Goal: Task Accomplishment & Management: Manage account settings

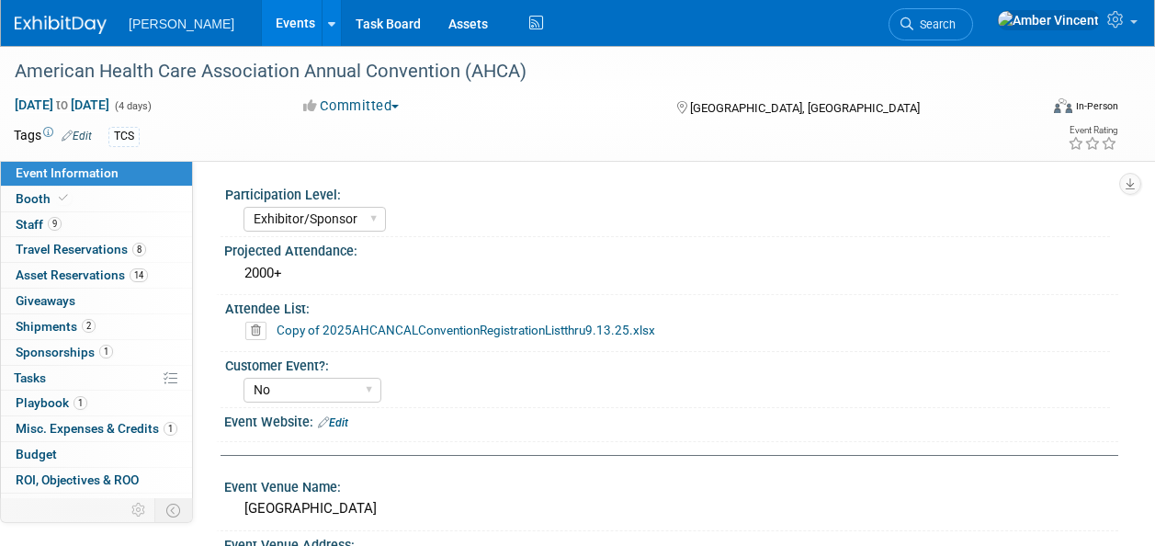
select select "Exhibitor/Sponsor"
select select "No"
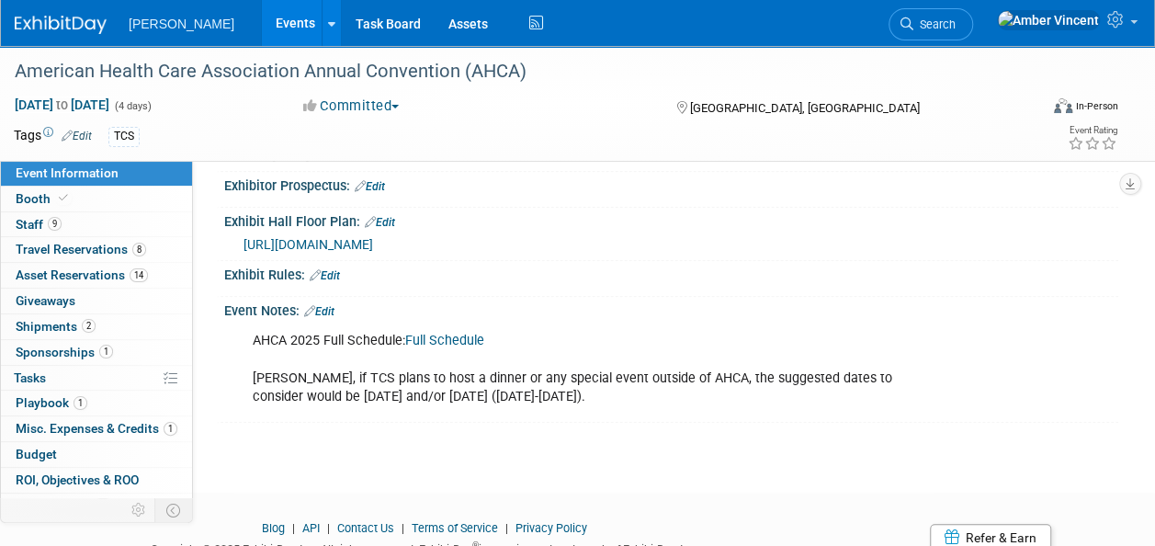
scroll to position [801, 0]
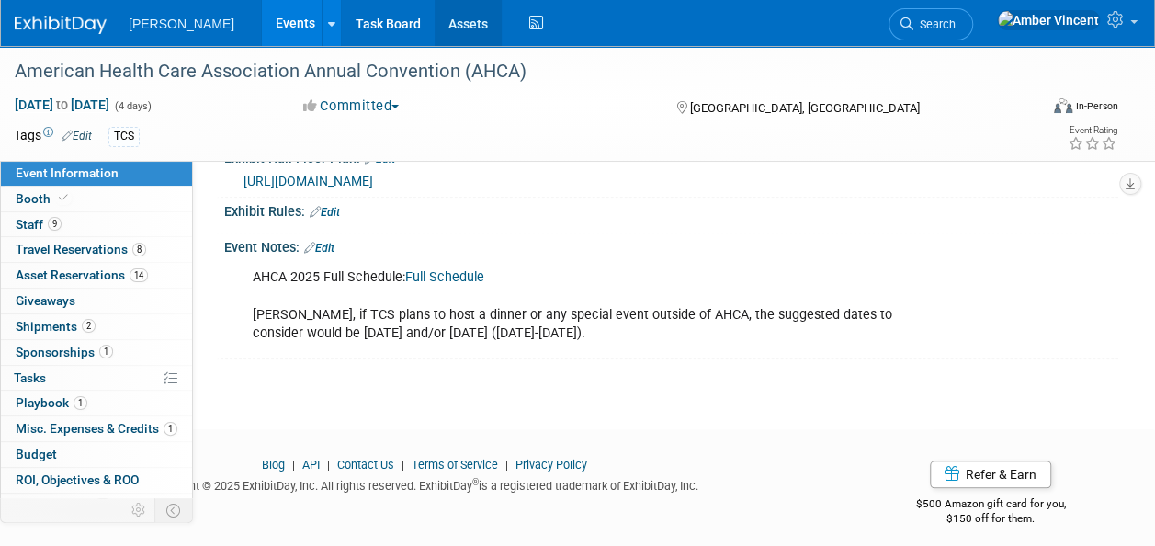
click at [435, 28] on link "Assets" at bounding box center [468, 23] width 67 height 46
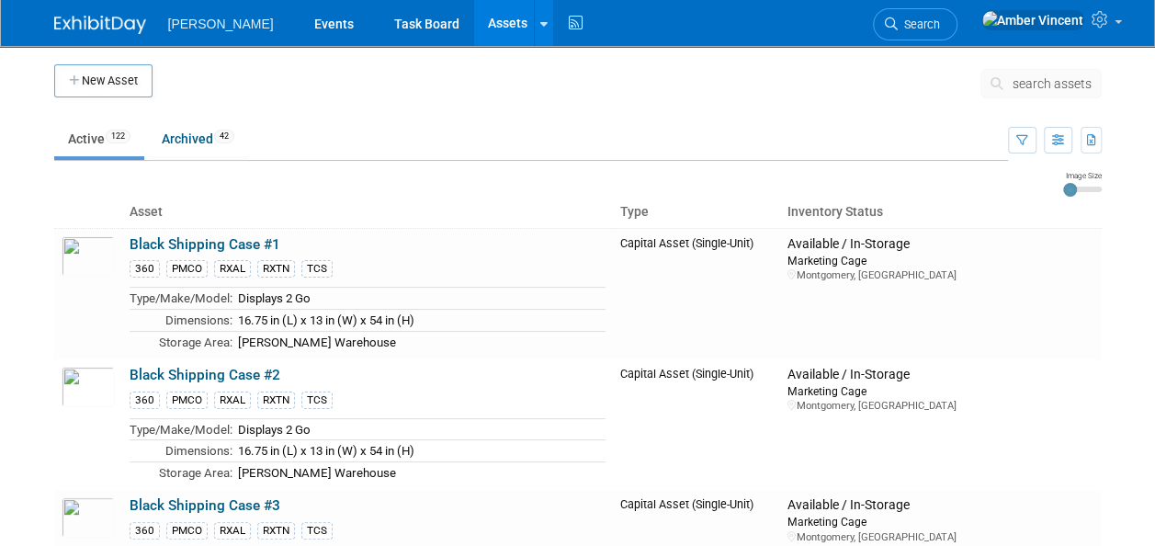
click at [1031, 76] on span "search assets" at bounding box center [1052, 83] width 79 height 15
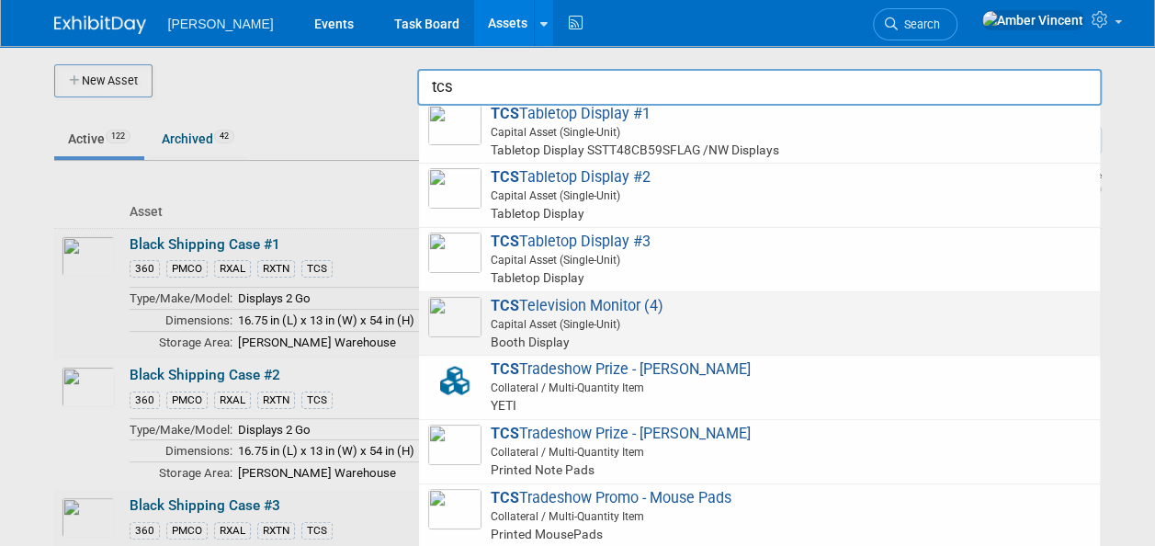
scroll to position [1379, 0]
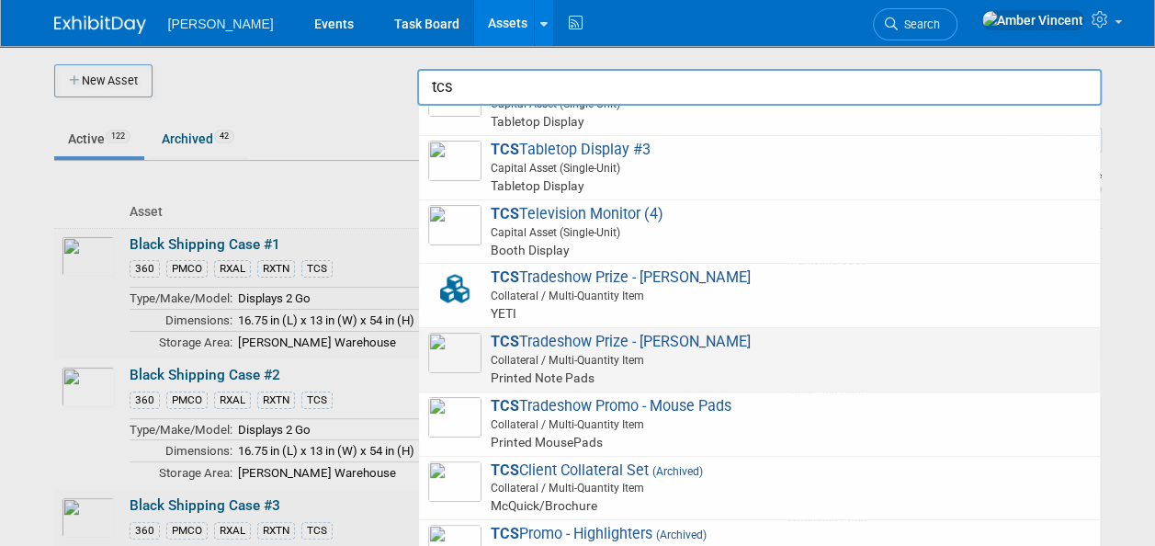
click at [577, 344] on span "TCS Tradeshow Prize - YETI Cooler Collateral / Multi-Quantity Item Printed Note…" at bounding box center [759, 360] width 663 height 54
type input "TCS Tradeshow Prize - YETI Cooler"
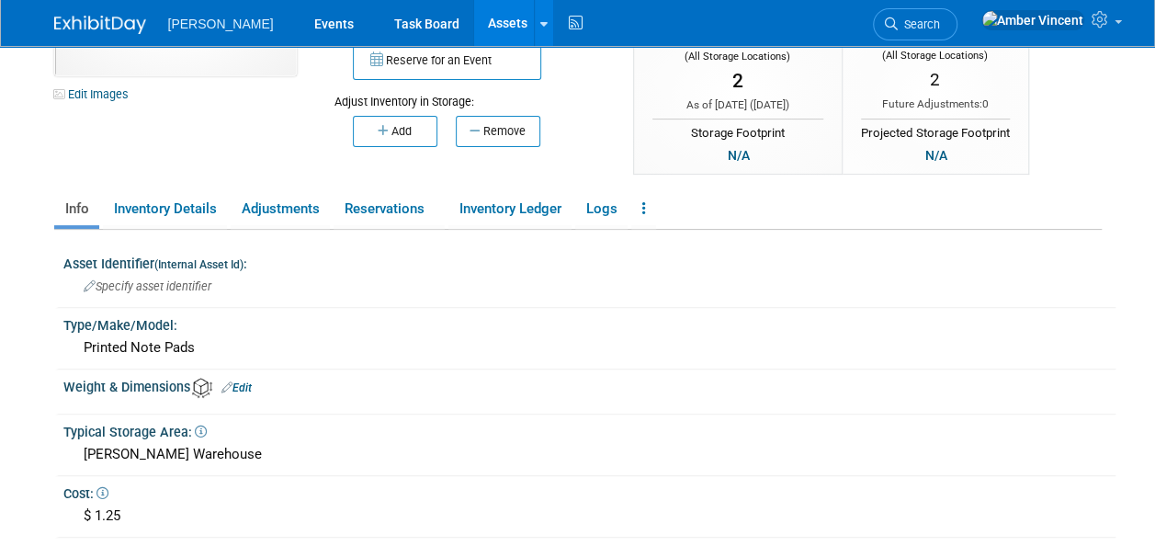
scroll to position [184, 0]
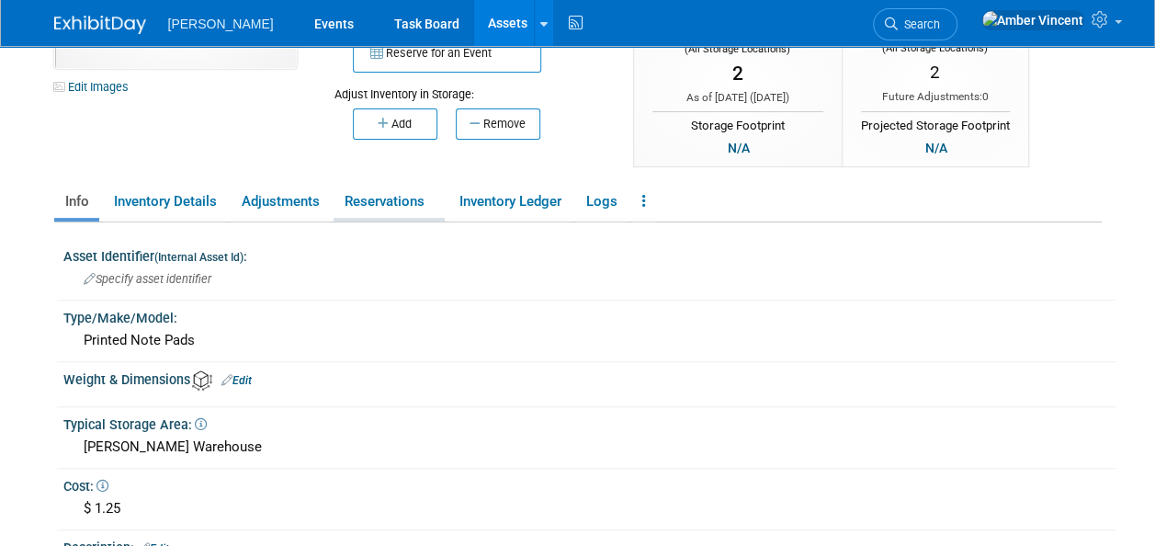
click at [388, 204] on link "Reservations" at bounding box center [389, 202] width 111 height 32
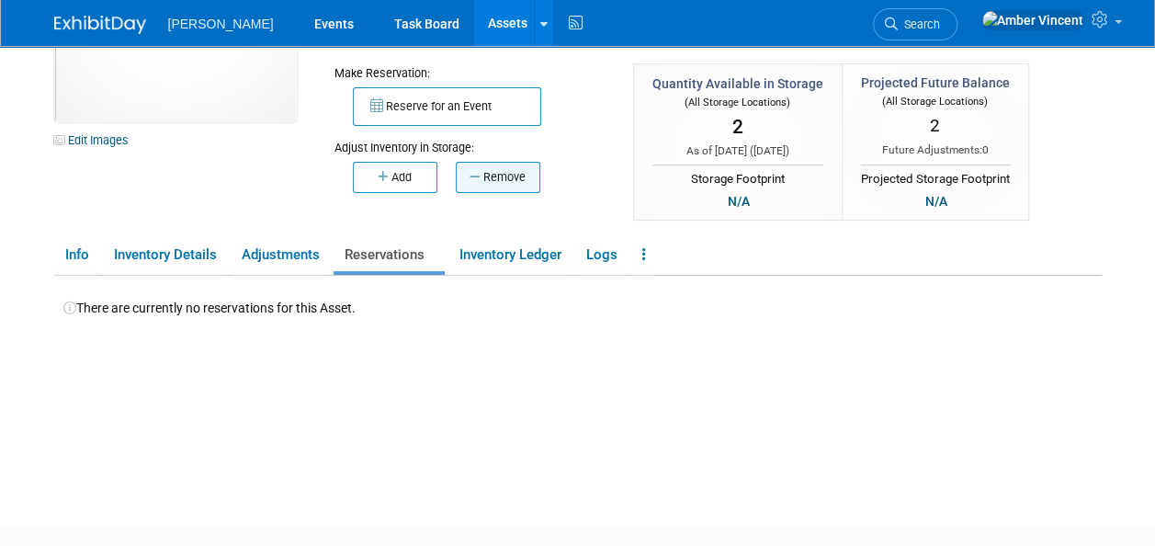
scroll to position [92, 0]
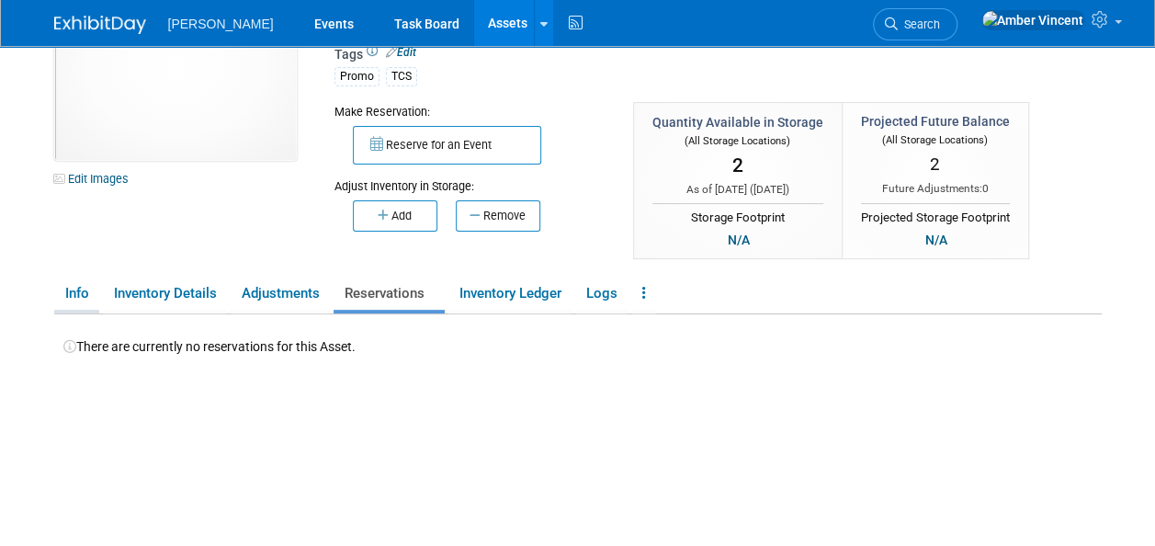
click at [93, 290] on link "Info" at bounding box center [76, 294] width 45 height 32
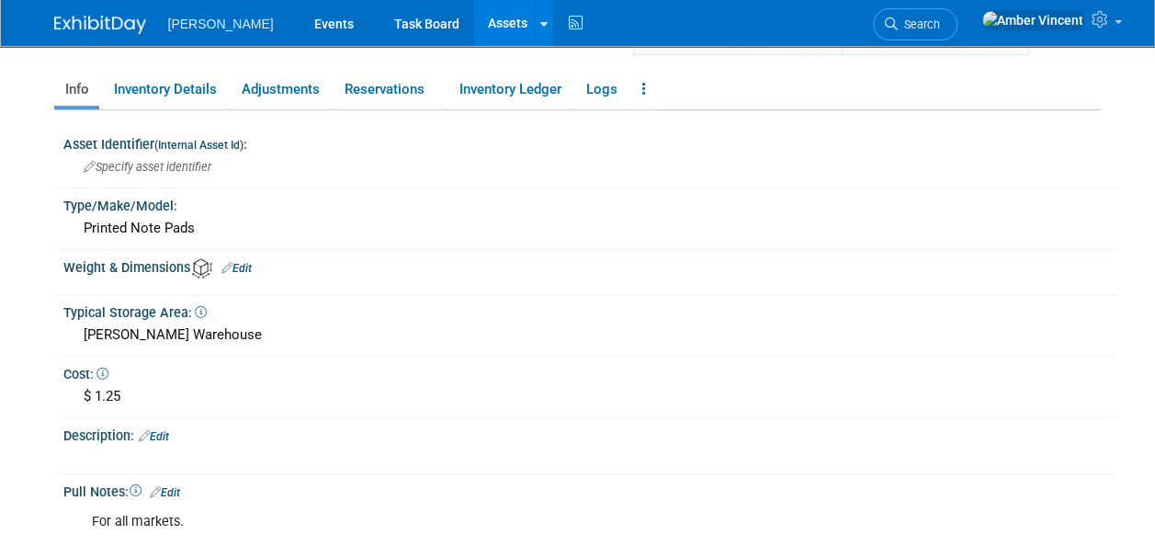
scroll to position [0, 0]
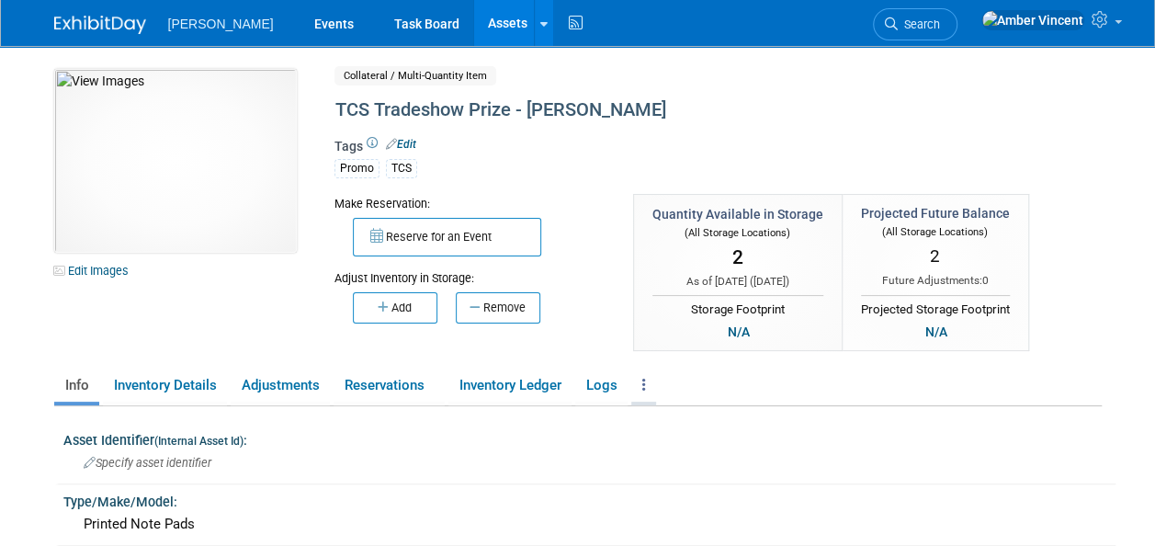
click at [653, 380] on link at bounding box center [643, 385] width 25 height 32
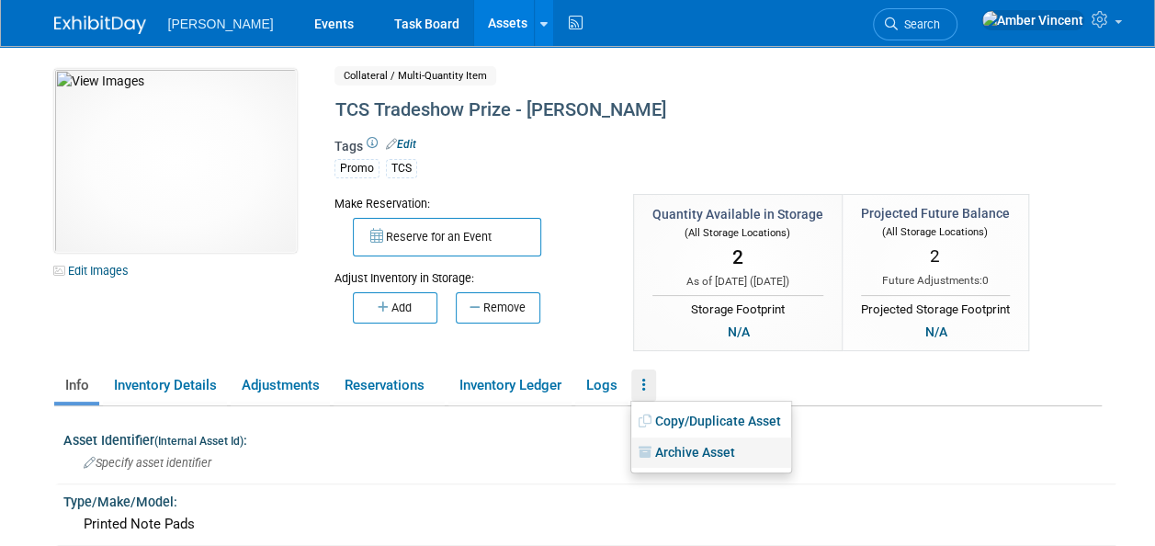
click at [671, 445] on link "Archive Asset" at bounding box center [711, 452] width 160 height 31
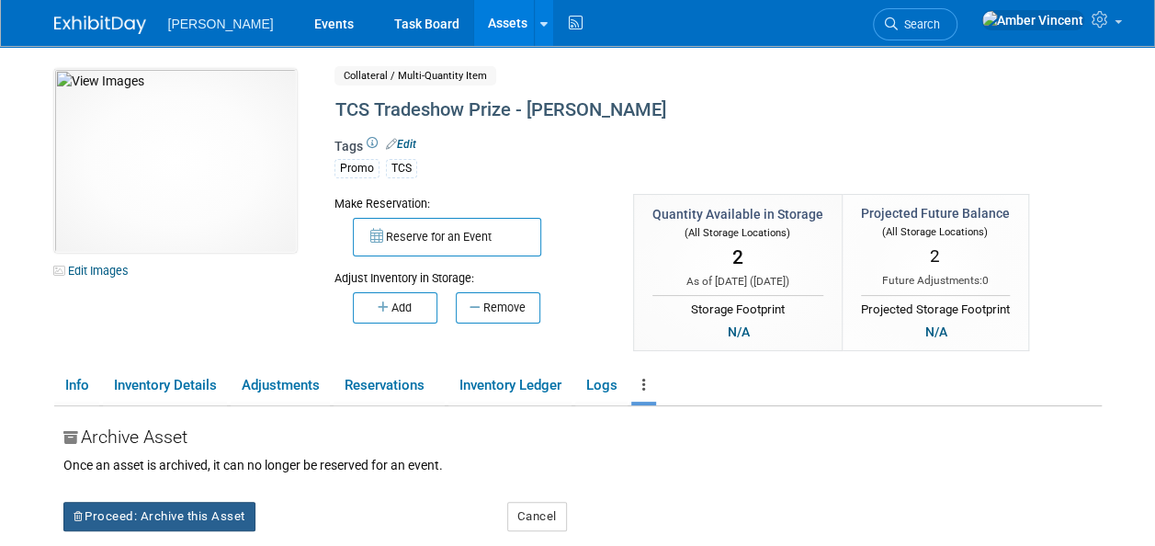
click at [182, 507] on button "Proceed: Archive this Asset" at bounding box center [159, 516] width 192 height 29
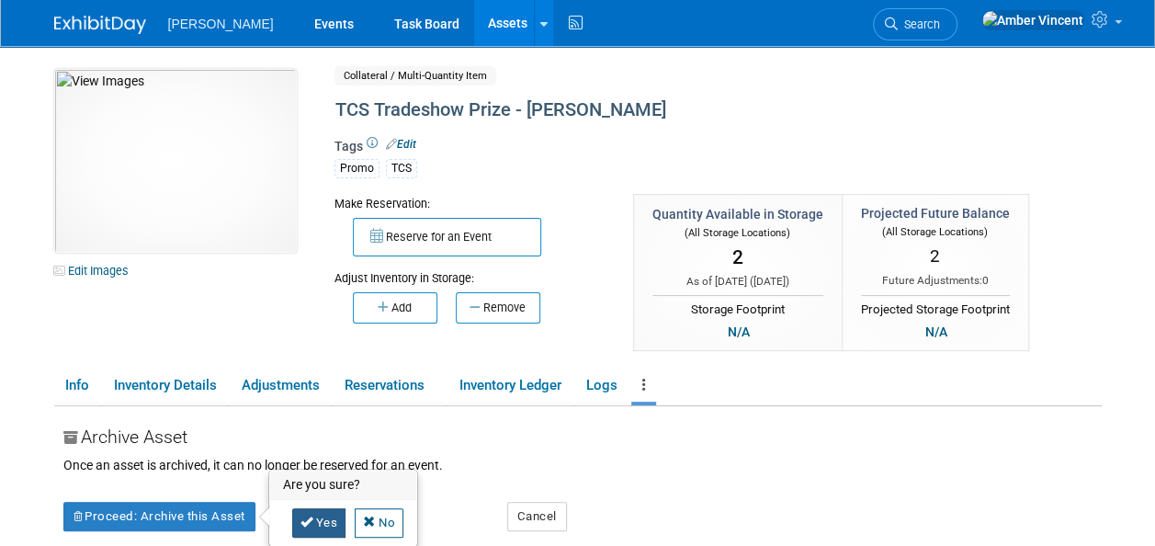
click at [305, 521] on icon at bounding box center [307, 522] width 13 height 12
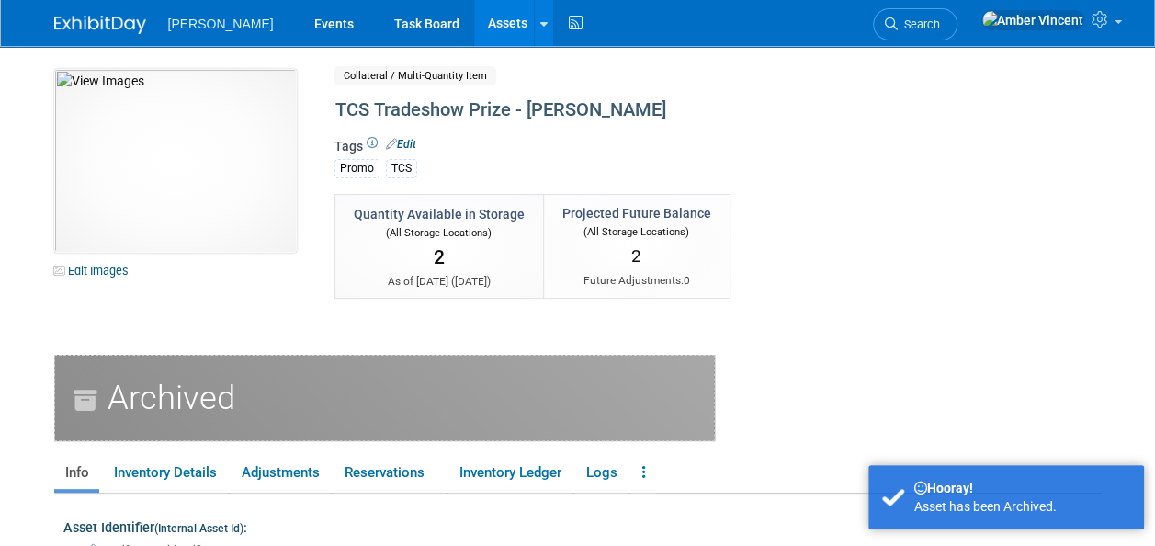
click at [474, 22] on link "Assets" at bounding box center [507, 23] width 67 height 46
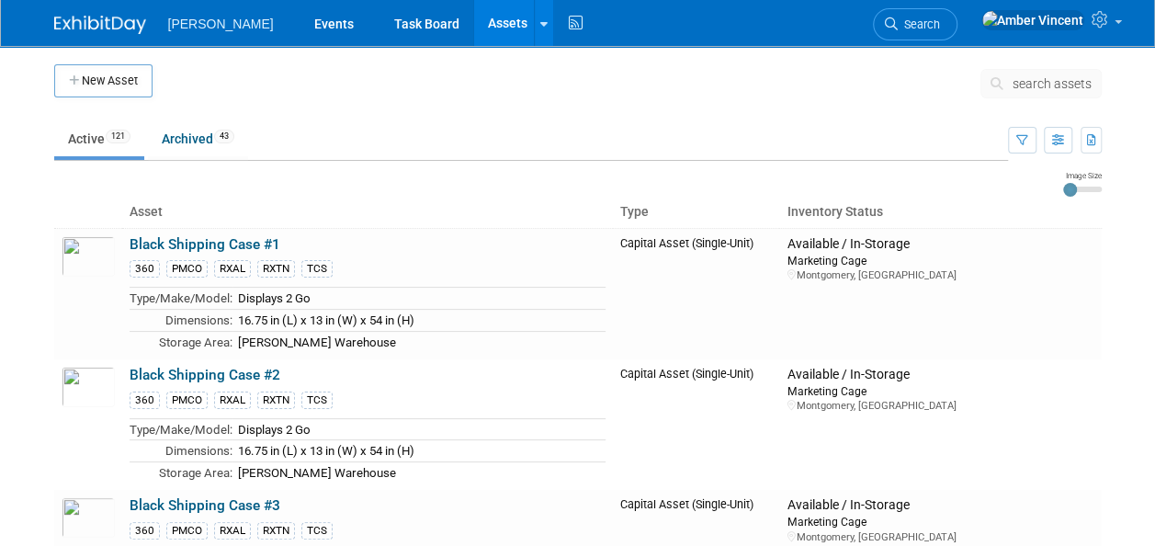
click at [1044, 70] on button "search assets" at bounding box center [1041, 83] width 121 height 29
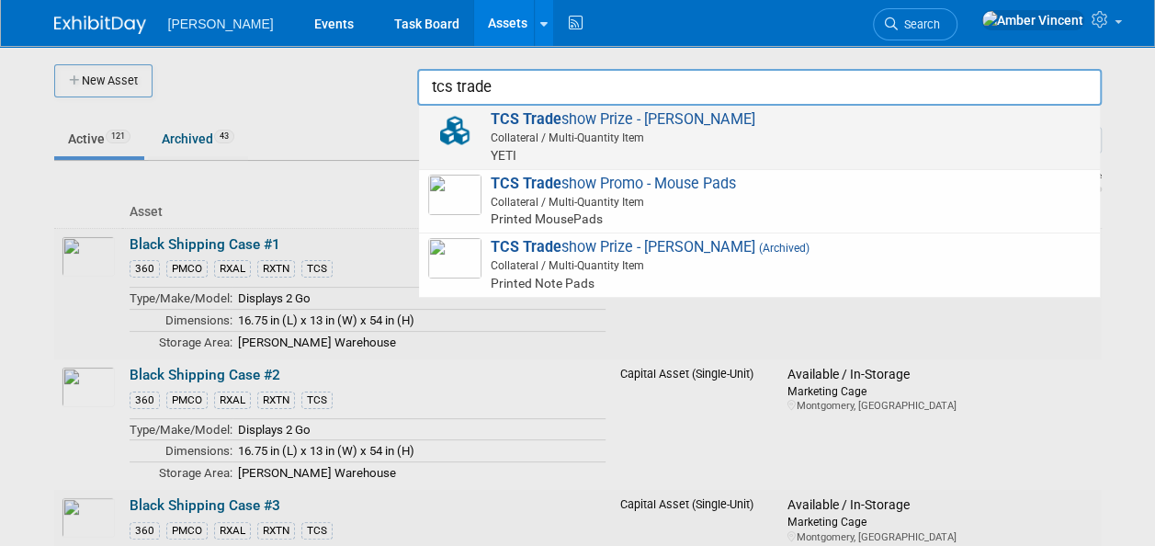
click at [705, 137] on span "Collateral / Multi-Quantity Item" at bounding box center [762, 138] width 657 height 17
type input "TCS Tradeshow Prize - YETI Bag"
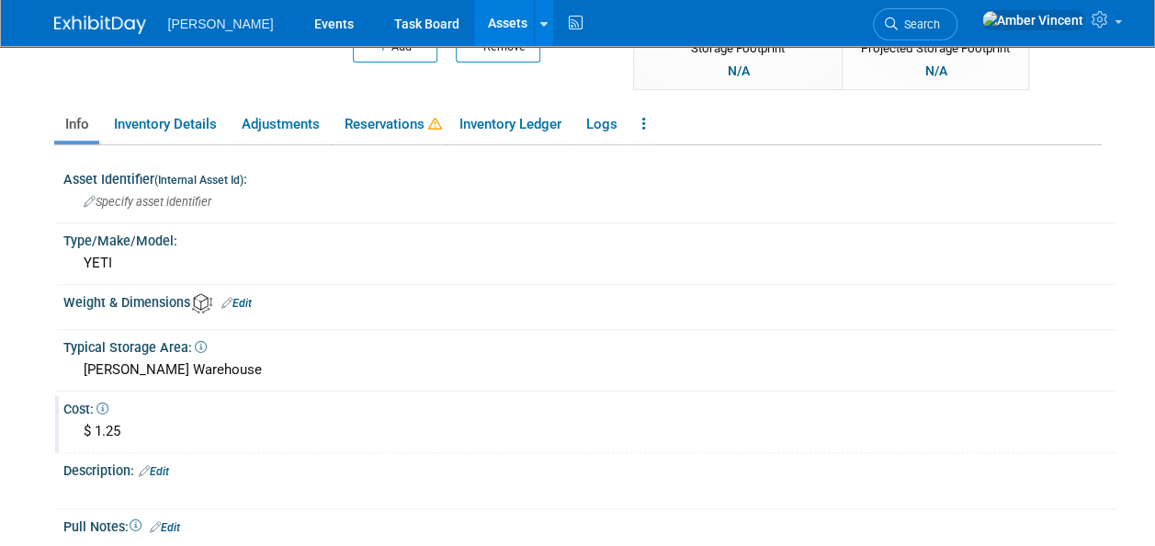
scroll to position [276, 0]
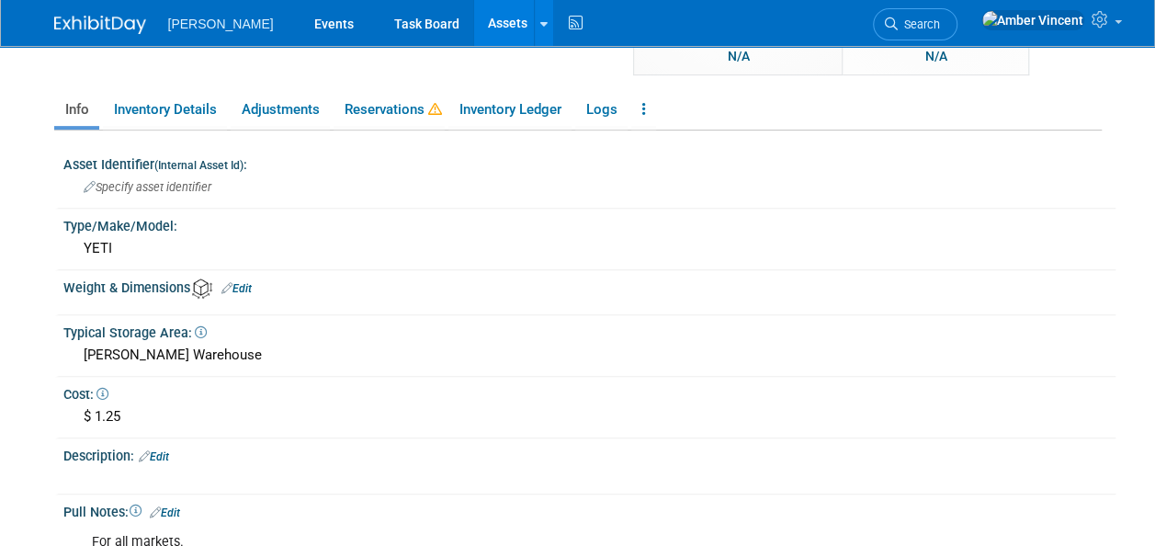
drag, startPoint x: 48, startPoint y: 380, endPoint x: -2, endPoint y: 374, distance: 50.0
click at [158, 414] on div "$ 1.25" at bounding box center [589, 417] width 1025 height 28
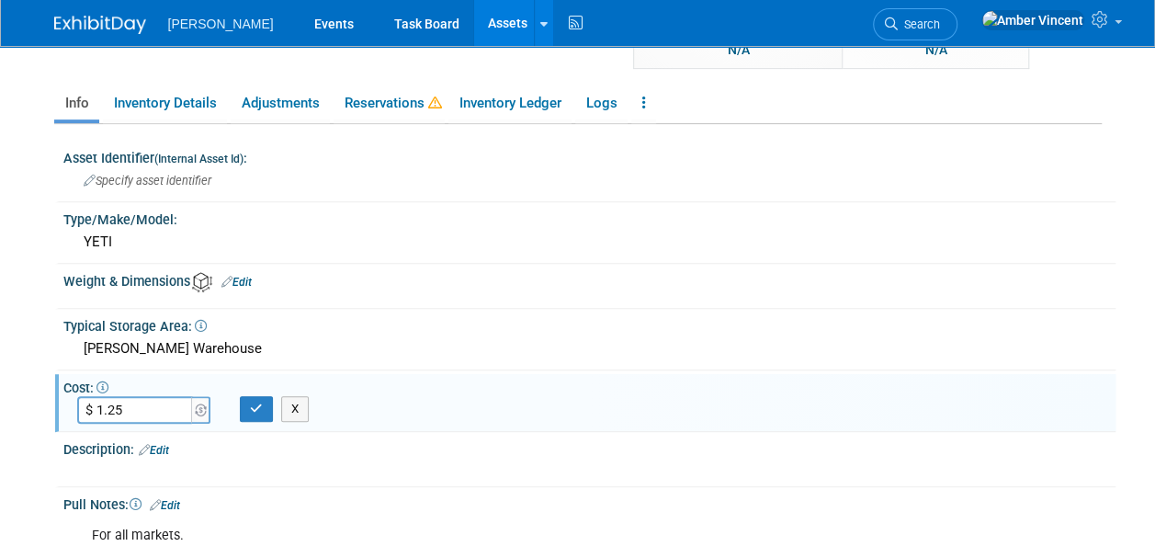
scroll to position [460, 0]
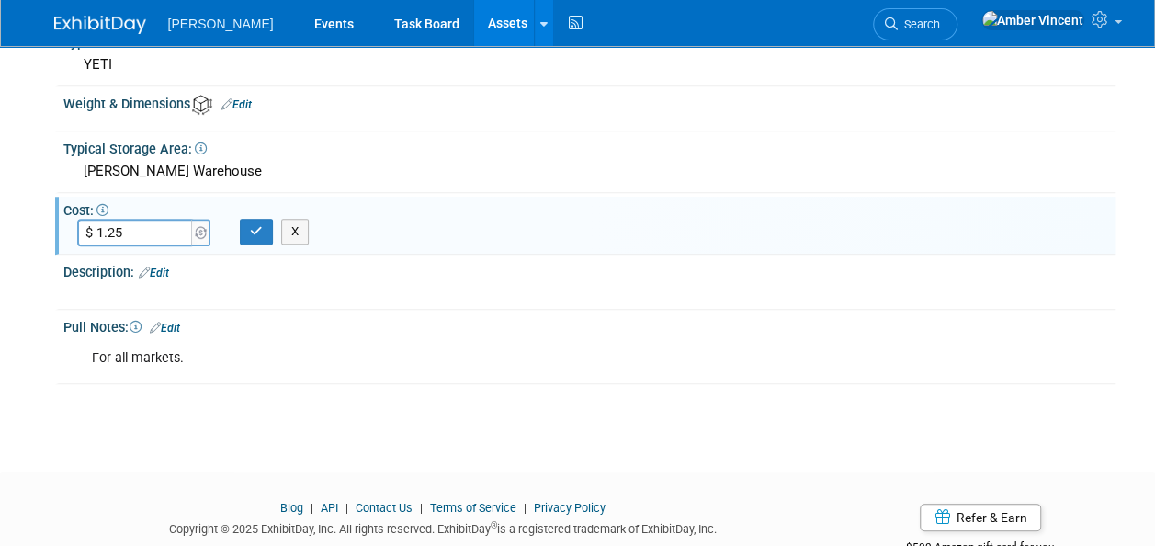
click at [131, 237] on input "$ 1.25" at bounding box center [136, 233] width 118 height 28
drag, startPoint x: 131, startPoint y: 235, endPoint x: 66, endPoint y: 240, distance: 64.5
click at [66, 240] on div "$ 1.25" at bounding box center [145, 233] width 164 height 28
click at [131, 233] on input "$ 1.25" at bounding box center [136, 233] width 118 height 28
drag, startPoint x: 131, startPoint y: 233, endPoint x: 61, endPoint y: 214, distance: 72.5
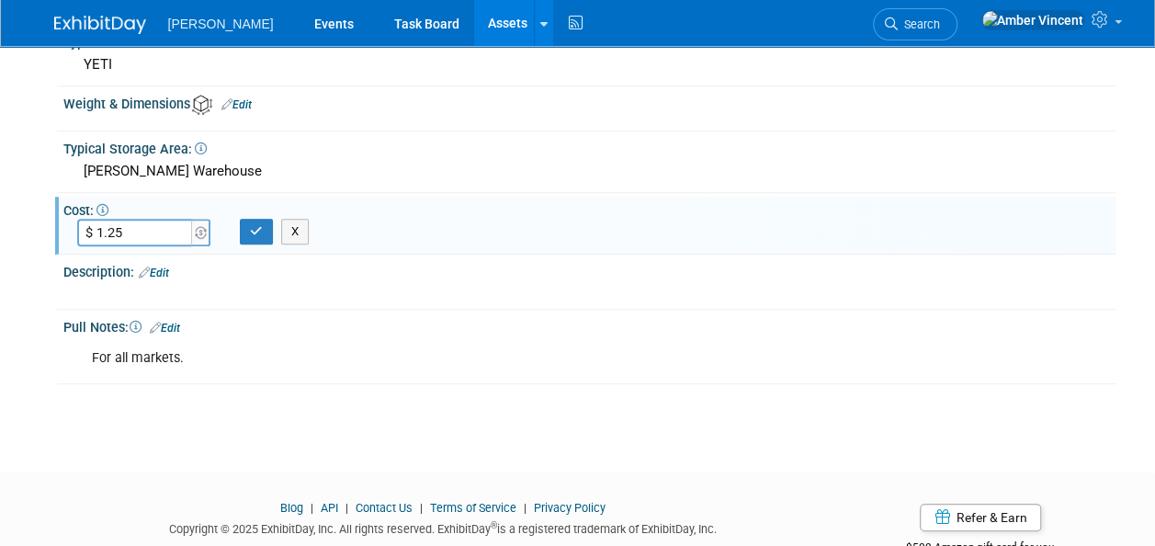
click at [61, 214] on div "Cost: $ 1.25 $ 1.25 X" at bounding box center [585, 225] width 1061 height 57
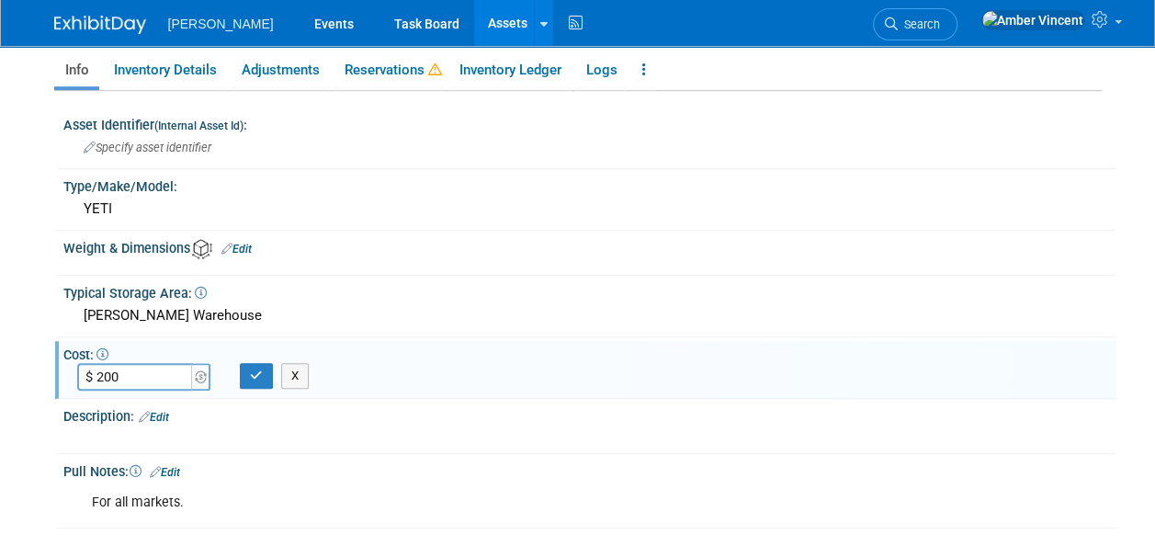
scroll to position [276, 0]
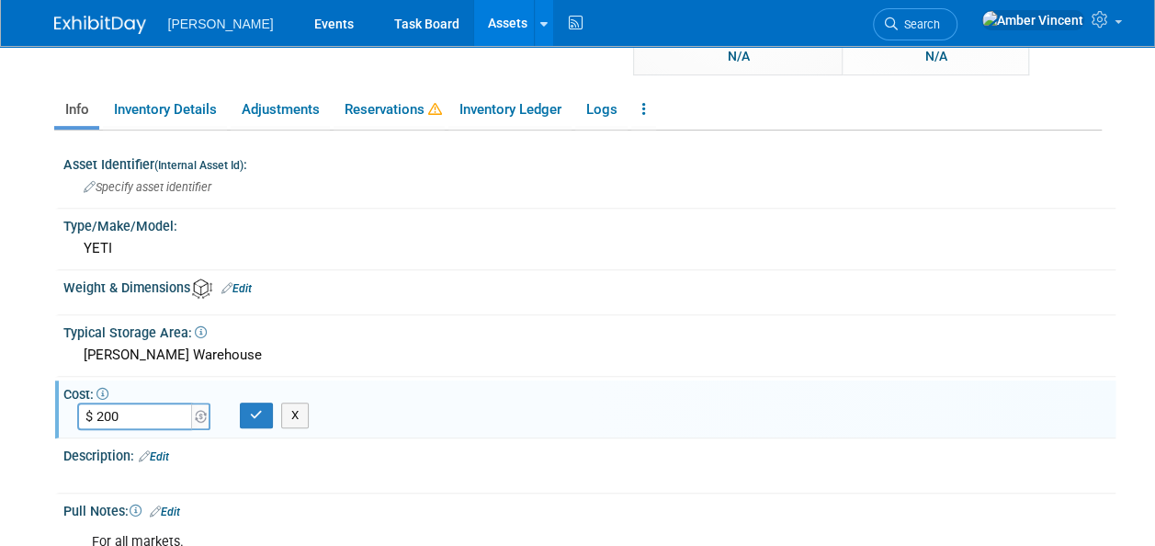
type input "$ 200.00"
click at [264, 425] on button "button" at bounding box center [256, 416] width 33 height 26
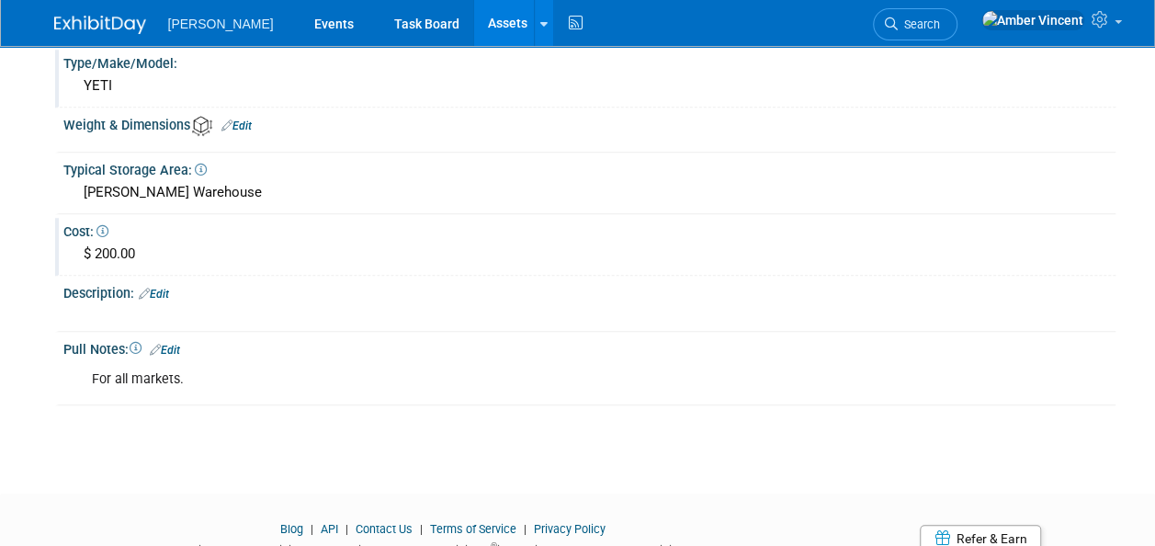
scroll to position [511, 0]
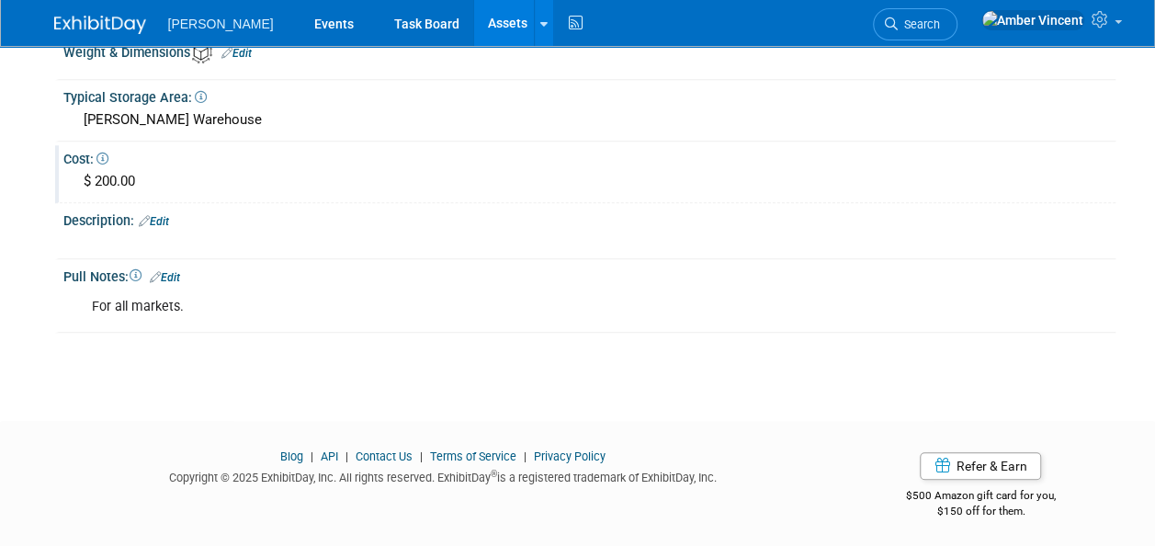
click at [159, 216] on link "Edit" at bounding box center [154, 221] width 30 height 13
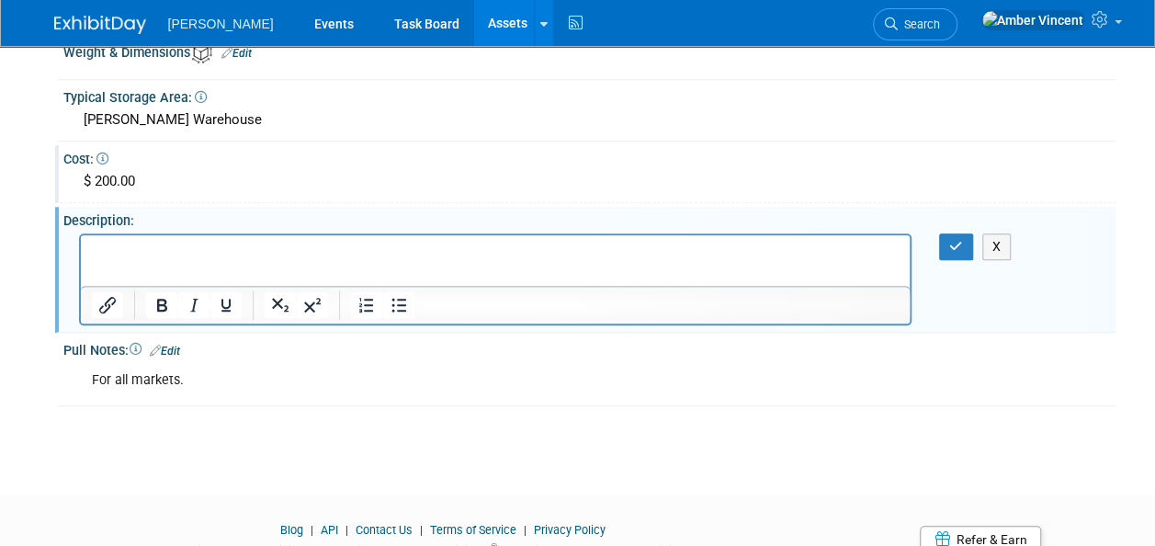
scroll to position [0, 0]
click at [971, 249] on button "button" at bounding box center [956, 246] width 34 height 27
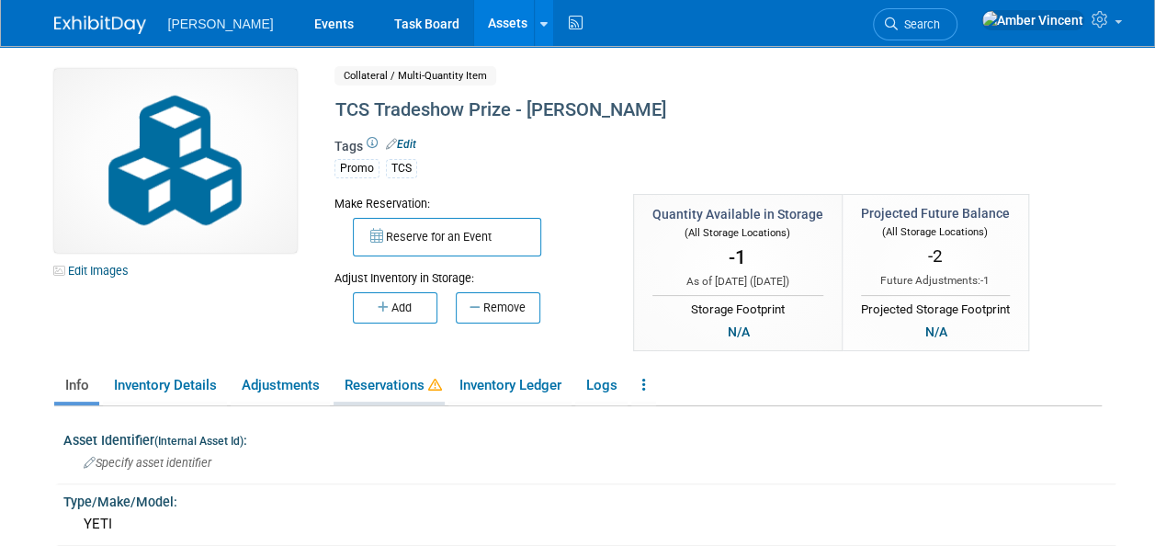
click at [364, 395] on link "Reservations" at bounding box center [389, 385] width 111 height 32
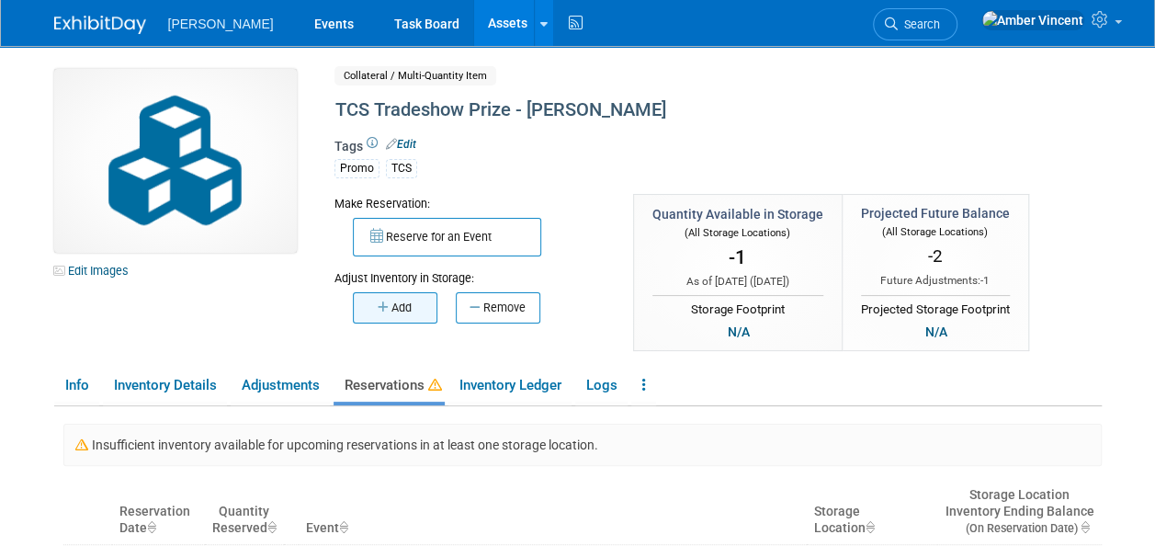
click at [398, 303] on button "Add" at bounding box center [395, 307] width 85 height 31
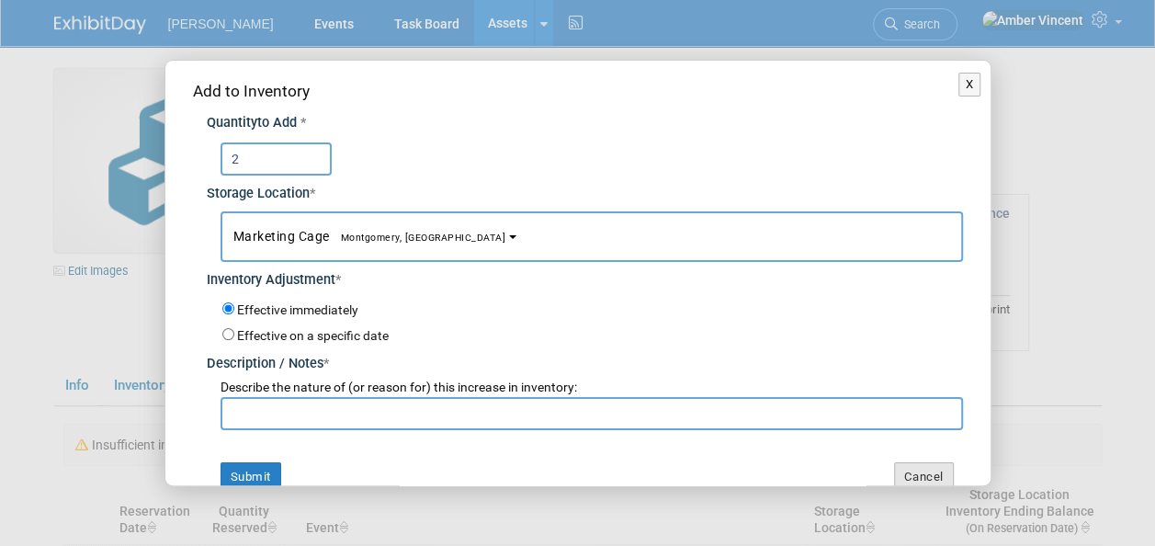
type input "2"
click at [919, 463] on button "Cancel" at bounding box center [924, 476] width 60 height 29
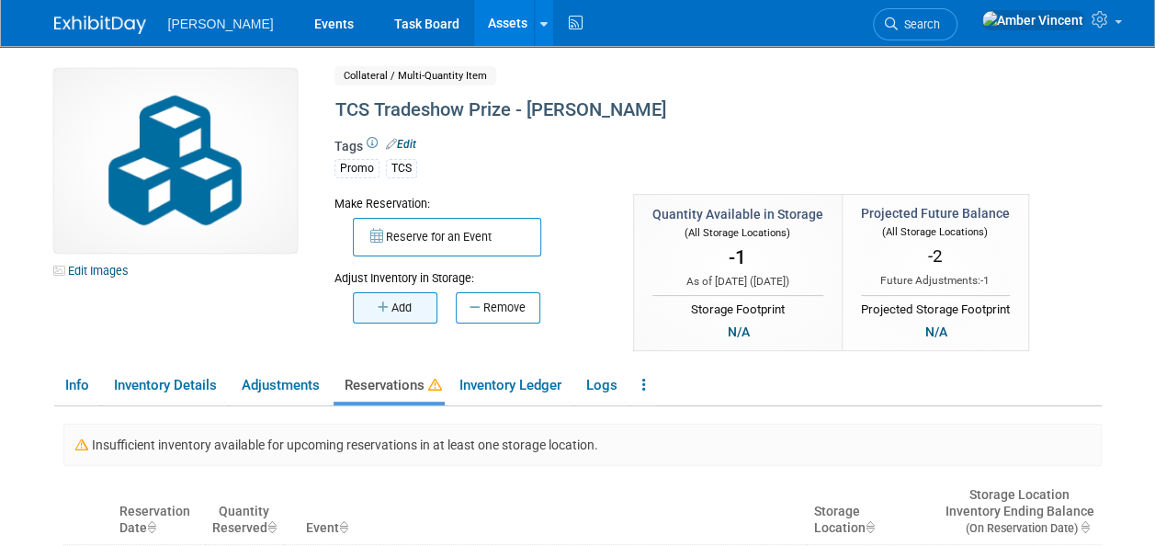
click at [396, 300] on button "Add" at bounding box center [395, 307] width 85 height 31
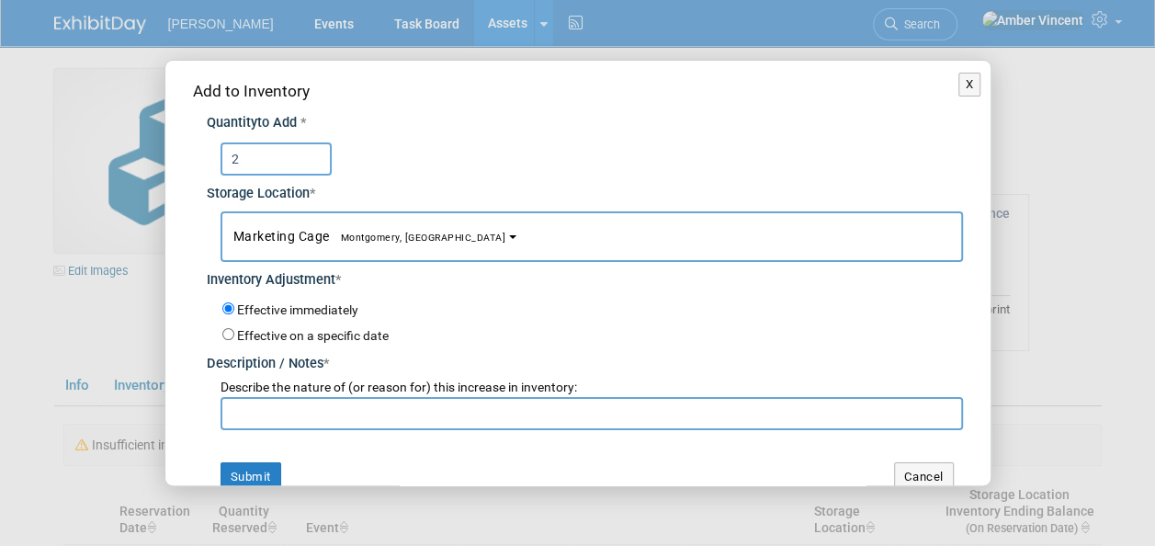
type input "2"
click at [319, 408] on input "text" at bounding box center [592, 413] width 743 height 33
type input "inventory transfer"
click at [260, 479] on button "Submit" at bounding box center [251, 476] width 61 height 29
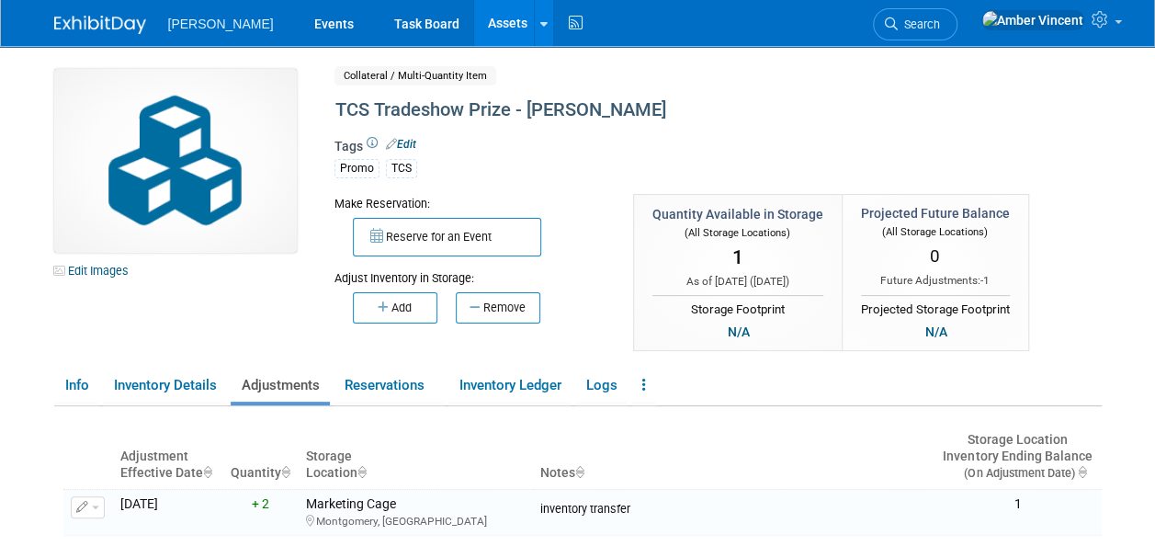
click at [474, 33] on link "Assets" at bounding box center [507, 23] width 67 height 46
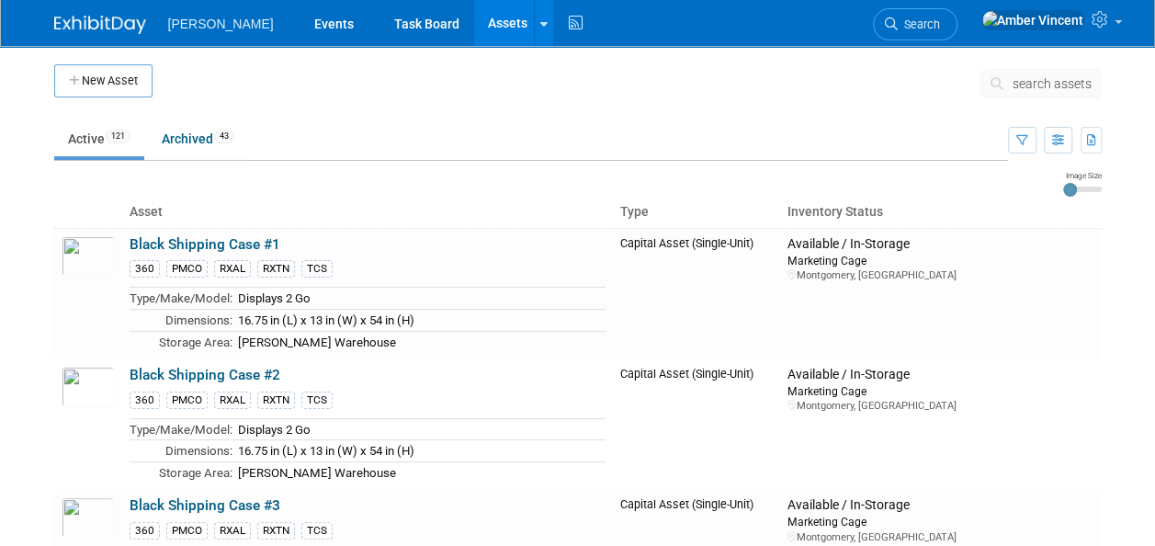
click at [1032, 81] on span "search assets" at bounding box center [1052, 83] width 79 height 15
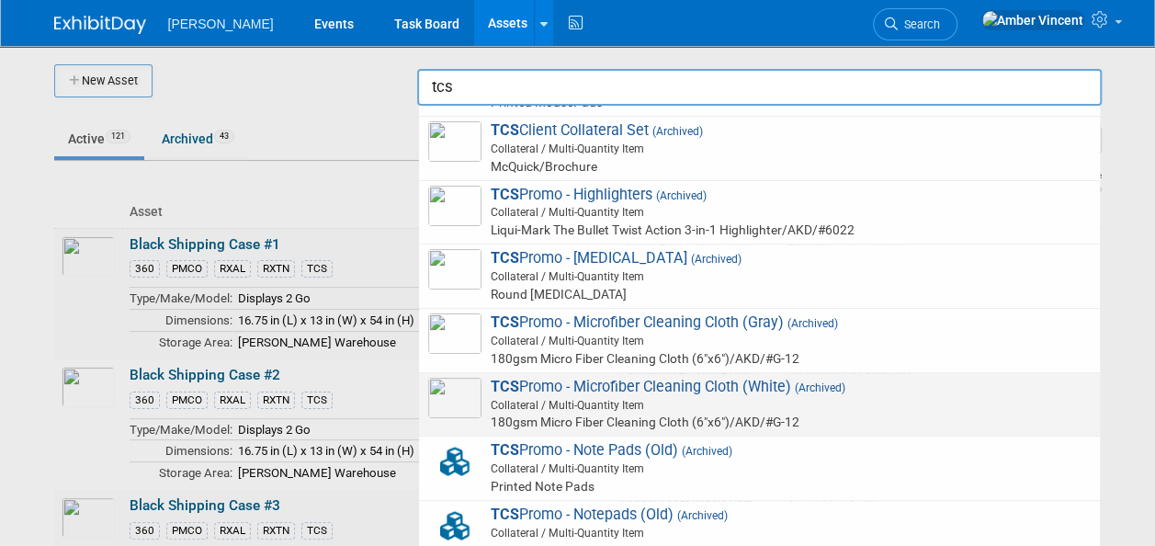
scroll to position [1704, 0]
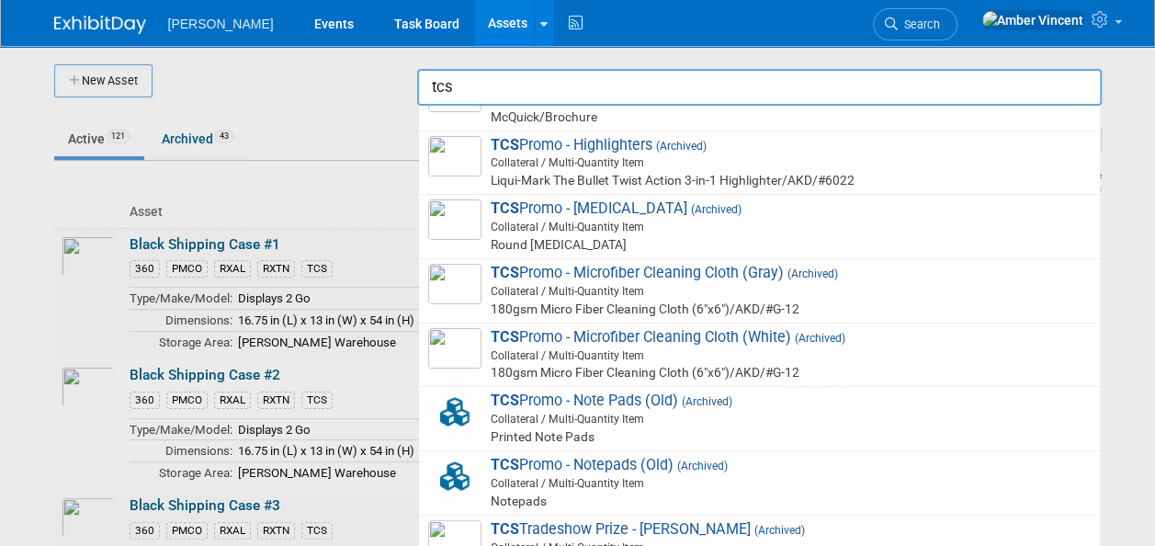
type input "tcs"
click at [578, 110] on div at bounding box center [578, 273] width 0 height 546
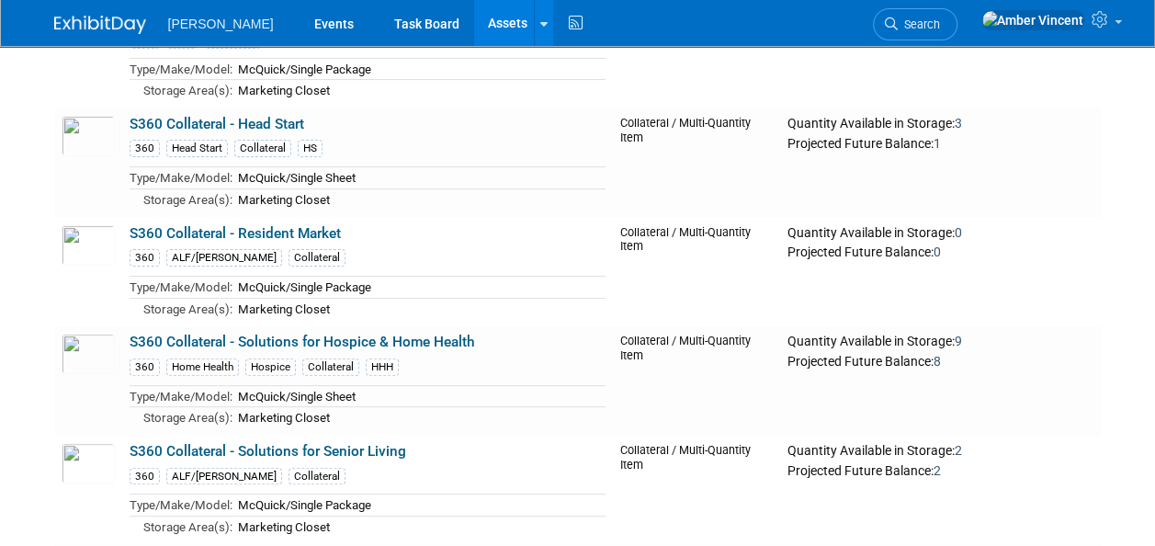
scroll to position [7260, 0]
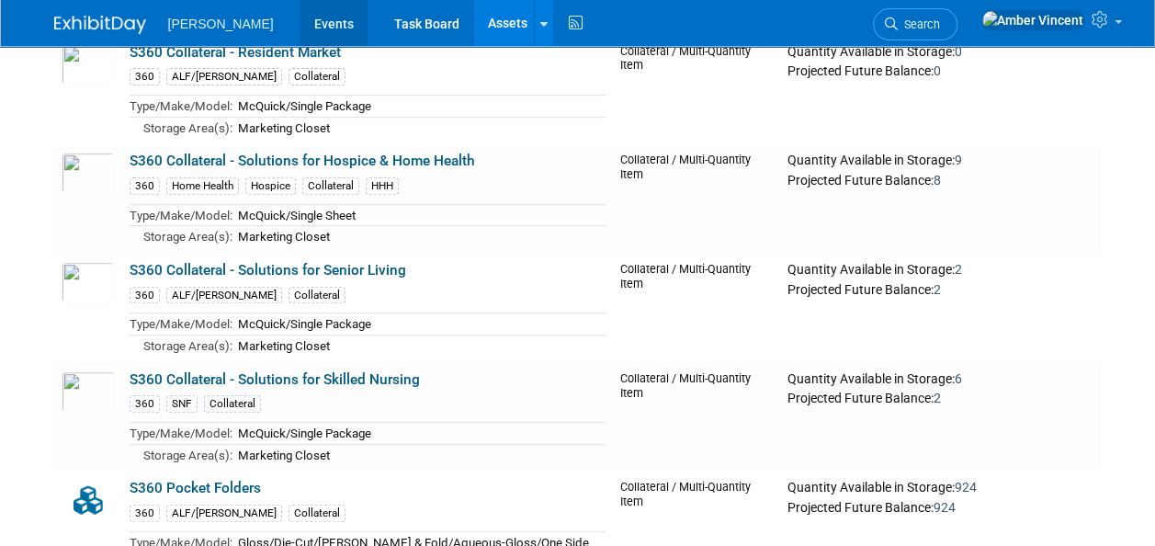
click at [301, 26] on link "Events" at bounding box center [334, 23] width 67 height 46
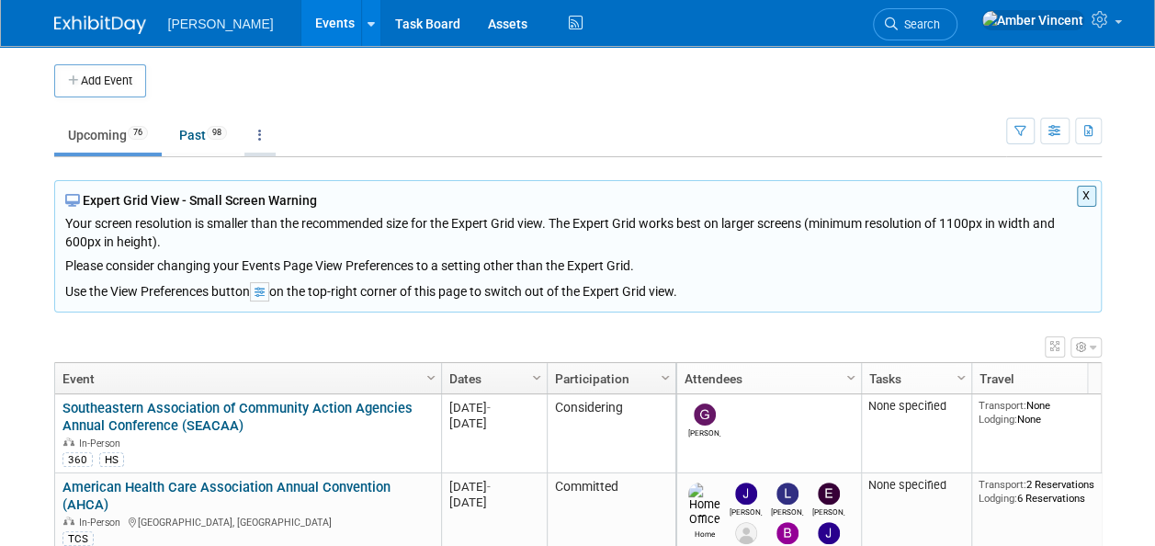
click at [266, 131] on link at bounding box center [259, 135] width 31 height 35
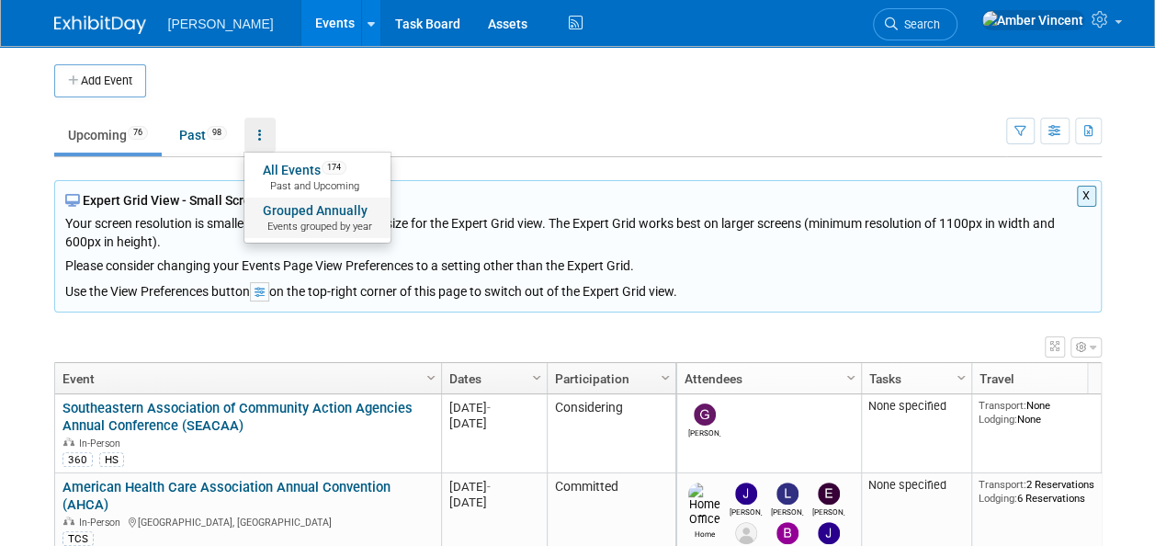
click at [316, 213] on link "Grouped Annually Events grouped by year" at bounding box center [317, 218] width 146 height 40
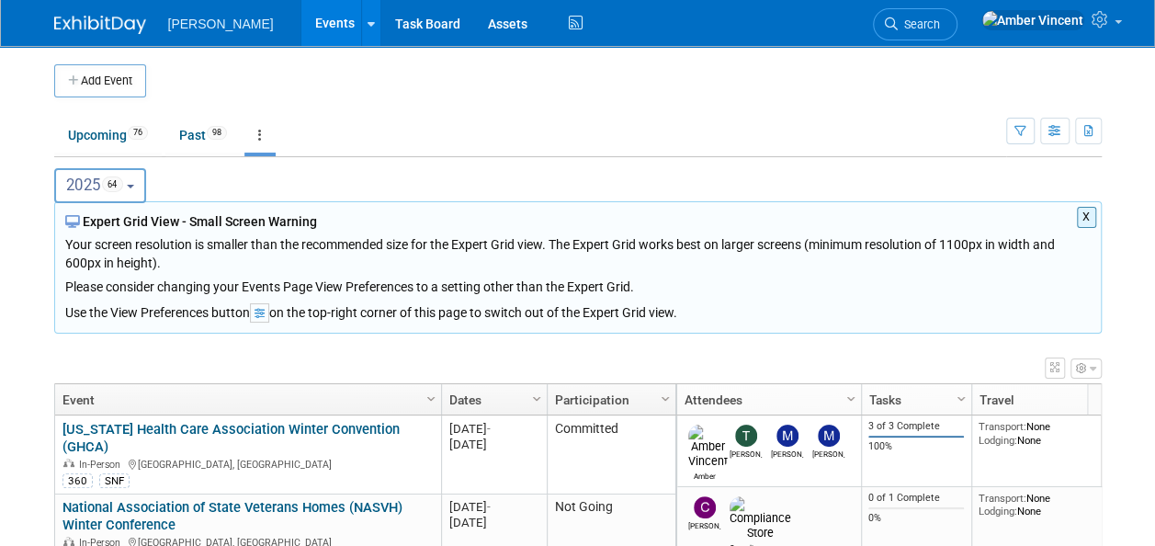
click at [143, 188] on button "2025 64" at bounding box center [100, 185] width 93 height 35
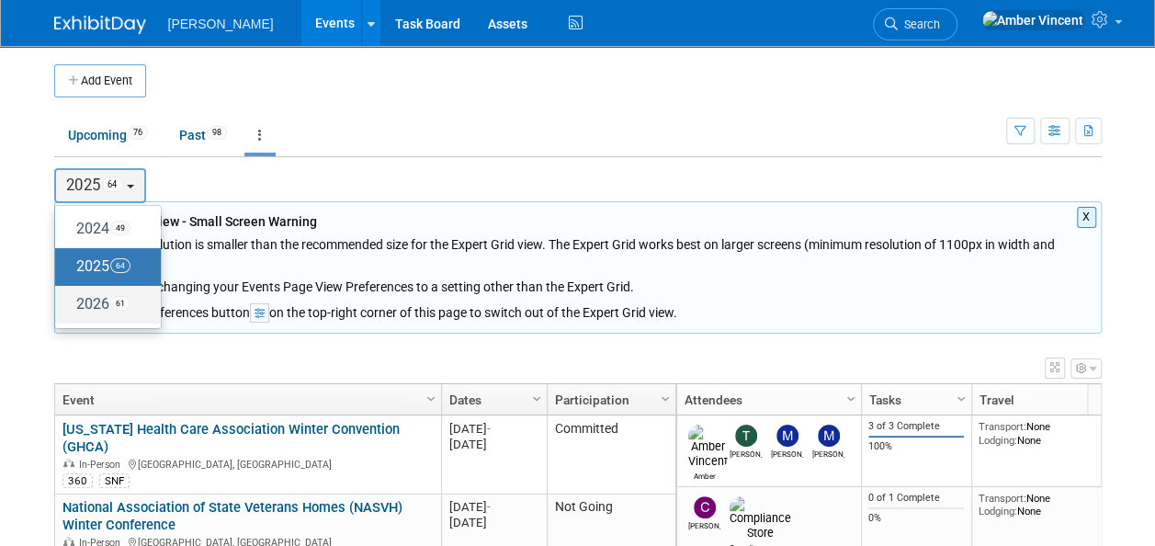
click at [104, 311] on label "2026 61" at bounding box center [103, 304] width 78 height 30
click at [70, 310] on input "2026 61" at bounding box center [64, 304] width 12 height 12
select select "2026"
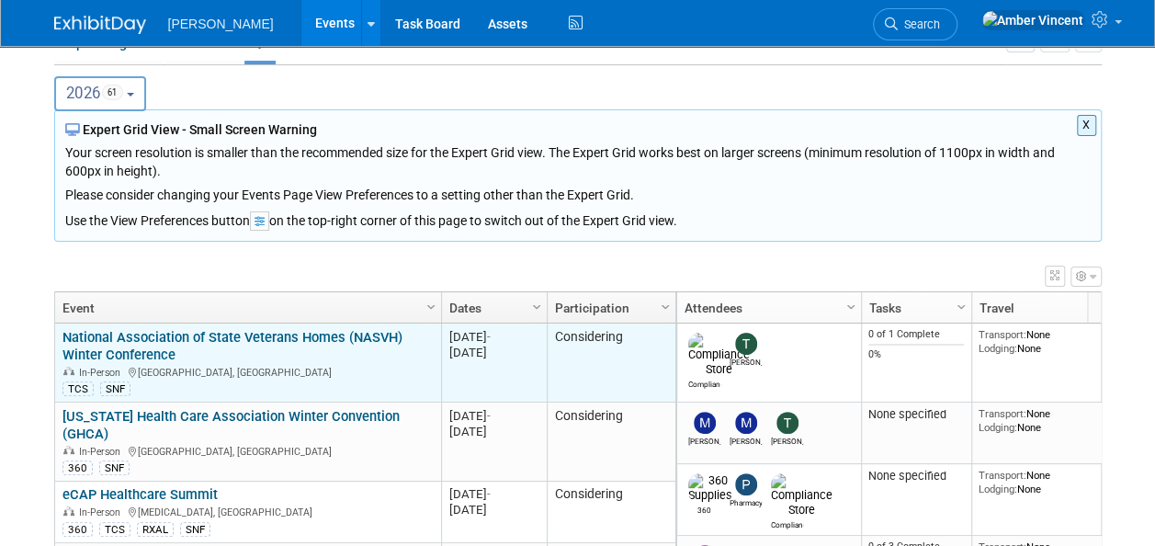
click at [235, 335] on link "National Association of State Veterans Homes (NASVH) Winter Conference" at bounding box center [232, 346] width 340 height 34
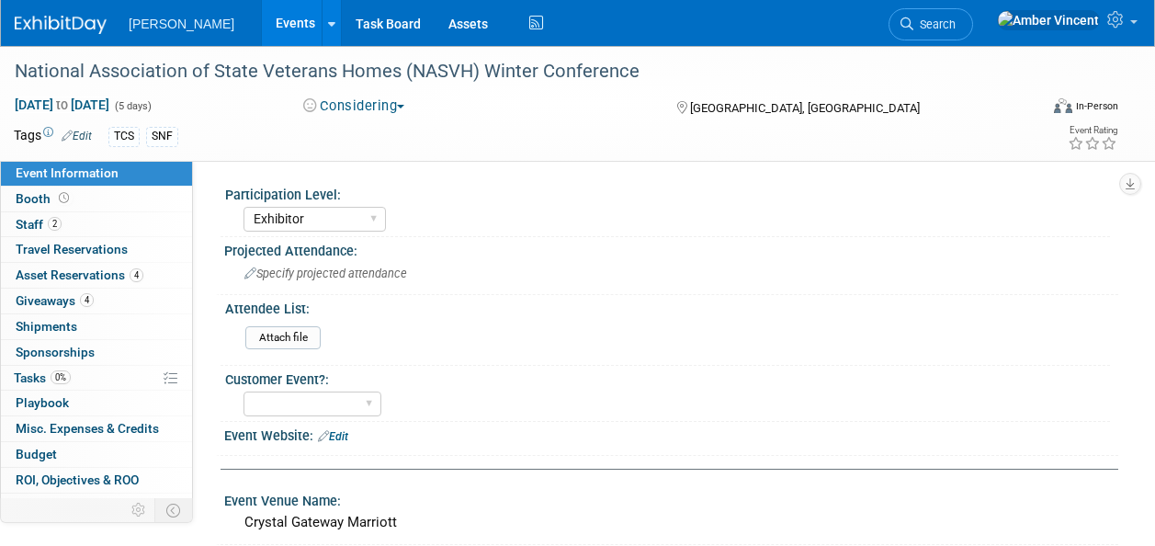
select select "Exhibitor"
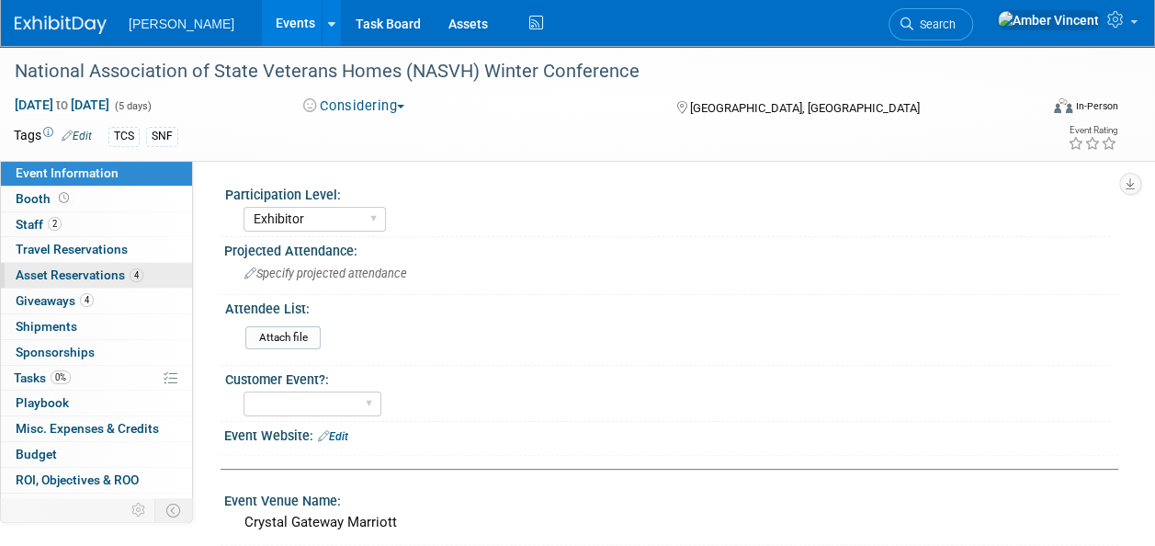
click at [94, 273] on span "Asset Reservations 4" at bounding box center [80, 274] width 128 height 15
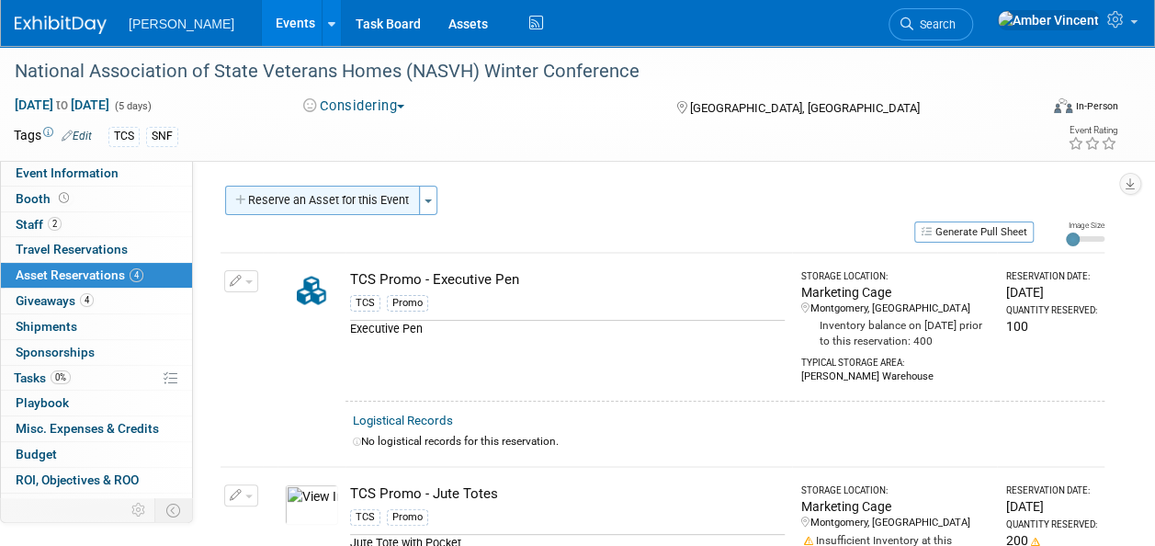
click at [411, 195] on button "Reserve an Asset for this Event" at bounding box center [322, 200] width 195 height 29
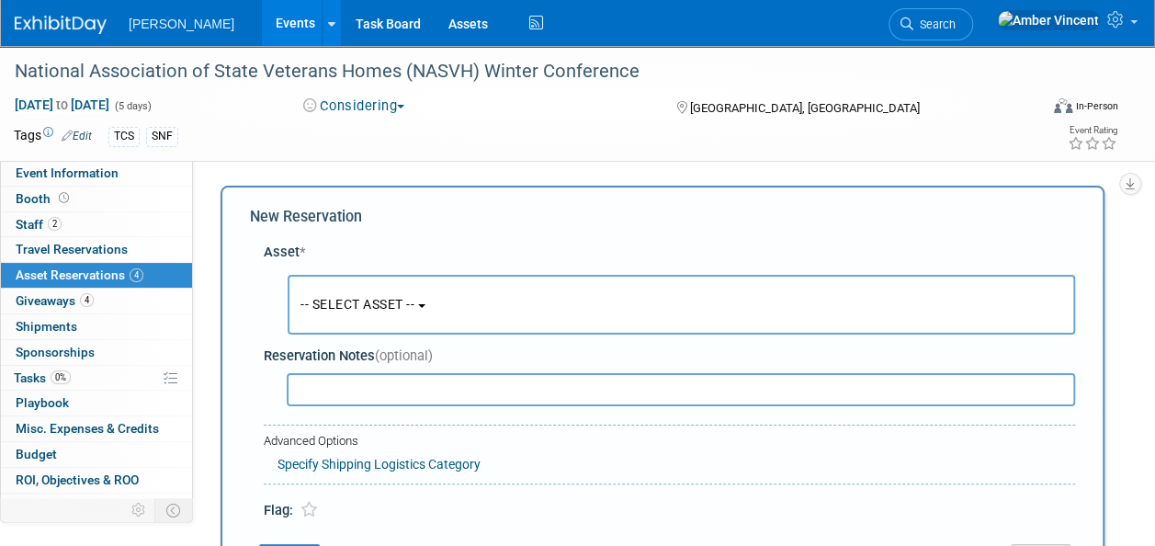
scroll to position [17, 0]
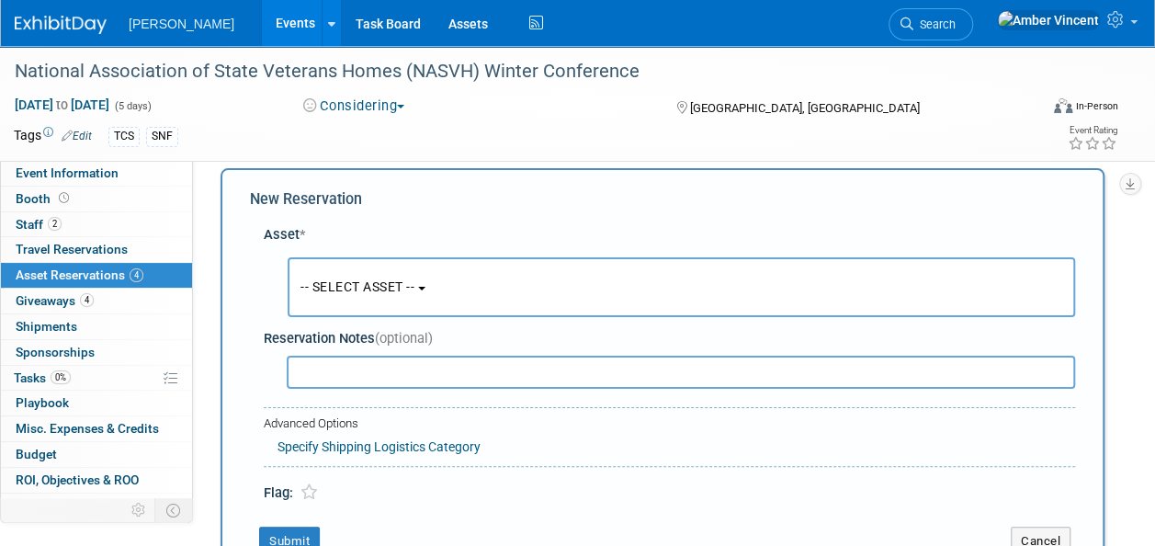
drag, startPoint x: 352, startPoint y: 289, endPoint x: 363, endPoint y: 312, distance: 25.5
click at [353, 289] on span "-- SELECT ASSET --" at bounding box center [358, 286] width 114 height 15
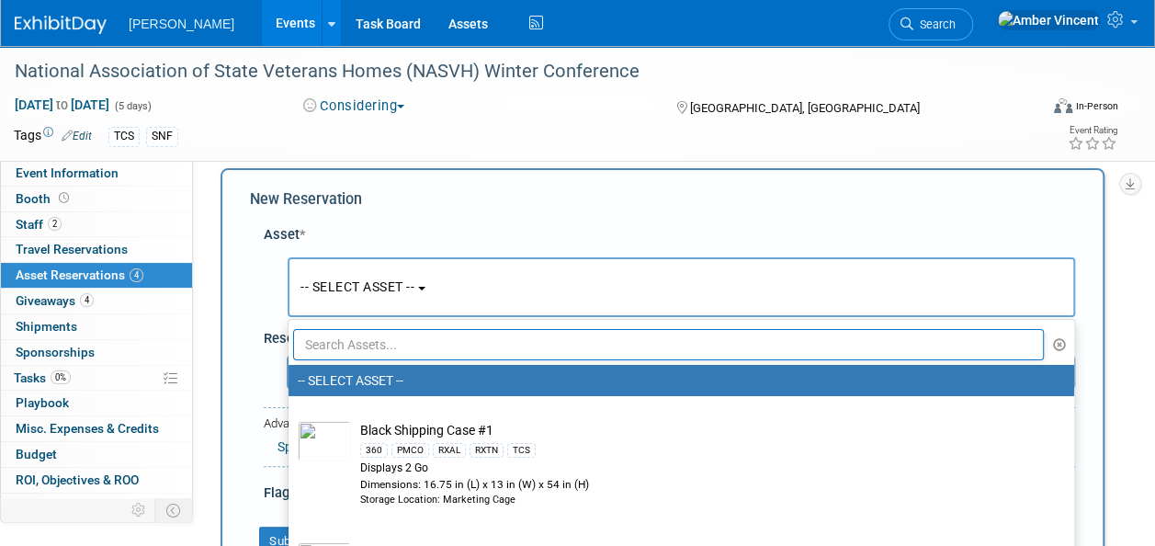
click at [372, 354] on input "text" at bounding box center [668, 344] width 751 height 31
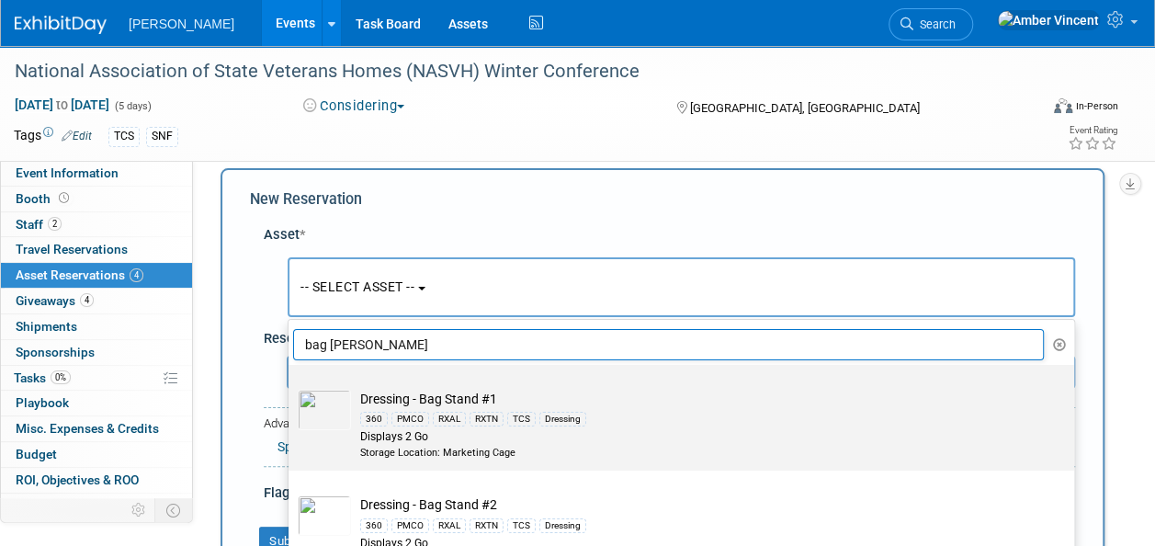
type input "bag stan"
click at [505, 442] on div "Displays 2 Go" at bounding box center [698, 437] width 677 height 16
click at [291, 387] on input "Dressing - Bag Stand #1 360 PMCO RXAL RXTN TCS Dressing Displays 2 Go Storage L…" at bounding box center [285, 381] width 12 height 12
select select "10722740"
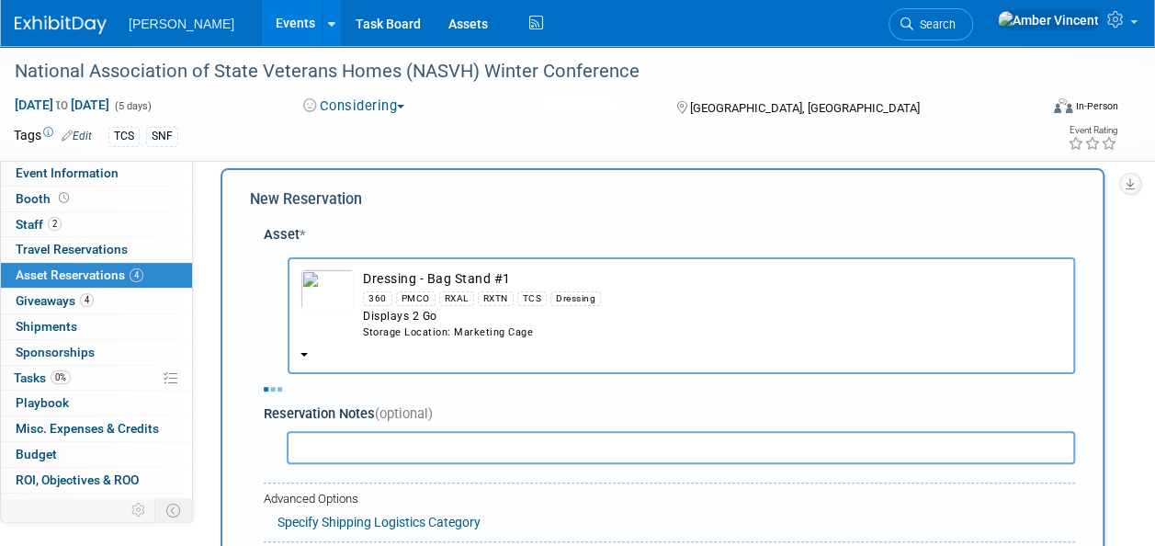
select select "1"
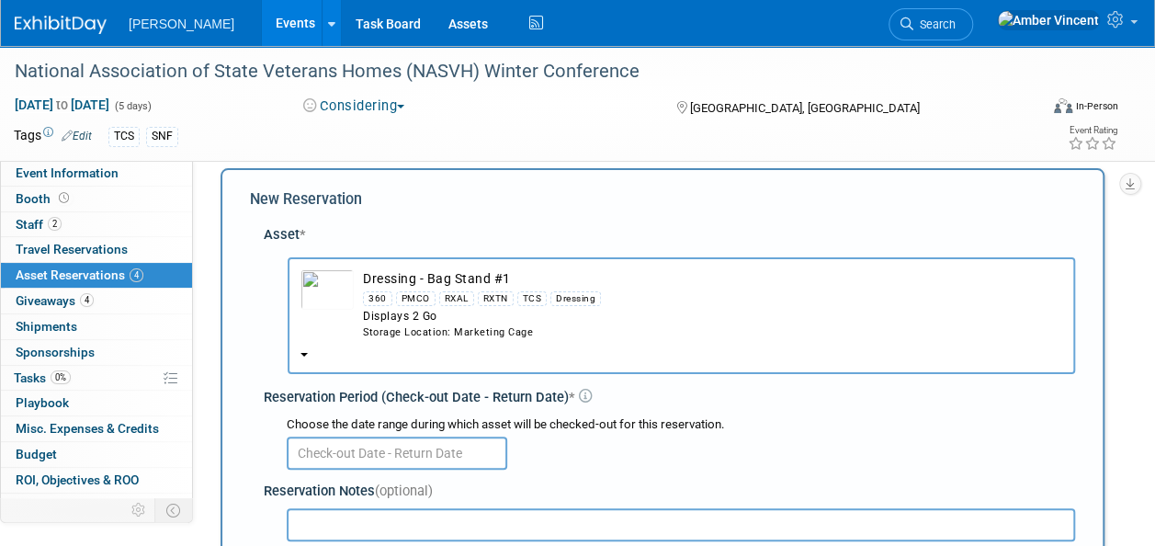
scroll to position [201, 0]
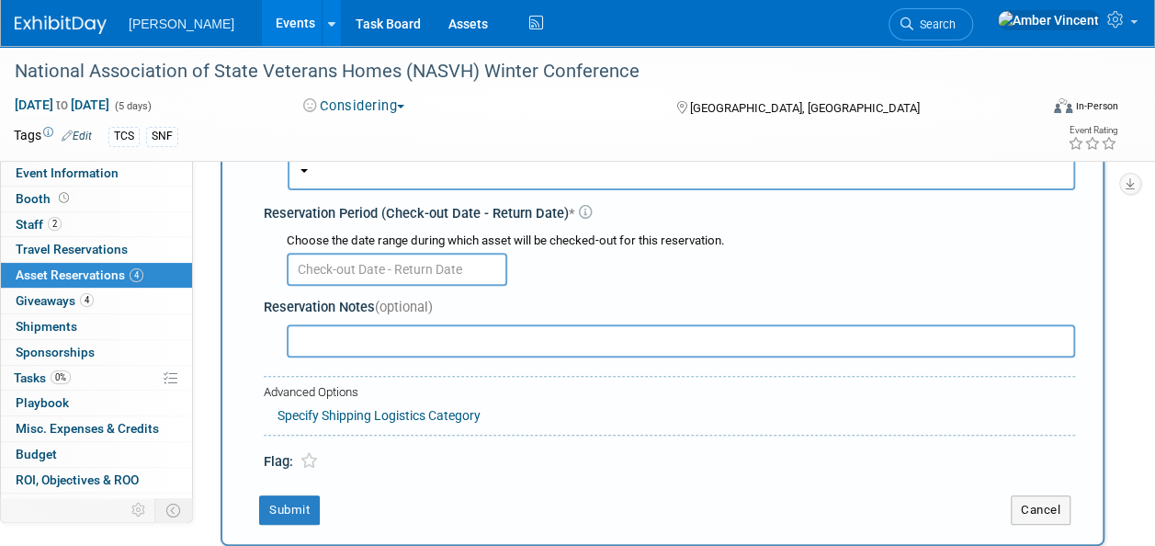
click at [349, 264] on input "text" at bounding box center [397, 269] width 221 height 33
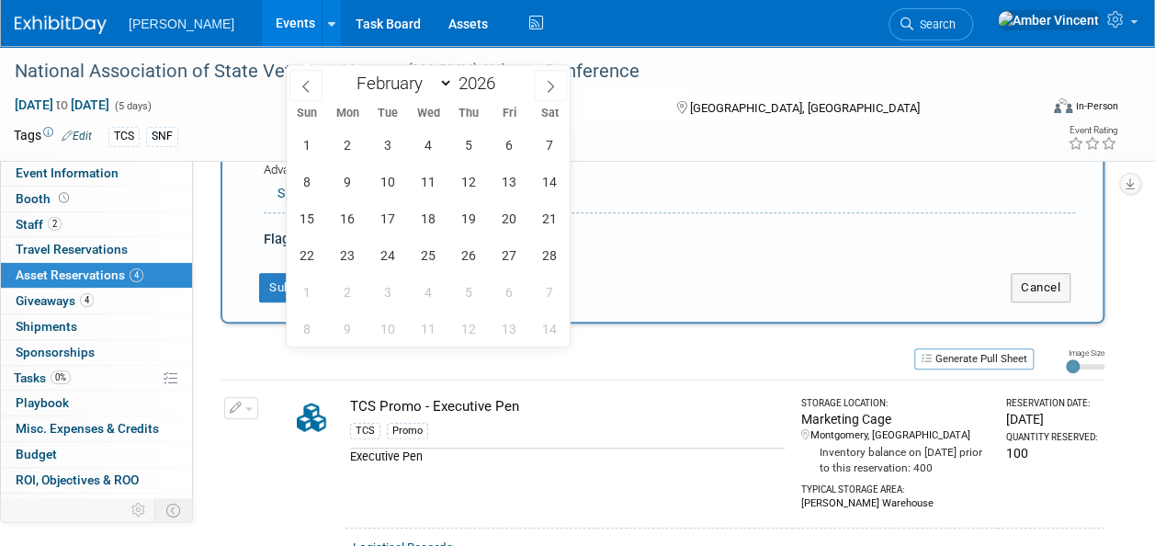
scroll to position [385, 0]
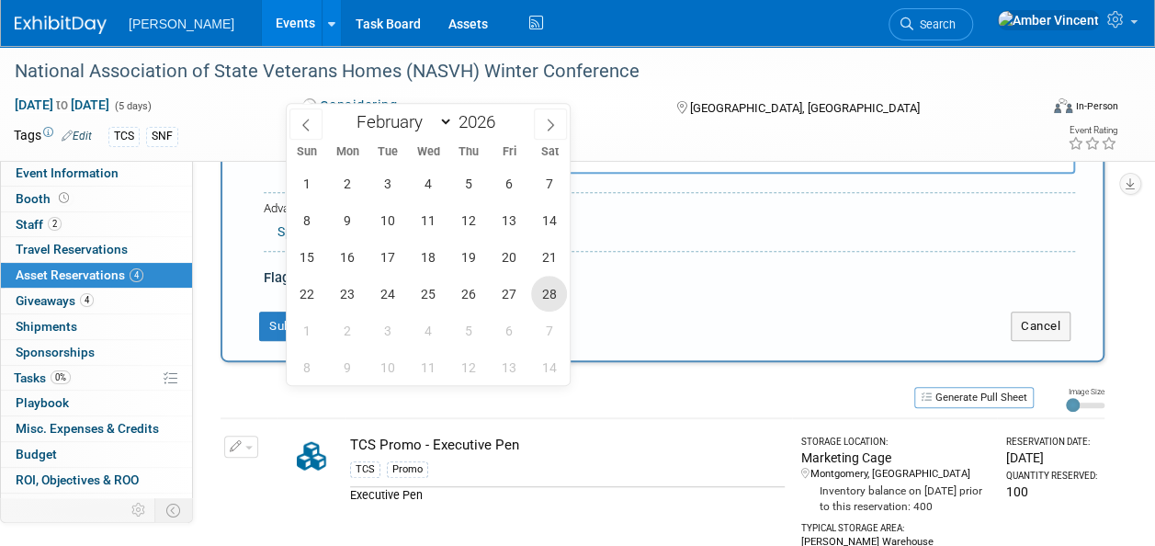
click at [546, 285] on span "28" at bounding box center [549, 294] width 36 height 36
type input "Feb 28, 2026"
click at [537, 299] on span "28" at bounding box center [549, 294] width 36 height 36
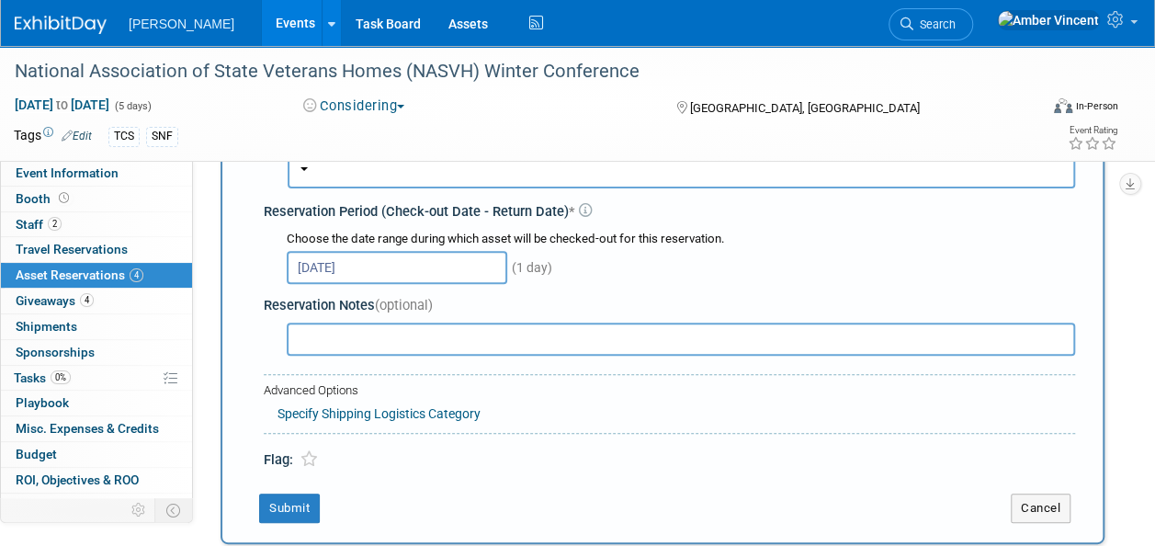
scroll to position [201, 0]
click at [346, 268] on input "Feb 28, 2026" at bounding box center [397, 269] width 221 height 33
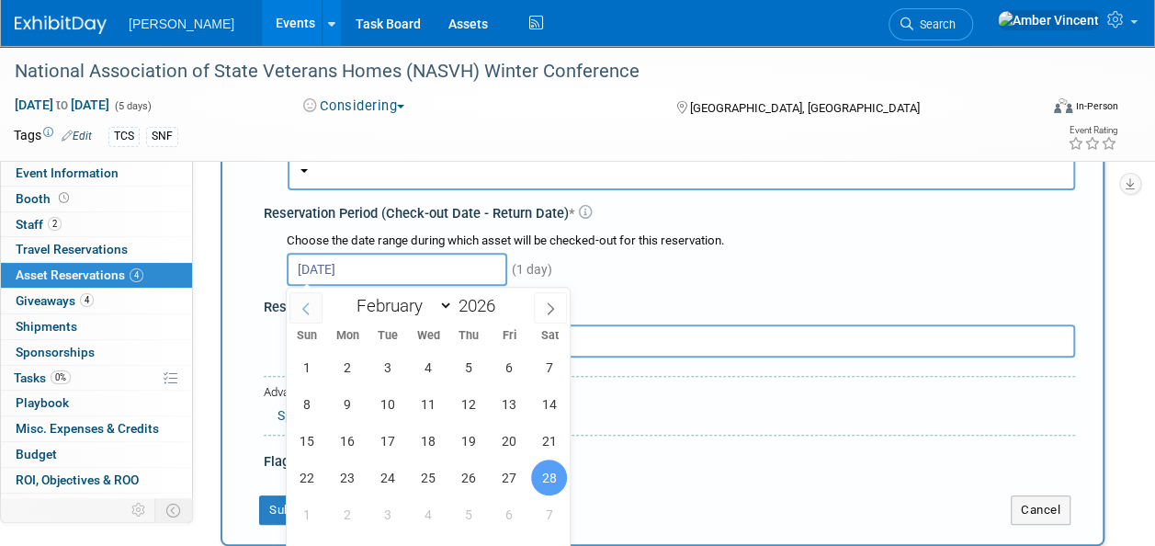
click at [298, 309] on span at bounding box center [305, 307] width 33 height 31
select select "0"
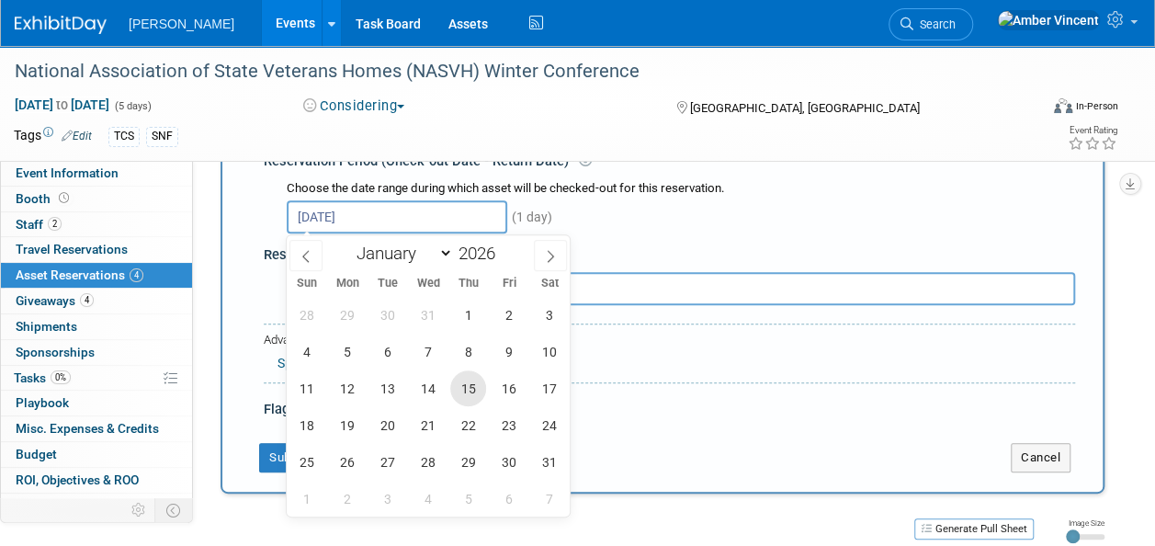
scroll to position [293, 0]
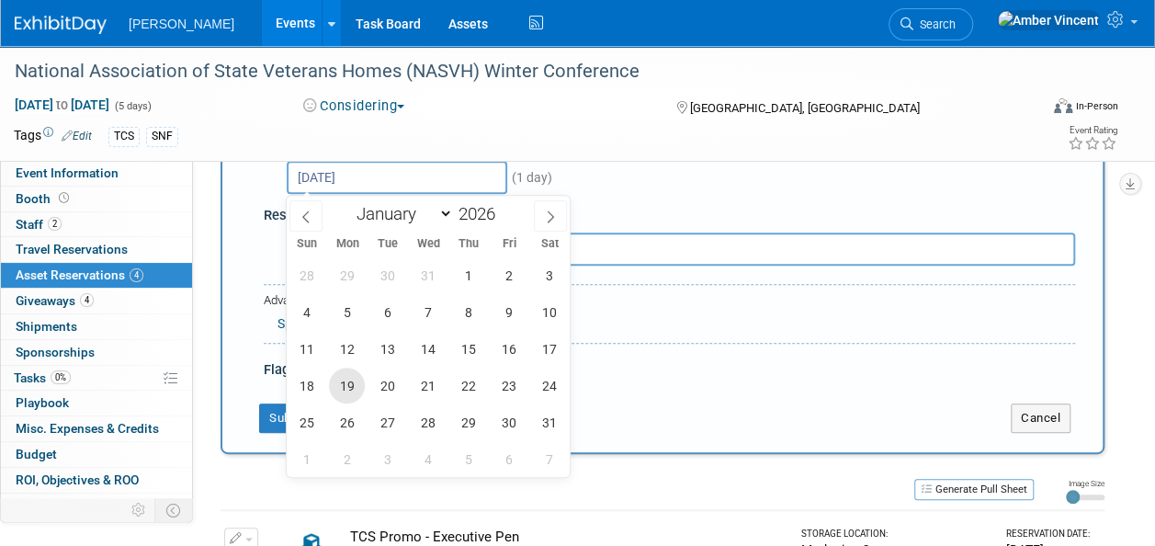
click at [352, 387] on span "19" at bounding box center [347, 386] width 36 height 36
type input "Jan 19, 2026"
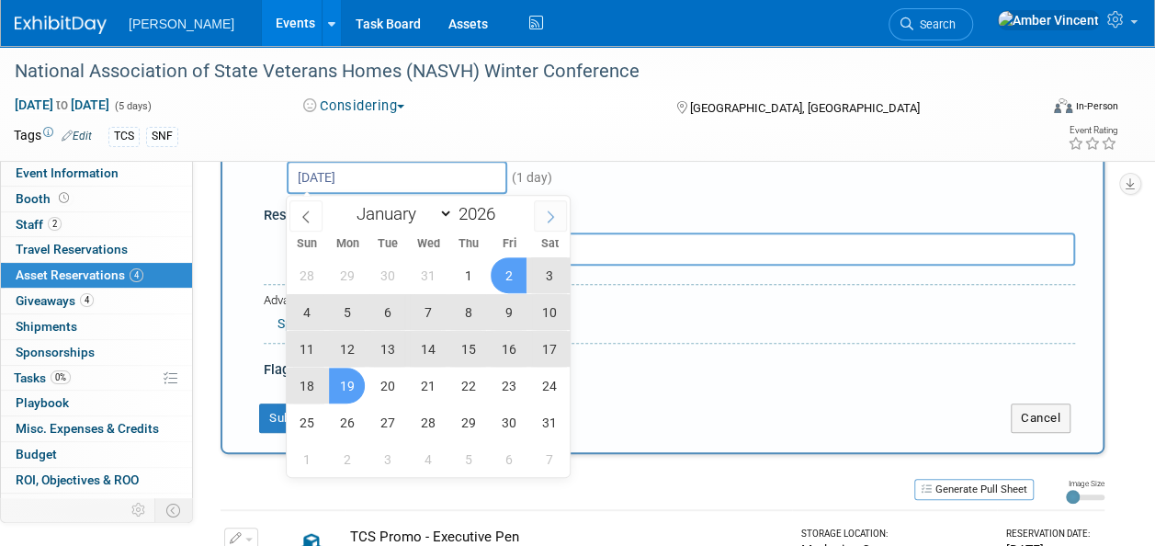
click at [542, 215] on span at bounding box center [550, 215] width 33 height 31
select select "1"
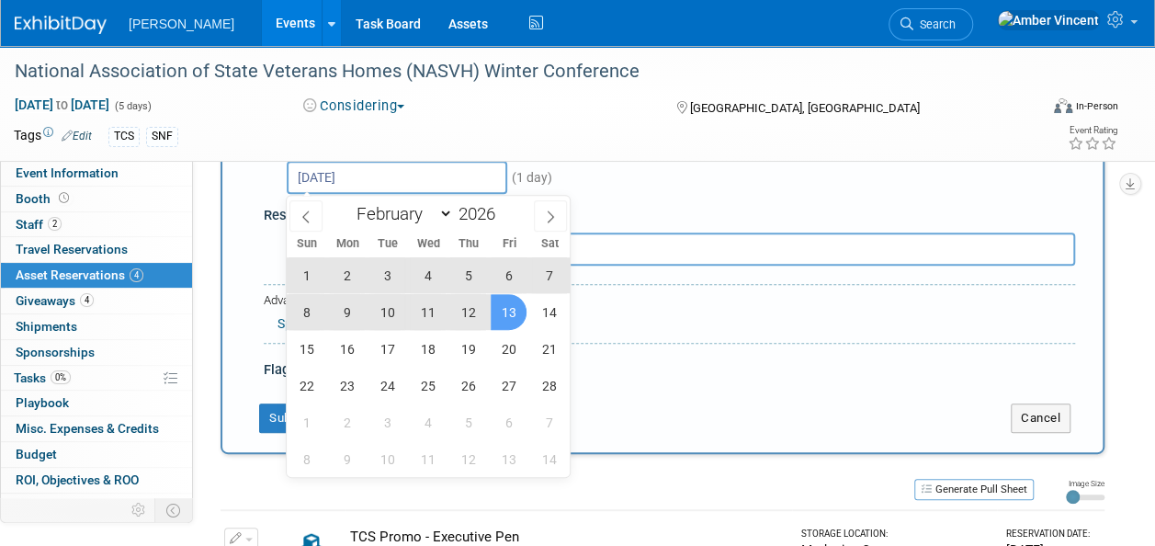
click at [500, 311] on span "13" at bounding box center [509, 312] width 36 height 36
type input "Jan 19, 2026 to Feb 13, 2026"
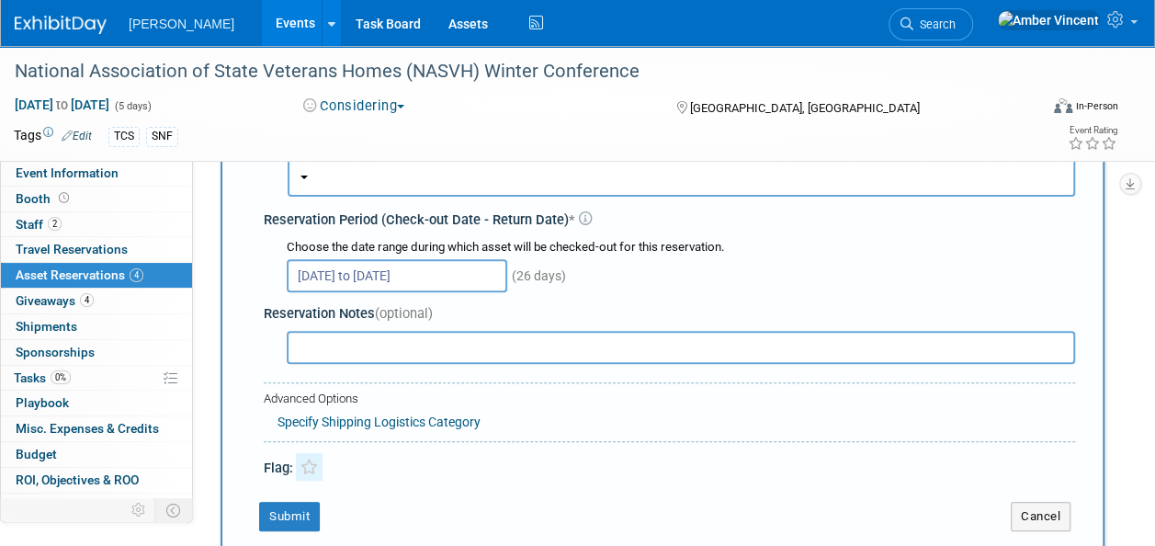
scroll to position [368, 0]
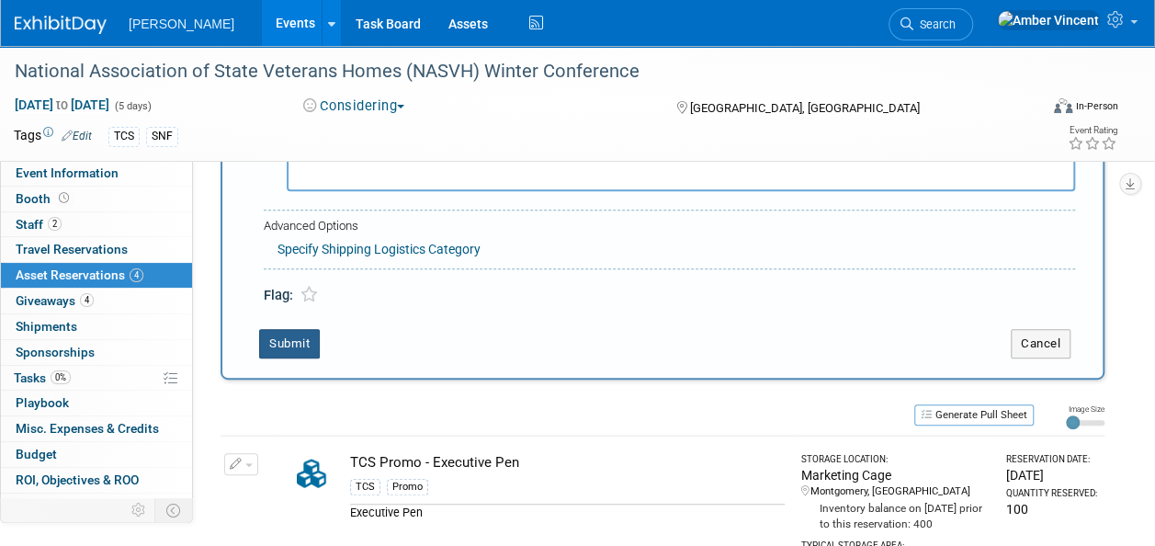
click at [296, 340] on button "Submit" at bounding box center [289, 343] width 61 height 29
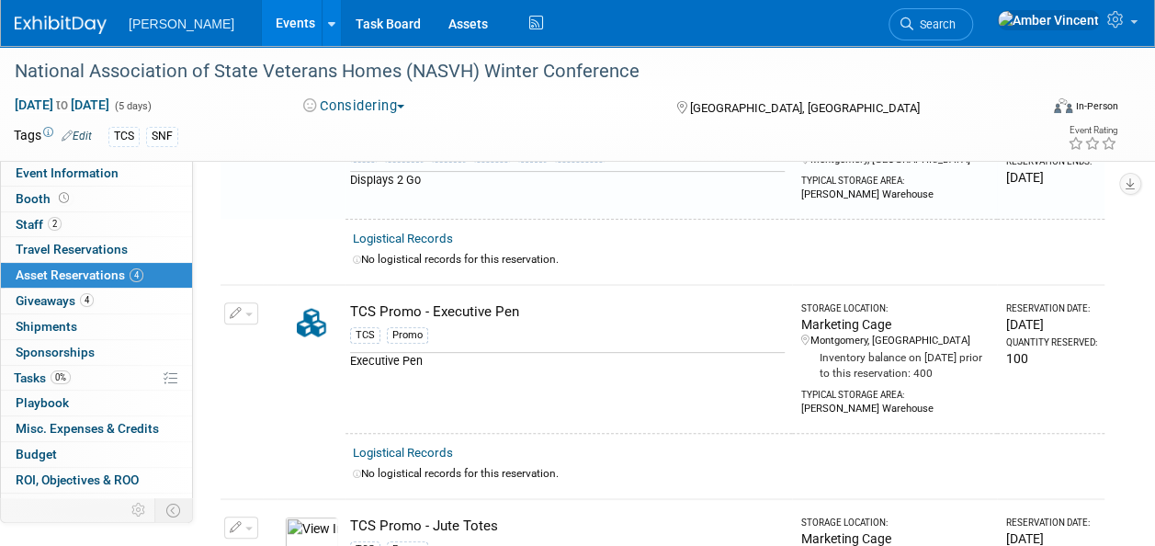
scroll to position [22, 0]
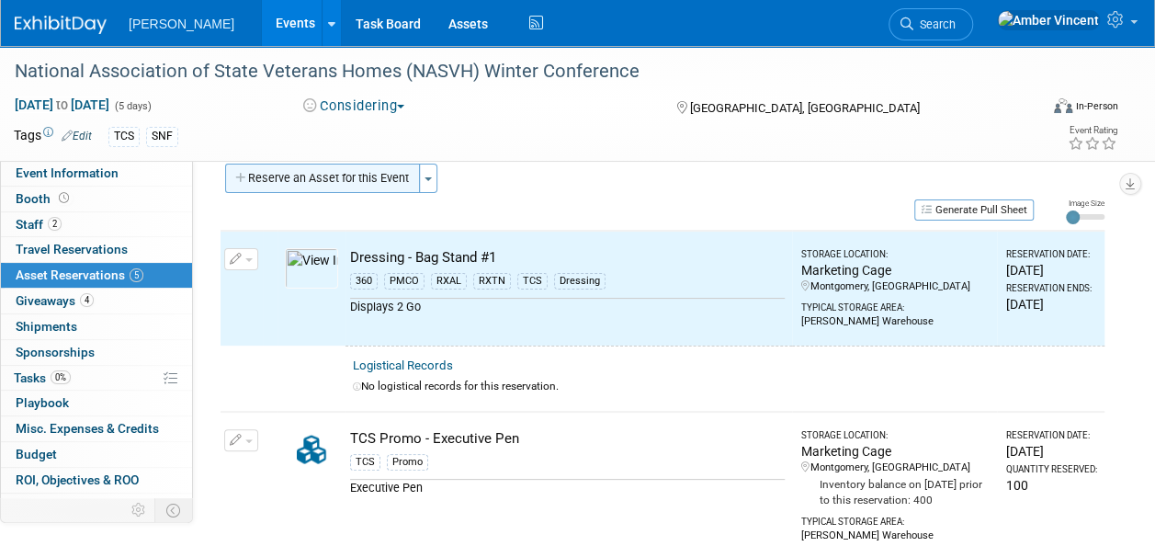
click at [375, 178] on button "Reserve an Asset for this Event" at bounding box center [322, 178] width 195 height 29
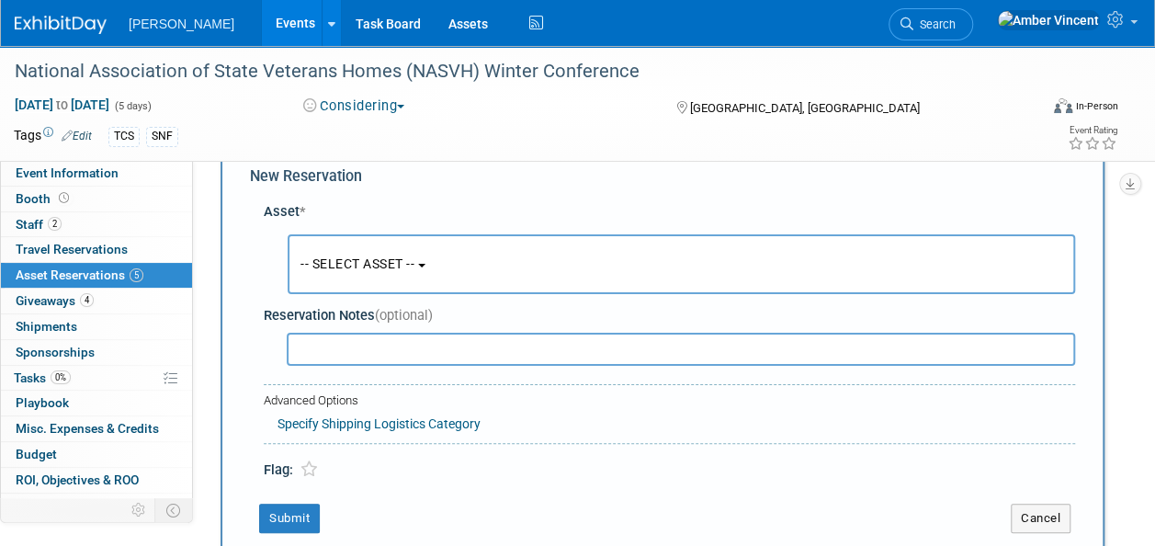
scroll to position [17, 0]
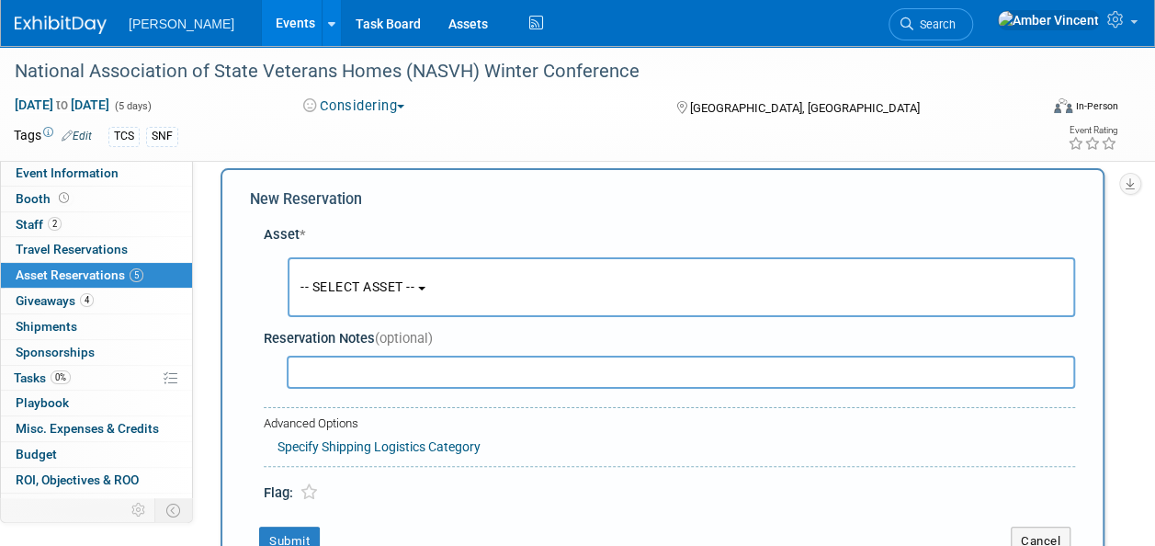
click at [432, 301] on button "-- SELECT ASSET --" at bounding box center [682, 287] width 788 height 60
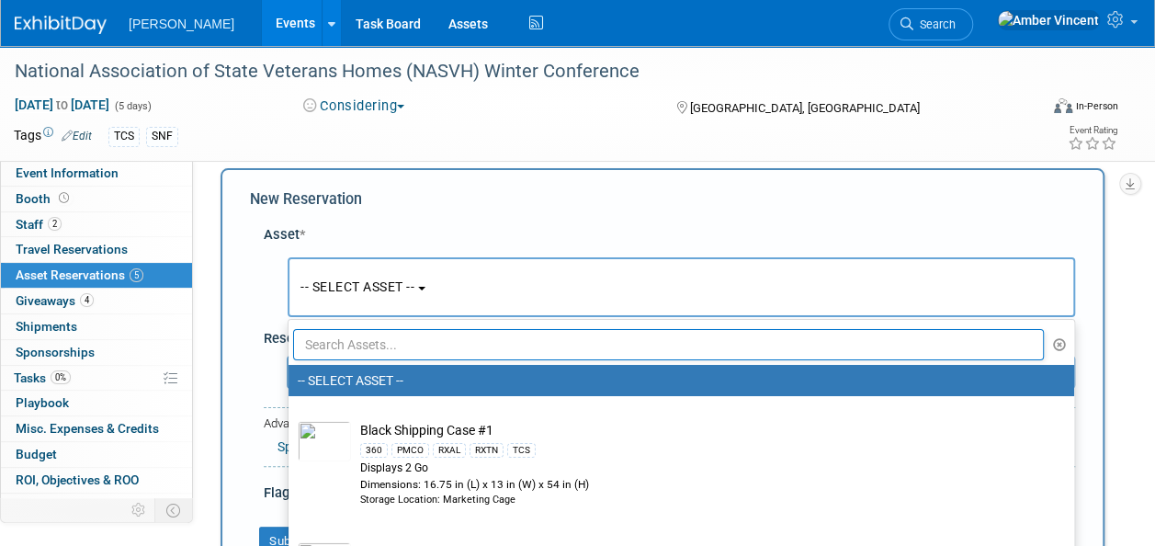
click at [399, 333] on input "text" at bounding box center [668, 344] width 751 height 31
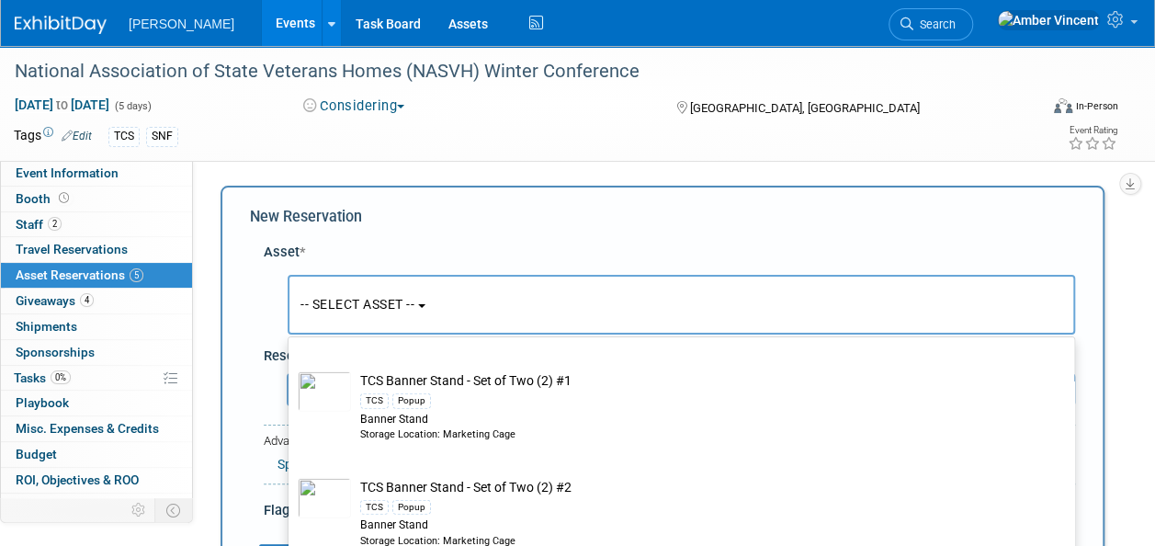
scroll to position [2665, 0]
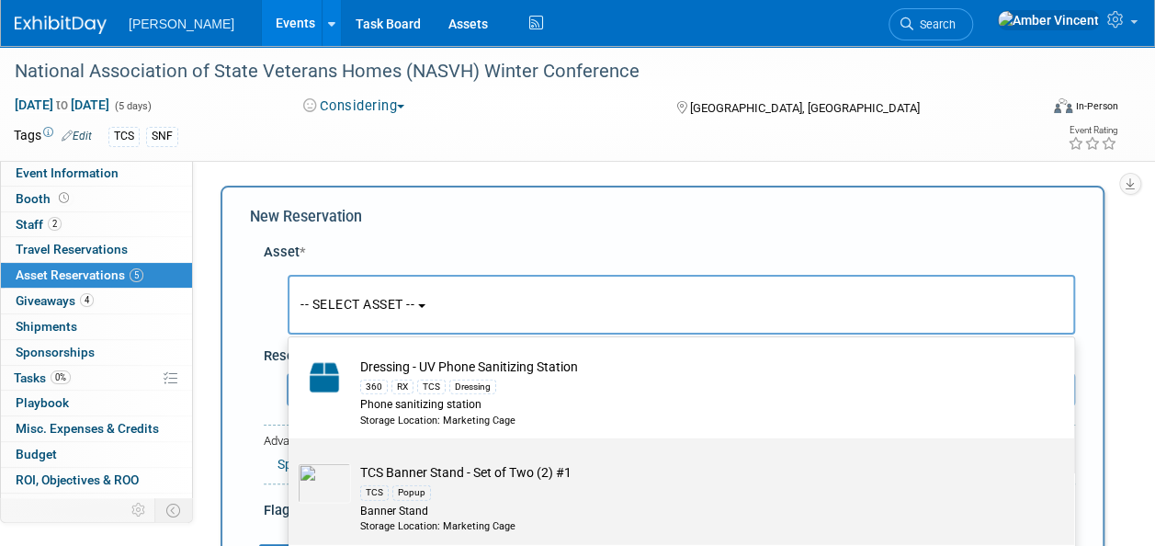
type input "tcs"
click at [547, 489] on div "TCS Popup" at bounding box center [698, 492] width 677 height 21
click at [291, 460] on input "TCS Banner Stand - Set of Two (2) #1 TCS Popup Banner Stand Storage Location: M…" at bounding box center [285, 454] width 12 height 12
select select "10722523"
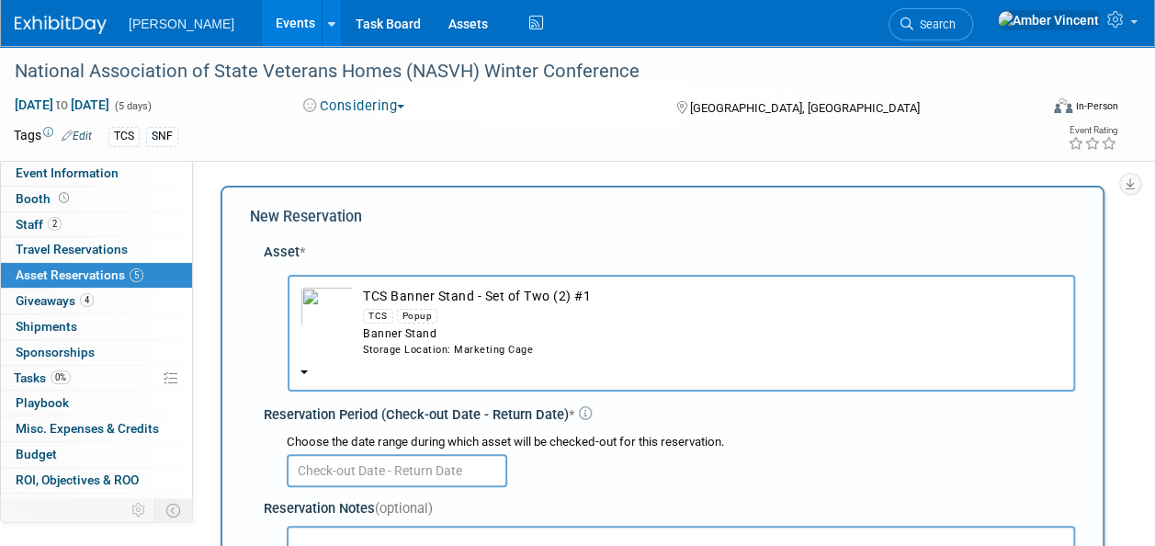
scroll to position [184, 0]
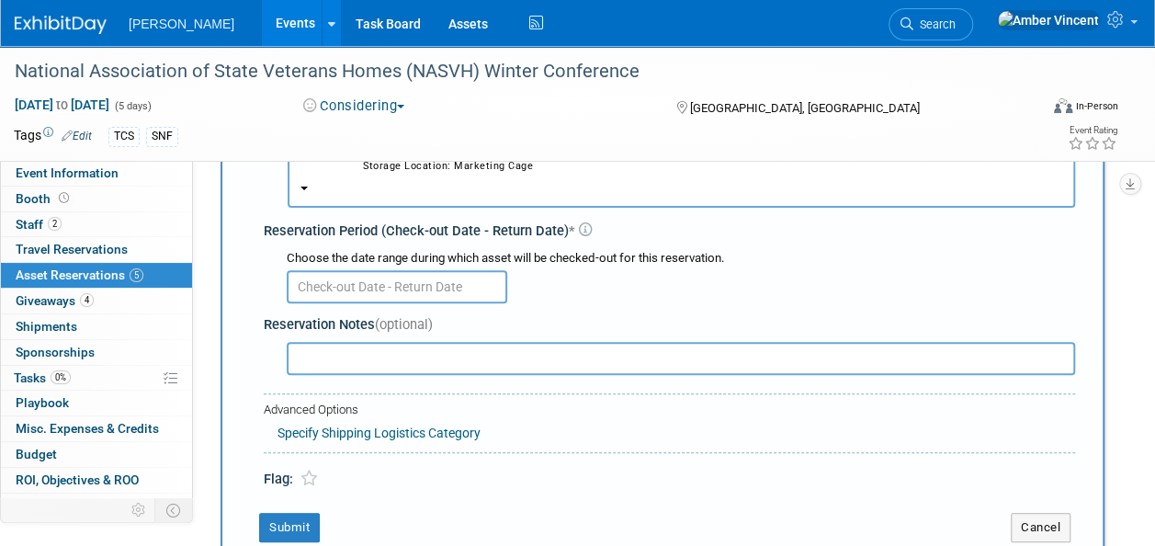
click at [377, 294] on input "text" at bounding box center [397, 286] width 221 height 33
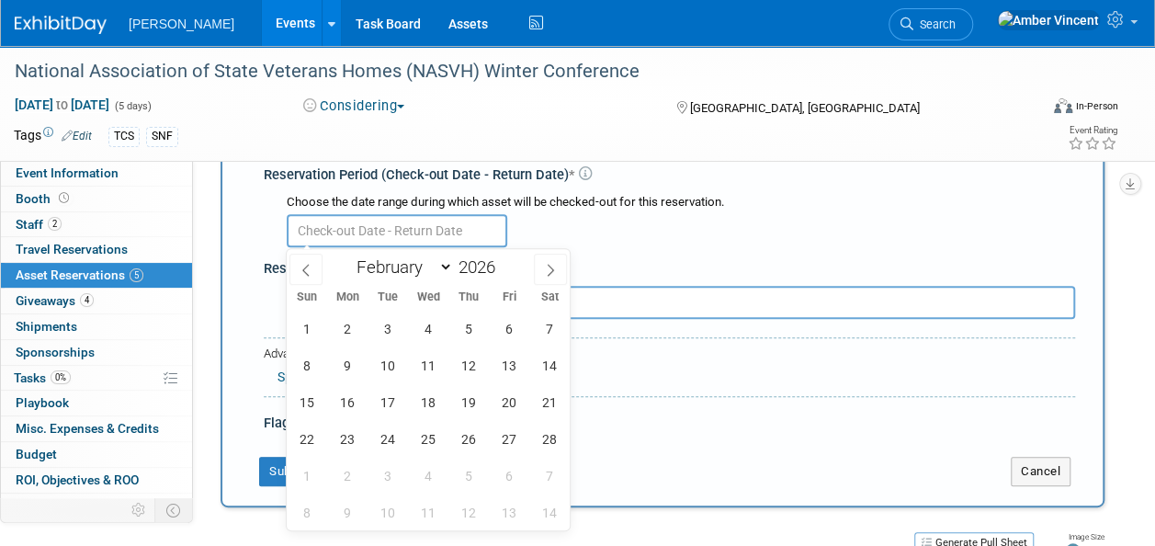
scroll to position [276, 0]
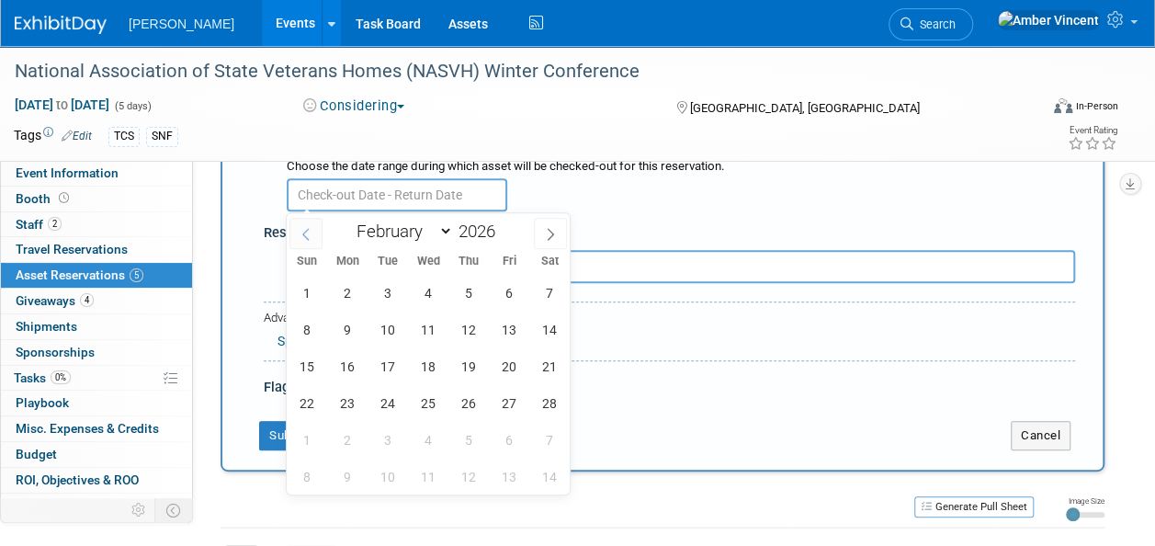
click at [294, 235] on span at bounding box center [305, 233] width 33 height 31
select select "0"
click at [337, 410] on span "19" at bounding box center [347, 403] width 36 height 36
type input "Jan 19, 2026"
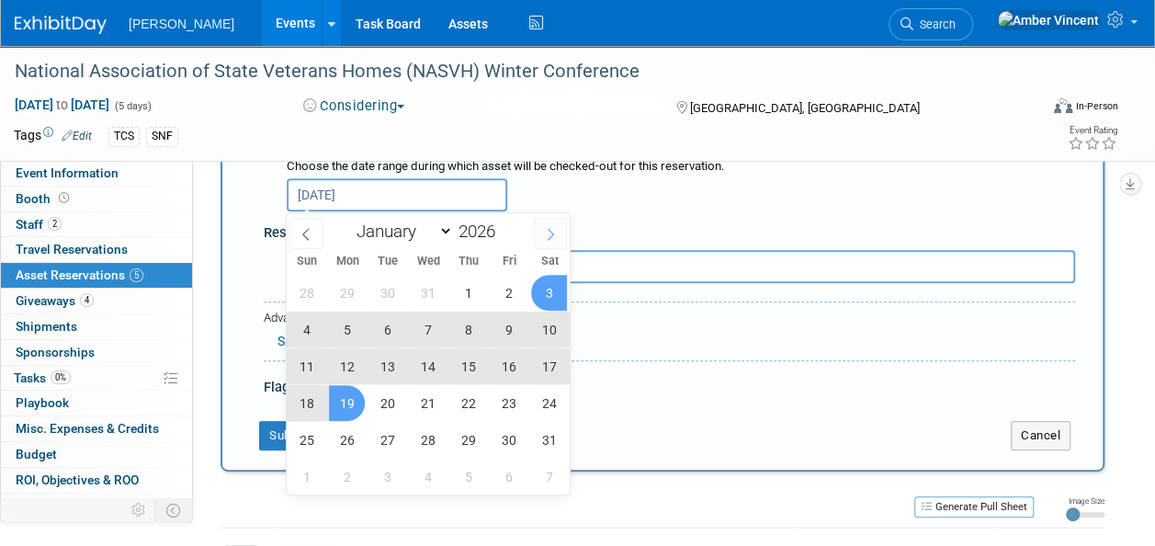
click at [546, 237] on icon at bounding box center [550, 234] width 13 height 13
select select "1"
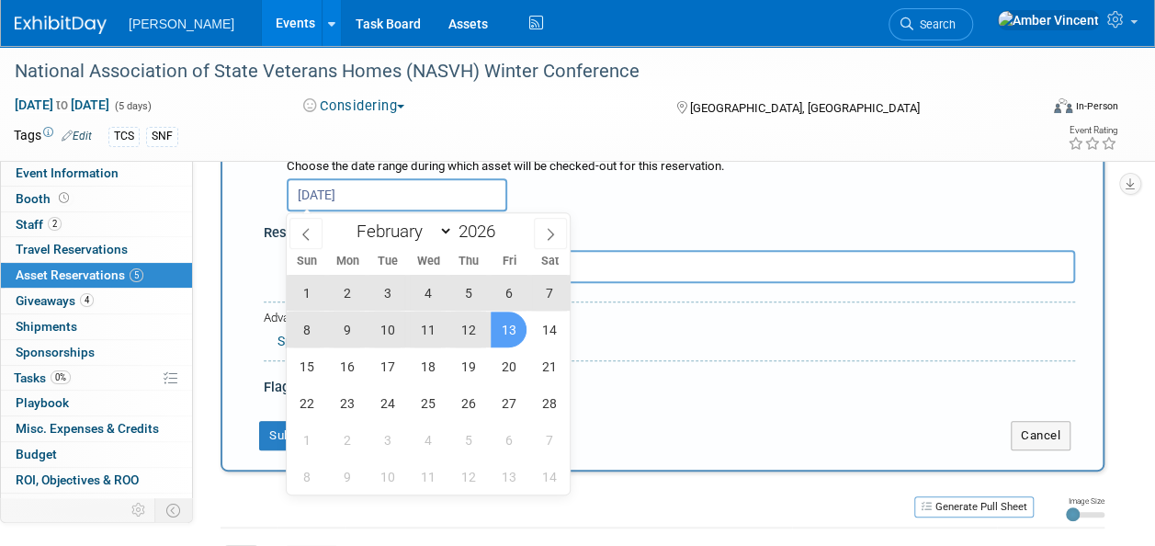
click at [516, 325] on span "13" at bounding box center [509, 330] width 36 height 36
type input "Jan 19, 2026 to Feb 13, 2026"
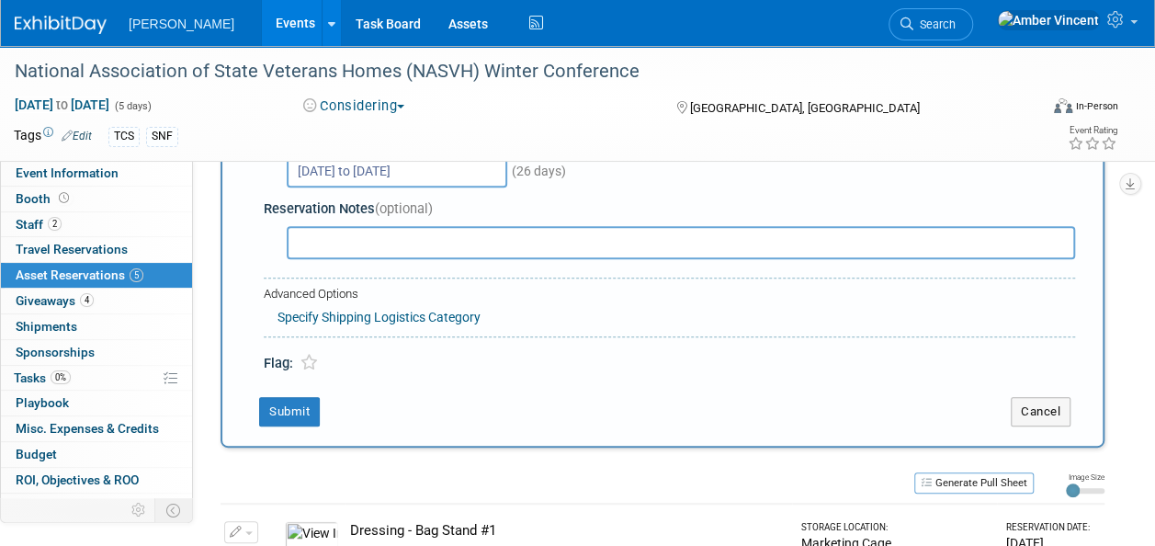
scroll to position [184, 0]
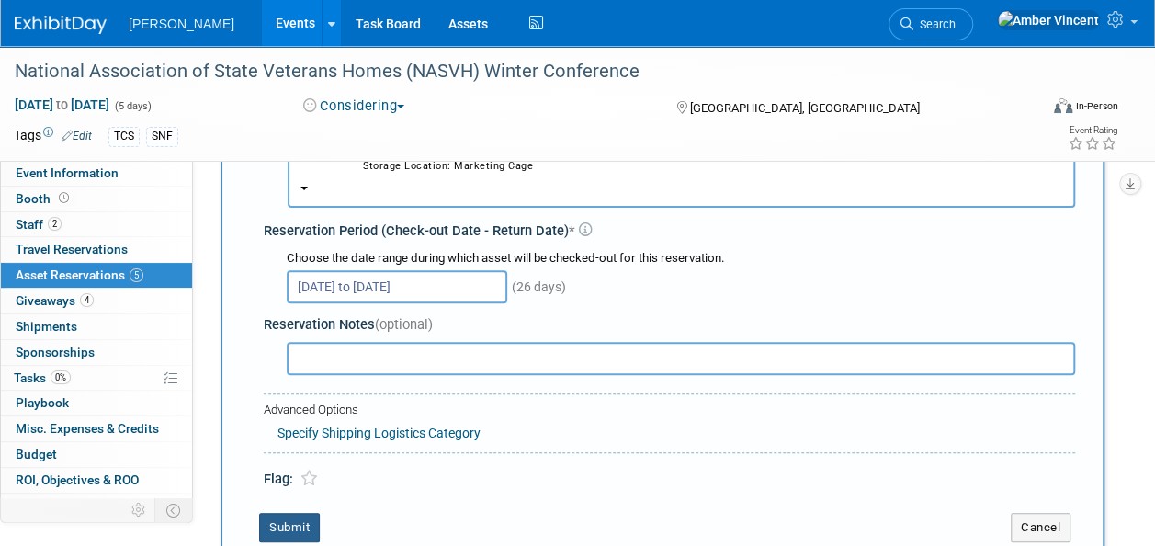
click at [283, 528] on button "Submit" at bounding box center [289, 527] width 61 height 29
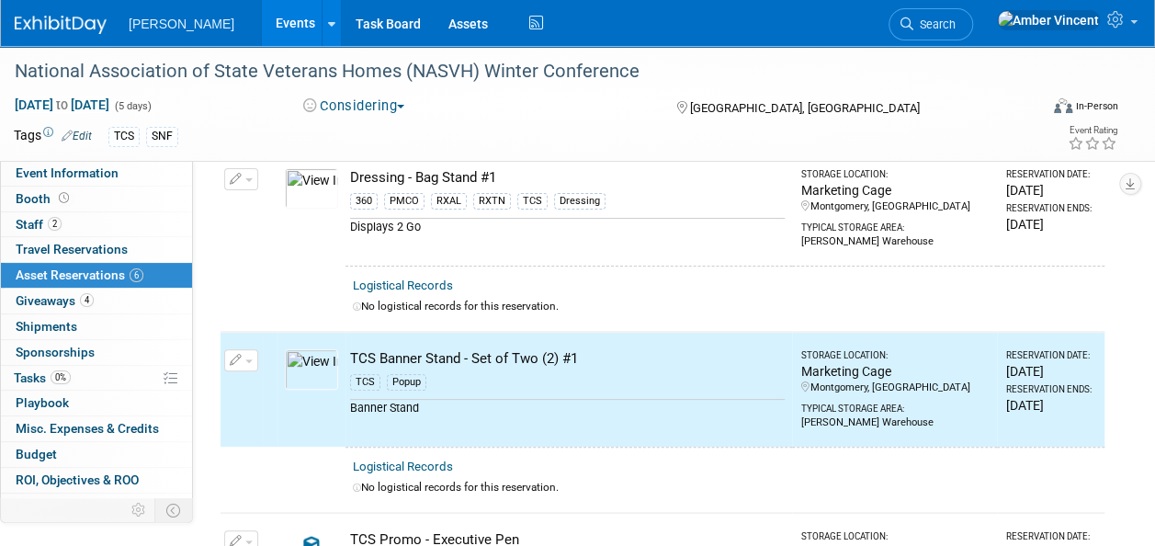
scroll to position [0, 0]
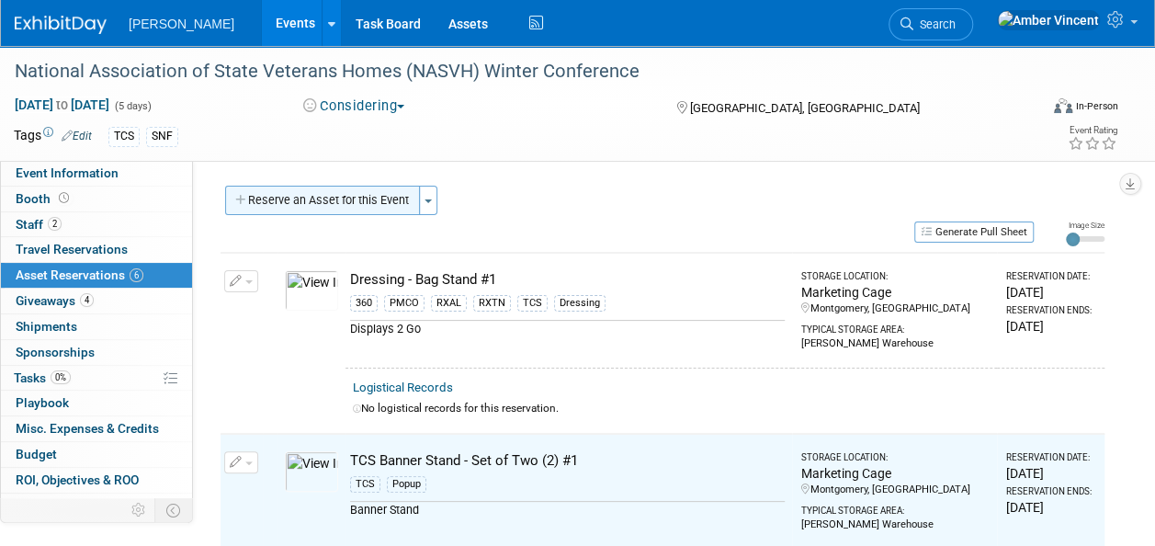
click at [390, 197] on button "Reserve an Asset for this Event" at bounding box center [322, 200] width 195 height 29
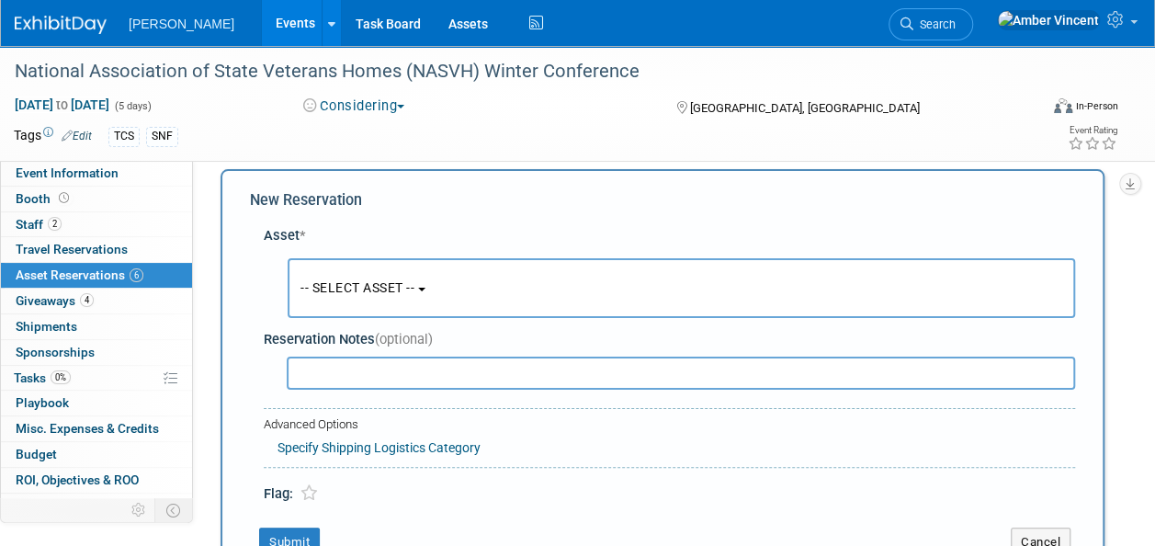
scroll to position [17, 0]
click at [371, 294] on span "-- SELECT ASSET --" at bounding box center [358, 286] width 114 height 15
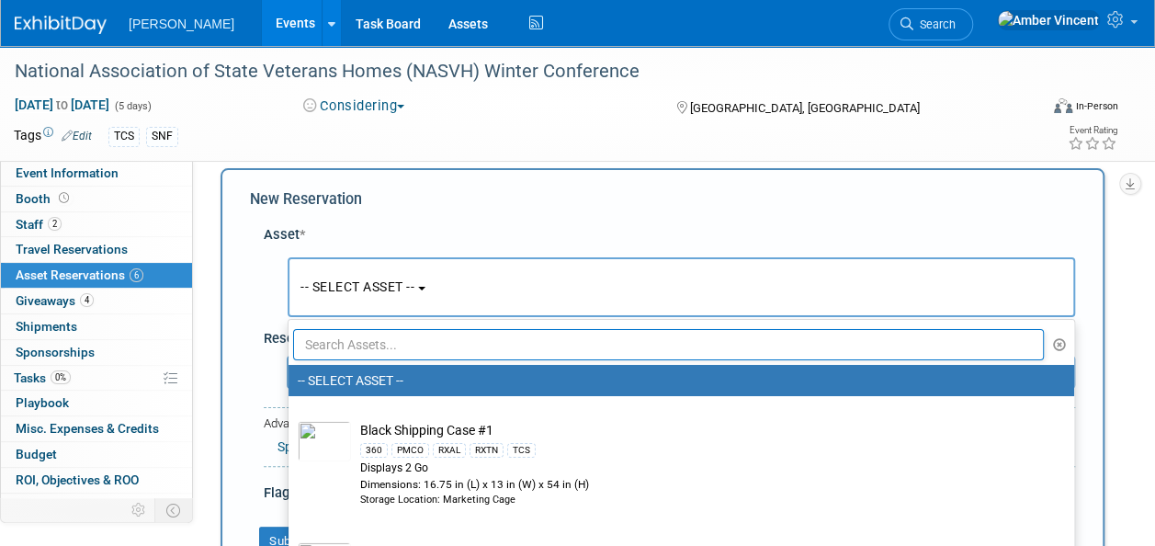
click at [357, 355] on input "text" at bounding box center [668, 344] width 751 height 31
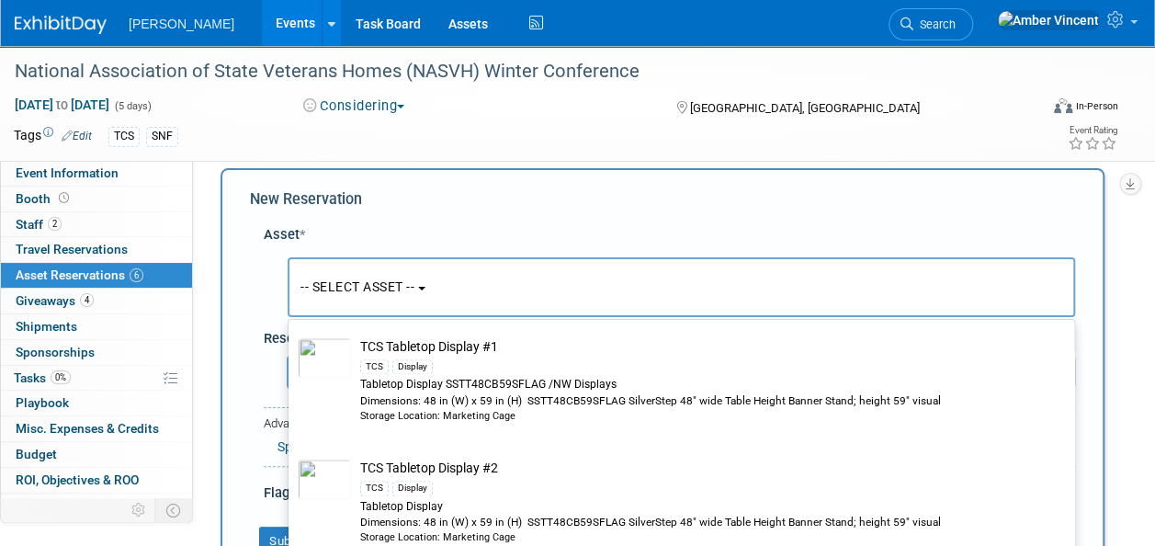
scroll to position [4779, 0]
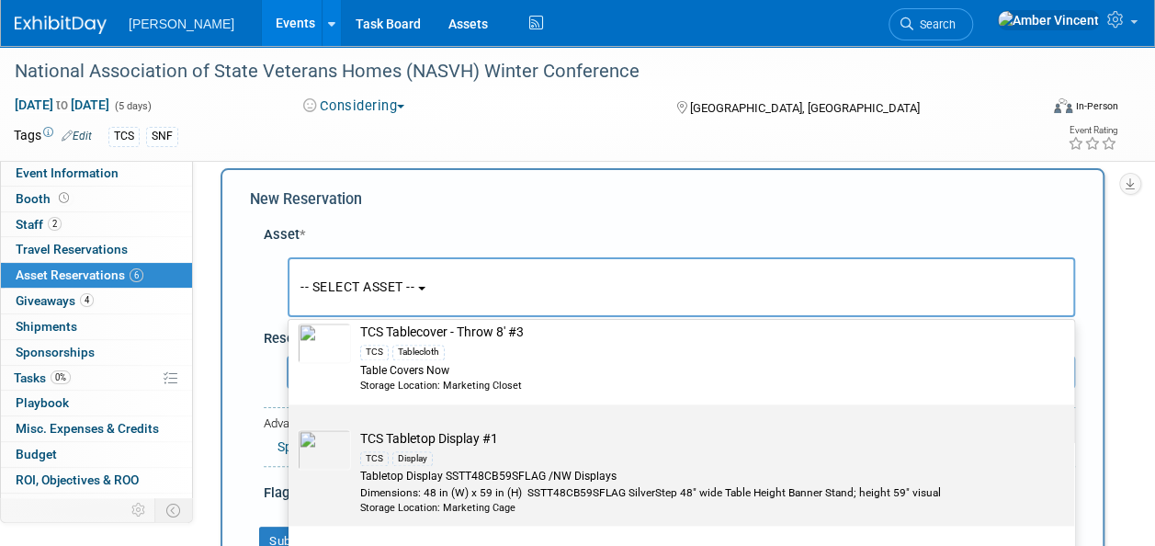
type input "tcs"
click at [403, 451] on div "Display" at bounding box center [412, 458] width 40 height 15
click at [291, 426] on input "TCS Tabletop Display #1 TCS Display Tabletop Display SSTT48CB59SFLAG /NW Displa…" at bounding box center [285, 420] width 12 height 12
select select "10722535"
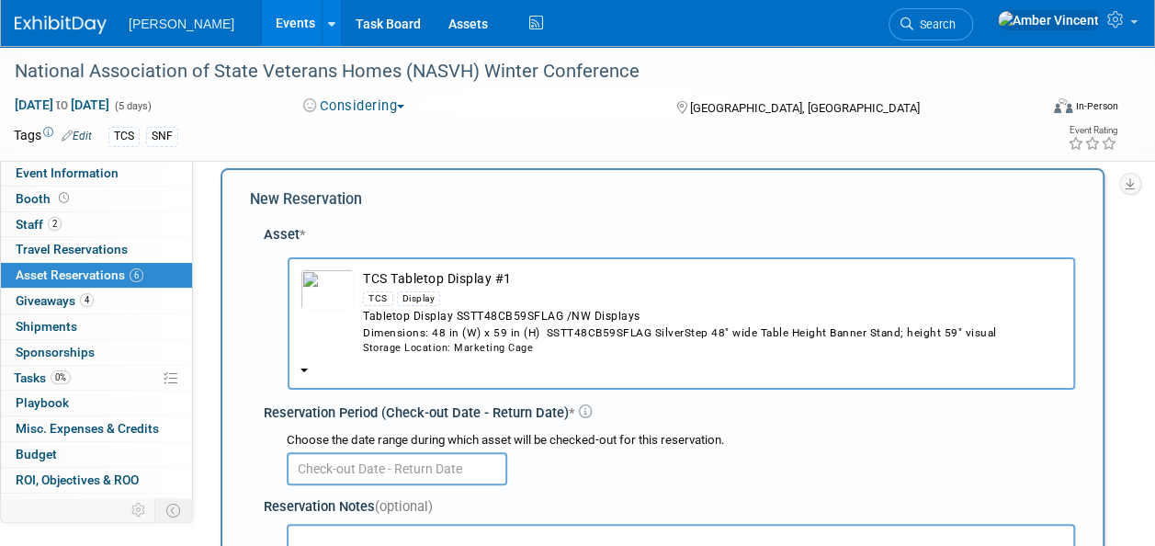
click at [369, 475] on input "text" at bounding box center [397, 468] width 221 height 33
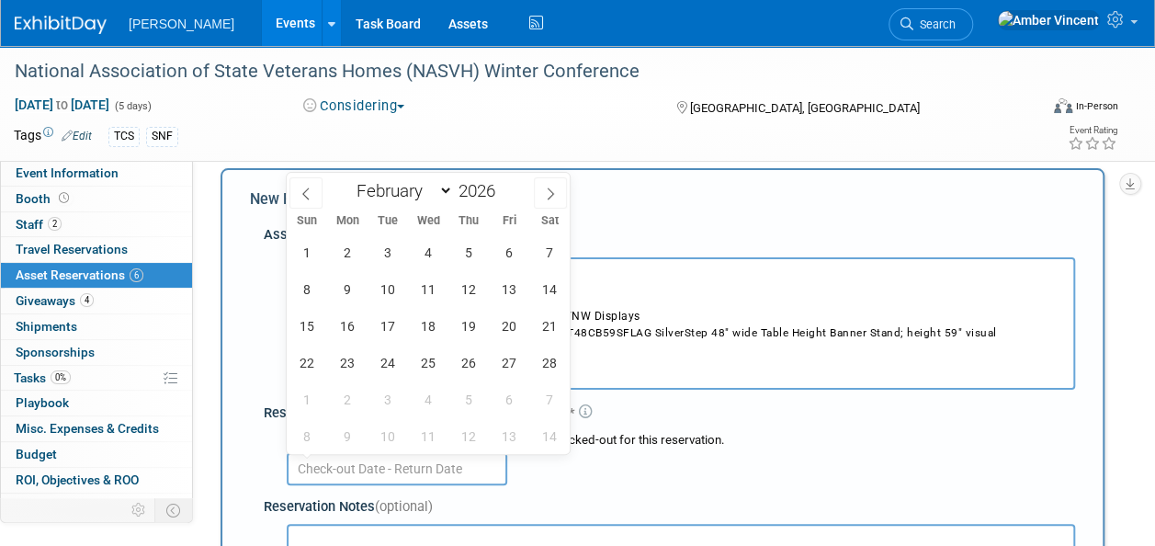
scroll to position [109, 0]
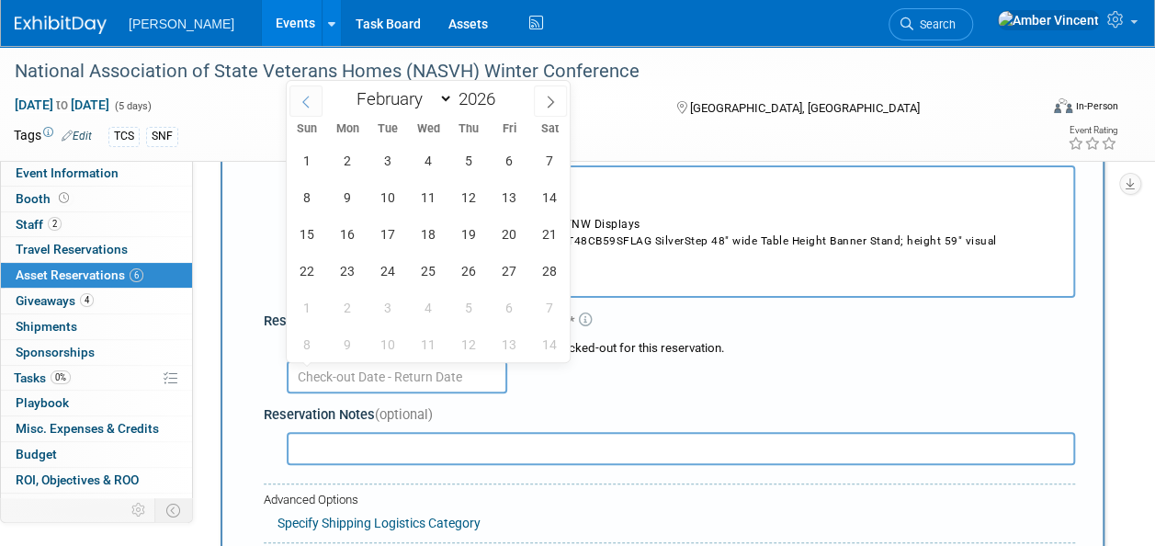
click at [300, 105] on icon at bounding box center [306, 102] width 13 height 13
select select "0"
click at [358, 276] on span "19" at bounding box center [347, 271] width 36 height 36
type input "Jan 19, 2026"
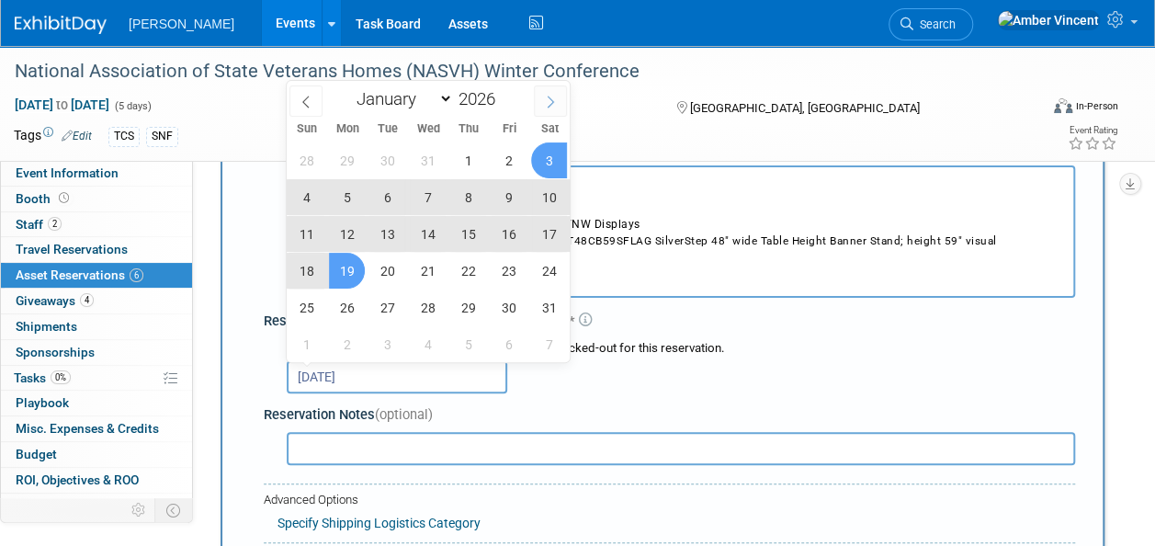
click at [548, 99] on icon at bounding box center [550, 102] width 13 height 13
select select "1"
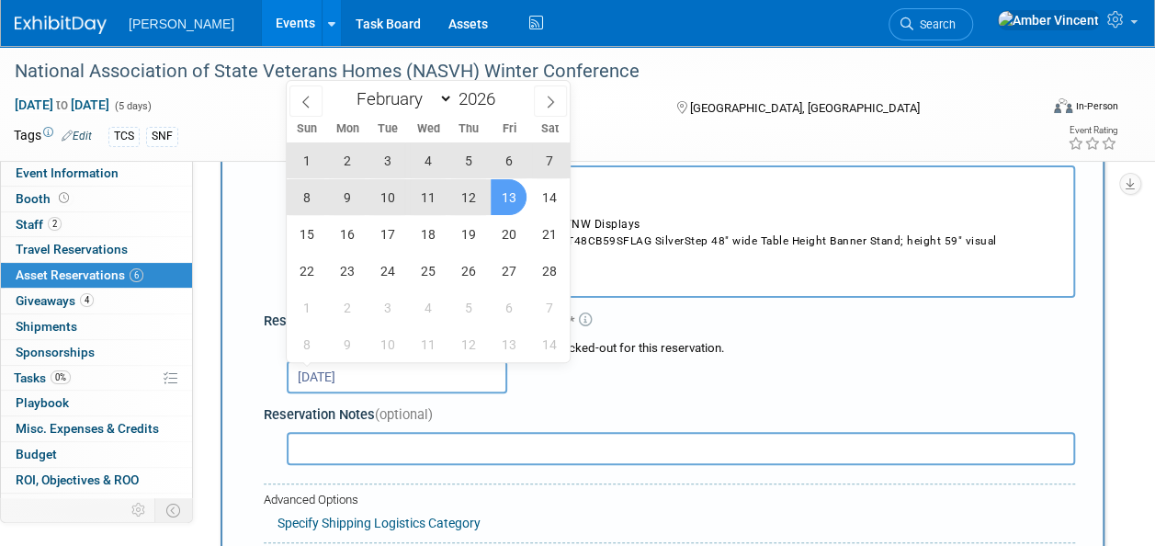
click at [490, 197] on div "1 2 3 4 5 6 7 8 9 10 11 12 13 14 15 16 17 18 19 20 21 22 23 24 25 26 27 28 1 2 …" at bounding box center [428, 252] width 283 height 221
click at [500, 200] on span "13" at bounding box center [509, 197] width 36 height 36
type input "Jan 19, 2026 to Feb 13, 2026"
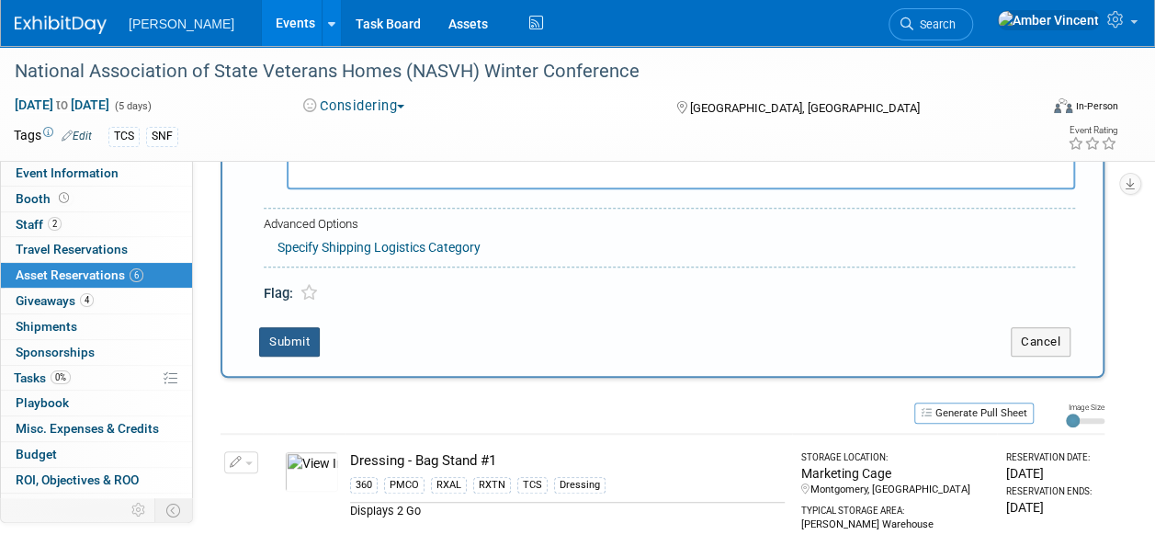
click at [294, 329] on button "Submit" at bounding box center [289, 341] width 61 height 29
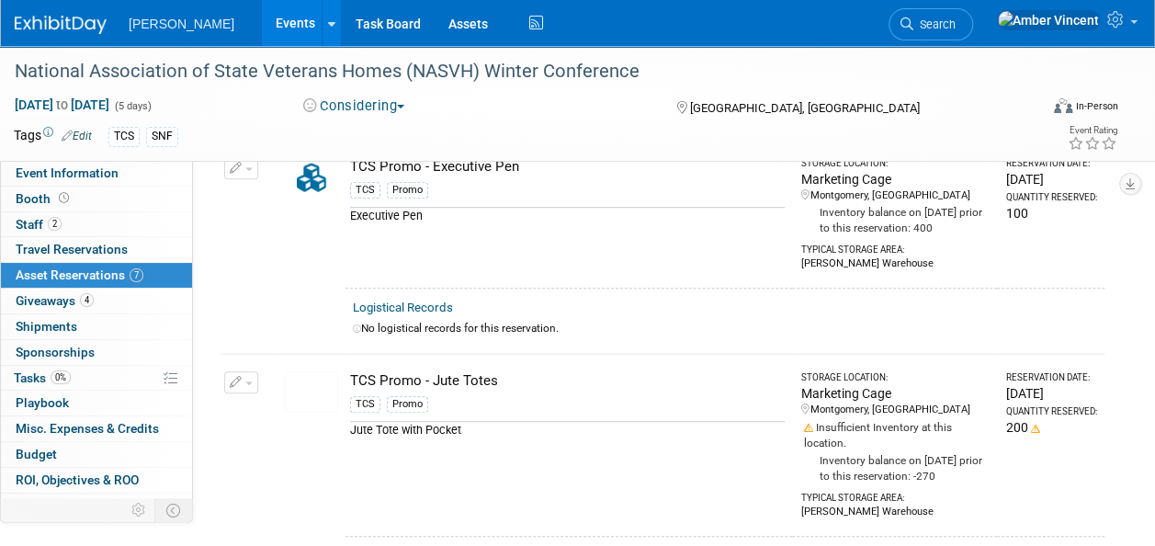
scroll to position [0, 0]
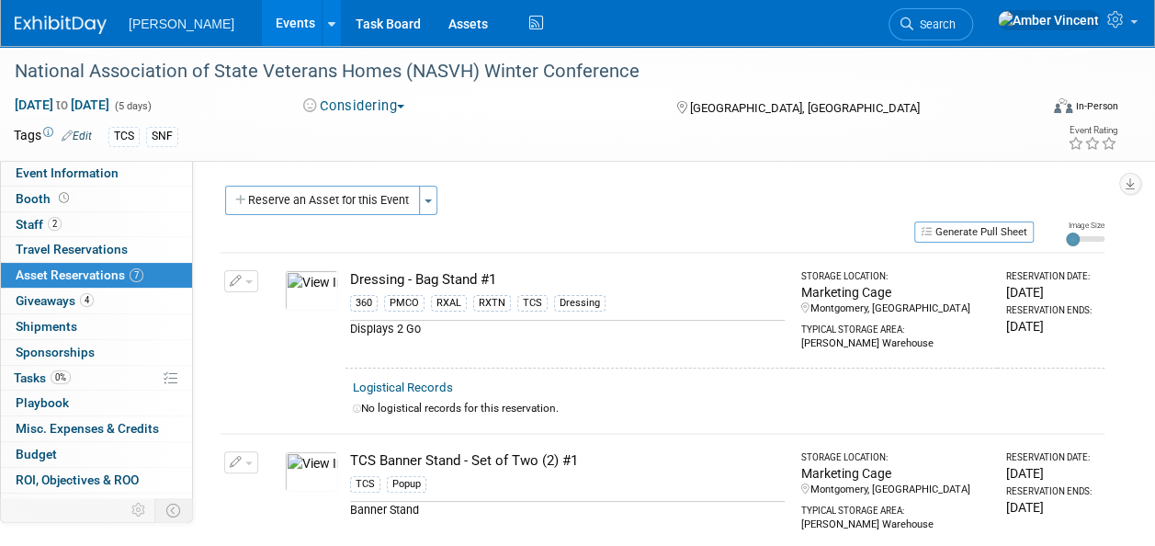
click at [390, 192] on button "Reserve an Asset for this Event" at bounding box center [322, 200] width 195 height 29
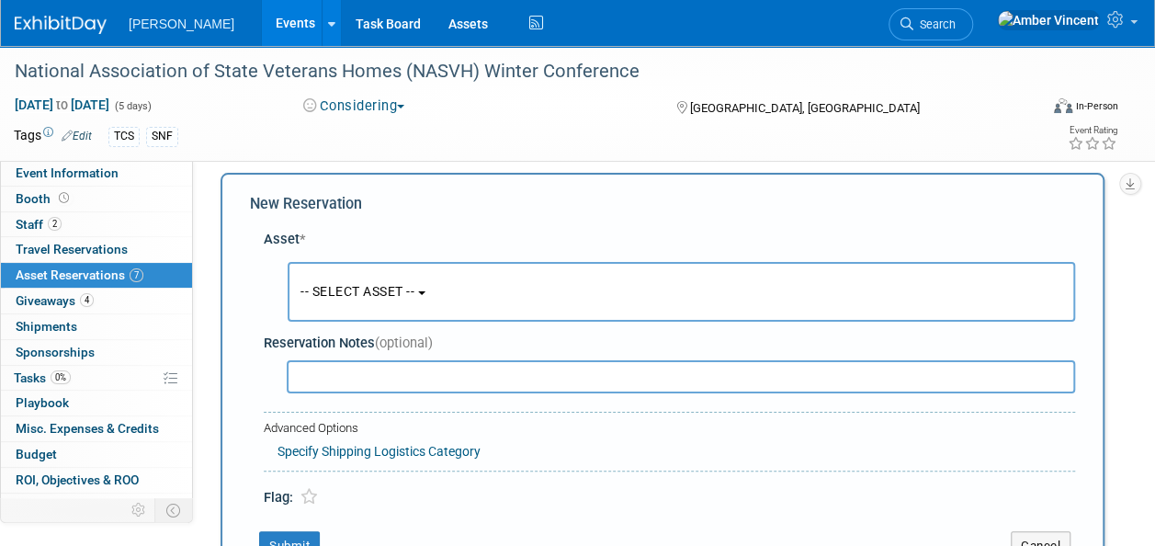
scroll to position [17, 0]
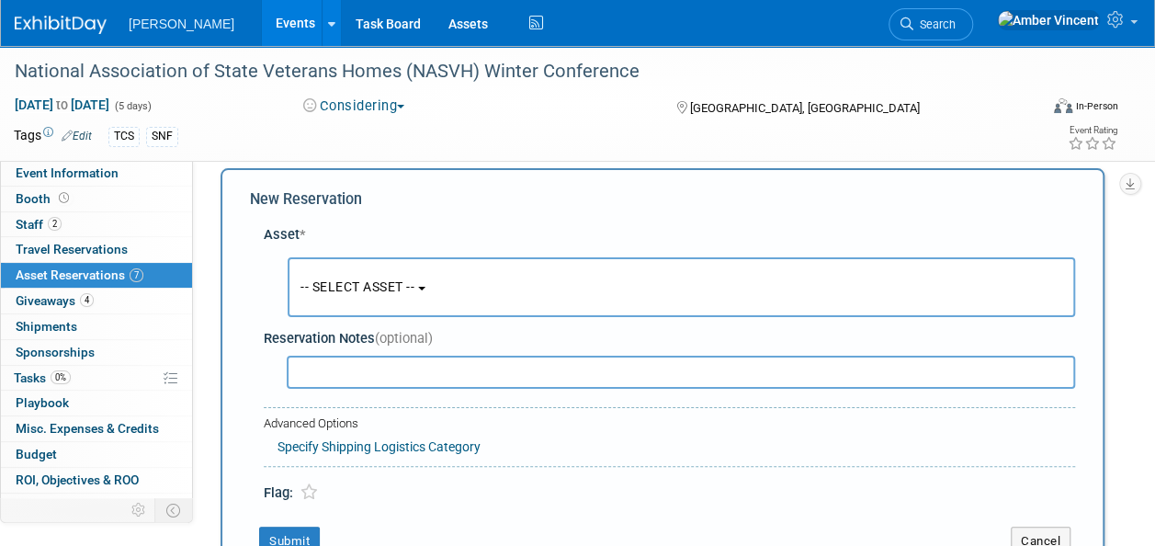
click at [349, 278] on button "-- SELECT ASSET --" at bounding box center [682, 287] width 788 height 60
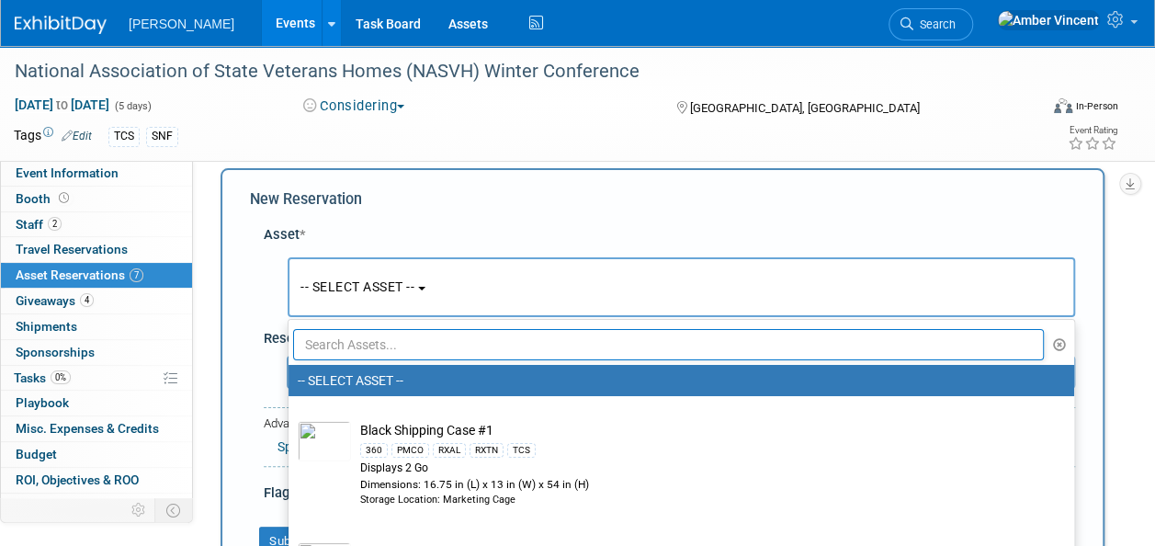
click at [375, 346] on input "text" at bounding box center [668, 344] width 751 height 31
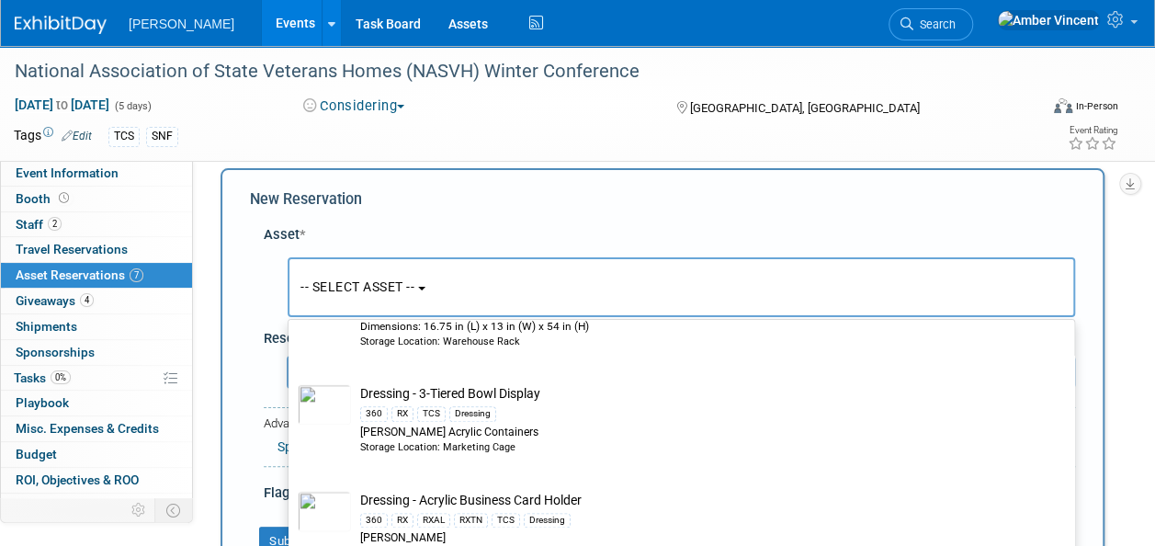
scroll to position [1103, 0]
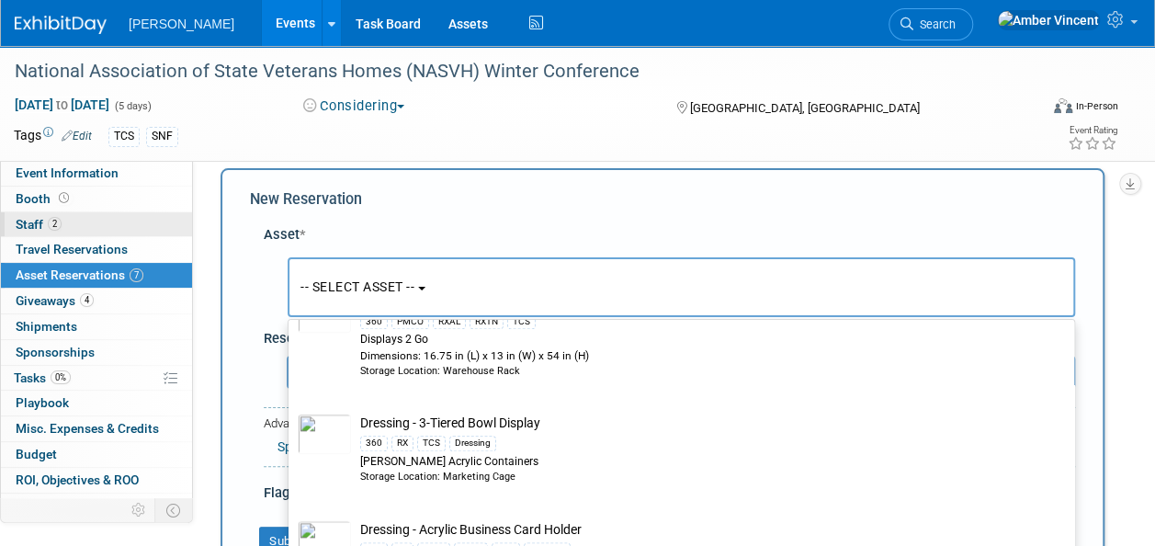
click at [84, 226] on link "2 Staff 2" at bounding box center [96, 224] width 191 height 25
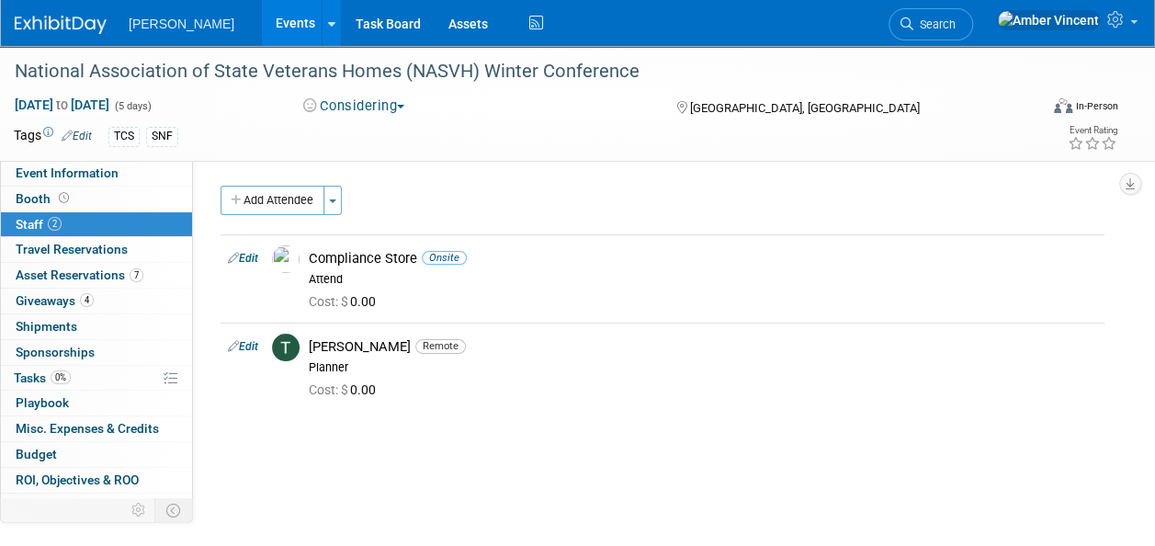
drag, startPoint x: 305, startPoint y: 205, endPoint x: 309, endPoint y: 245, distance: 40.6
click at [305, 205] on button "Add Attendee" at bounding box center [273, 200] width 104 height 29
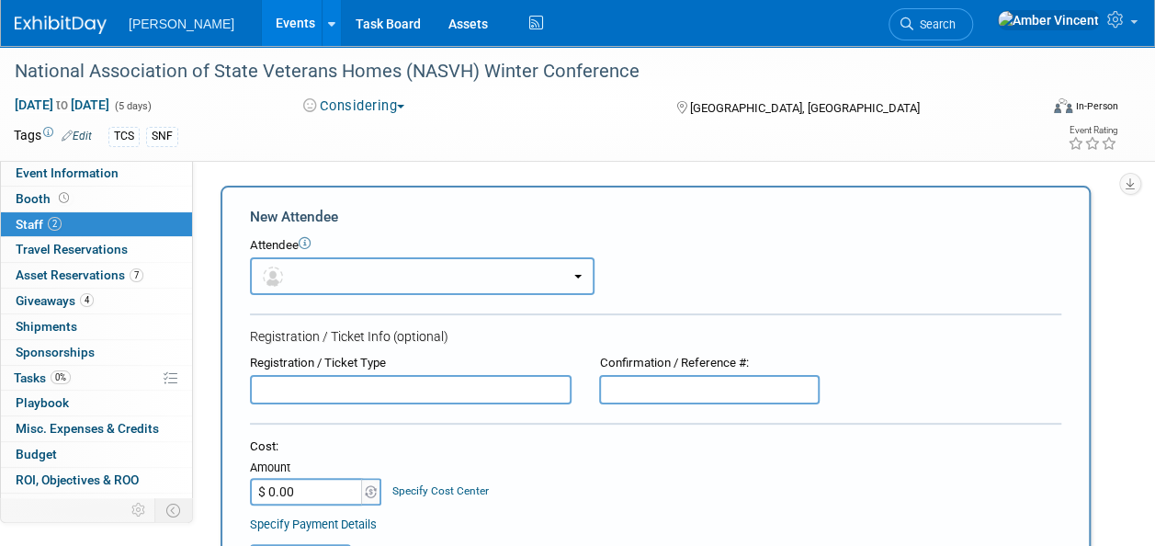
click at [358, 267] on button "button" at bounding box center [422, 276] width 345 height 38
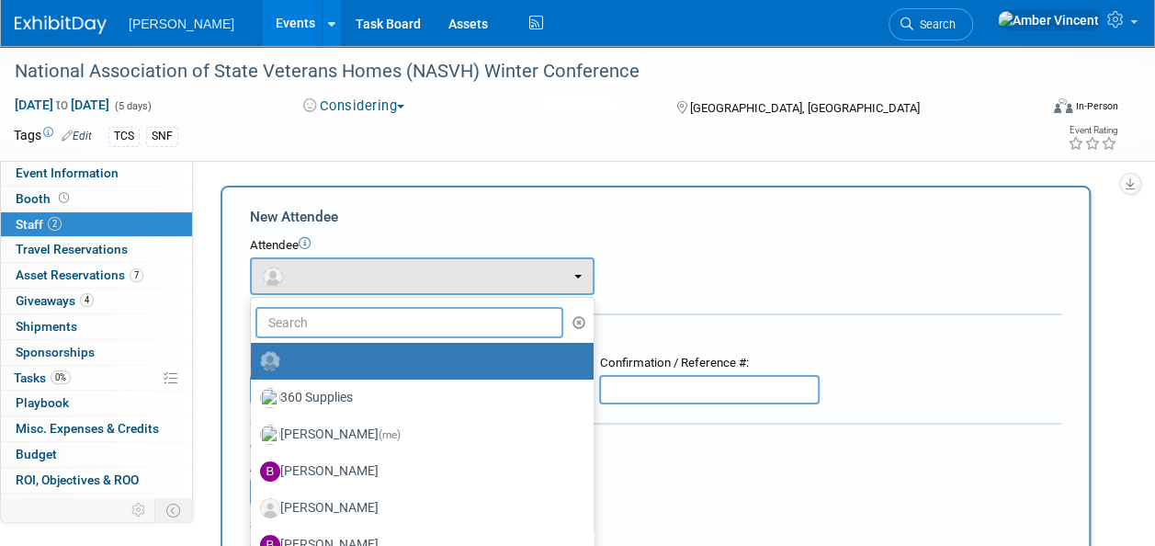
click at [351, 321] on input "text" at bounding box center [409, 322] width 308 height 31
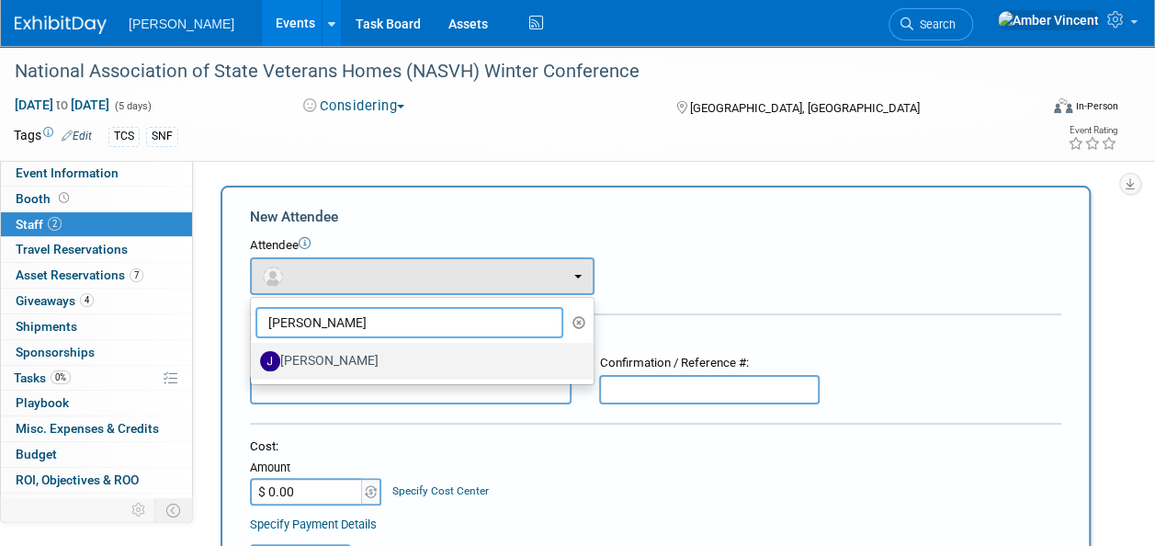
type input "jaime"
click at [324, 355] on label "[PERSON_NAME]" at bounding box center [417, 360] width 315 height 29
click at [254, 355] on input "[PERSON_NAME]" at bounding box center [248, 359] width 12 height 12
select select "aa7258b4-d814-49e4-adf8-64e2be7b5742"
select select "4"
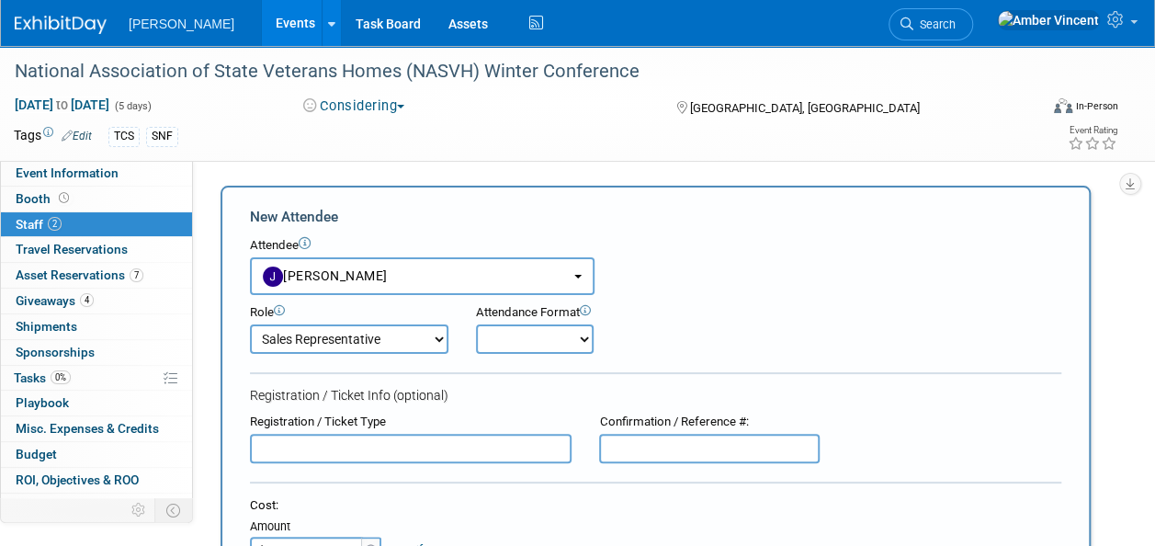
drag, startPoint x: 495, startPoint y: 339, endPoint x: 491, endPoint y: 355, distance: 16.3
click at [495, 339] on select "Onsite Remote" at bounding box center [535, 338] width 118 height 29
select select "1"
click at [476, 324] on select "Onsite Remote" at bounding box center [535, 338] width 118 height 29
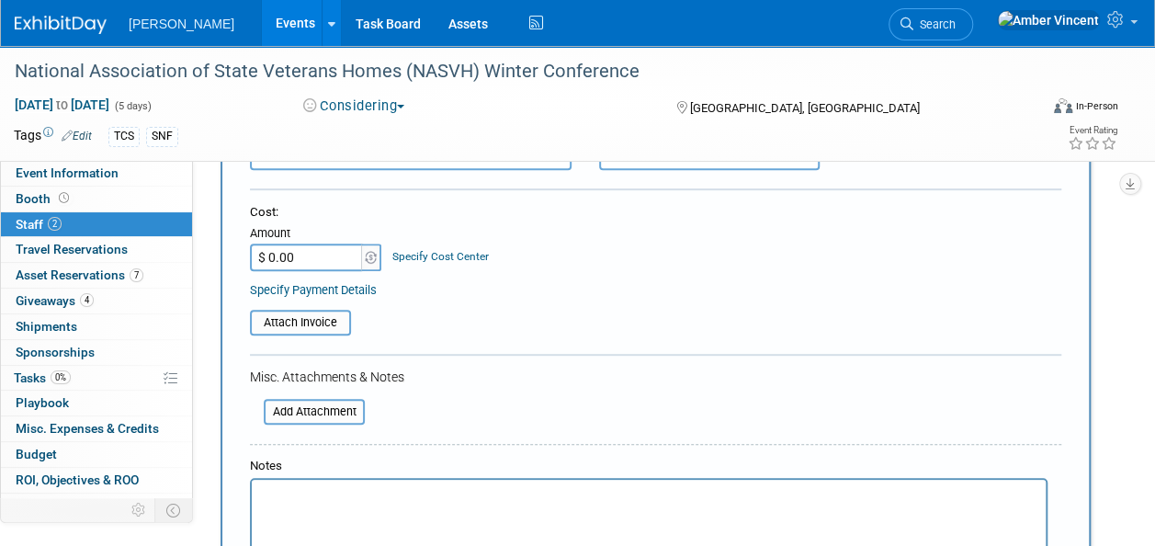
scroll to position [460, 0]
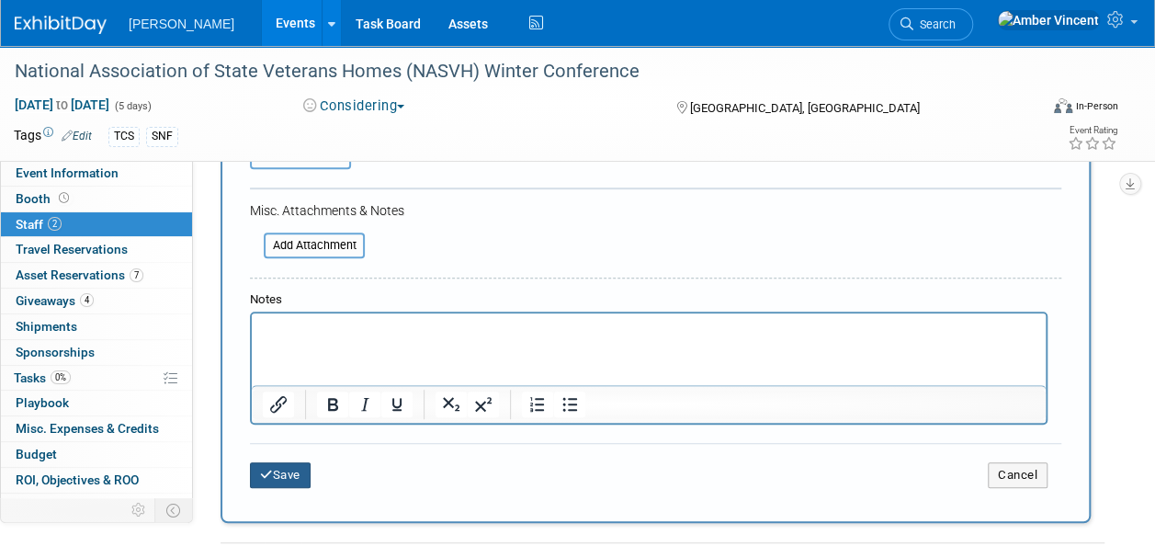
click at [270, 475] on icon "submit" at bounding box center [266, 475] width 13 height 12
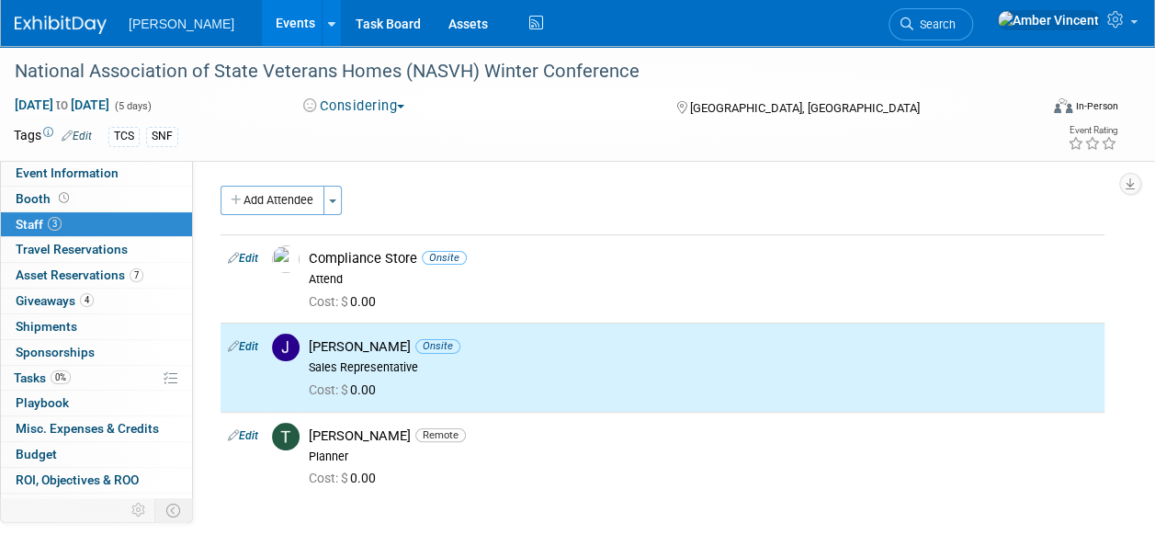
scroll to position [0, 0]
click at [294, 201] on button "Add Attendee" at bounding box center [273, 200] width 104 height 29
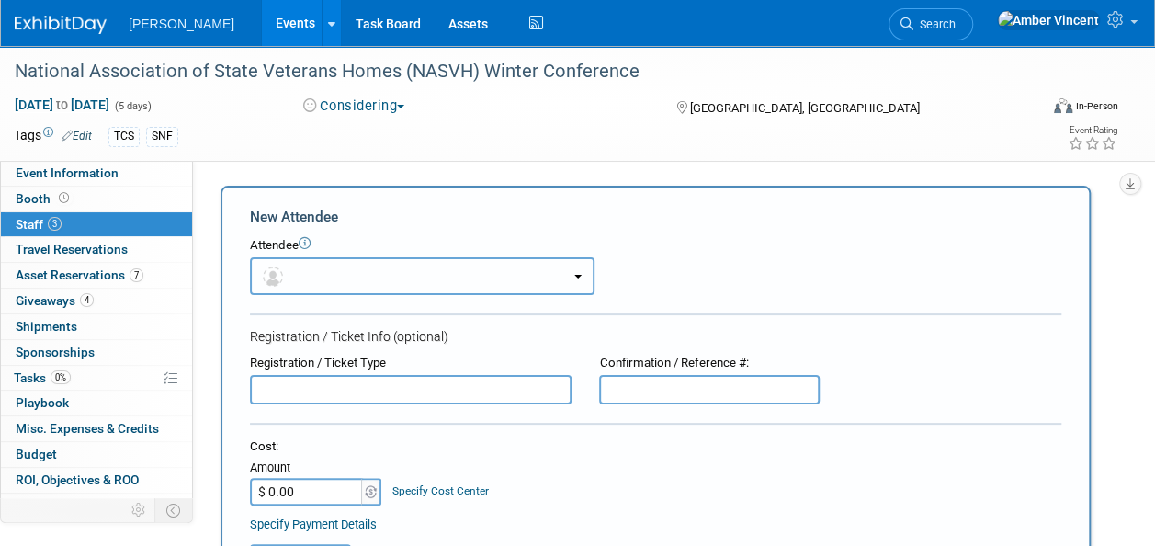
click at [353, 282] on button "button" at bounding box center [422, 276] width 345 height 38
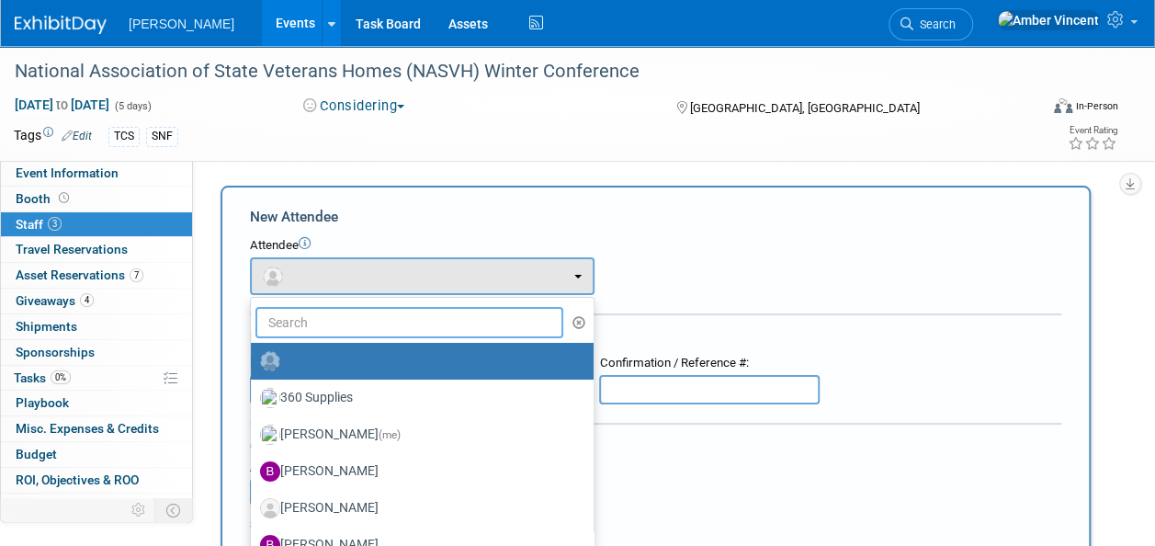
click at [344, 328] on input "text" at bounding box center [409, 322] width 308 height 31
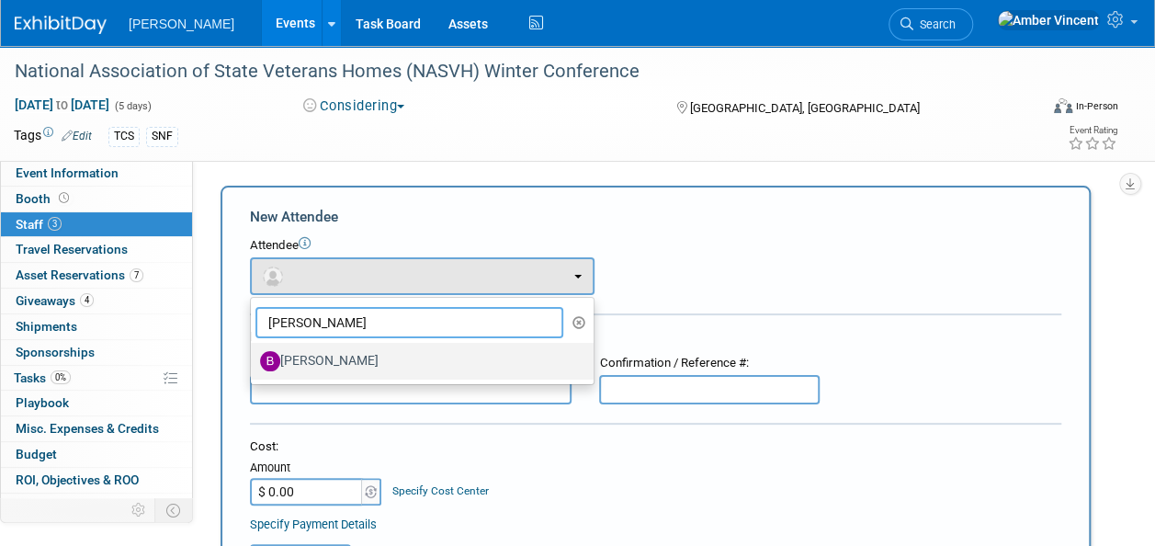
type input "brandon"
click at [344, 353] on label "[PERSON_NAME]" at bounding box center [417, 360] width 315 height 29
click at [254, 353] on input "[PERSON_NAME]" at bounding box center [248, 359] width 12 height 12
select select "7bfd10ce-ec8d-4b74-b69b-7fd2a84b17e7"
select select "4"
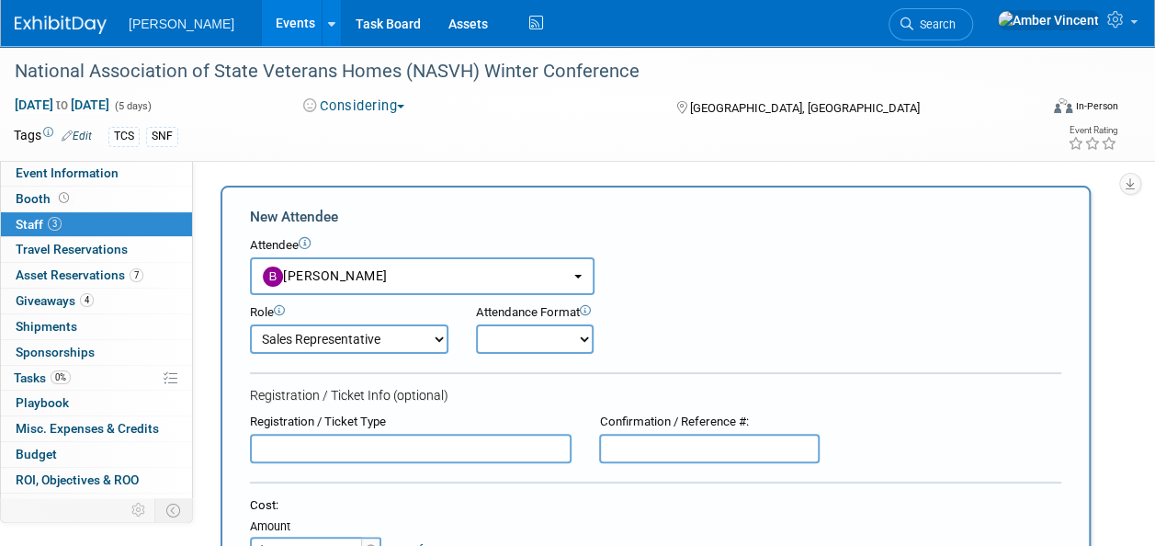
click at [548, 338] on select "Onsite Remote" at bounding box center [535, 338] width 118 height 29
select select "1"
click at [476, 324] on select "Onsite Remote" at bounding box center [535, 338] width 118 height 29
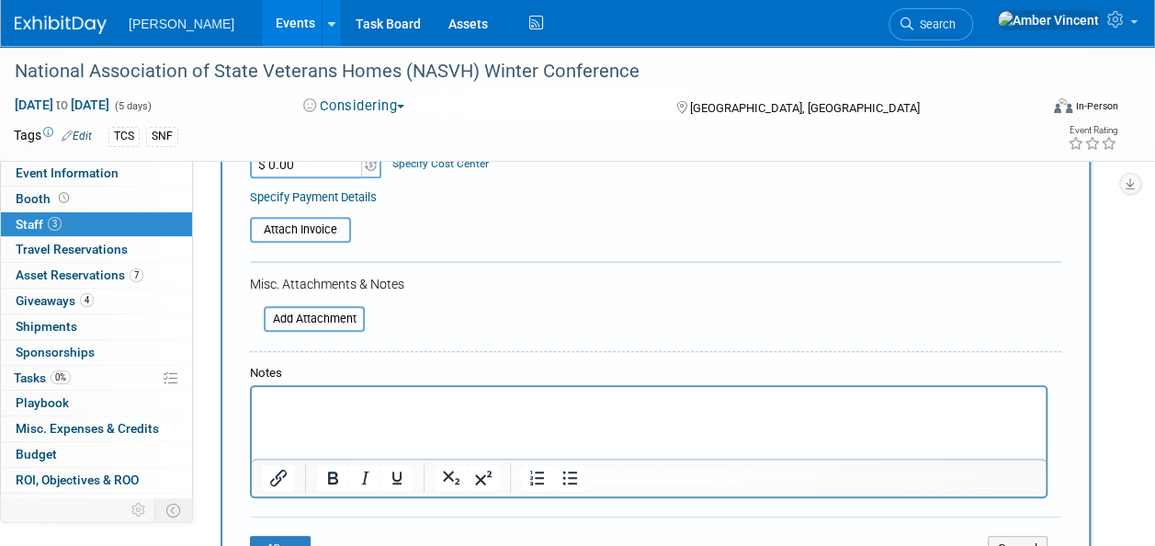
scroll to position [460, 0]
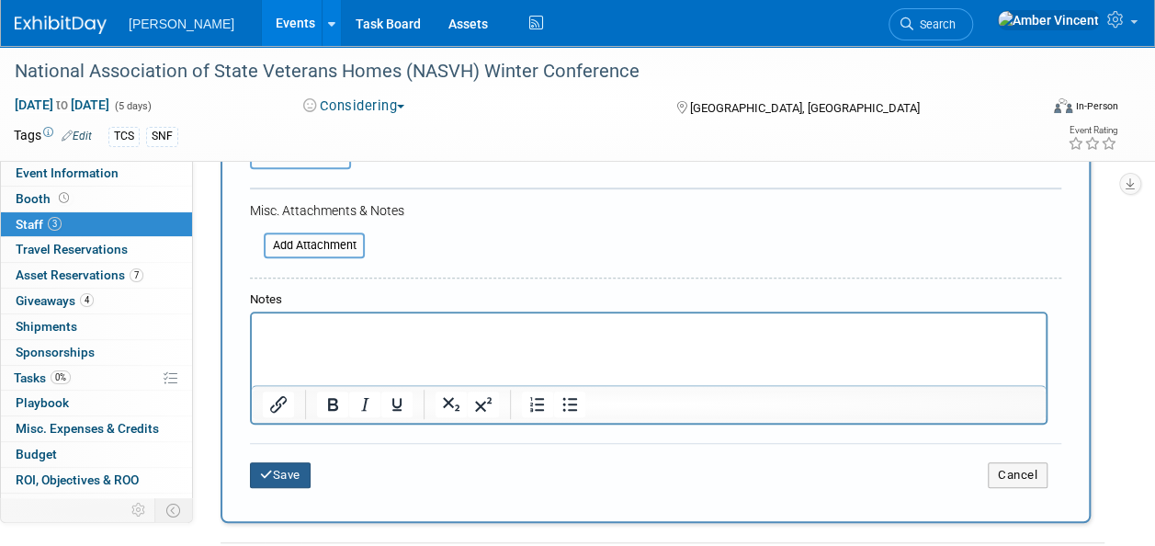
drag, startPoint x: 294, startPoint y: 467, endPoint x: 272, endPoint y: 452, distance: 26.5
click at [293, 467] on button "Save" at bounding box center [280, 475] width 61 height 26
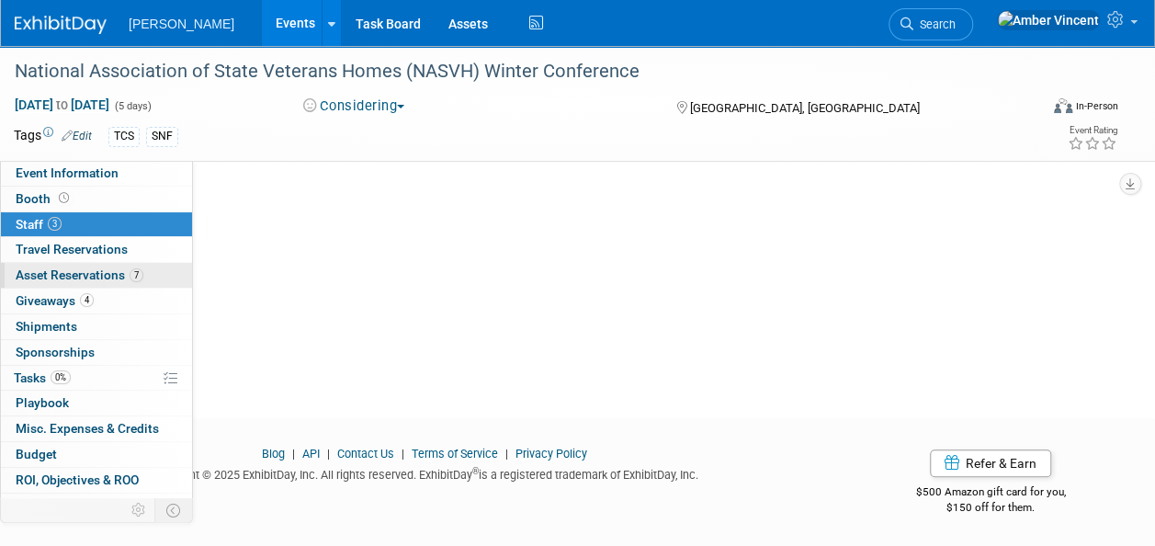
scroll to position [257, 0]
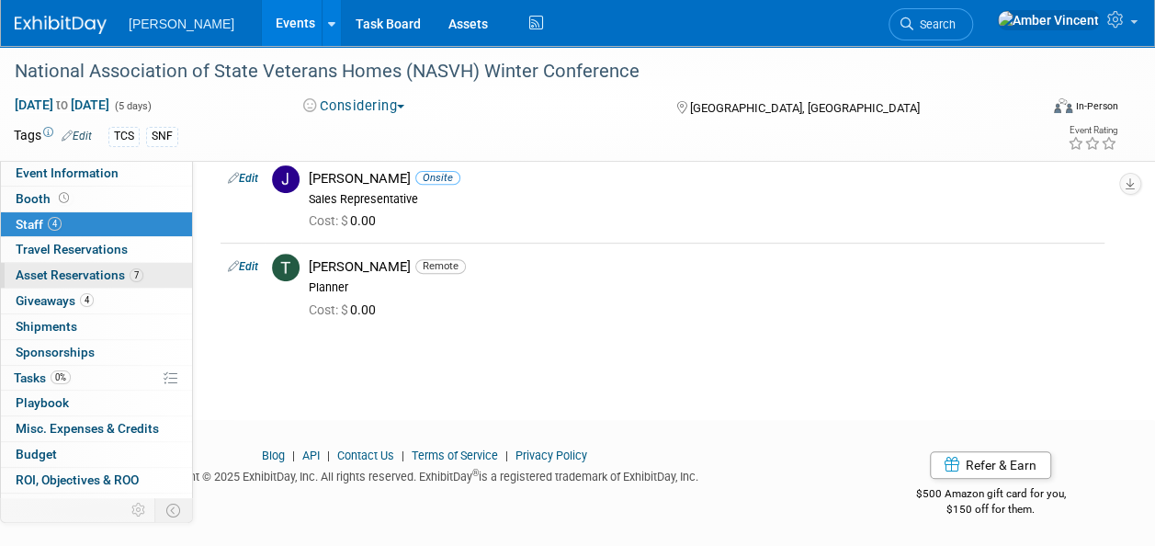
click at [35, 267] on span "Asset Reservations 7" at bounding box center [80, 274] width 128 height 15
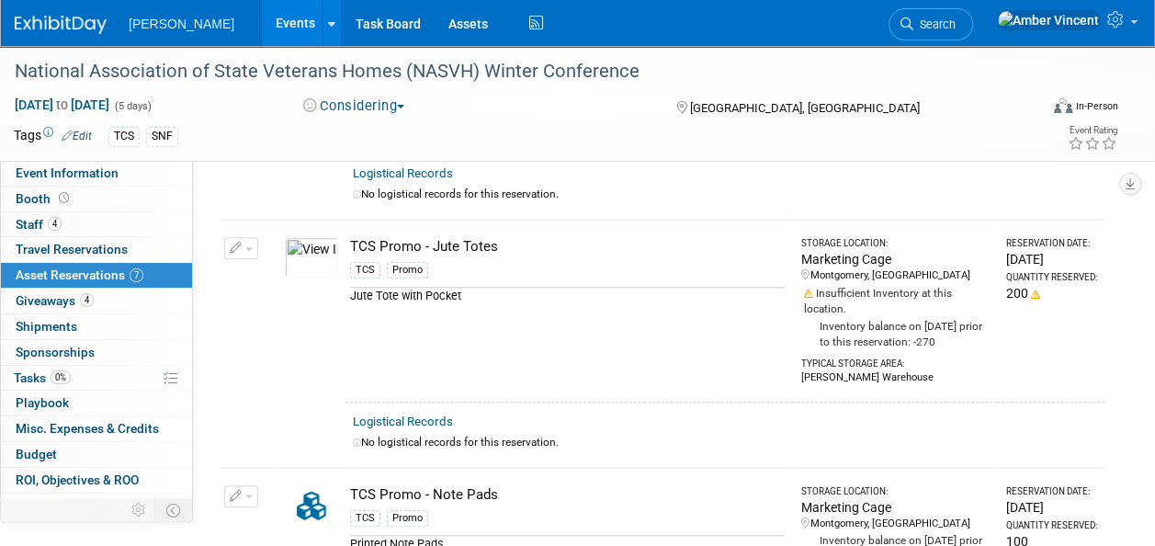
scroll to position [0, 0]
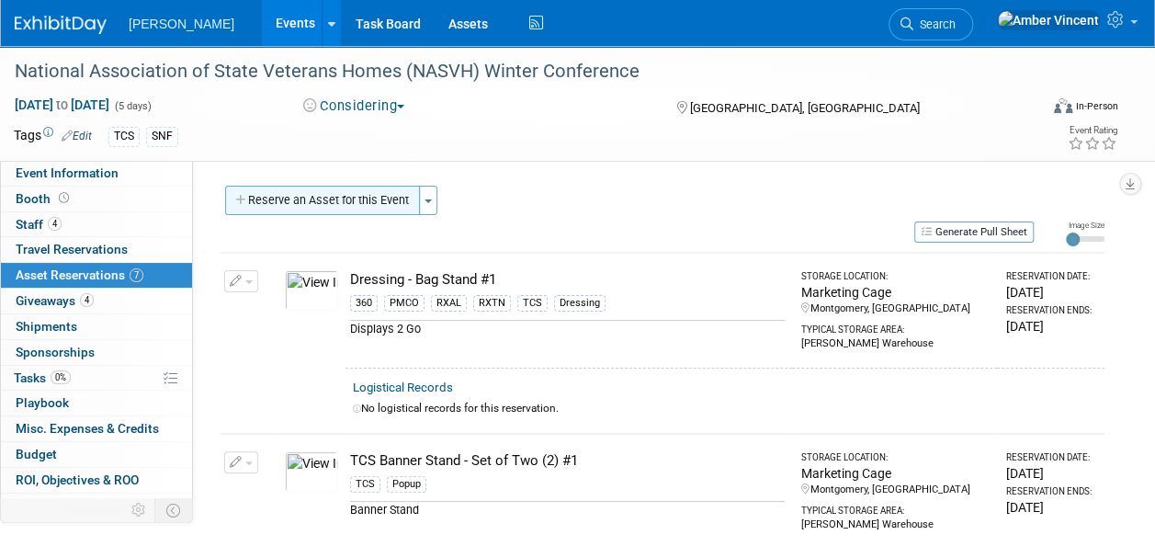
click at [382, 202] on button "Reserve an Asset for this Event" at bounding box center [322, 200] width 195 height 29
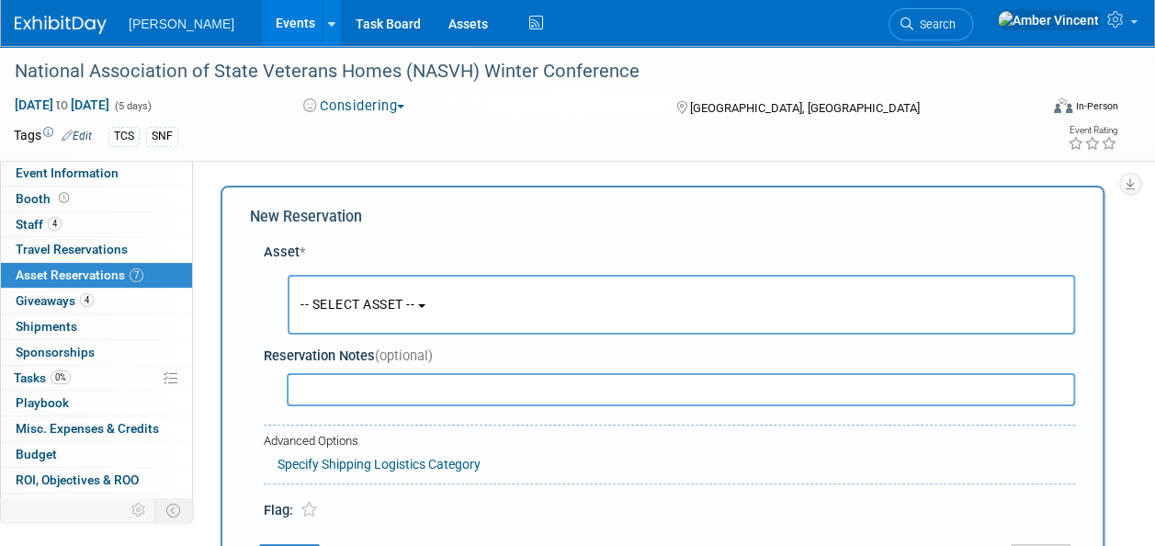
click at [358, 390] on input "text" at bounding box center [681, 389] width 789 height 33
click at [343, 302] on span "-- SELECT ASSET --" at bounding box center [358, 304] width 114 height 15
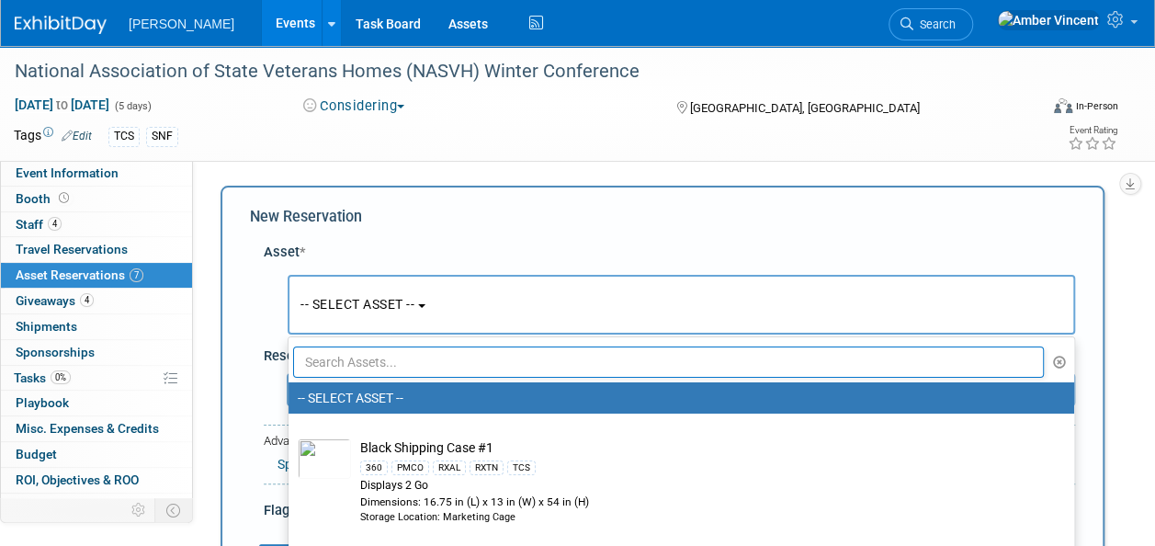
click at [377, 366] on input "text" at bounding box center [668, 361] width 751 height 31
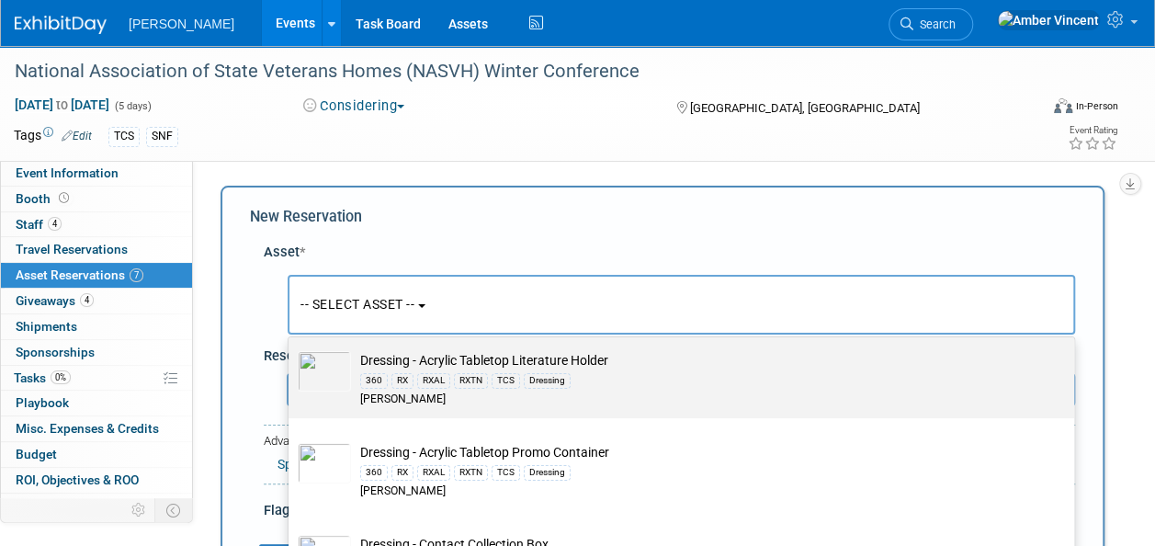
scroll to position [270, 0]
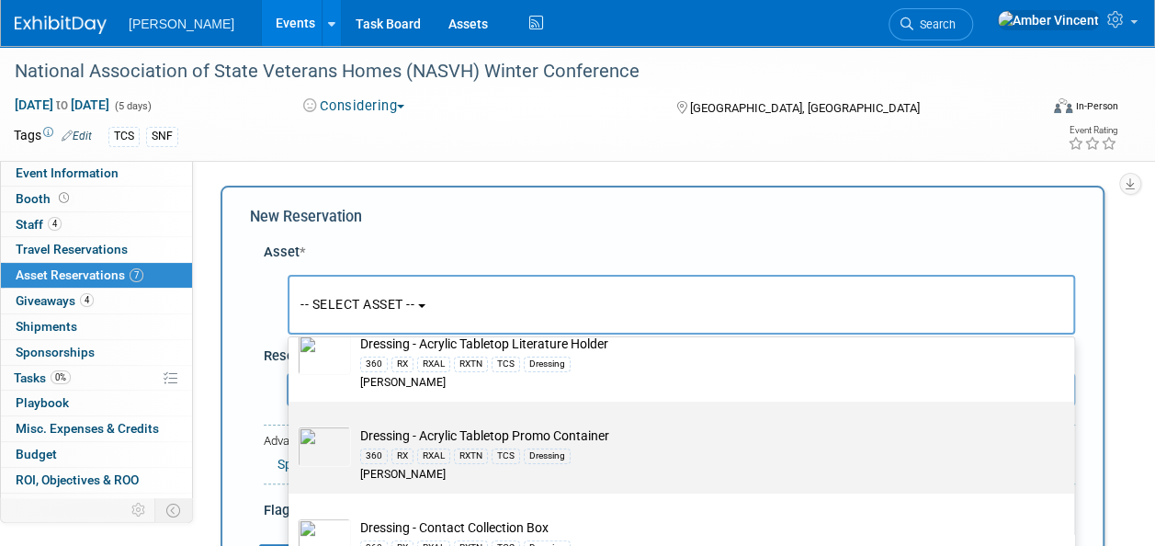
type input "acrylic"
click at [362, 430] on td "Dressing - Acrylic Tabletop Promo Container 360 RX RXAL RXTN TCS Dressing Azar" at bounding box center [694, 454] width 687 height 56
click at [291, 424] on input "Dressing - Acrylic Tabletop Promo Container 360 RX RXAL RXTN TCS Dressing Azar" at bounding box center [285, 418] width 12 height 12
type input "2026"
select select "10724000"
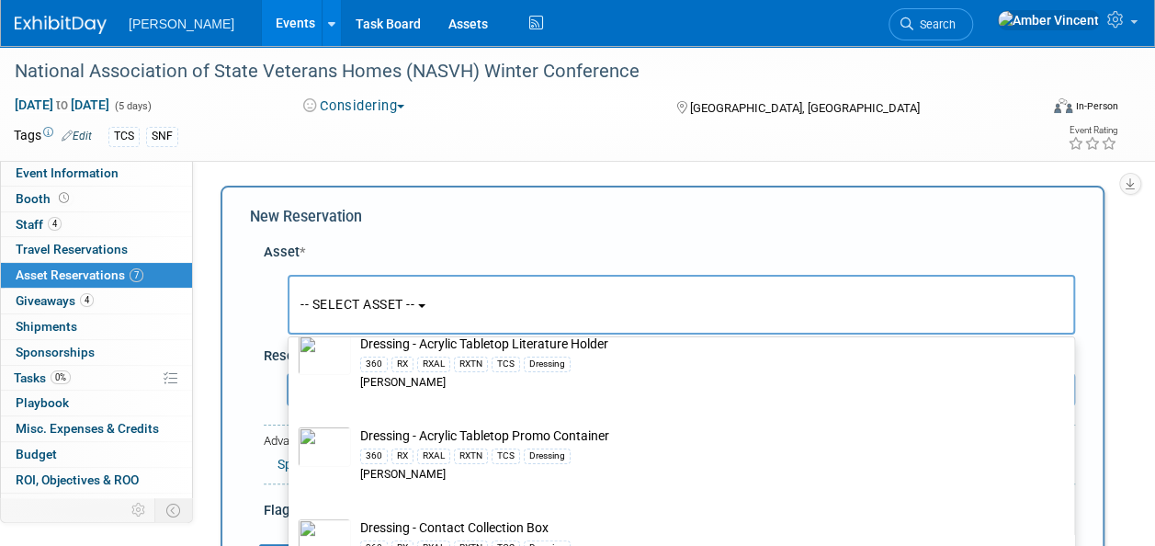
select select "1"
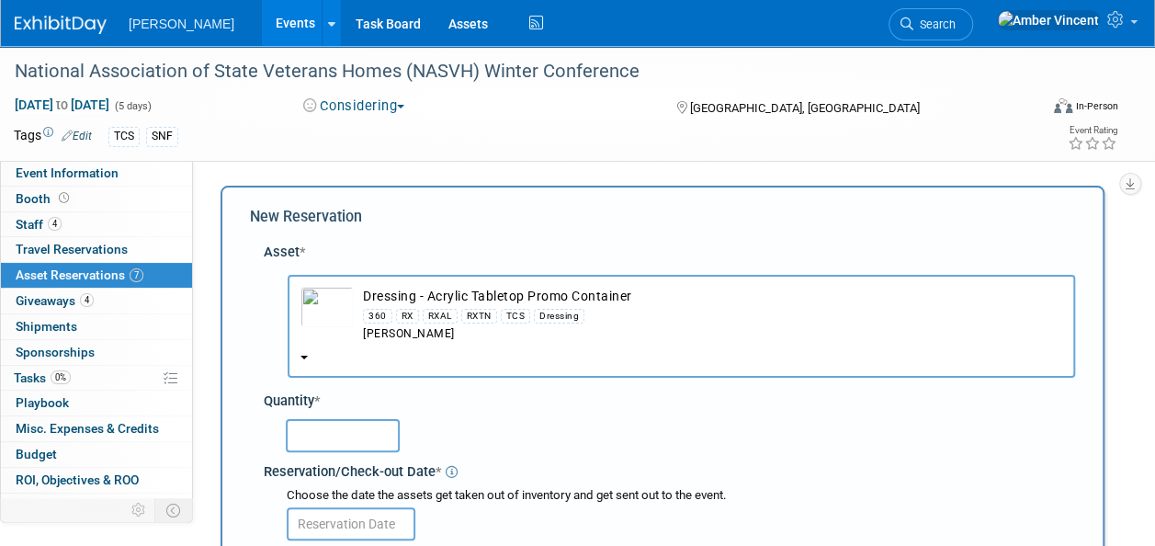
click at [354, 428] on input "text" at bounding box center [343, 435] width 114 height 33
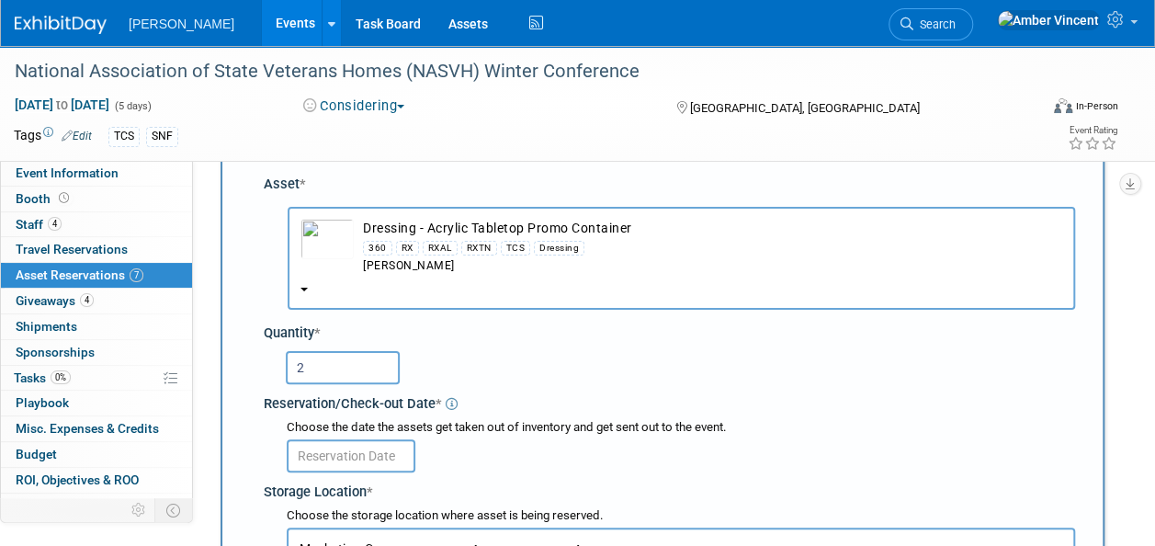
scroll to position [184, 0]
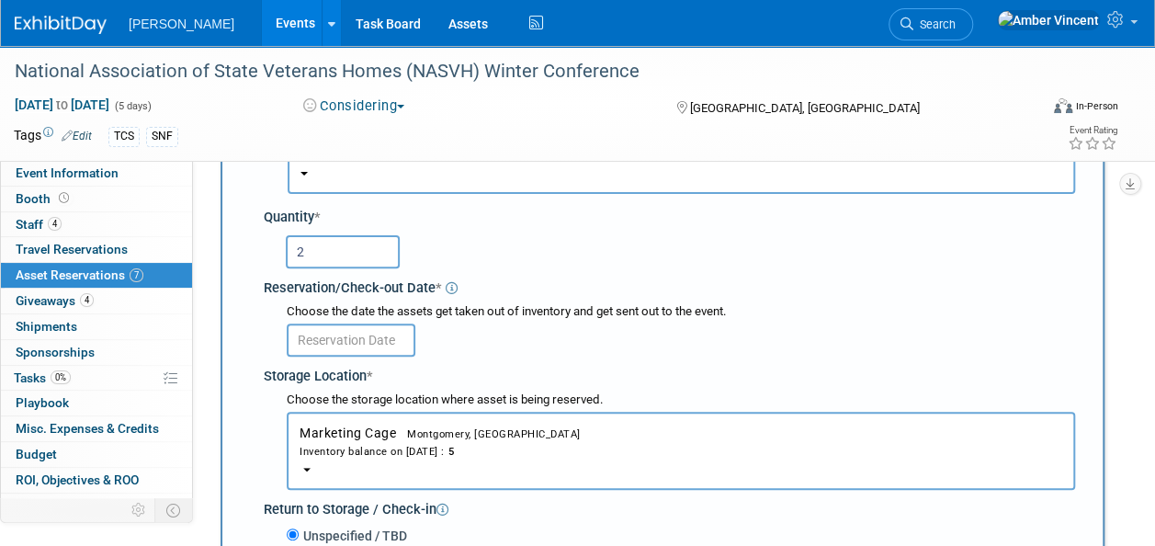
type input "2"
click at [332, 335] on input "text" at bounding box center [351, 340] width 129 height 33
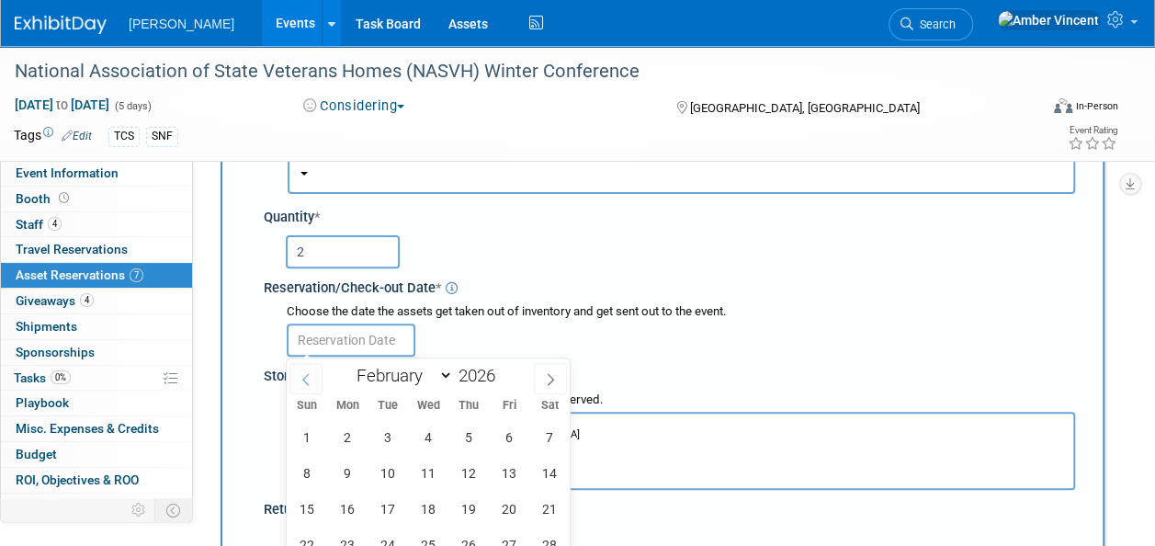
click at [312, 366] on span at bounding box center [305, 378] width 33 height 31
select select "0"
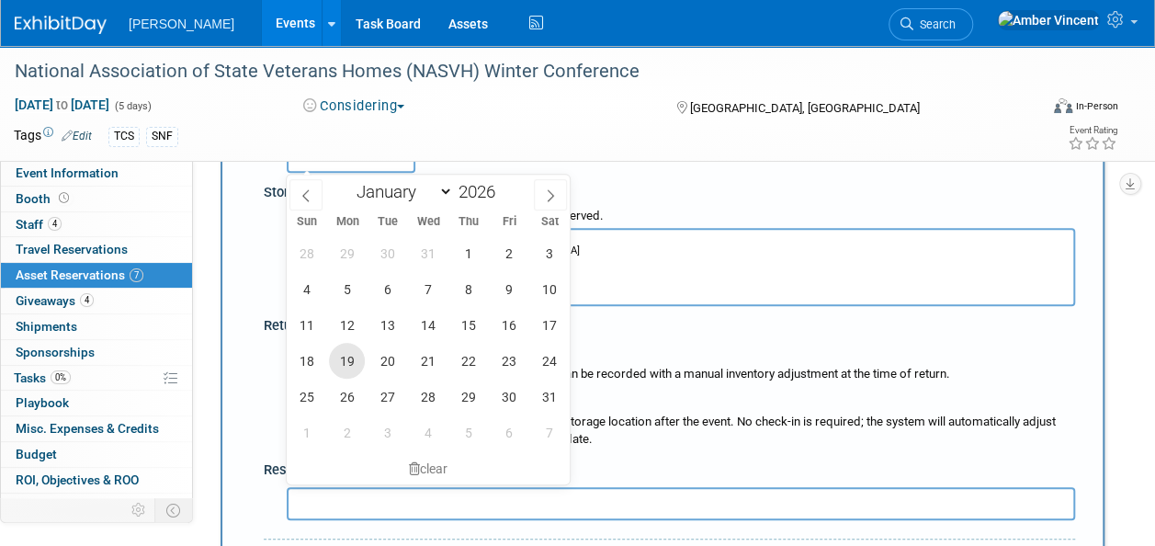
click at [355, 369] on span "19" at bounding box center [347, 361] width 36 height 36
type input "Jan 19, 2026"
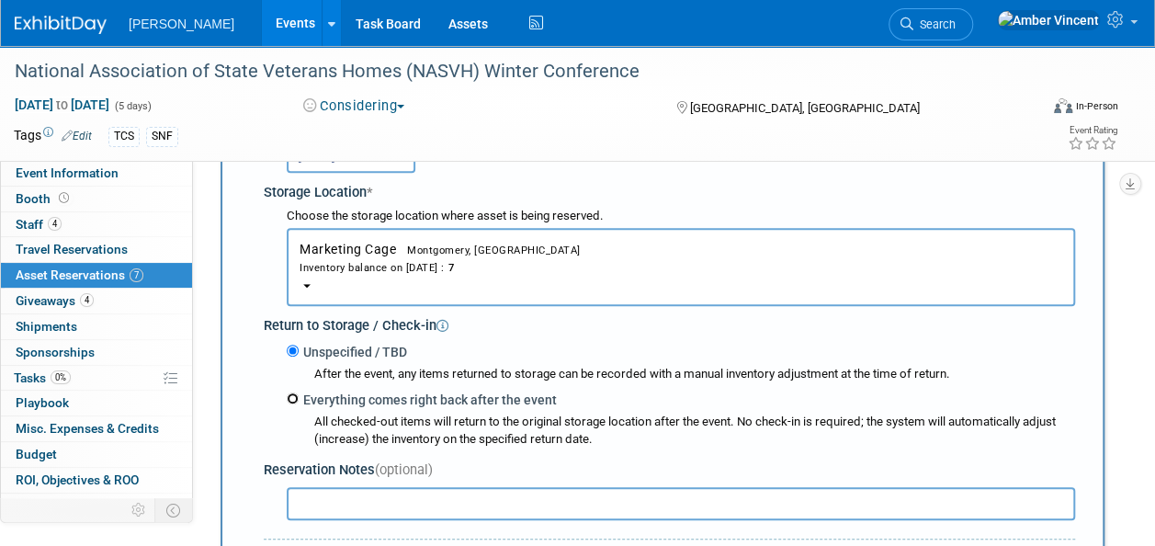
click at [290, 398] on input "Everything comes right back after the event" at bounding box center [293, 398] width 12 height 12
radio input "true"
type input "2026"
select select "1"
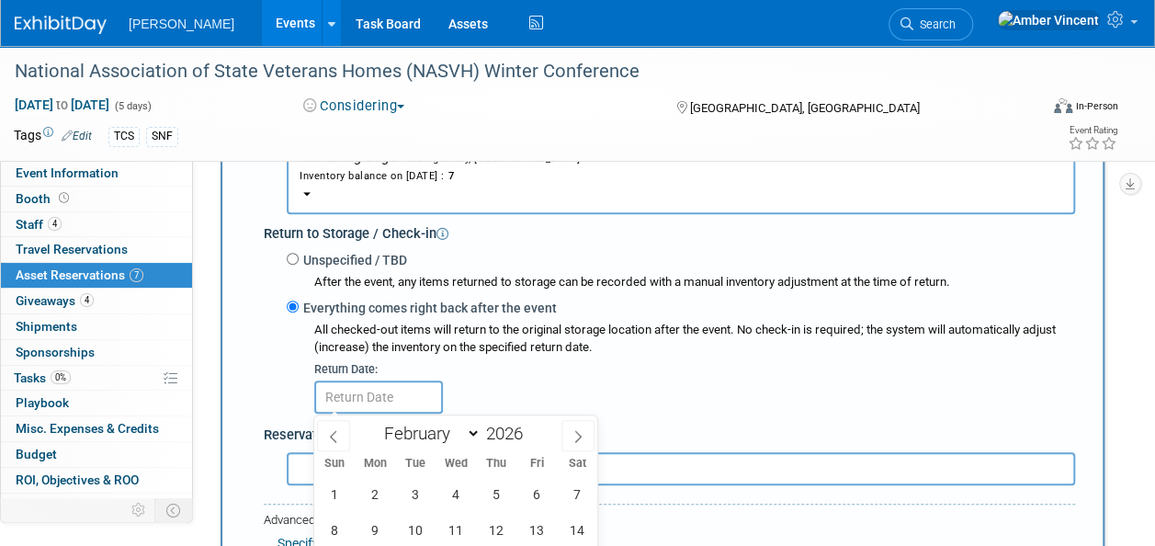
scroll to position [735, 0]
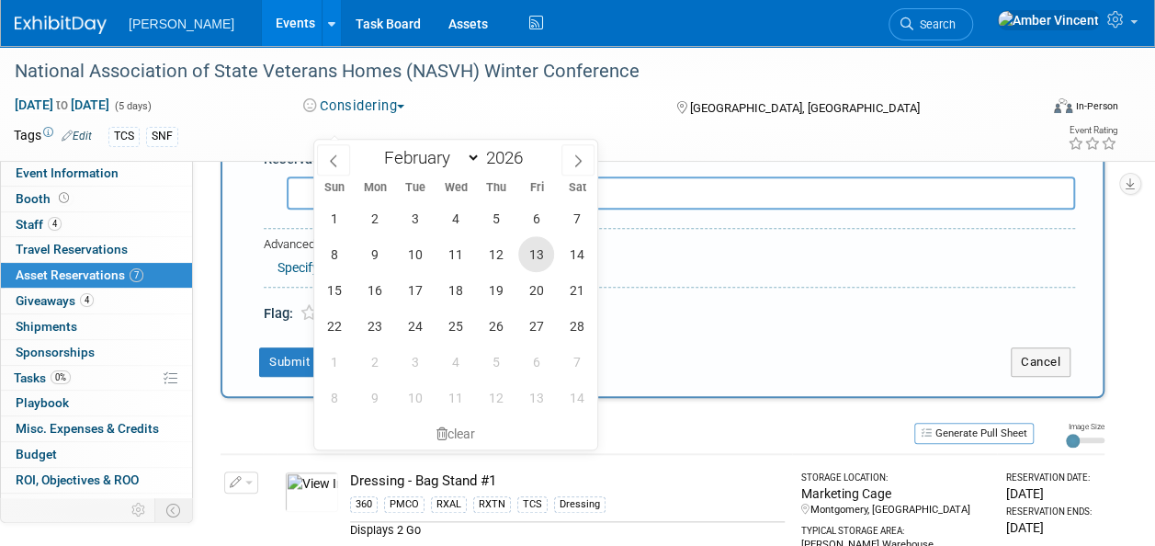
click at [542, 258] on span "13" at bounding box center [536, 254] width 36 height 36
type input "Feb 13, 2026"
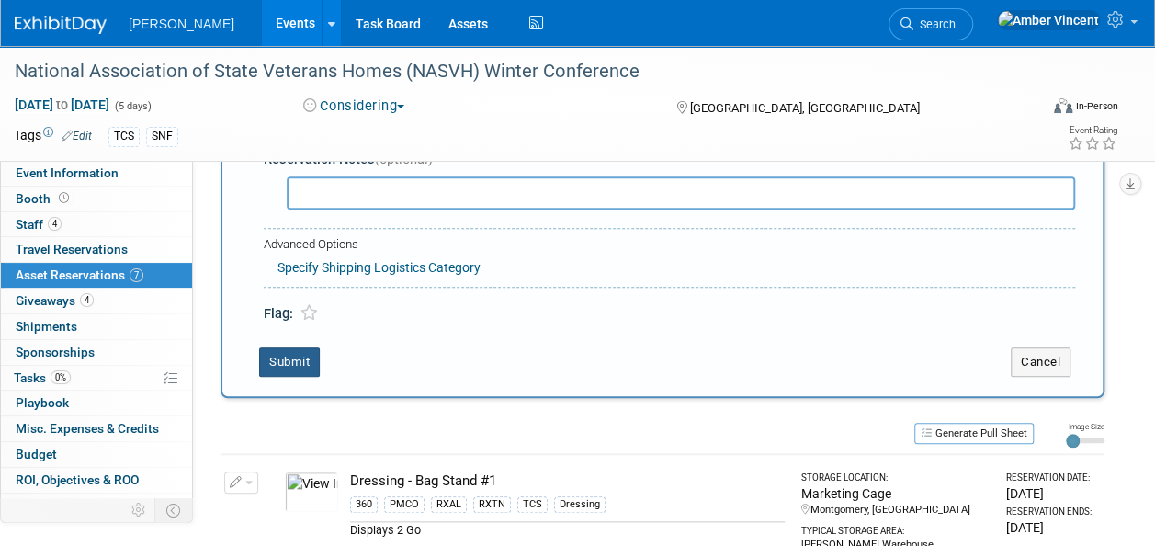
click at [282, 357] on button "Submit" at bounding box center [289, 361] width 61 height 29
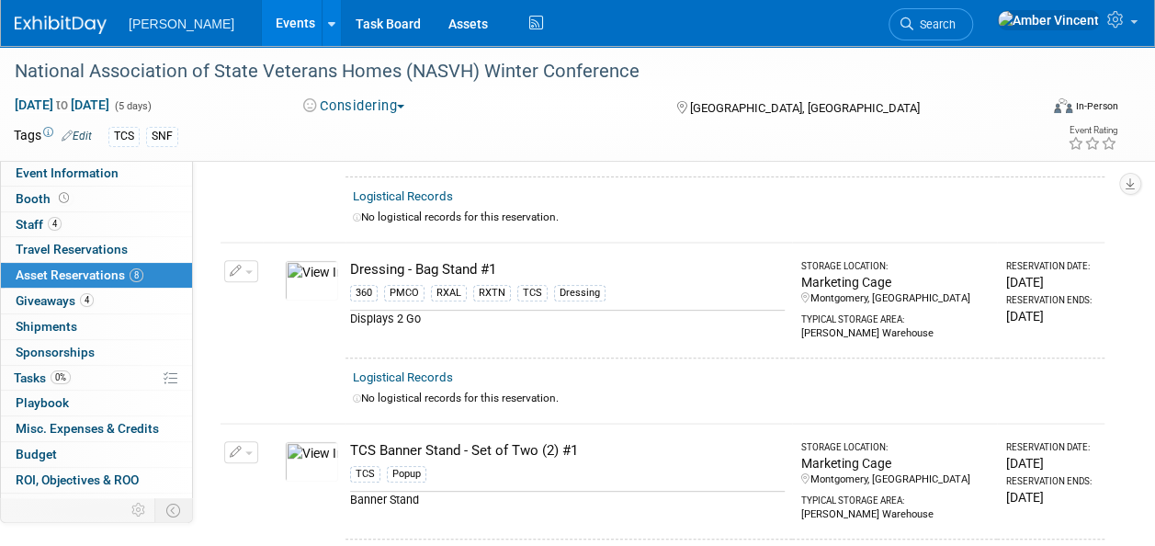
scroll to position [0, 0]
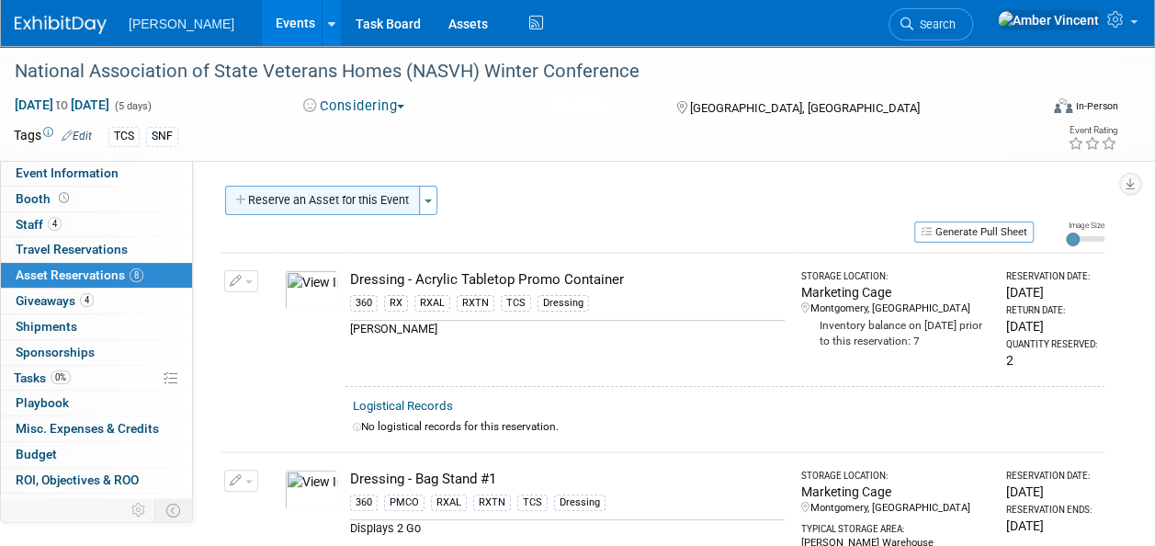
click at [312, 195] on button "Reserve an Asset for this Event" at bounding box center [322, 200] width 195 height 29
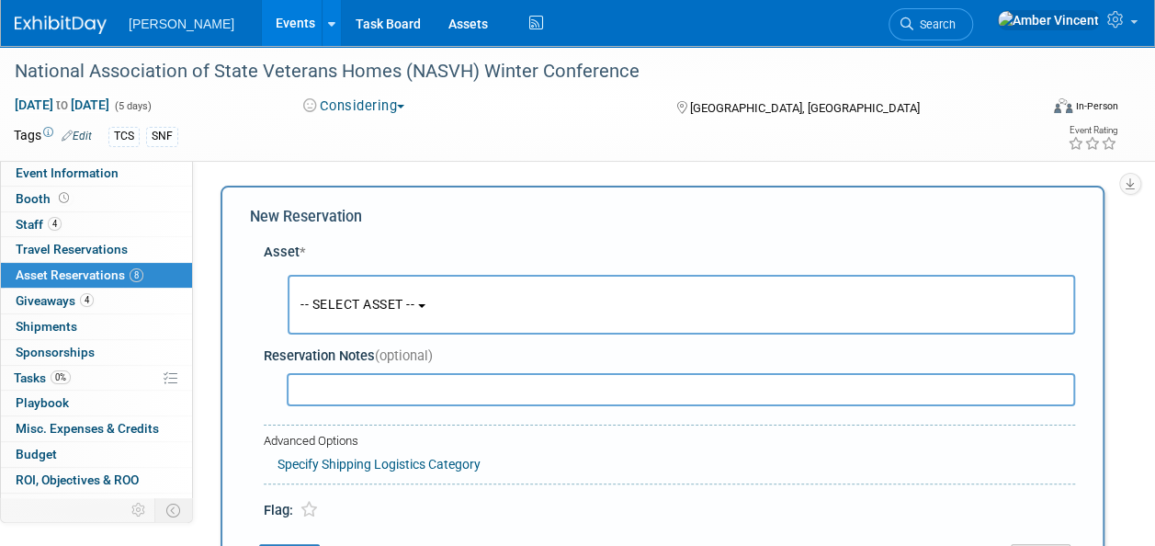
scroll to position [17, 0]
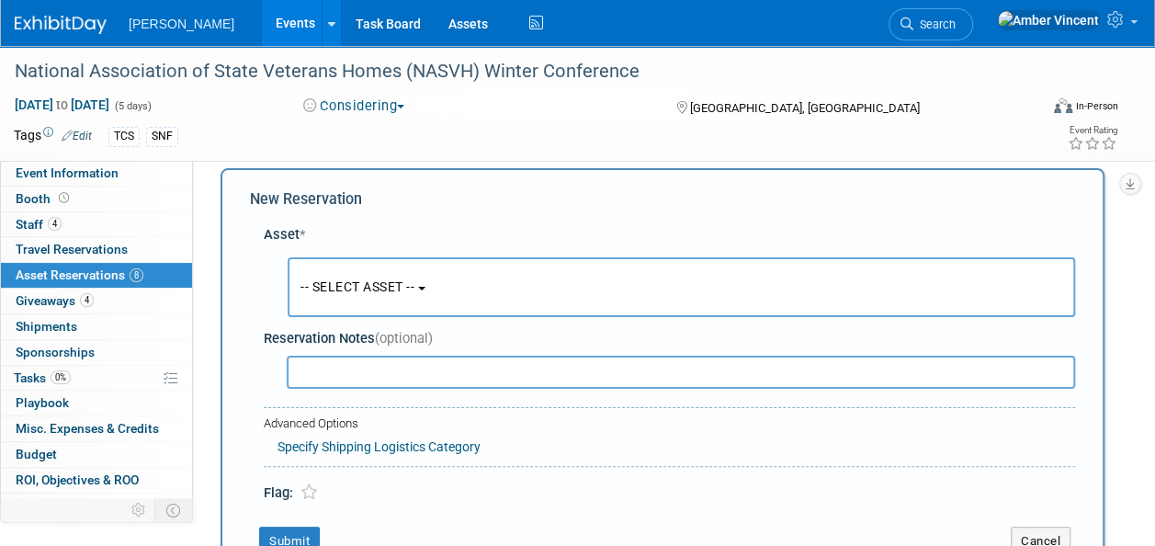
drag, startPoint x: 318, startPoint y: 202, endPoint x: 357, endPoint y: 279, distance: 86.3
click at [350, 265] on button "-- SELECT ASSET --" at bounding box center [682, 287] width 788 height 60
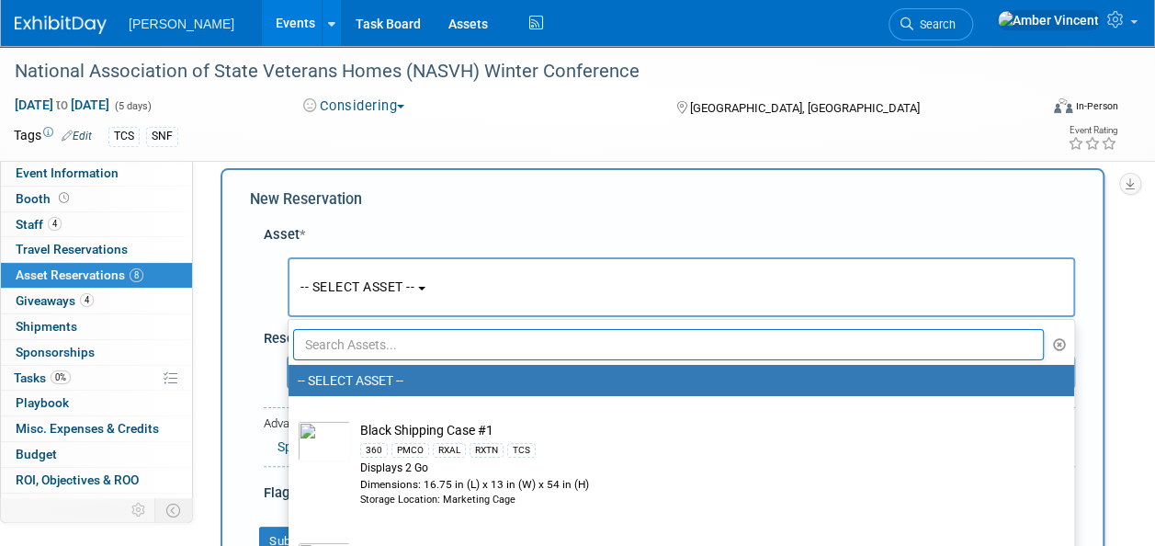
click at [361, 329] on input "text" at bounding box center [668, 344] width 751 height 31
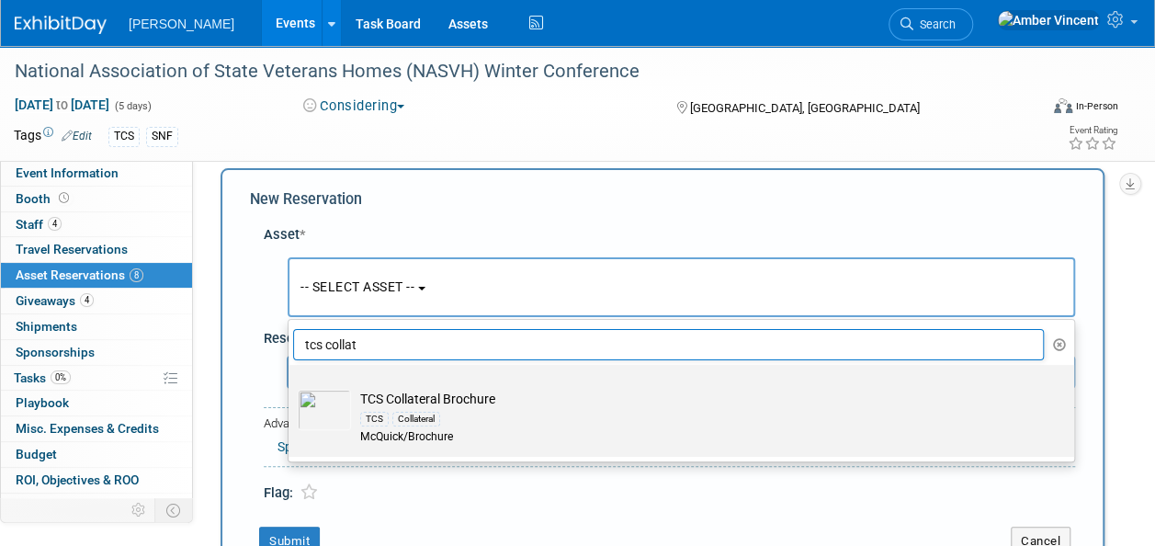
type input "tcs collat"
click at [456, 410] on div "TCS Collateral" at bounding box center [698, 418] width 677 height 21
click at [291, 387] on input "TCS Collateral Brochure TCS Collateral McQuick/Brochure" at bounding box center [285, 381] width 12 height 12
select select "10722522"
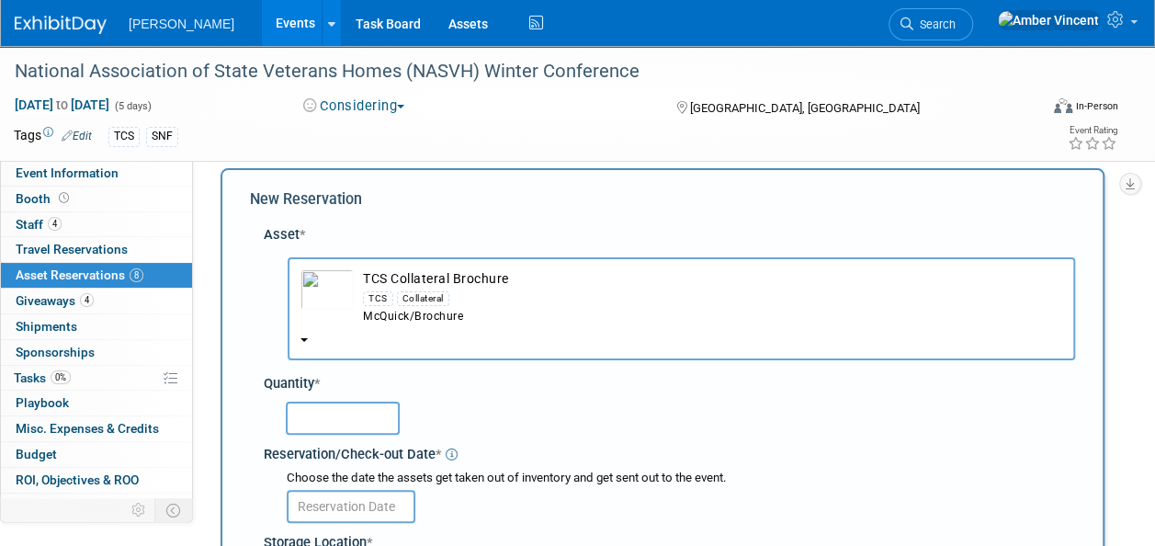
click at [331, 397] on div at bounding box center [672, 417] width 805 height 43
click at [325, 407] on input "text" at bounding box center [343, 418] width 114 height 33
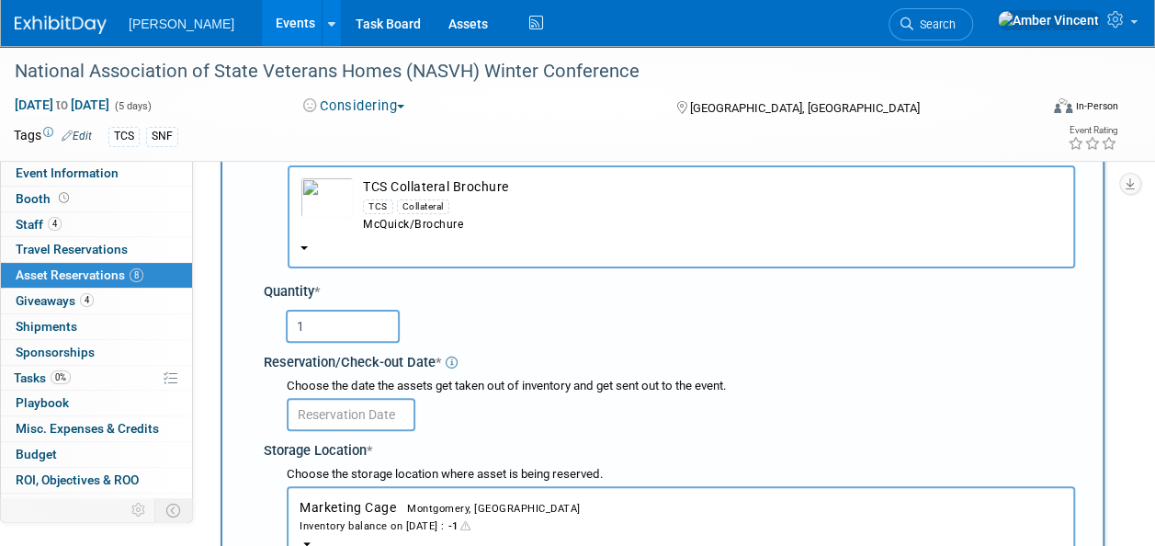
type input "1"
click at [327, 414] on body "Turenne Events Add Event Bulk Upload Events Shareable Event Boards Recently Vie…" at bounding box center [577, 164] width 1155 height 546
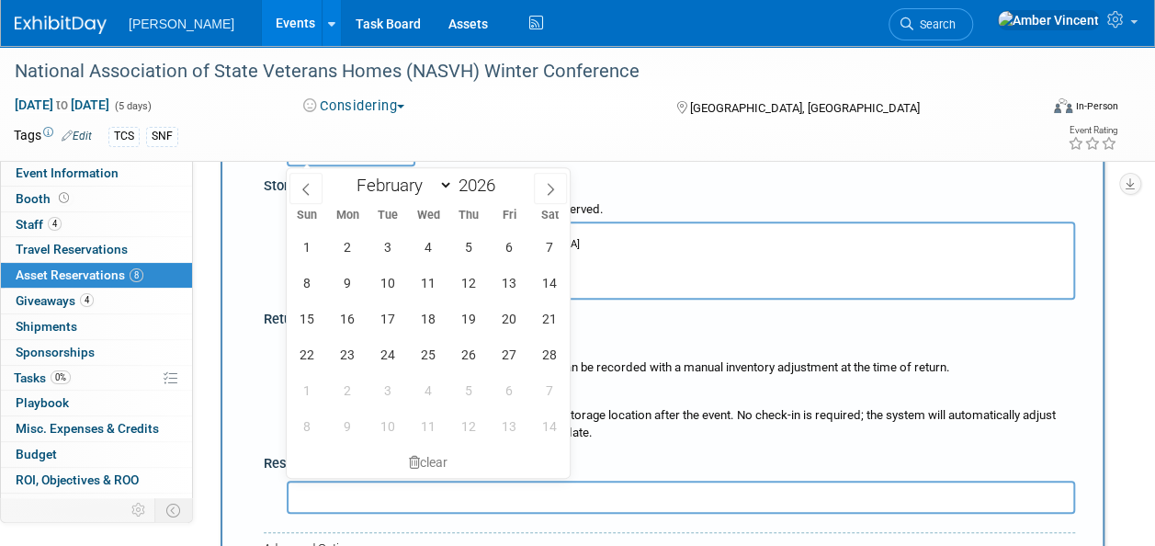
scroll to position [385, 0]
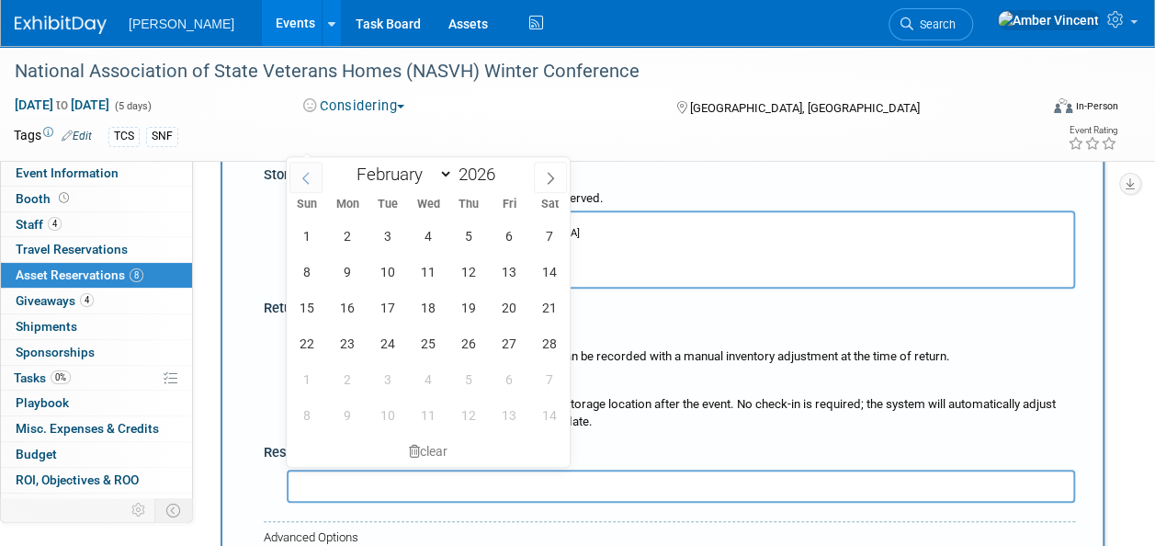
drag, startPoint x: 302, startPoint y: 164, endPoint x: 307, endPoint y: 185, distance: 21.6
click at [301, 167] on span at bounding box center [305, 177] width 33 height 31
select select "0"
click at [342, 325] on span "19" at bounding box center [347, 343] width 36 height 36
type input "Jan 19, 2026"
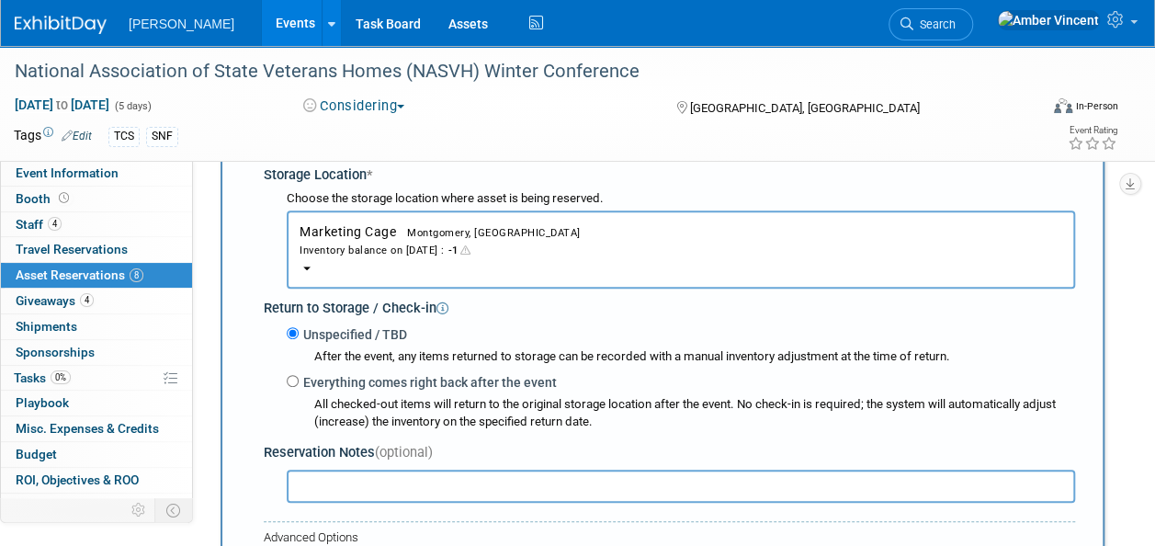
scroll to position [753, 0]
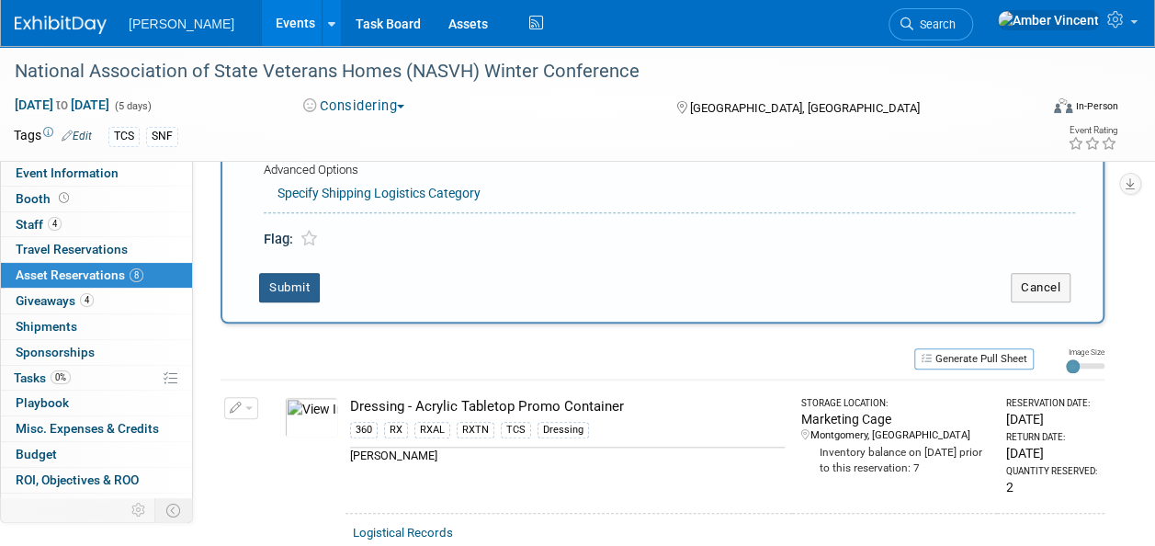
click at [276, 285] on button "Submit" at bounding box center [289, 287] width 61 height 29
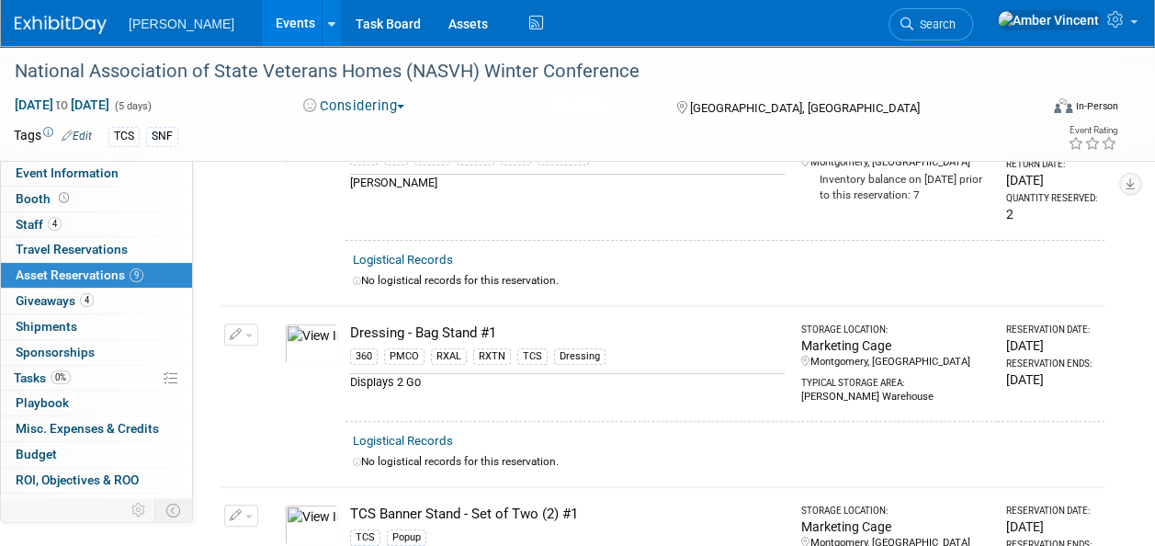
scroll to position [0, 0]
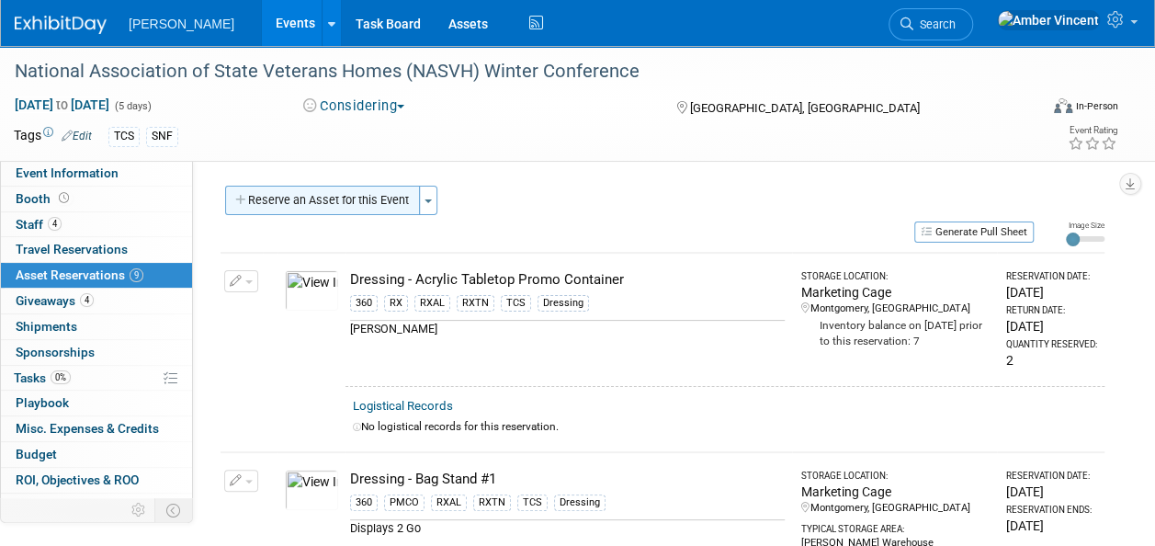
click at [316, 202] on button "Reserve an Asset for this Event" at bounding box center [322, 200] width 195 height 29
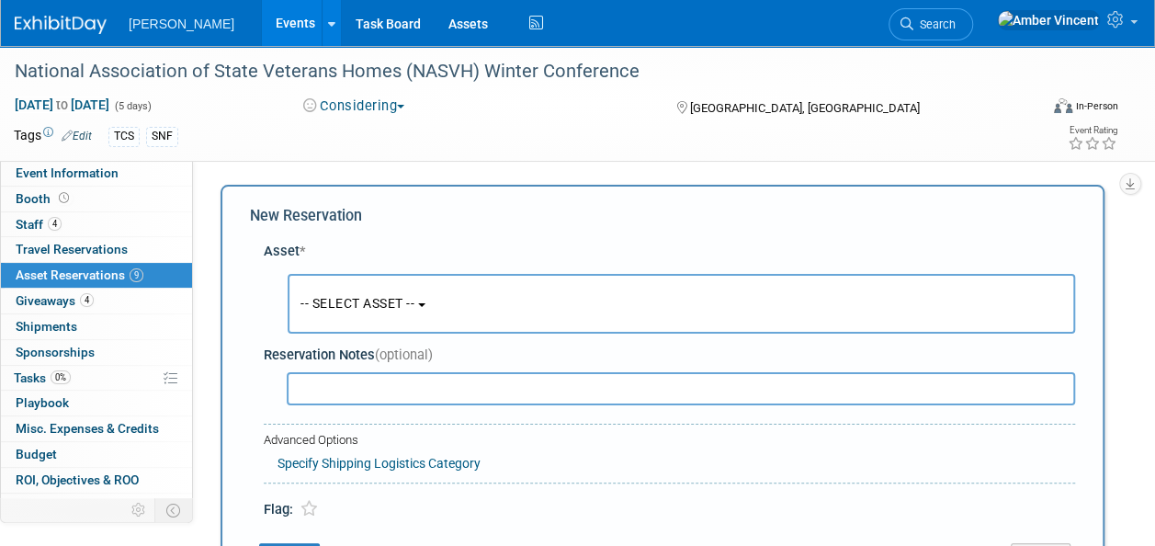
scroll to position [17, 0]
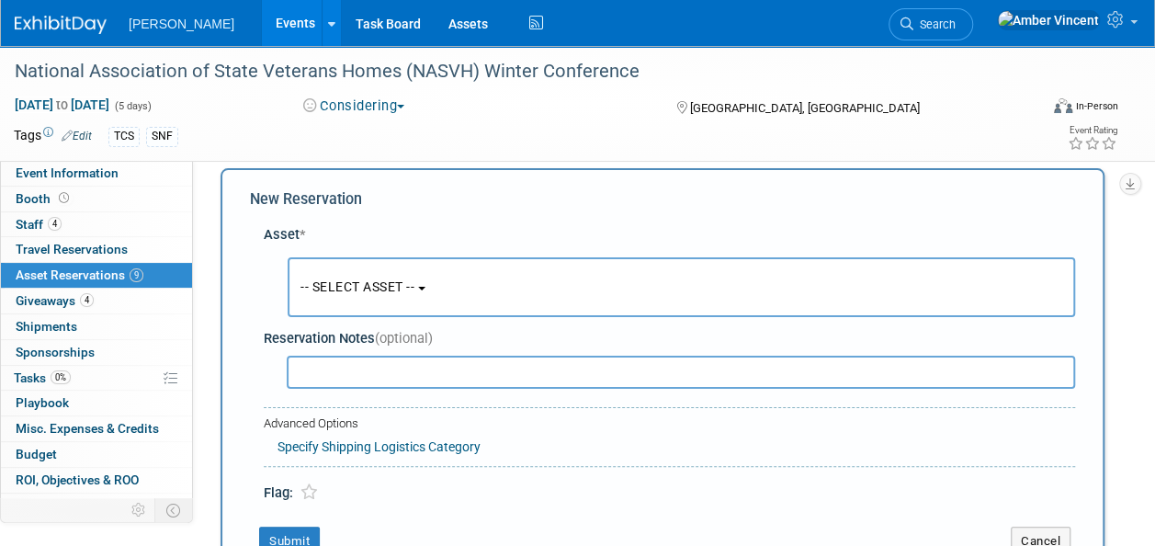
click at [361, 270] on button "-- SELECT ASSET --" at bounding box center [682, 287] width 788 height 60
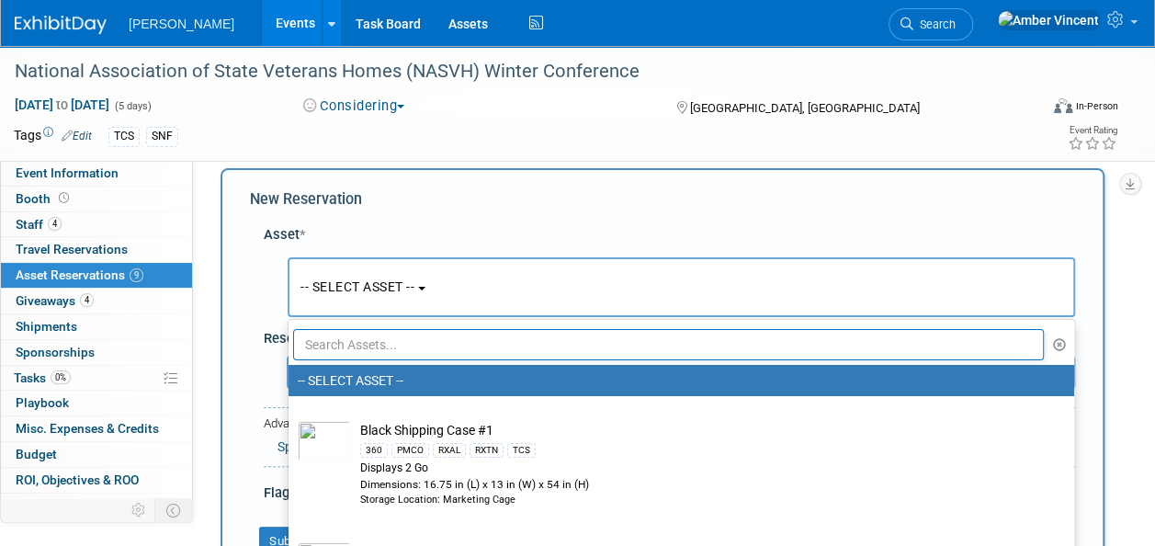
click at [394, 346] on input "text" at bounding box center [668, 344] width 751 height 31
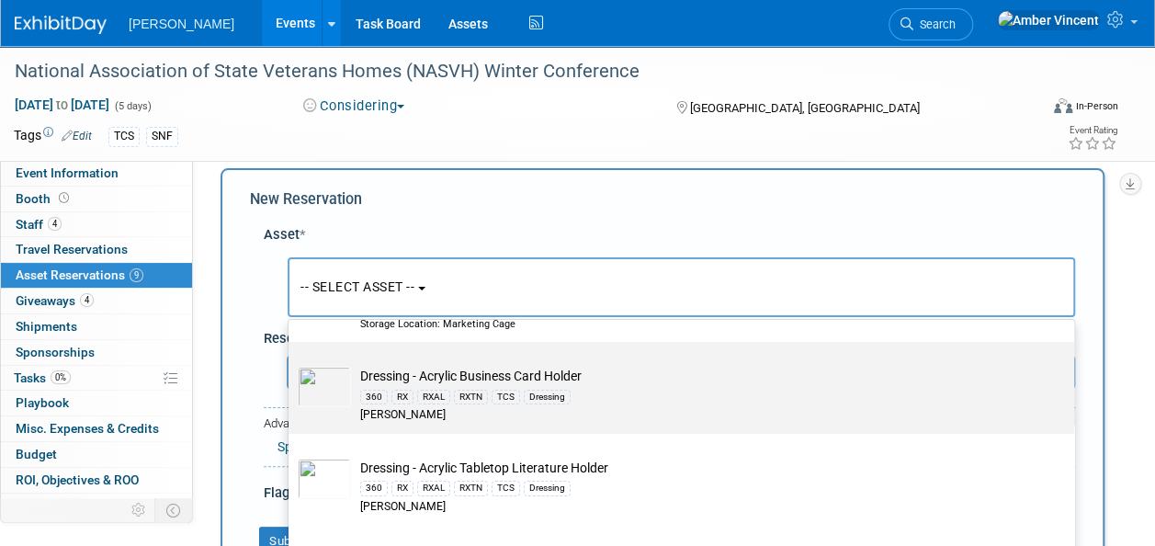
scroll to position [92, 0]
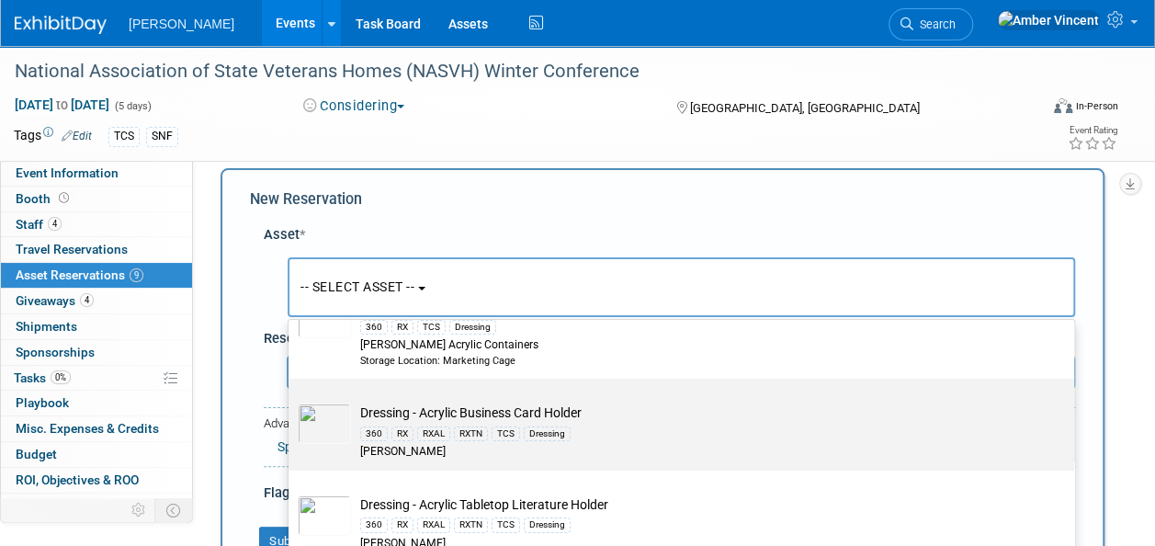
type input "acrylic"
click at [421, 435] on div "RXAL" at bounding box center [433, 433] width 33 height 15
click at [291, 401] on input "Dressing - Acrylic Business Card Holder 360 RX RXAL RXTN TCS Dressing Azar" at bounding box center [285, 395] width 12 height 12
select select "10723995"
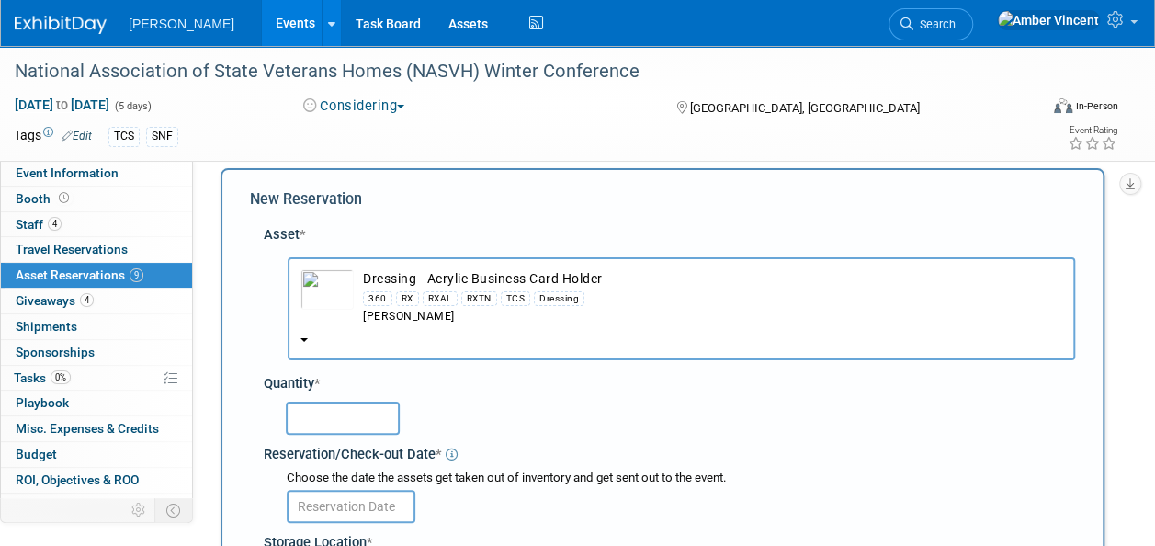
click at [344, 415] on input "text" at bounding box center [343, 418] width 114 height 33
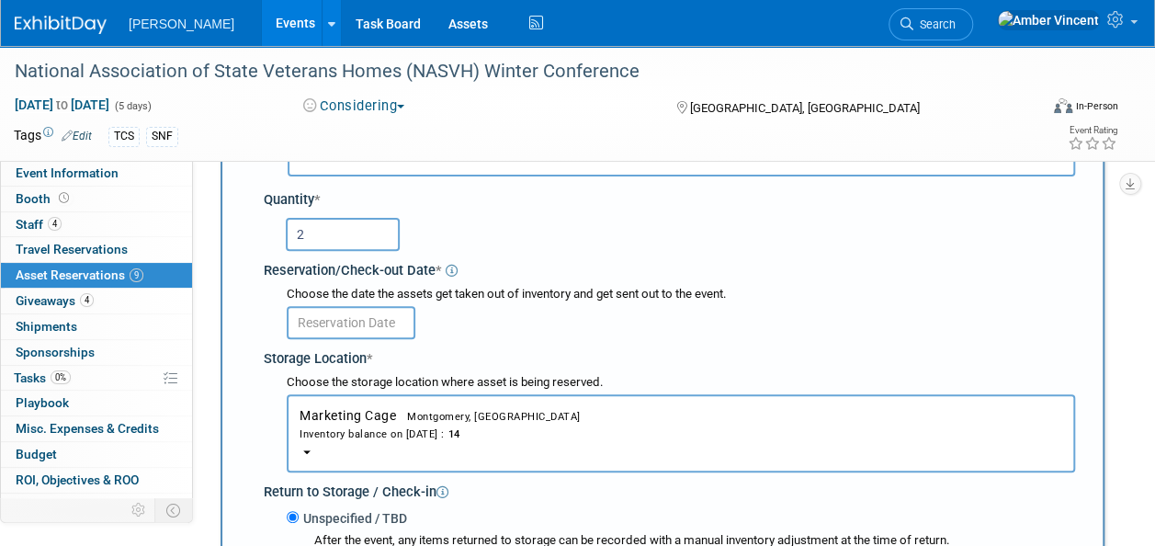
type input "2"
click at [375, 329] on input "text" at bounding box center [351, 322] width 129 height 33
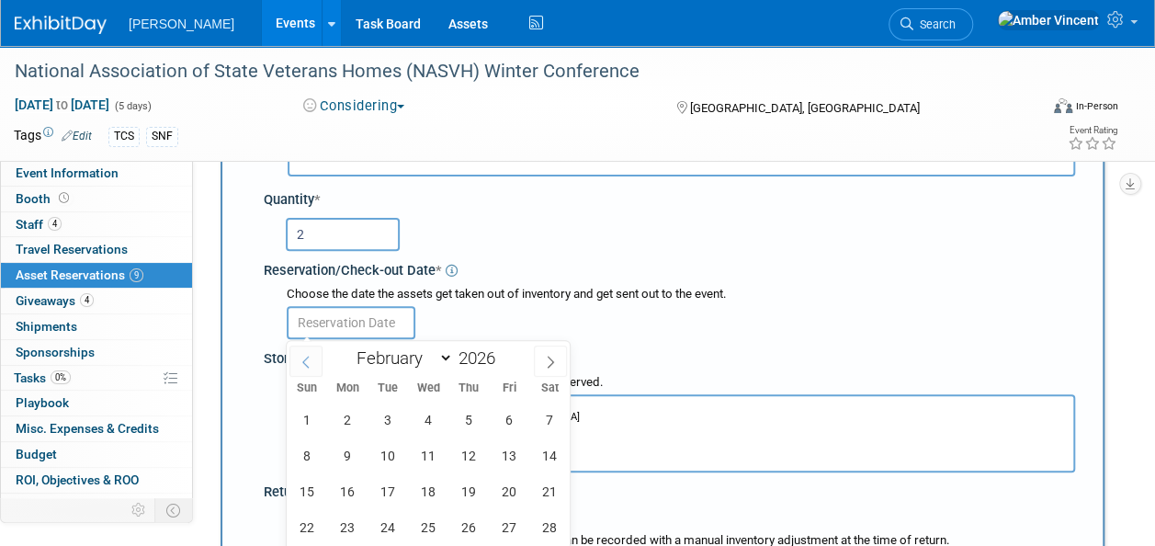
click at [313, 355] on span at bounding box center [305, 361] width 33 height 31
select select "0"
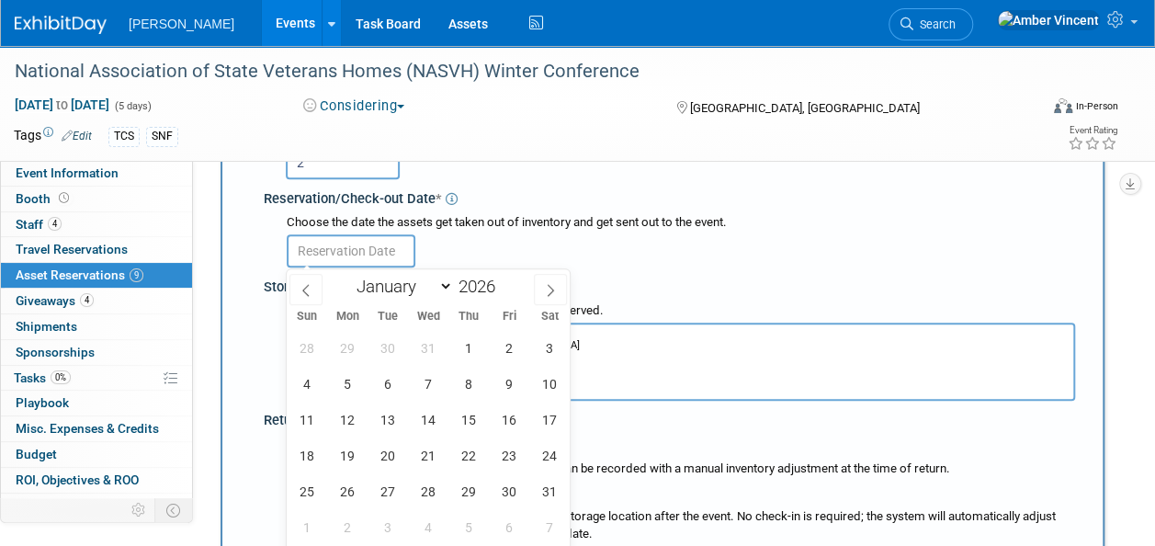
scroll to position [385, 0]
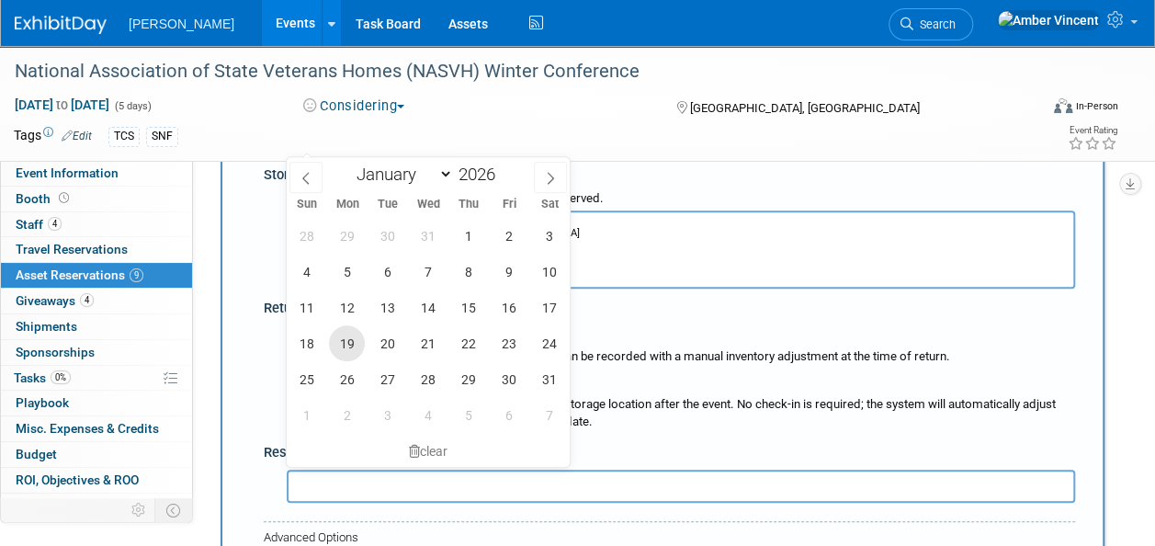
click at [334, 351] on span "19" at bounding box center [347, 343] width 36 height 36
type input "Jan 19, 2026"
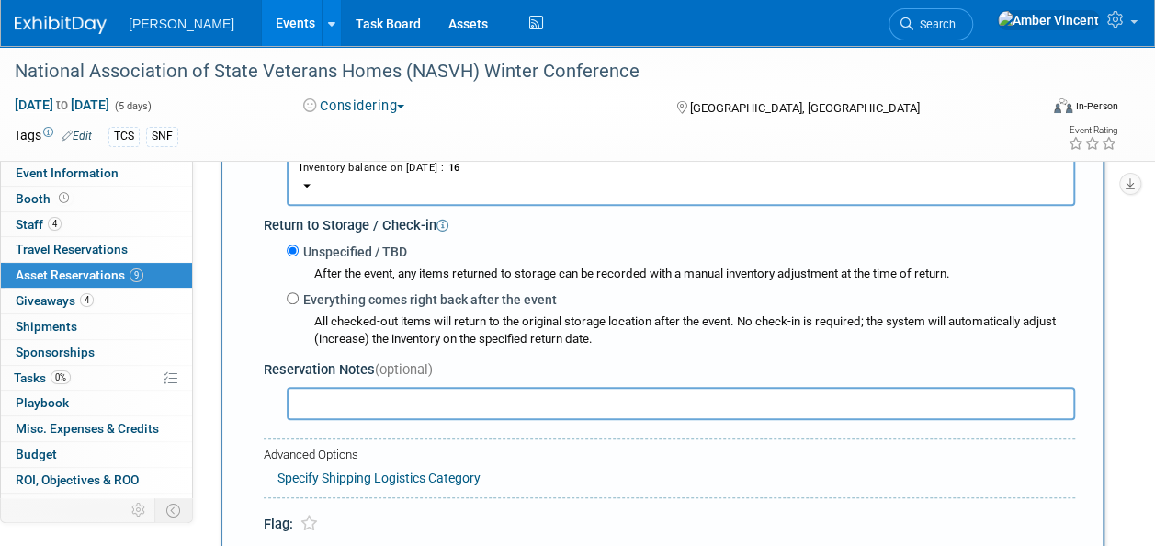
scroll to position [569, 0]
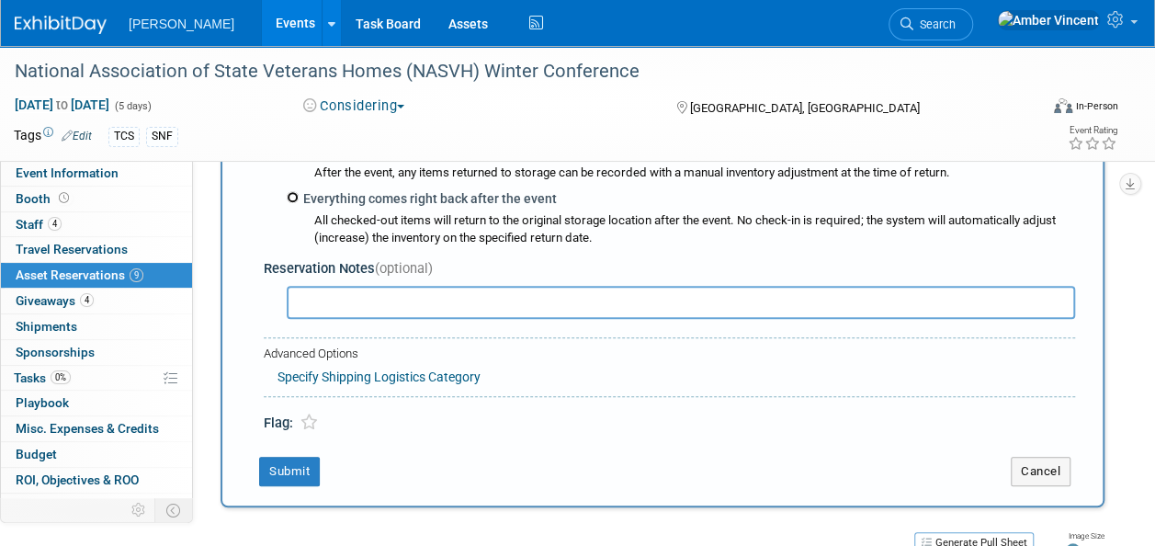
drag, startPoint x: 294, startPoint y: 195, endPoint x: 322, endPoint y: 243, distance: 55.2
click at [294, 196] on input "Everything comes right back after the event" at bounding box center [293, 197] width 12 height 12
radio input "true"
type input "2026"
select select "1"
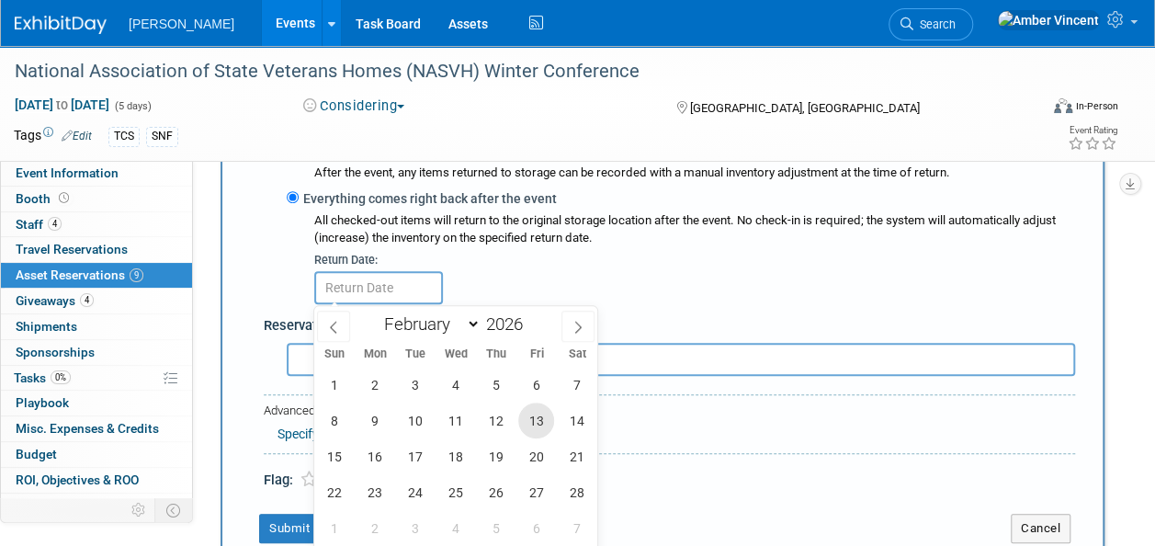
click at [531, 431] on span "13" at bounding box center [536, 421] width 36 height 36
type input "Feb 13, 2026"
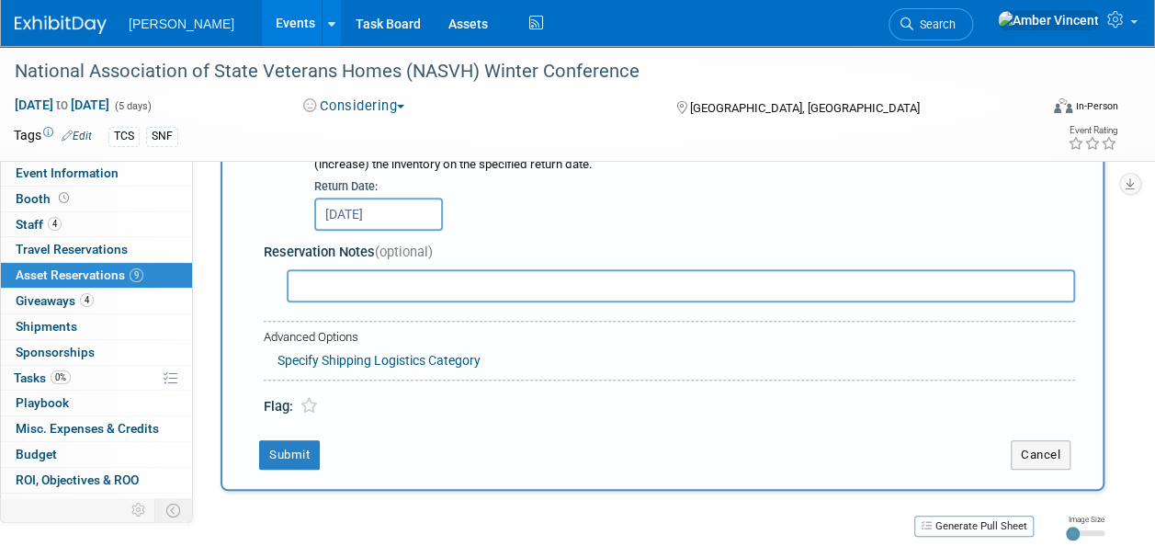
scroll to position [753, 0]
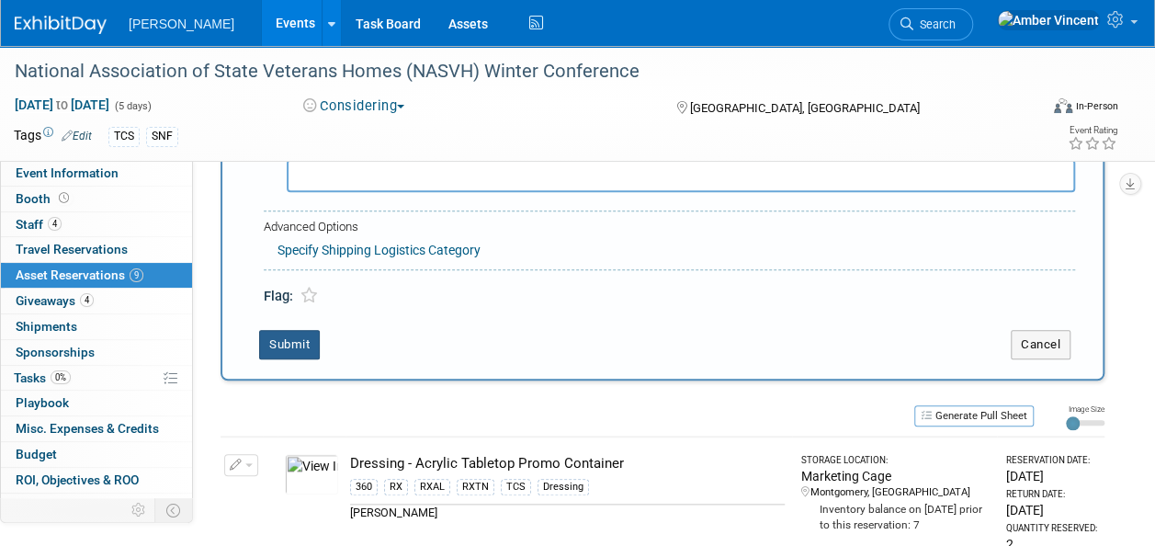
click at [285, 335] on button "Submit" at bounding box center [289, 344] width 61 height 29
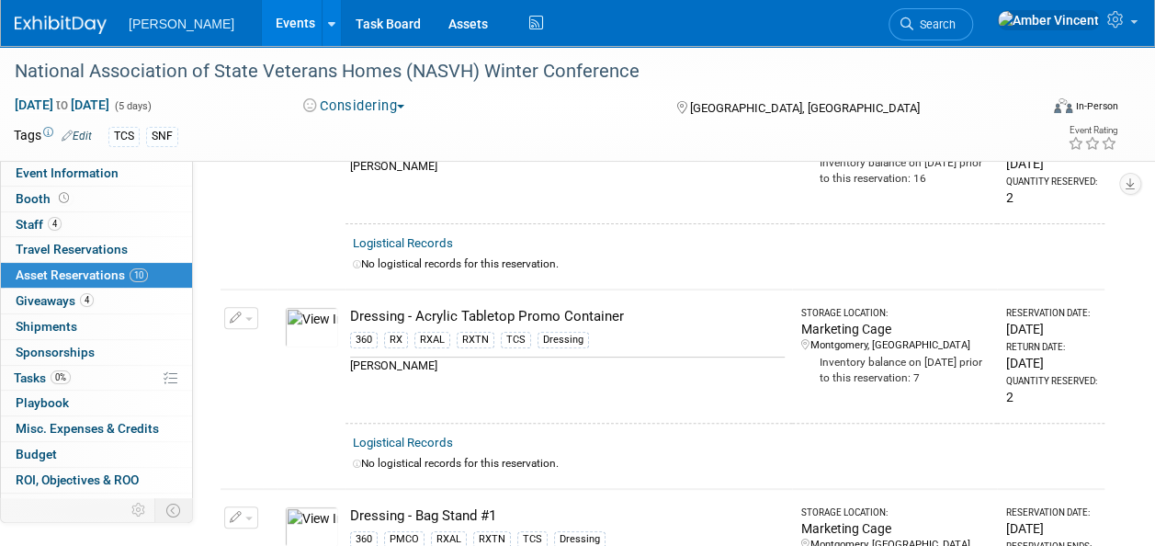
scroll to position [0, 0]
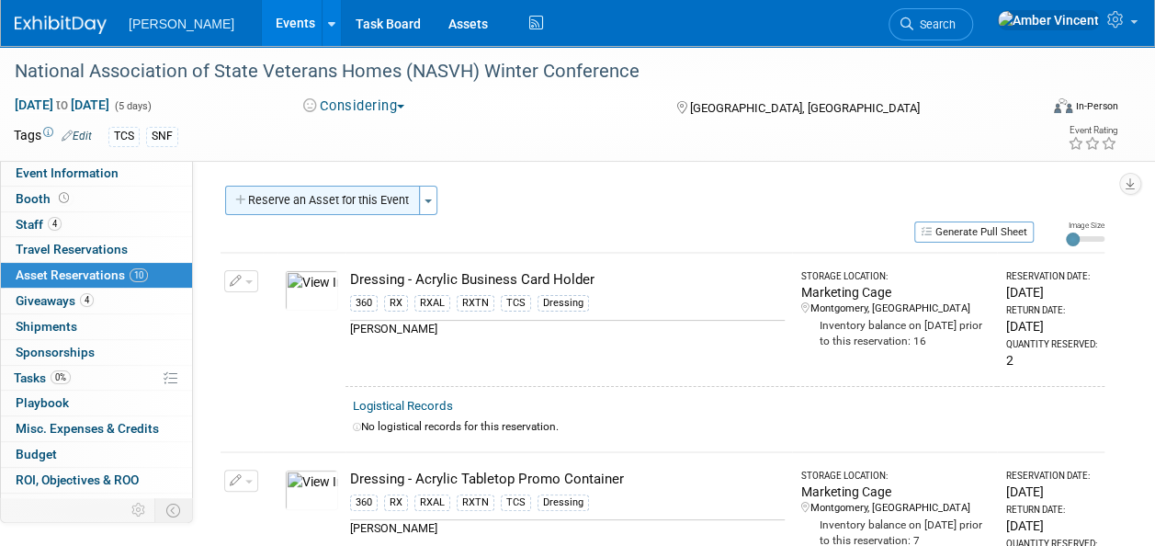
click at [364, 210] on button "Reserve an Asset for this Event" at bounding box center [322, 200] width 195 height 29
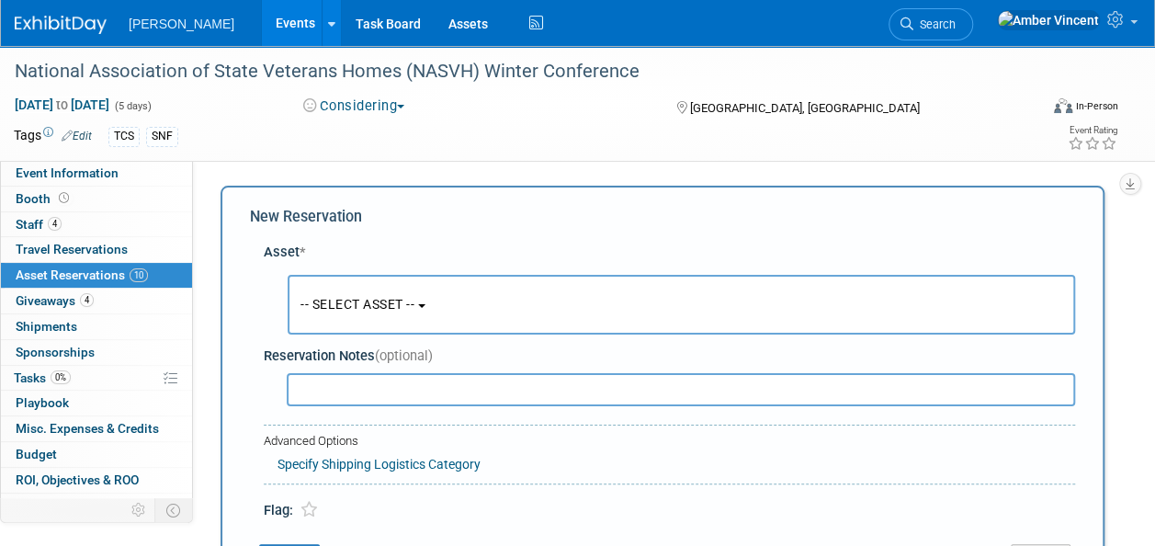
scroll to position [17, 0]
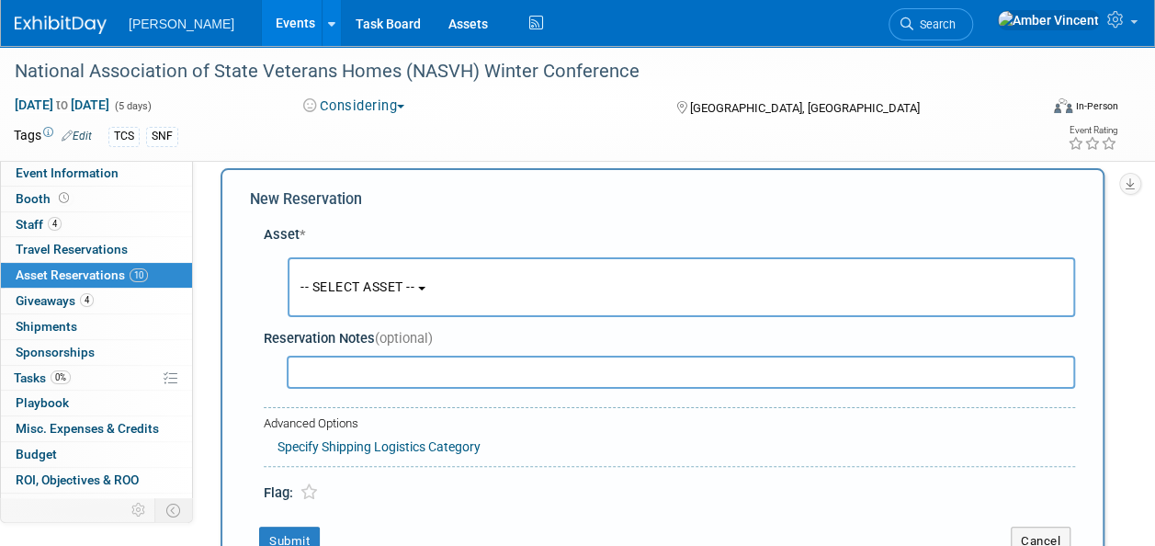
click at [471, 298] on button "-- SELECT ASSET --" at bounding box center [682, 287] width 788 height 60
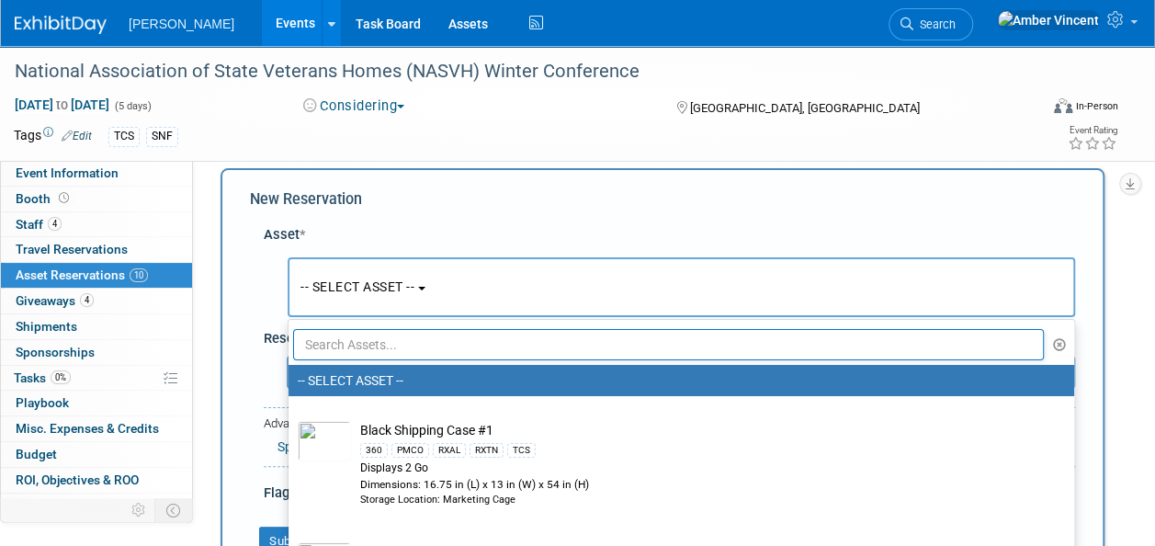
click at [440, 335] on input "text" at bounding box center [668, 344] width 751 height 31
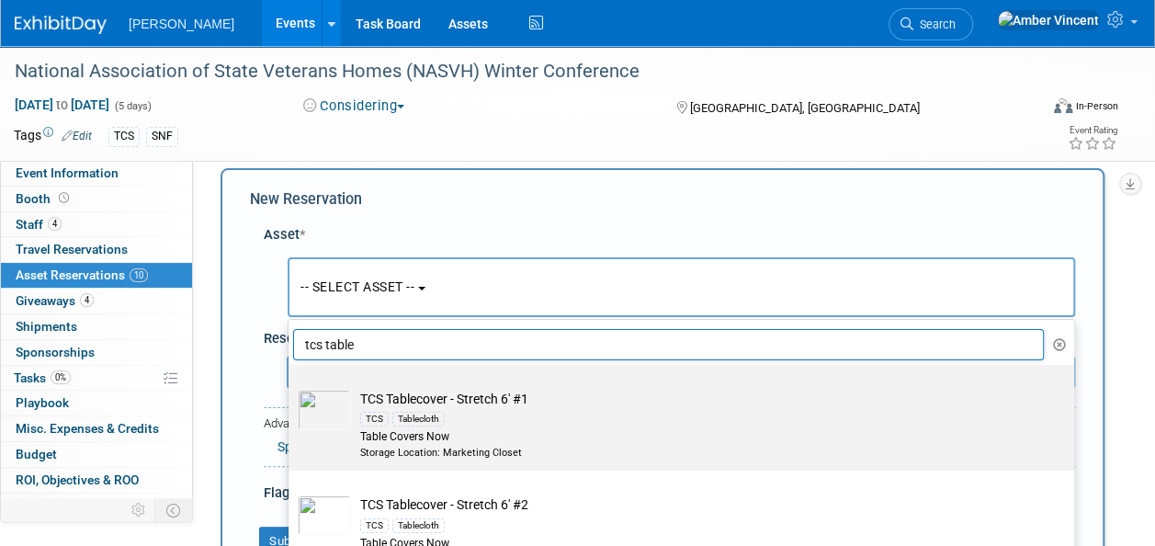
type input "tcs table"
click at [515, 432] on div "Table Covers Now" at bounding box center [698, 437] width 677 height 16
click at [291, 387] on input "TCS Tablecover - Stretch 6' #1 TCS Tablecloth Table Covers Now Storage Location…" at bounding box center [285, 381] width 12 height 12
select select "10722533"
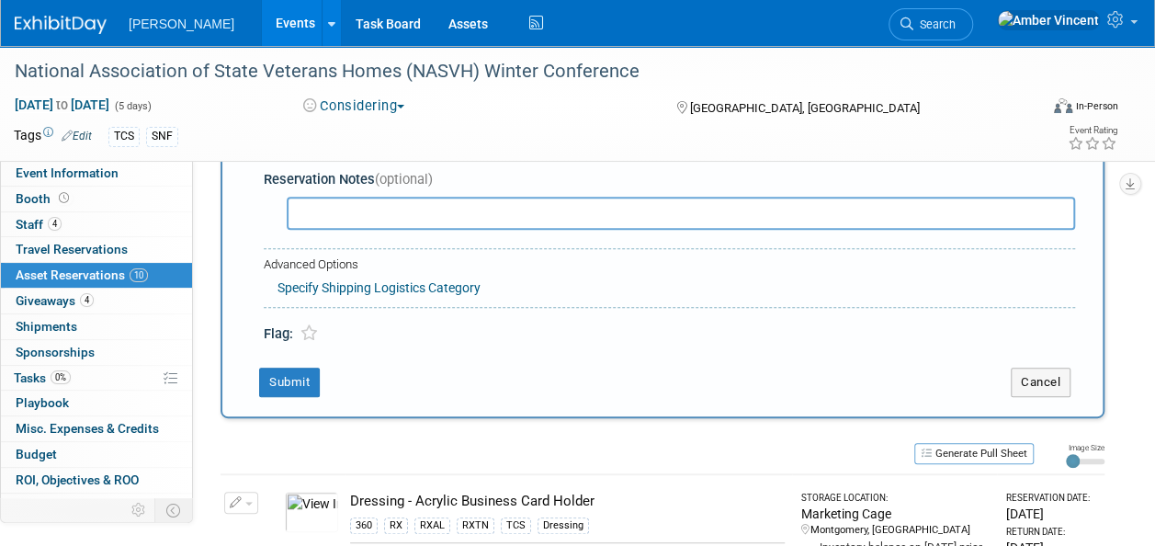
scroll to position [201, 0]
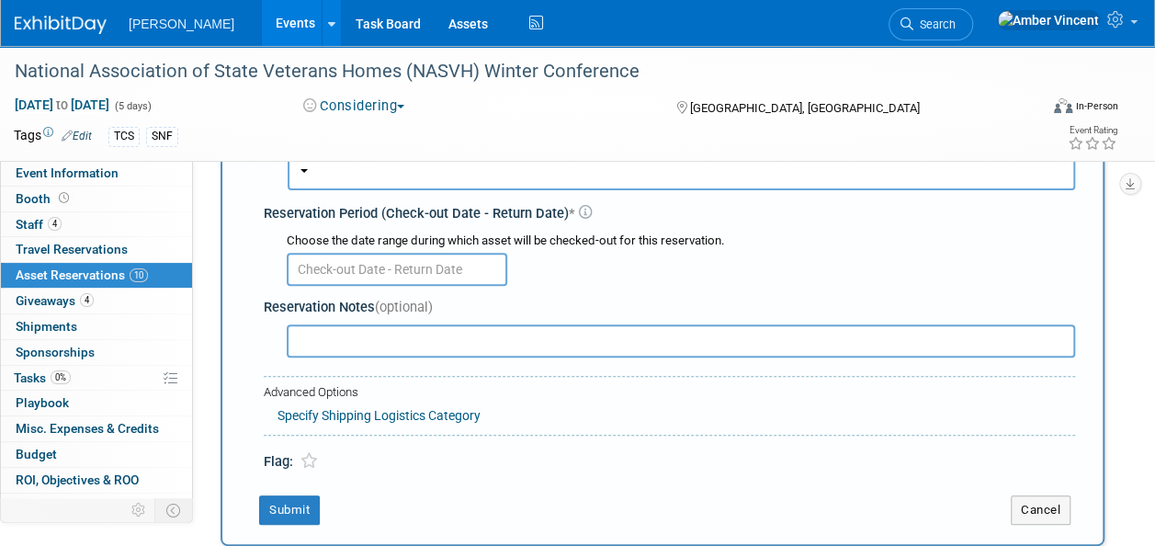
click at [390, 271] on input "text" at bounding box center [397, 269] width 221 height 33
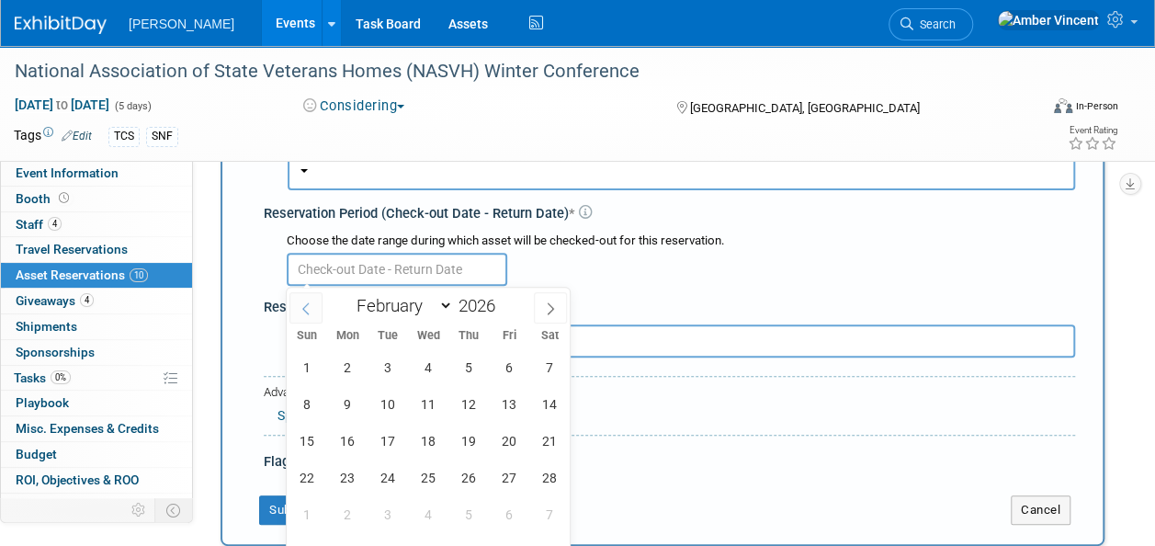
click at [314, 301] on span at bounding box center [305, 307] width 33 height 31
select select "0"
click at [357, 478] on span "19" at bounding box center [347, 478] width 36 height 36
type input "Jan 19, 2026"
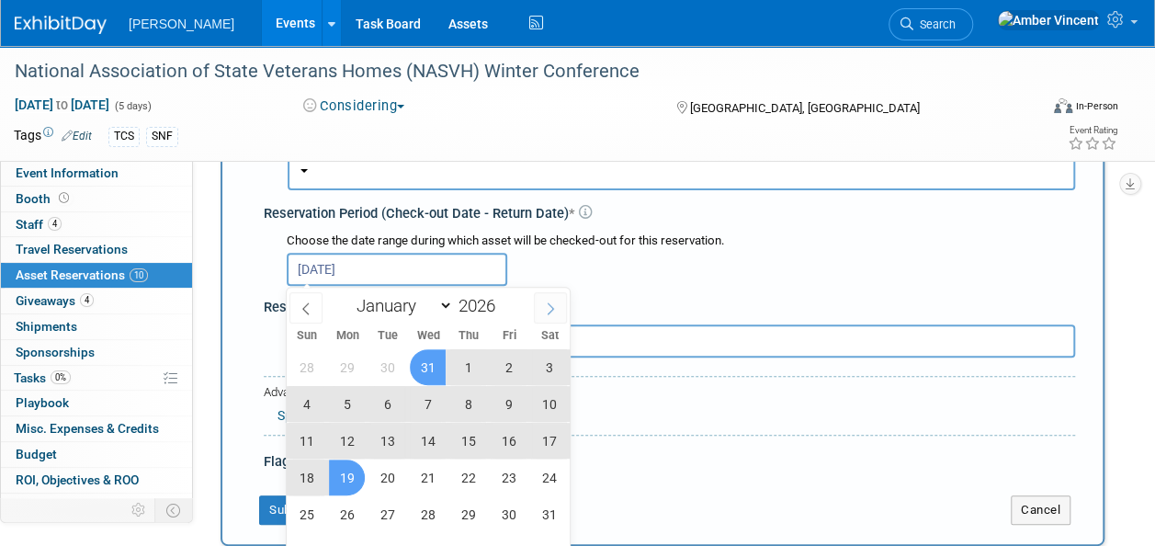
click at [557, 310] on icon at bounding box center [550, 308] width 13 height 13
select select "1"
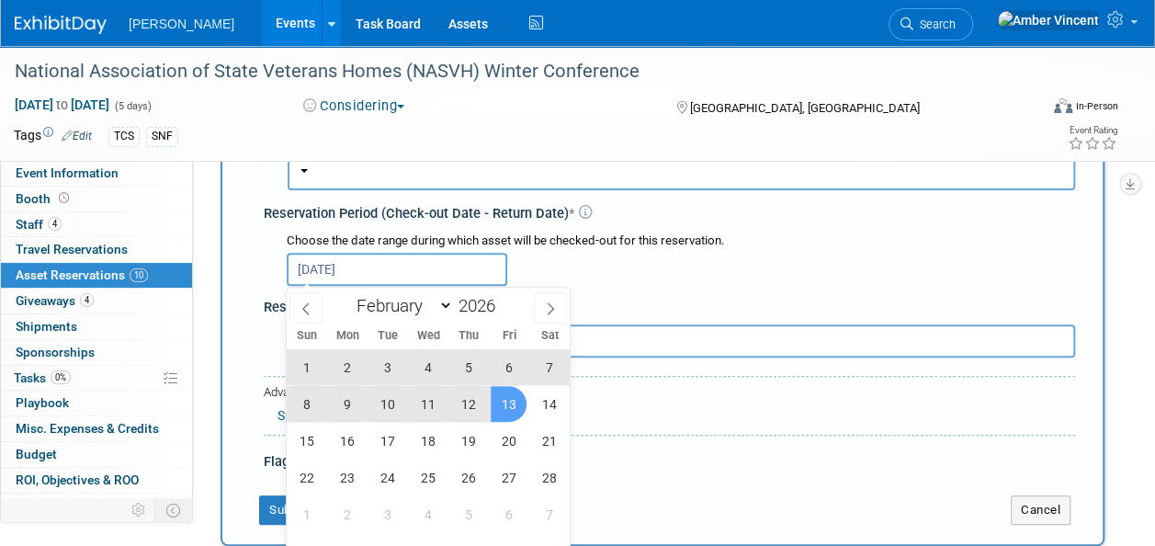
click at [512, 412] on span "13" at bounding box center [509, 404] width 36 height 36
type input "Jan 19, 2026 to Feb 13, 2026"
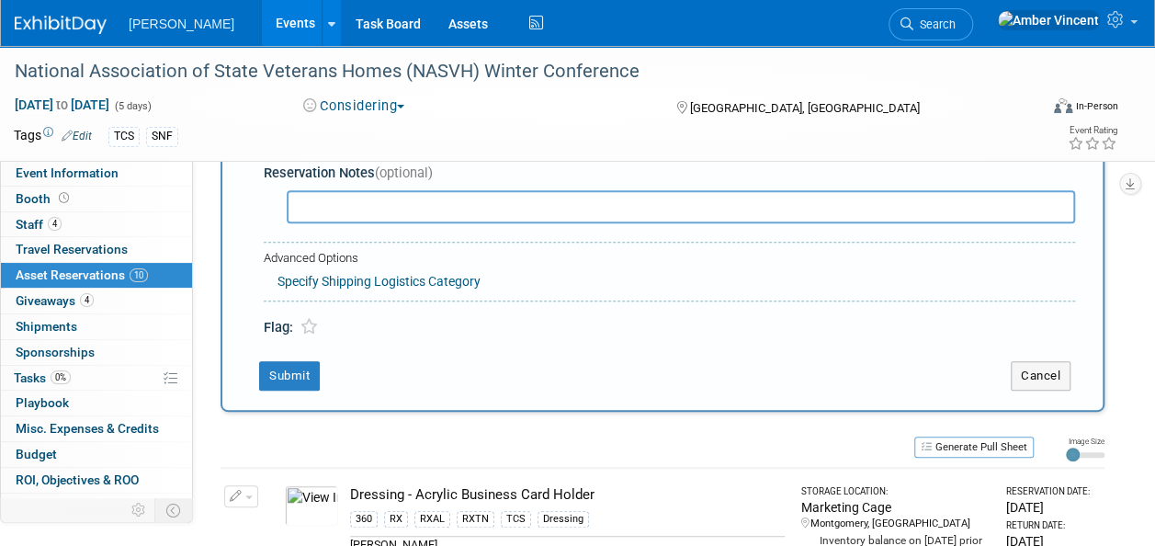
scroll to position [385, 0]
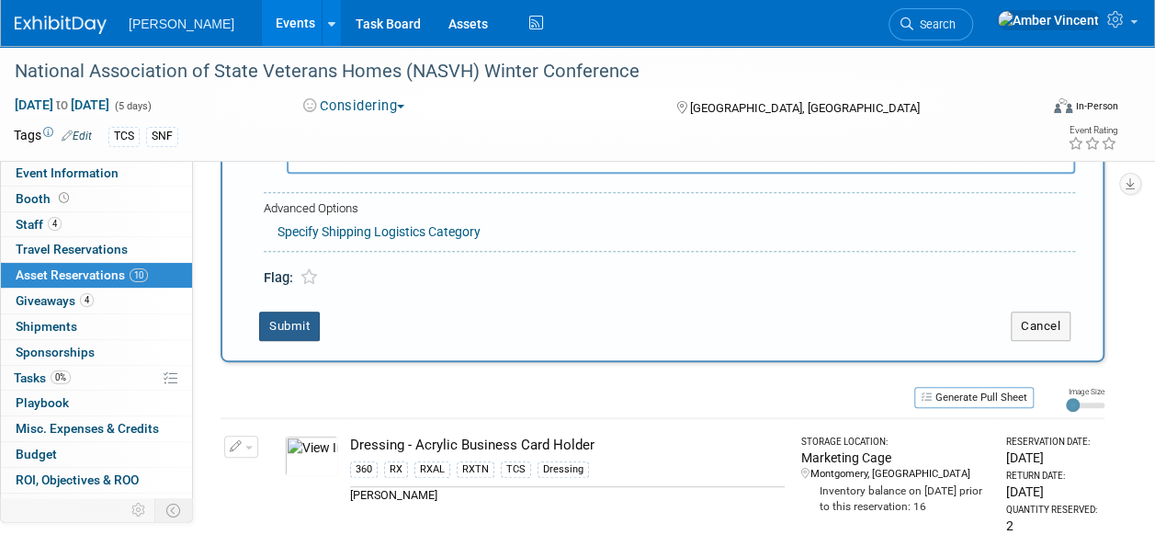
click at [296, 312] on button "Submit" at bounding box center [289, 326] width 61 height 29
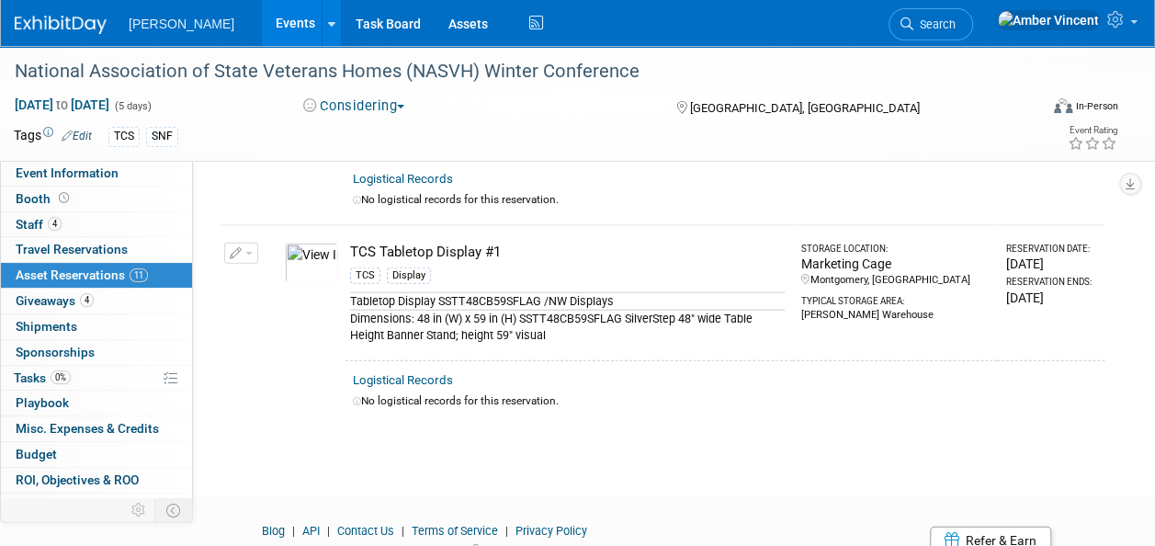
scroll to position [2202, 0]
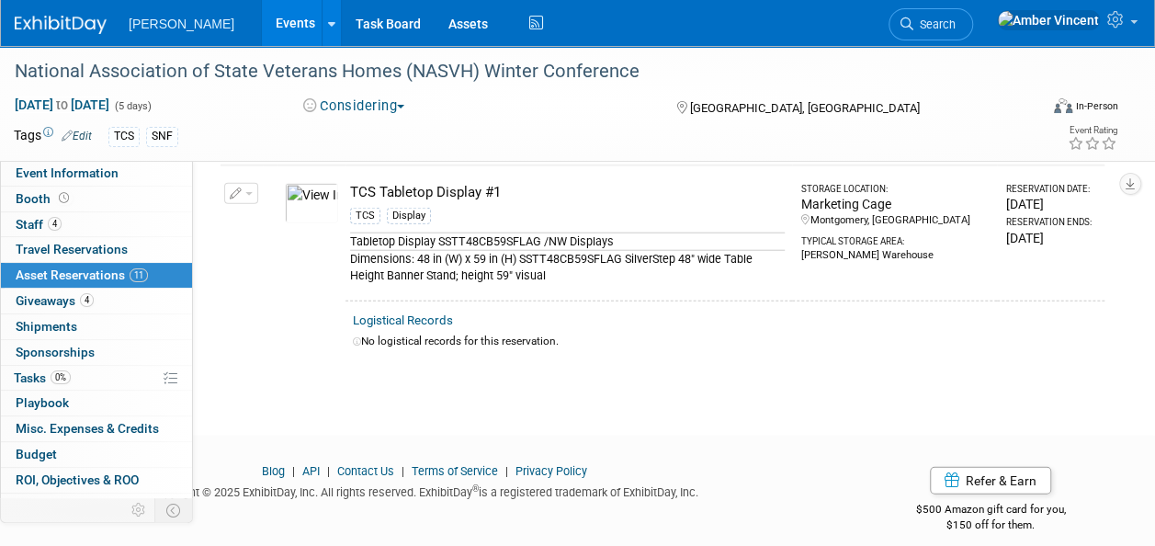
click at [262, 29] on link "Events" at bounding box center [295, 23] width 67 height 46
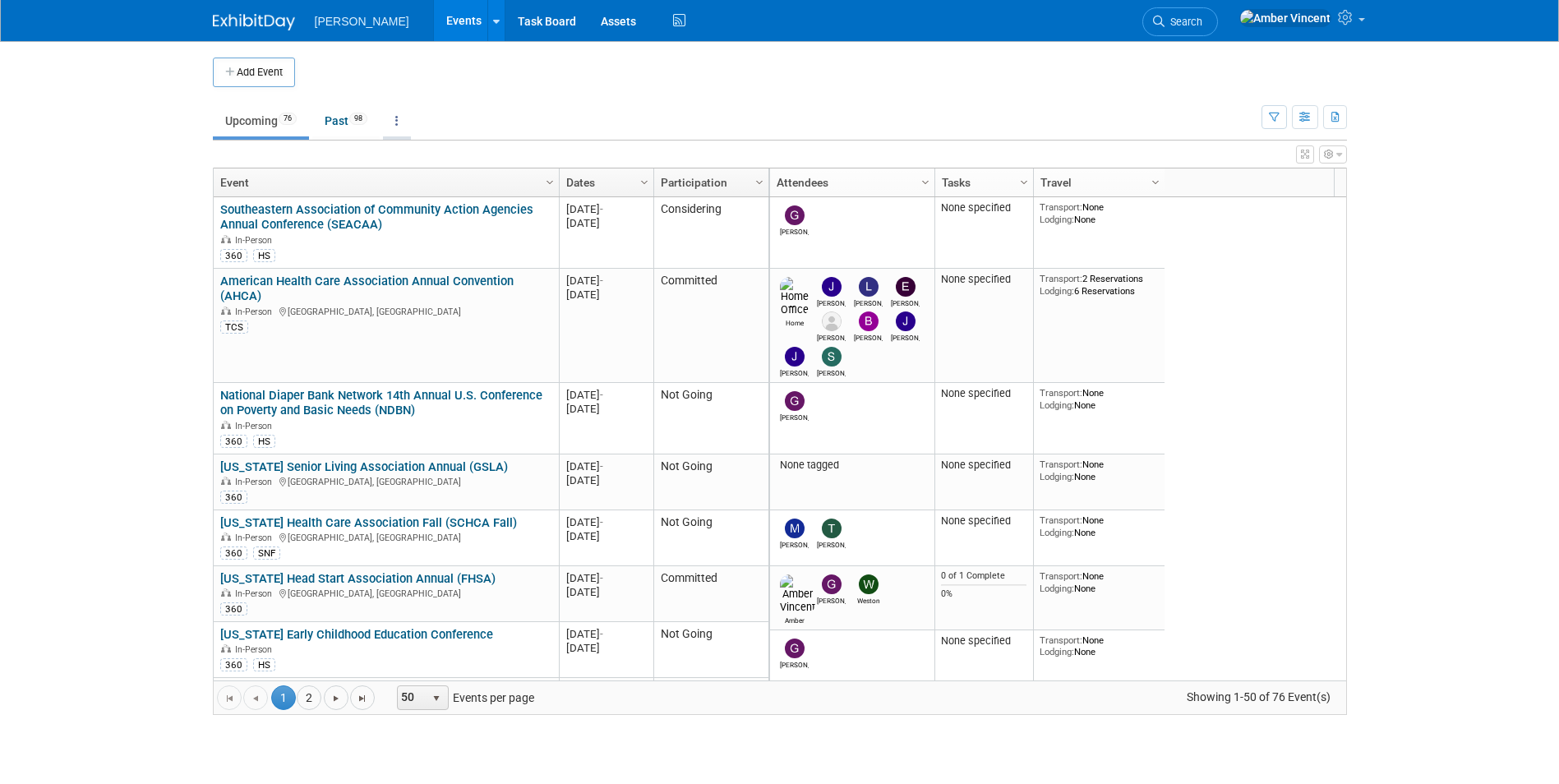
click at [400, 128] on link at bounding box center [396, 121] width 28 height 31
click at [421, 197] on span "Events grouped by year" at bounding box center [448, 203] width 97 height 13
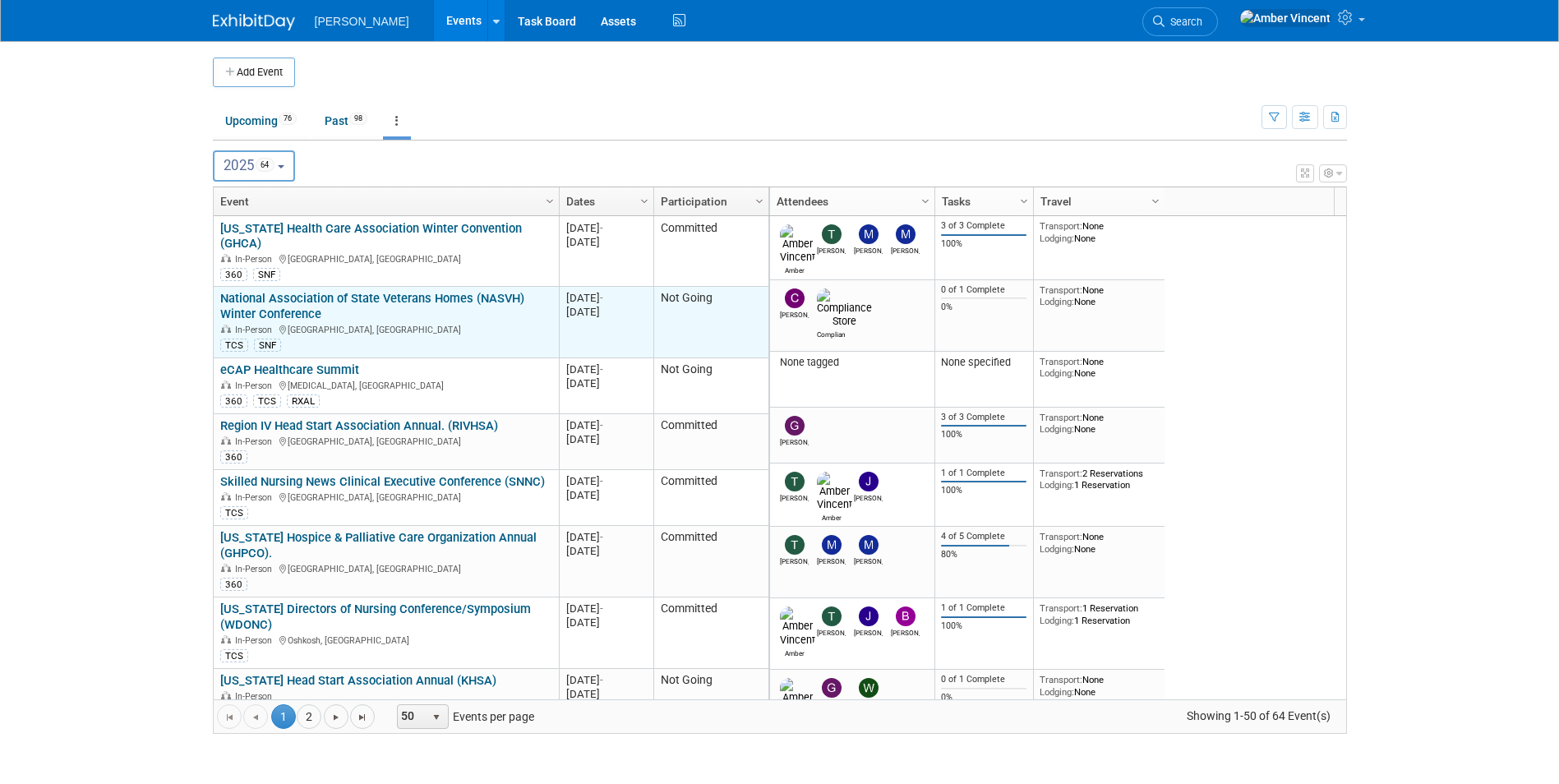
click at [466, 291] on link "National Association of State Veterans Homes (NASVH) Winter Conference" at bounding box center [372, 306] width 304 height 30
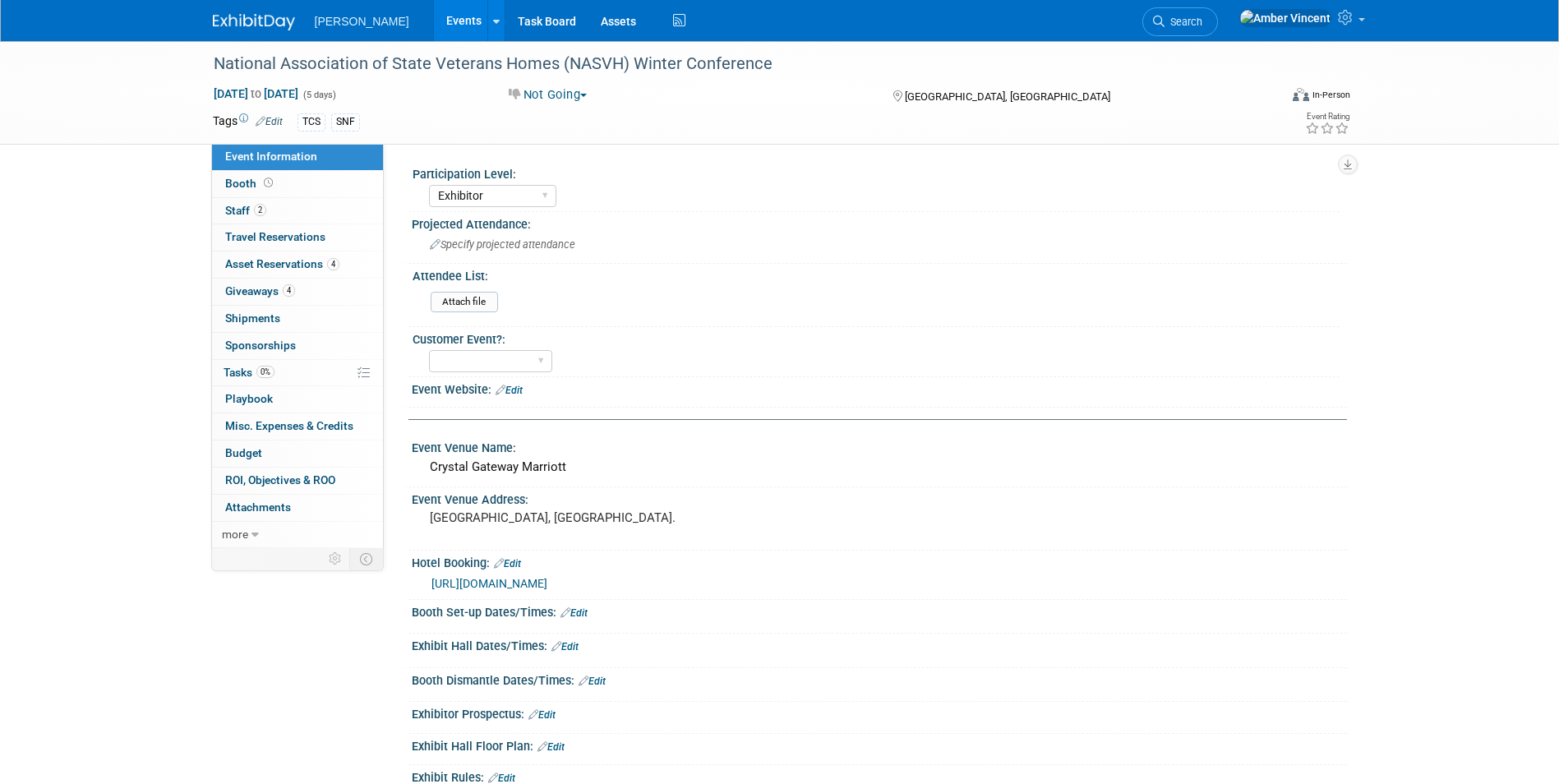
select select "Exhibitor"
click at [330, 269] on span "4" at bounding box center [334, 265] width 13 height 13
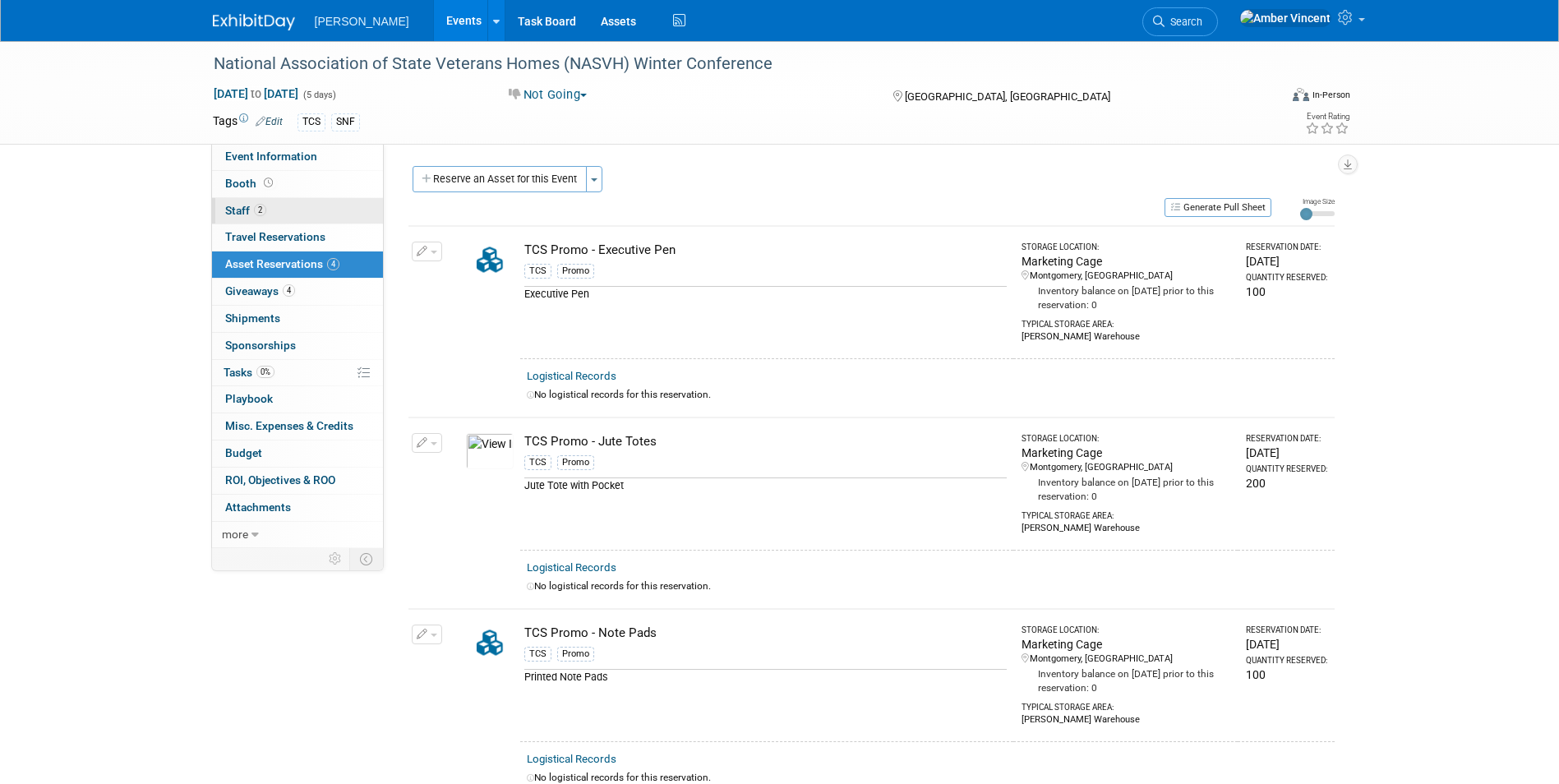
click at [234, 213] on span "Staff 2" at bounding box center [246, 210] width 41 height 13
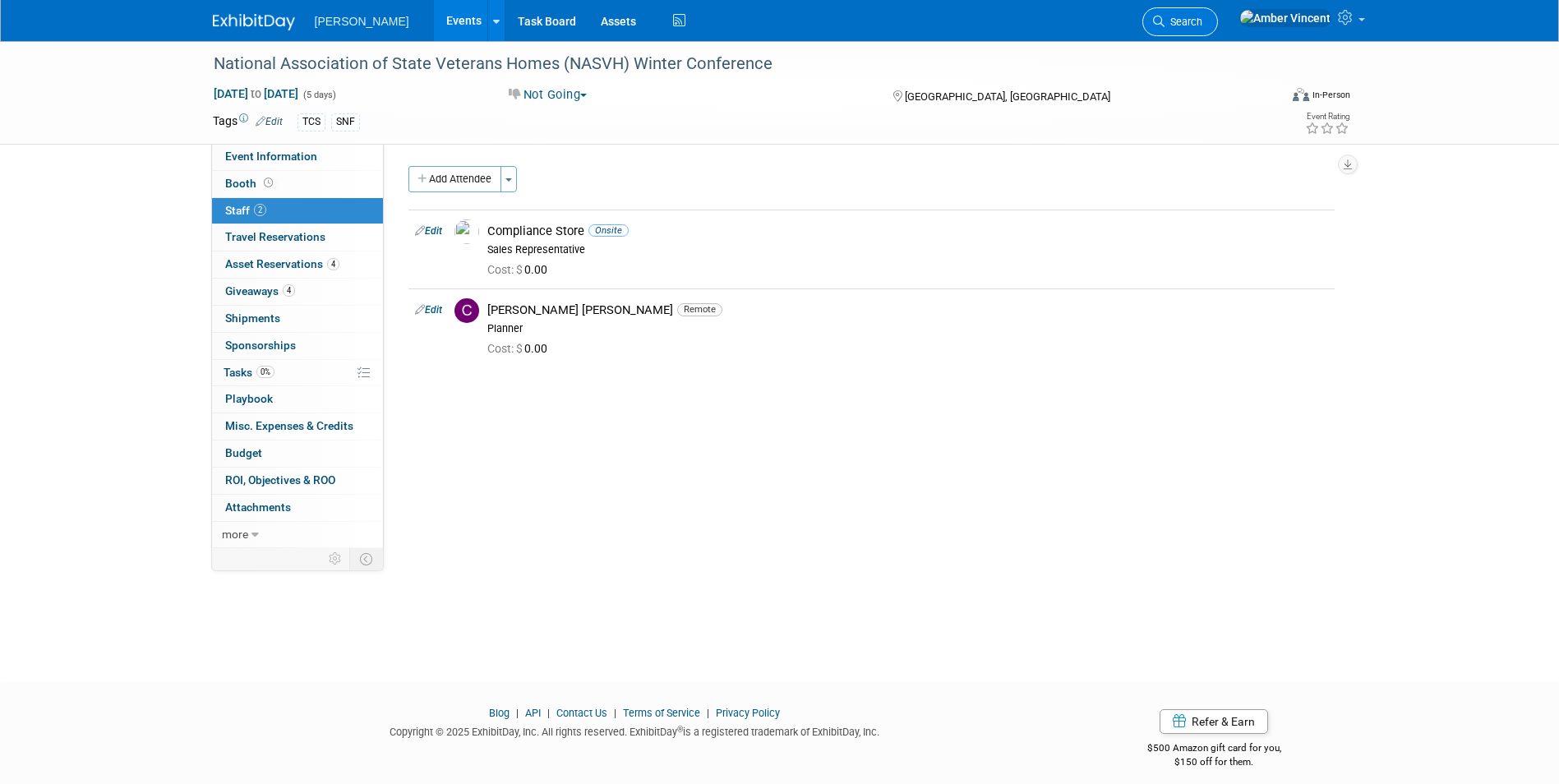
click at [1203, 26] on span "Search" at bounding box center [1183, 21] width 38 height 13
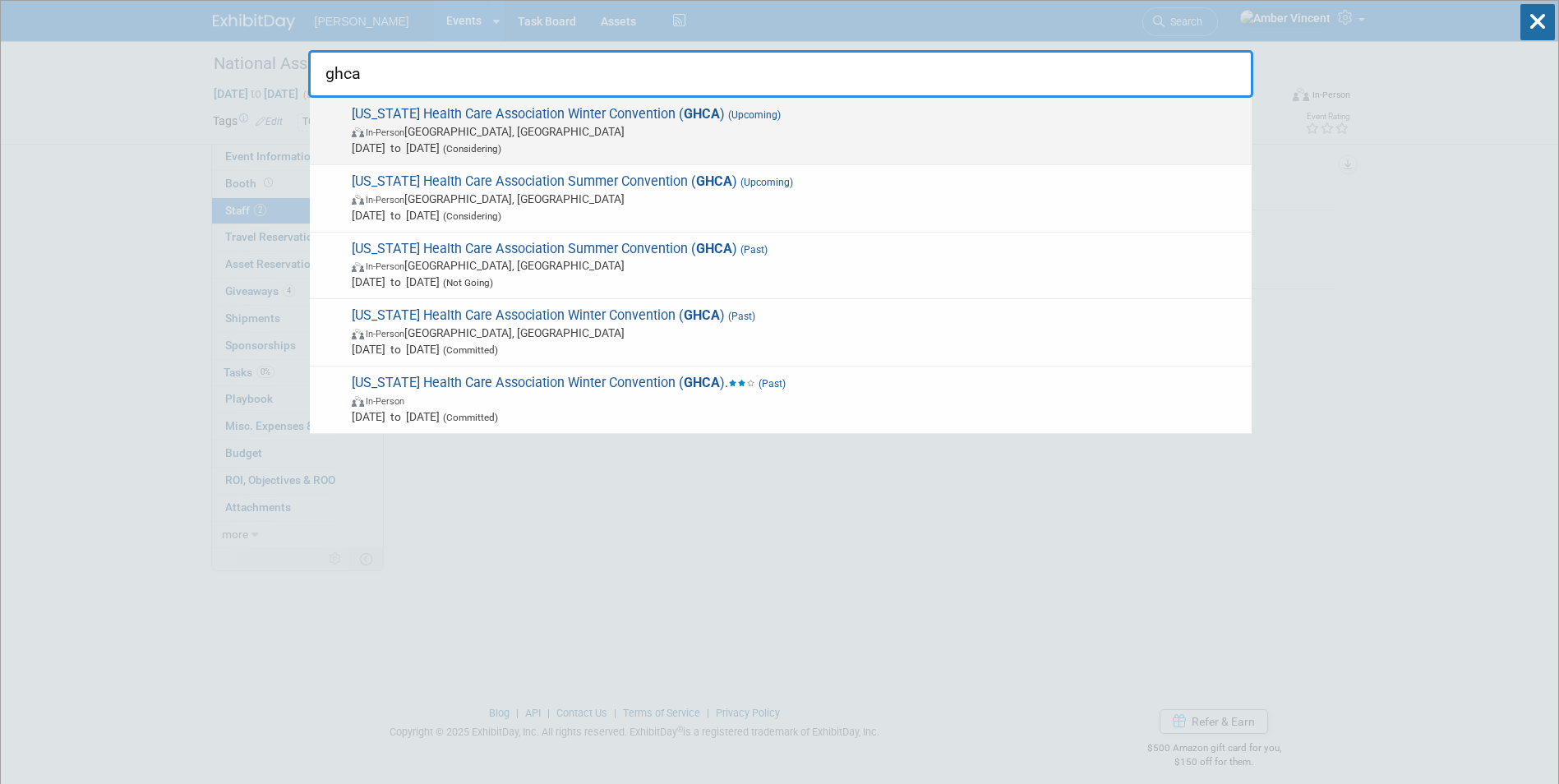
type input "ghca"
click at [611, 128] on span "In-Person Atlanta, GA" at bounding box center [797, 131] width 892 height 16
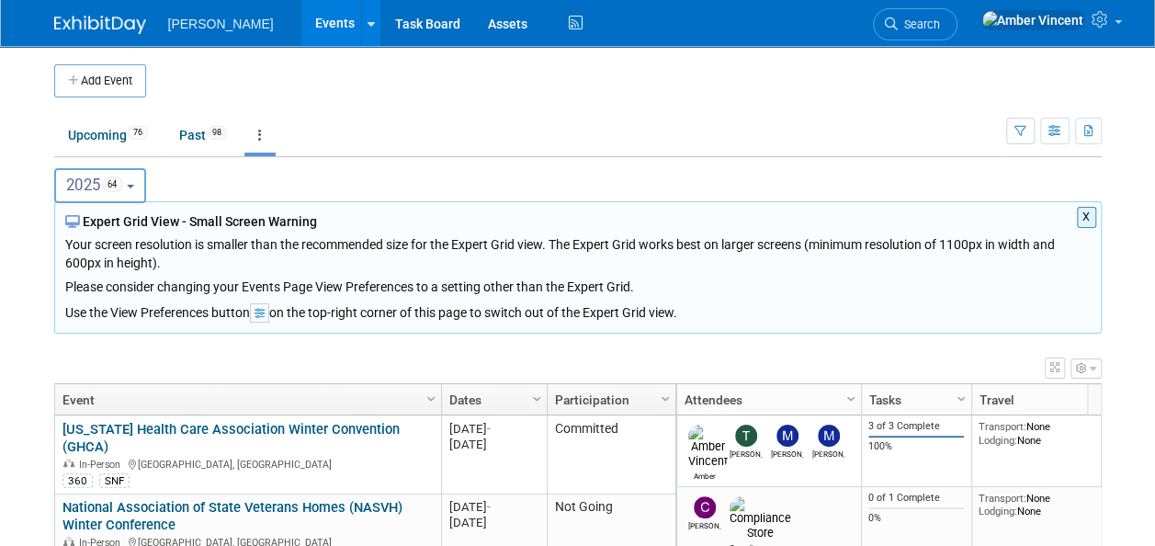
click at [136, 169] on button "2025 64" at bounding box center [100, 185] width 93 height 35
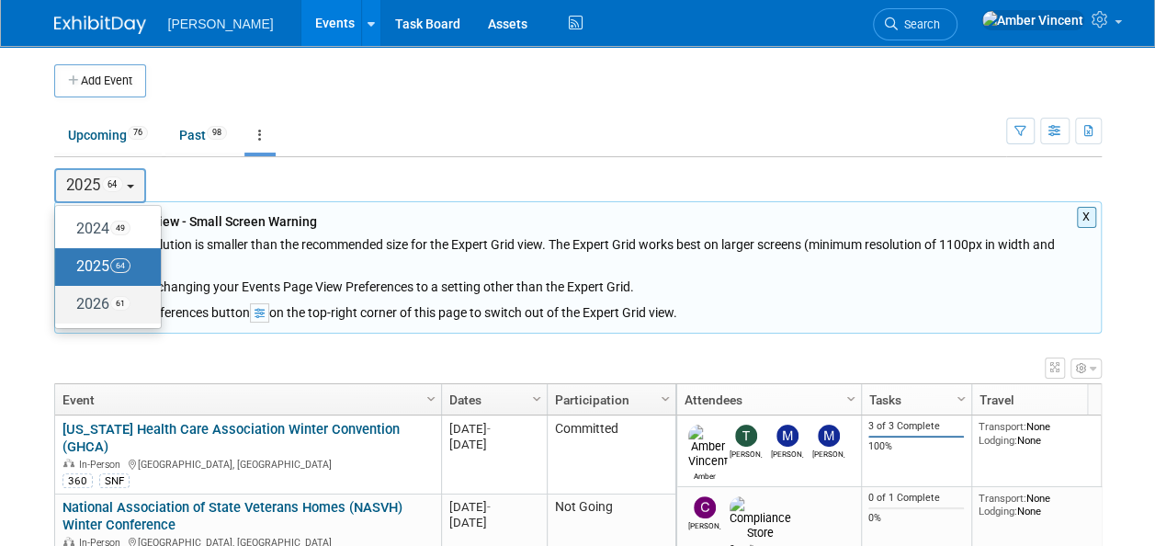
click at [100, 301] on label "2026 61" at bounding box center [103, 304] width 78 height 30
click at [70, 301] on input "2026 61" at bounding box center [64, 304] width 12 height 12
select select "2026"
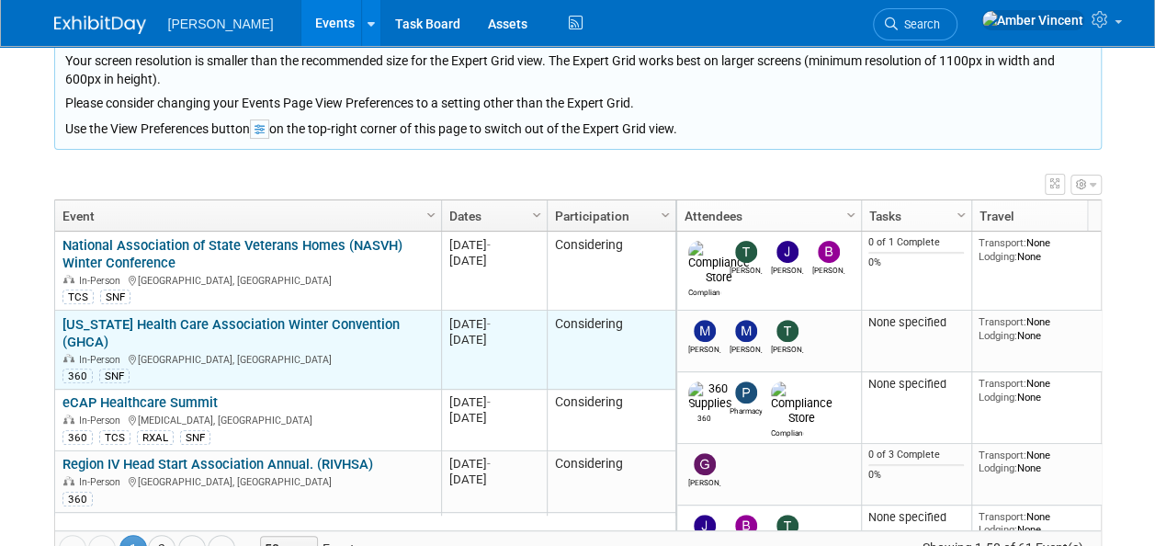
click at [263, 319] on link "[US_STATE] Health Care Association Winter Convention (GHCA)" at bounding box center [230, 333] width 337 height 34
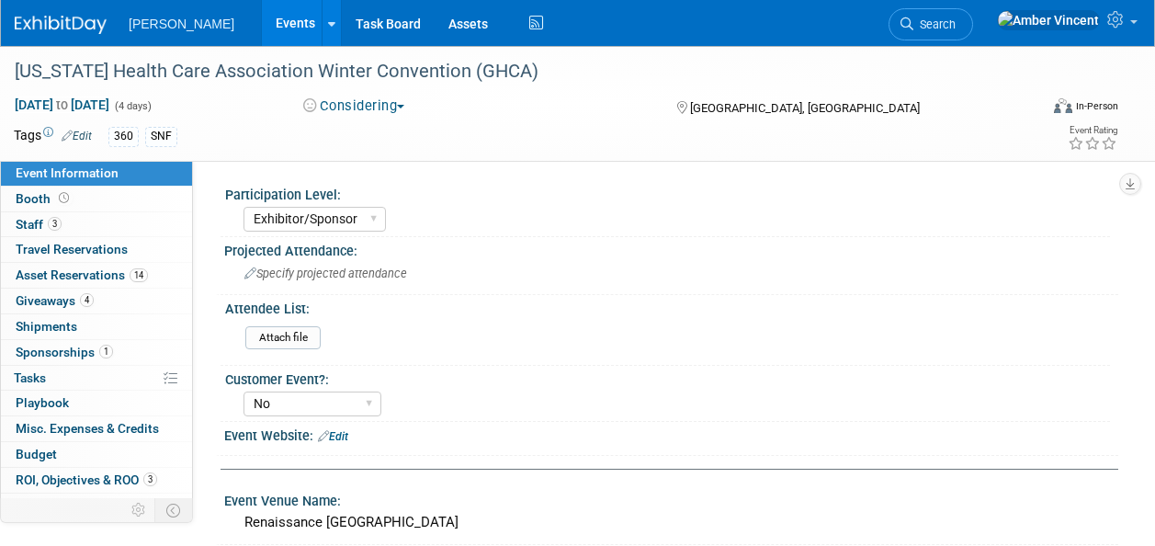
select select "Exhibitor/Sponsor"
select select "No"
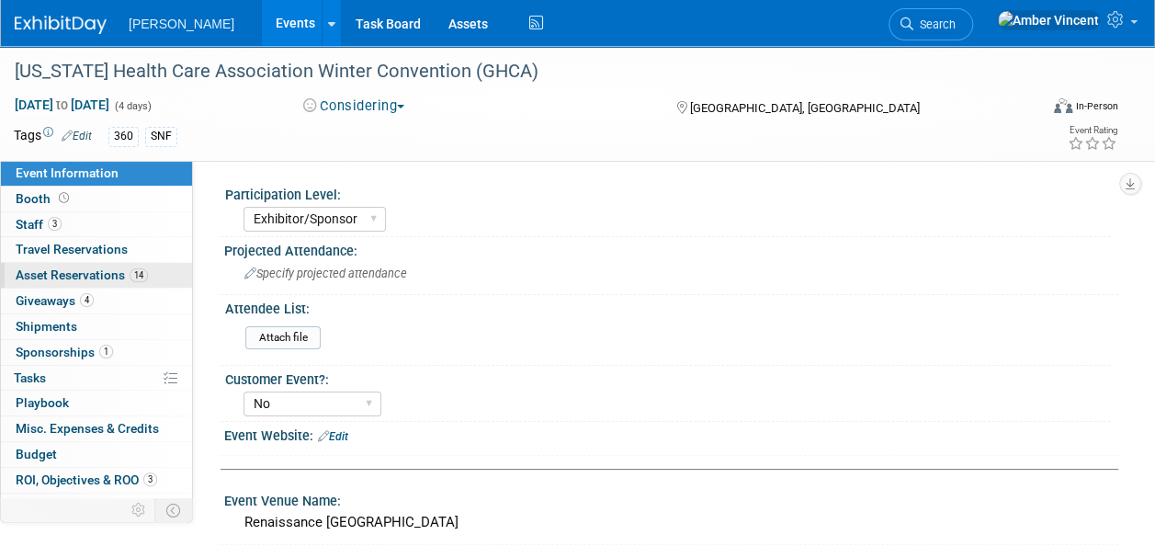
click at [66, 276] on span "Asset Reservations 14" at bounding box center [82, 274] width 132 height 15
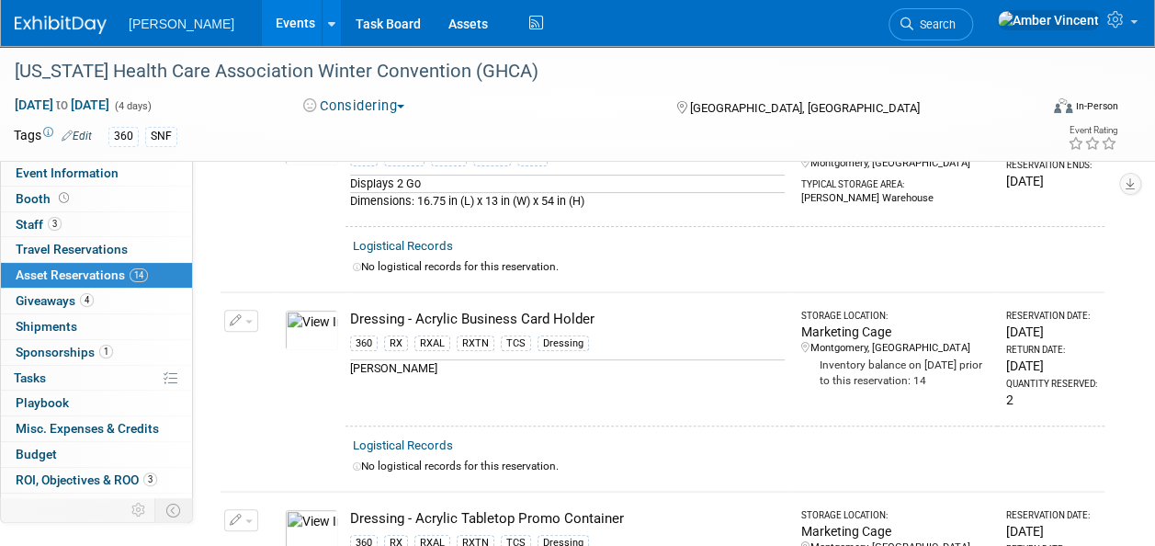
scroll to position [184, 0]
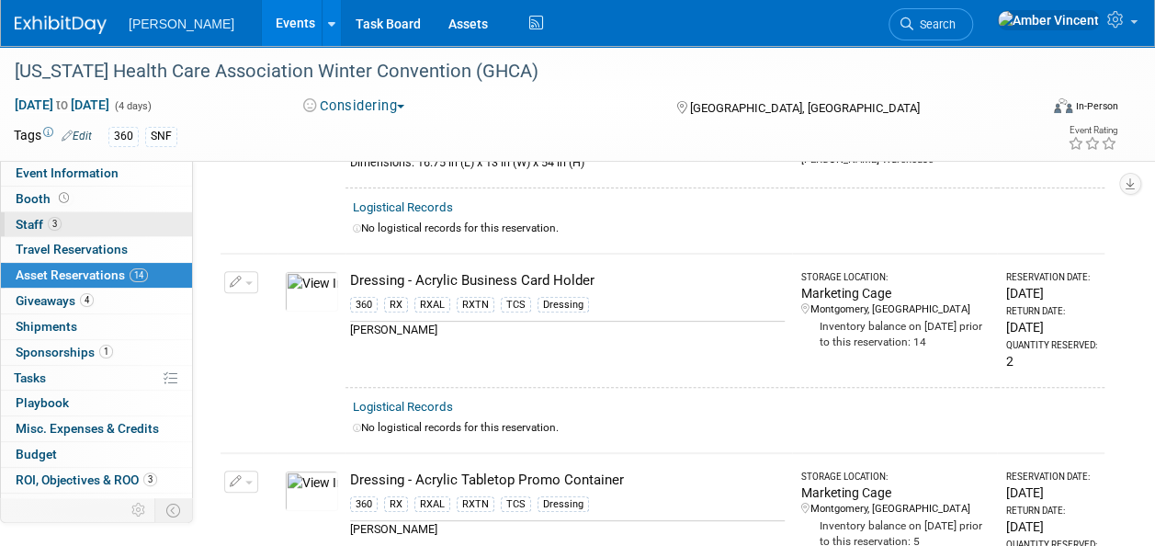
click at [64, 224] on link "3 Staff 3" at bounding box center [96, 224] width 191 height 25
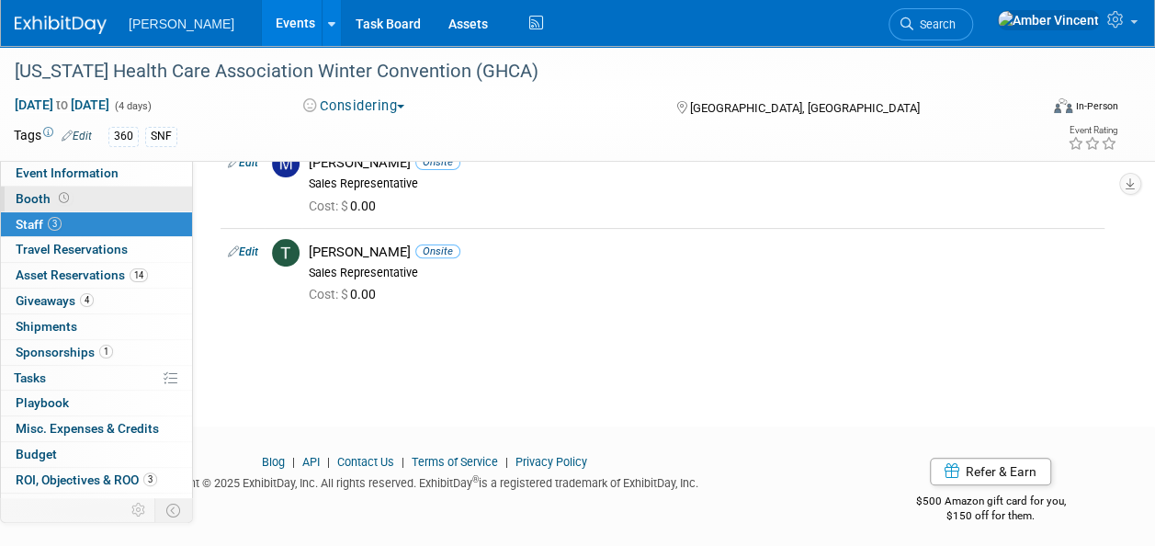
click at [74, 206] on link "Booth" at bounding box center [96, 199] width 191 height 25
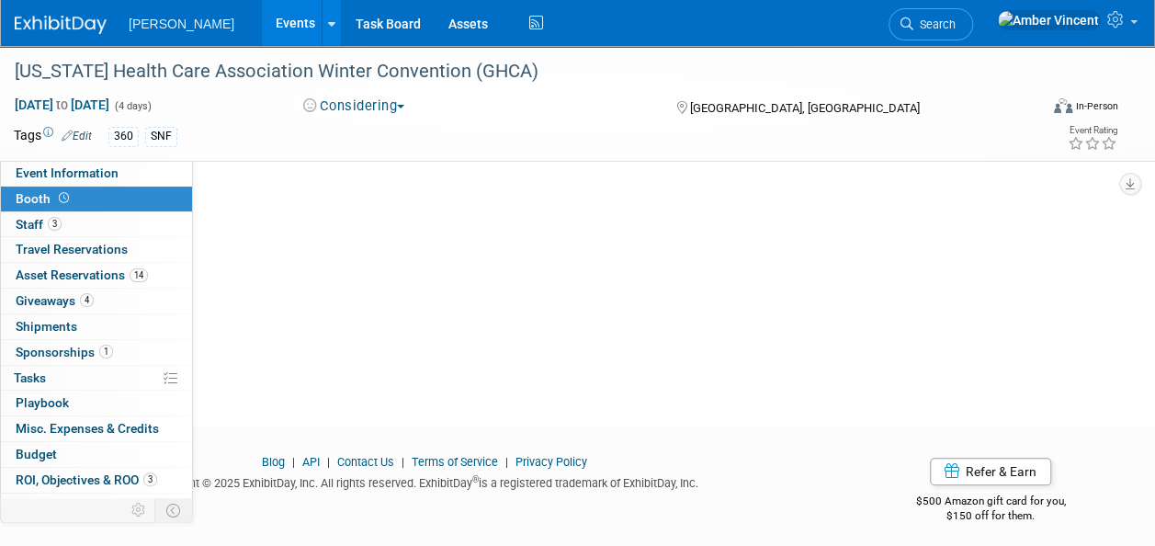
scroll to position [0, 0]
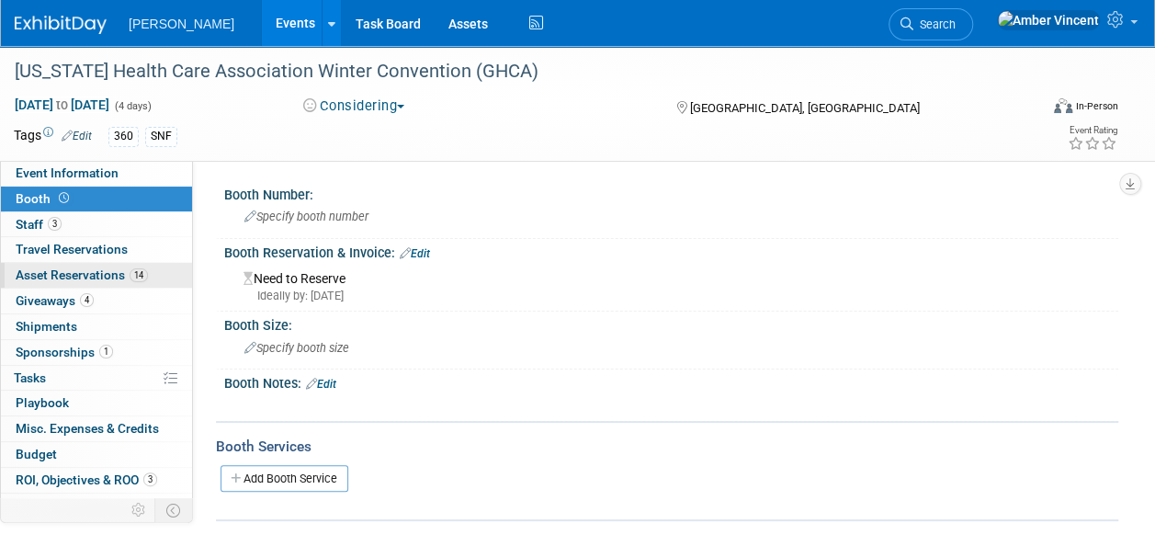
click at [66, 282] on link "14 Asset Reservations 14" at bounding box center [96, 275] width 191 height 25
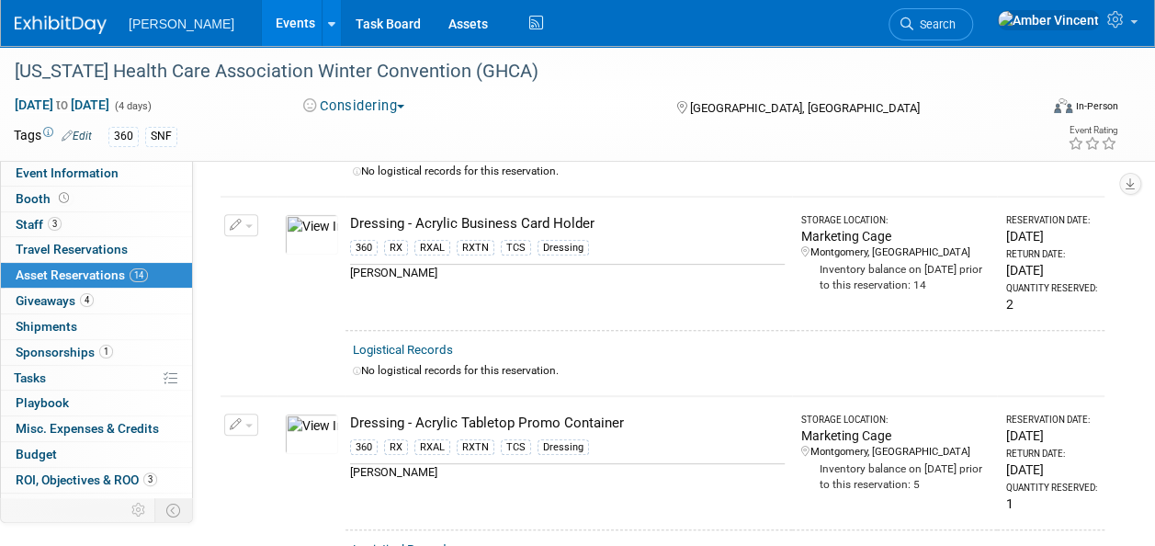
scroll to position [276, 0]
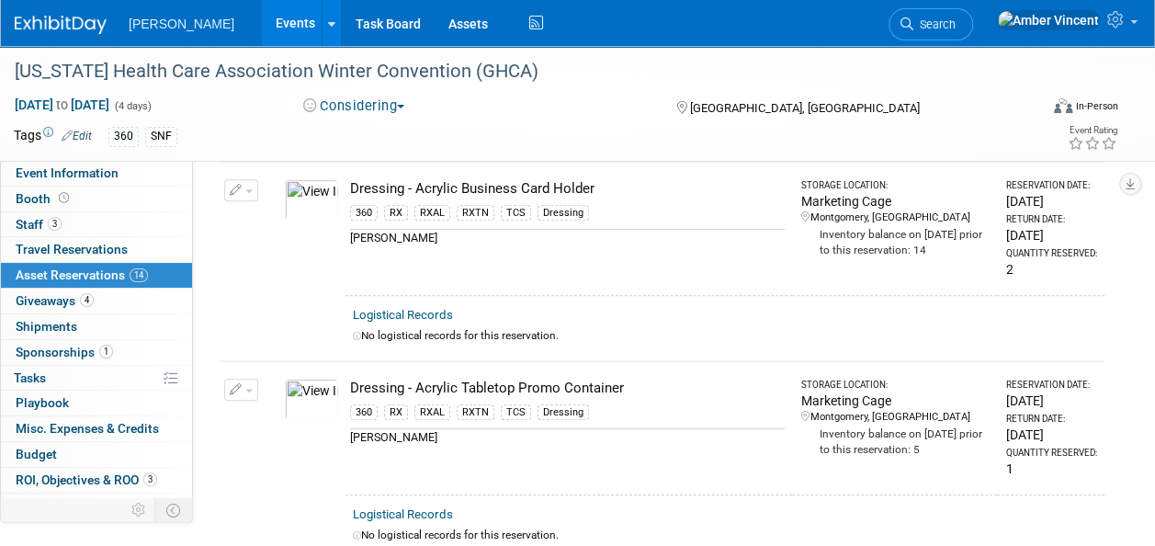
click at [232, 187] on icon "button" at bounding box center [236, 191] width 13 height 12
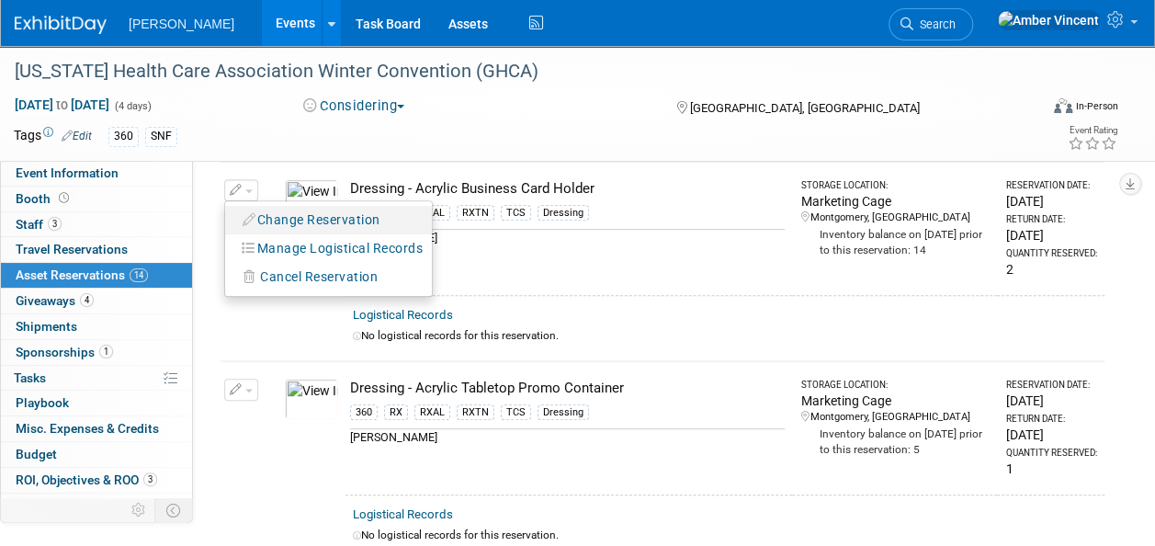
click at [260, 213] on button "Change Reservation" at bounding box center [311, 220] width 155 height 25
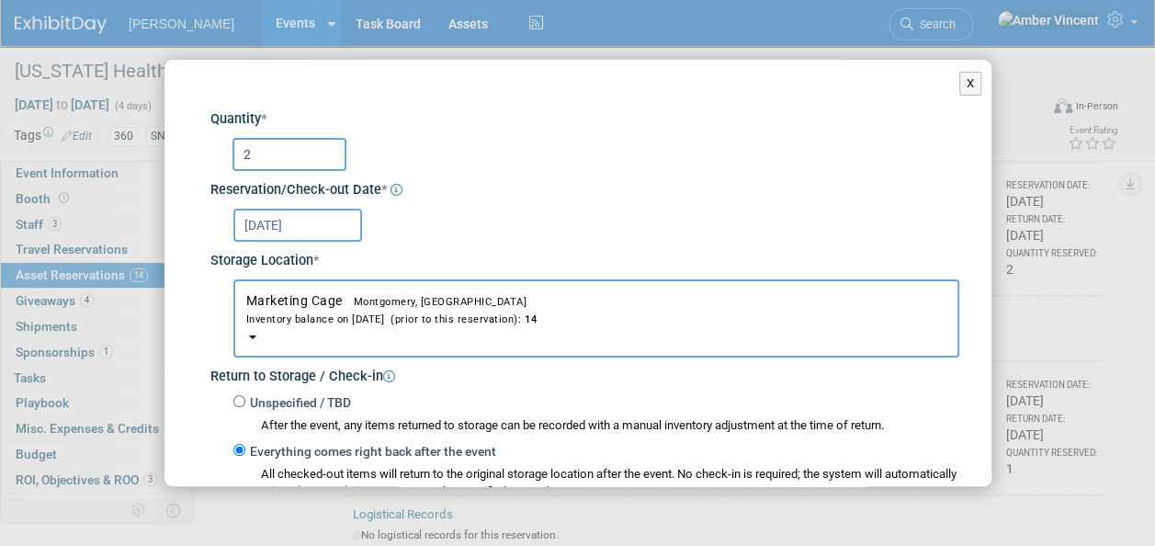
drag, startPoint x: 253, startPoint y: 151, endPoint x: 202, endPoint y: 143, distance: 51.1
click at [202, 143] on div "Dressing - Acrylic Business Card Holder 360 *" at bounding box center [578, 417] width 763 height 651
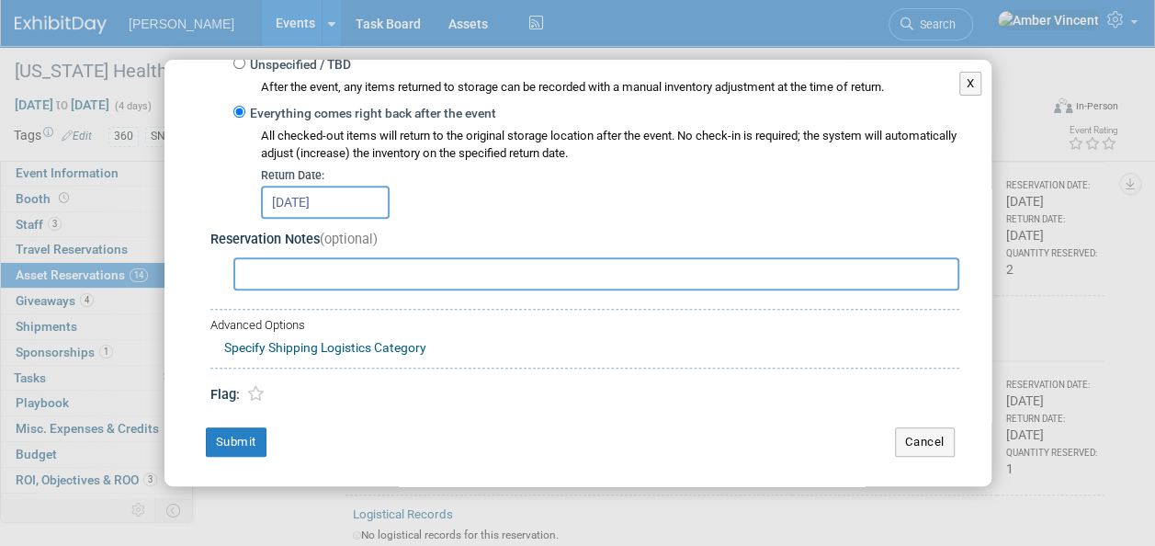
scroll to position [338, 0]
type input "3"
click at [215, 439] on button "Submit" at bounding box center [236, 441] width 61 height 29
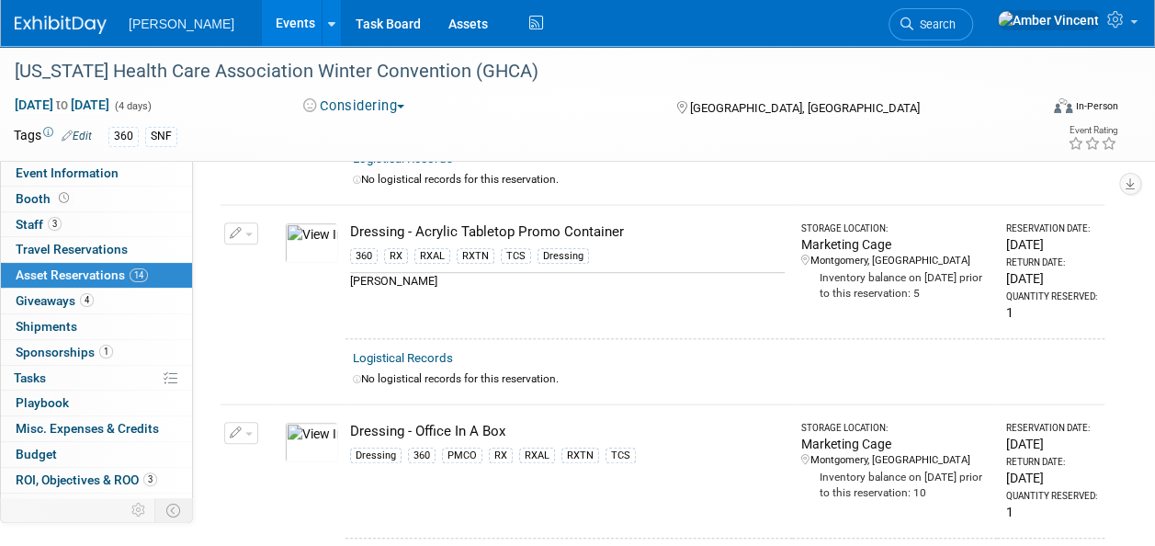
scroll to position [0, 0]
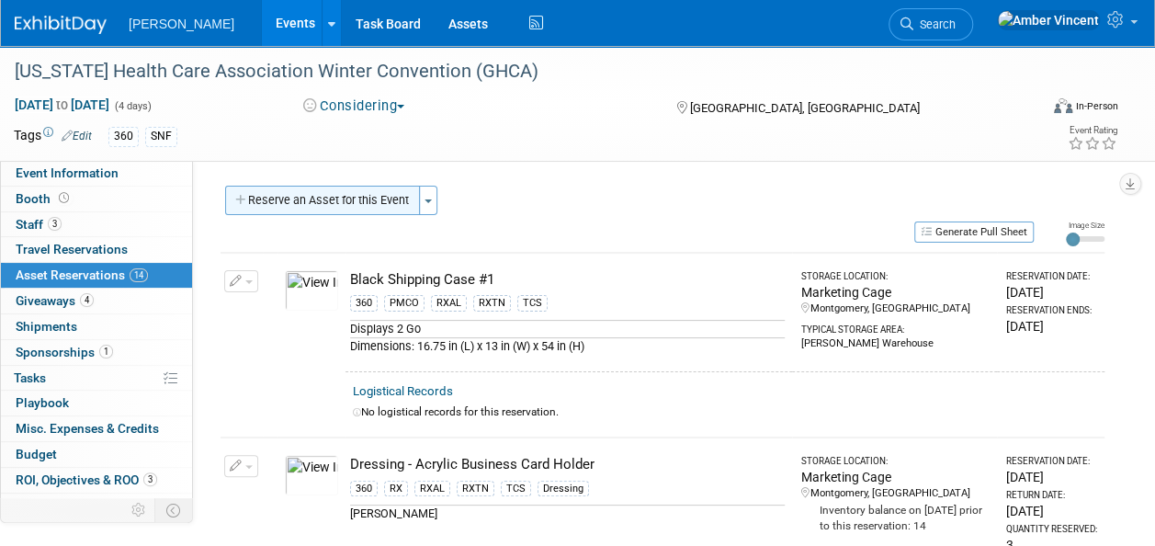
click at [344, 191] on button "Reserve an Asset for this Event" at bounding box center [322, 200] width 195 height 29
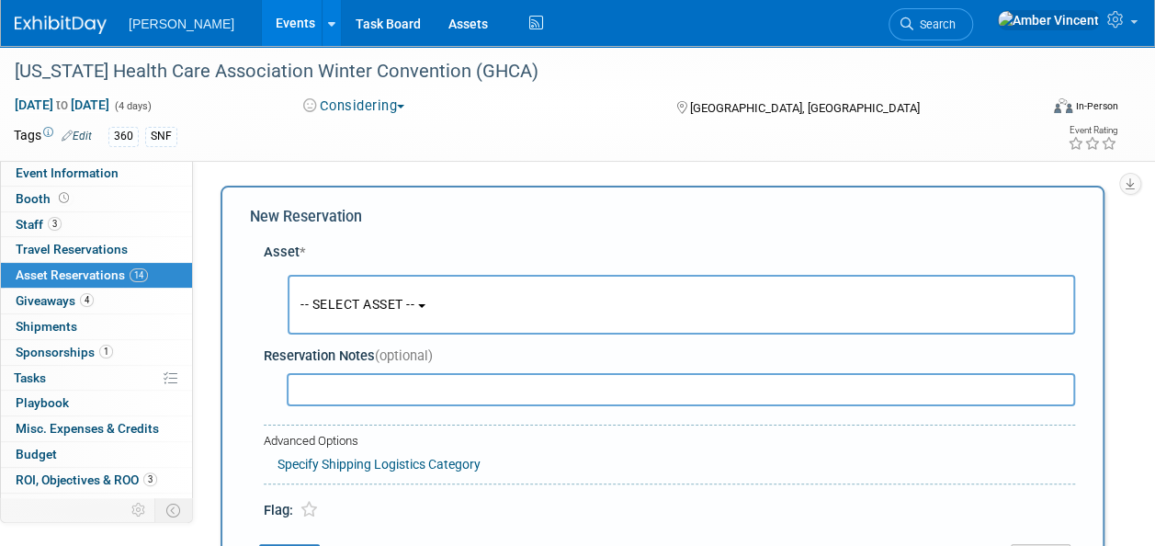
scroll to position [17, 0]
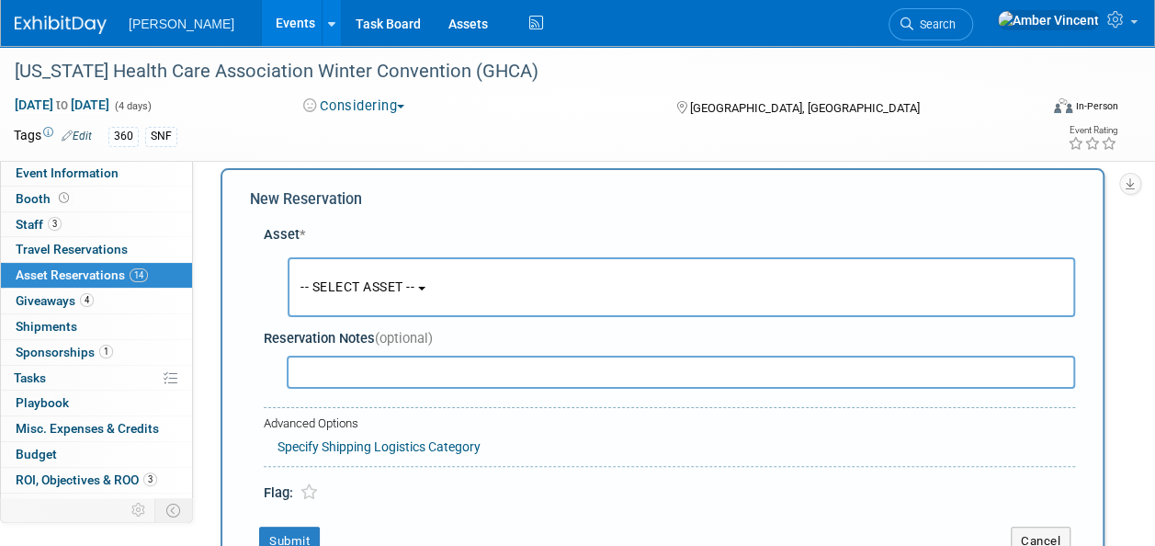
drag, startPoint x: 336, startPoint y: 303, endPoint x: 347, endPoint y: 336, distance: 34.9
click at [337, 303] on button "-- SELECT ASSET --" at bounding box center [682, 287] width 788 height 60
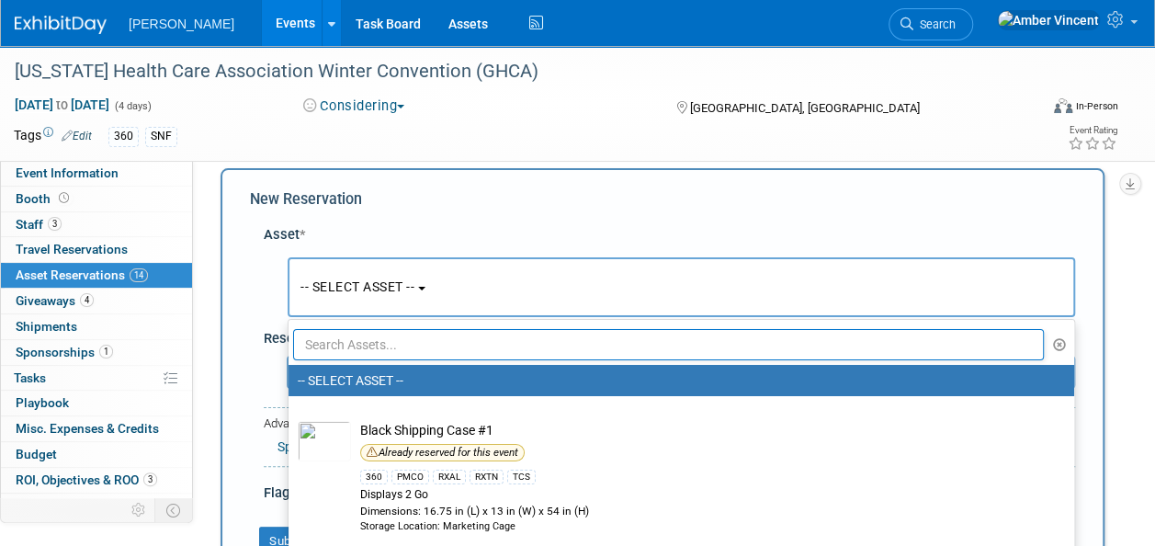
click at [349, 348] on input "text" at bounding box center [668, 344] width 751 height 31
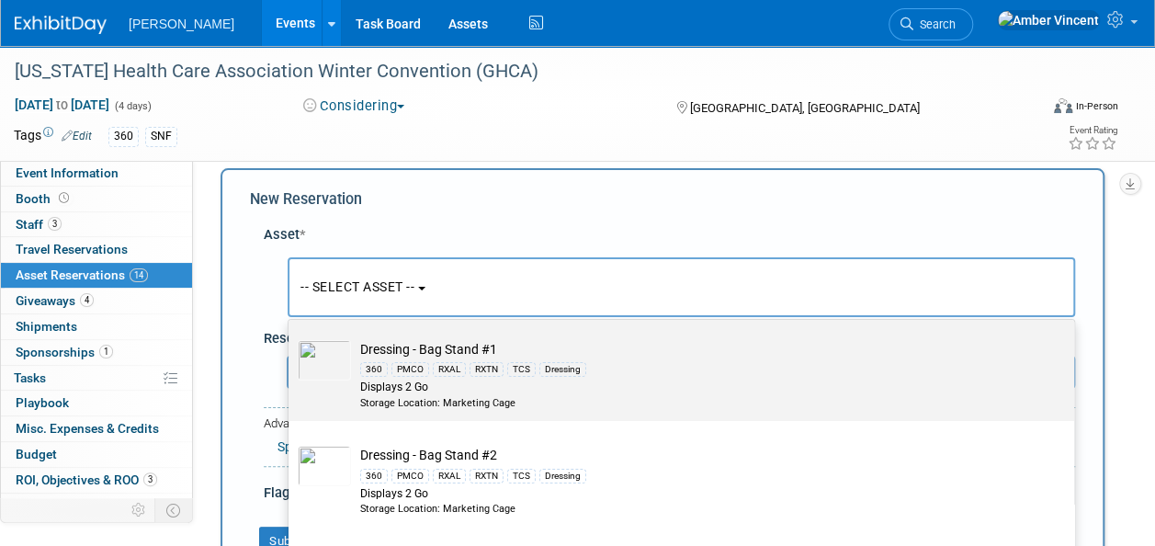
scroll to position [92, 0]
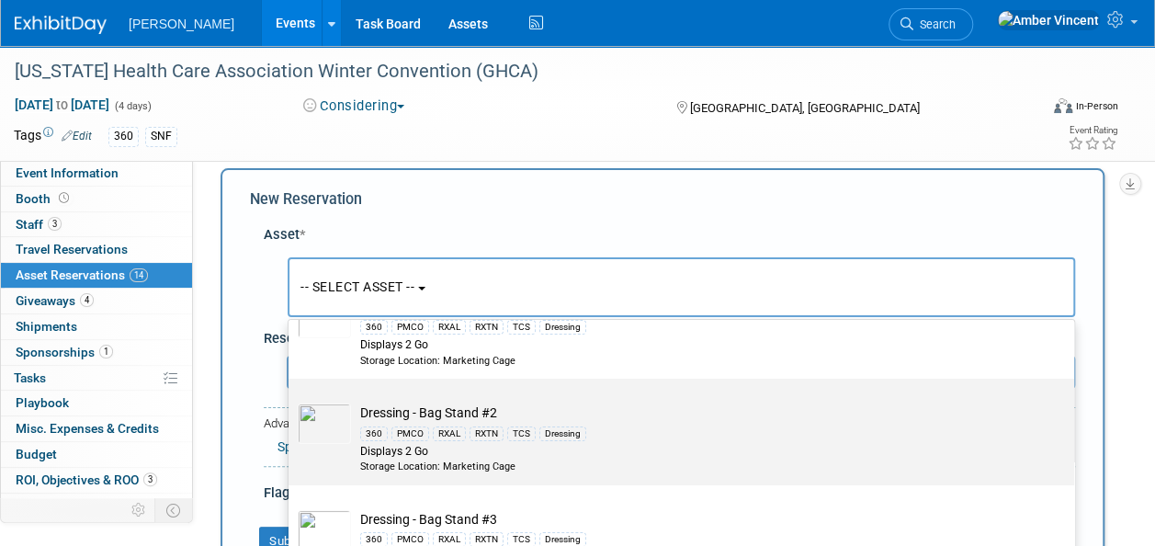
type input "bag"
click at [384, 411] on td "Dressing - Bag Stand #2 360 PMCO RXAL RXTN TCS Dressing Displays 2 Go Storage L…" at bounding box center [694, 438] width 687 height 70
click at [291, 401] on input "Dressing - Bag Stand #2 360 PMCO RXAL RXTN TCS Dressing Displays 2 Go Storage L…" at bounding box center [285, 395] width 12 height 12
select select "10722536"
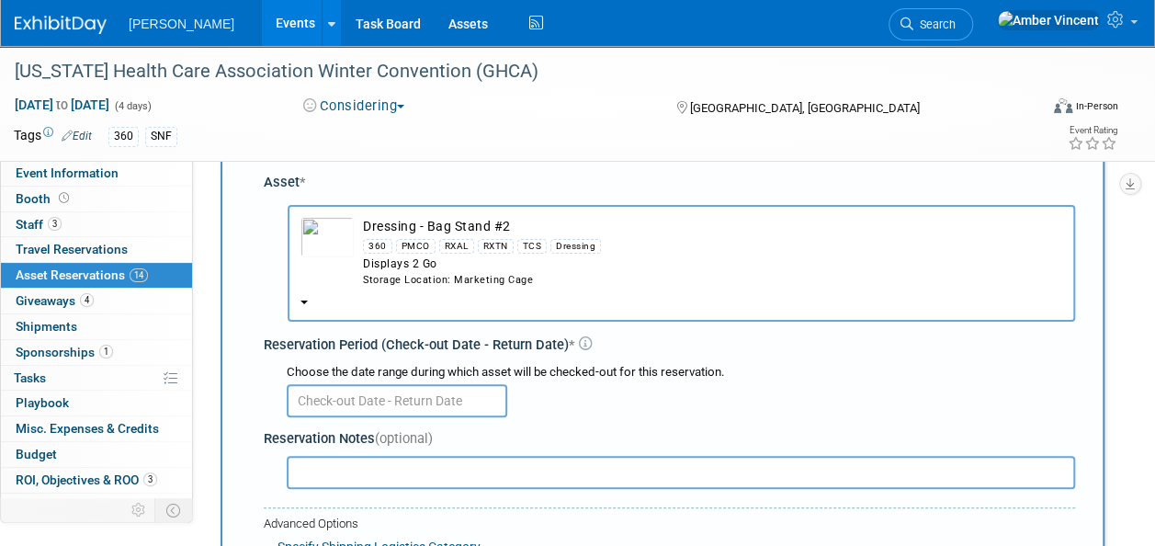
scroll to position [109, 0]
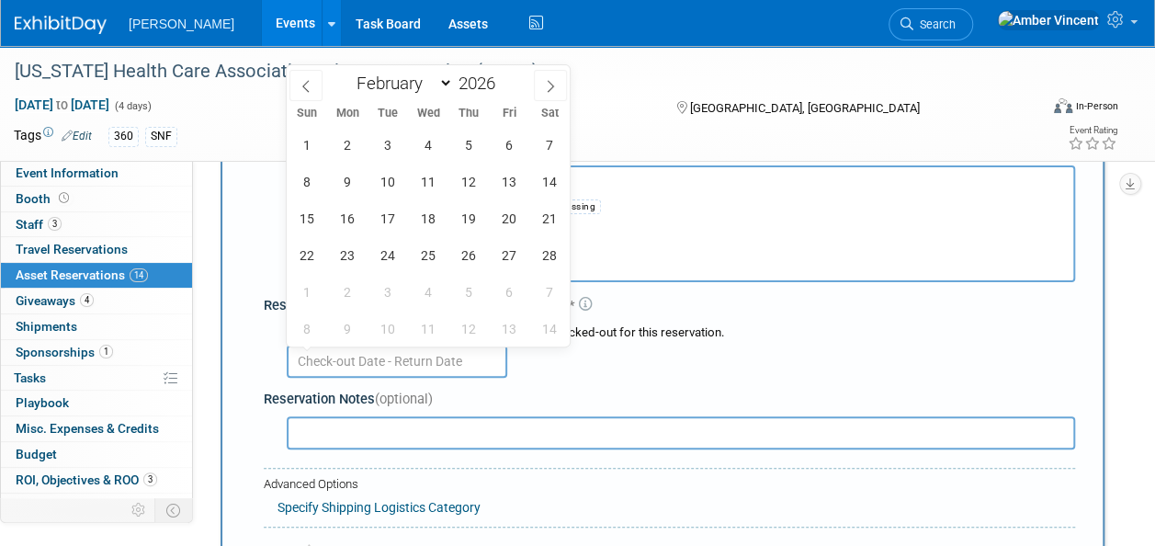
click at [410, 370] on input "text" at bounding box center [397, 361] width 221 height 33
click at [296, 88] on span at bounding box center [305, 85] width 33 height 31
click at [548, 88] on icon at bounding box center [550, 86] width 13 height 13
click at [312, 86] on icon at bounding box center [306, 86] width 13 height 13
select select "0"
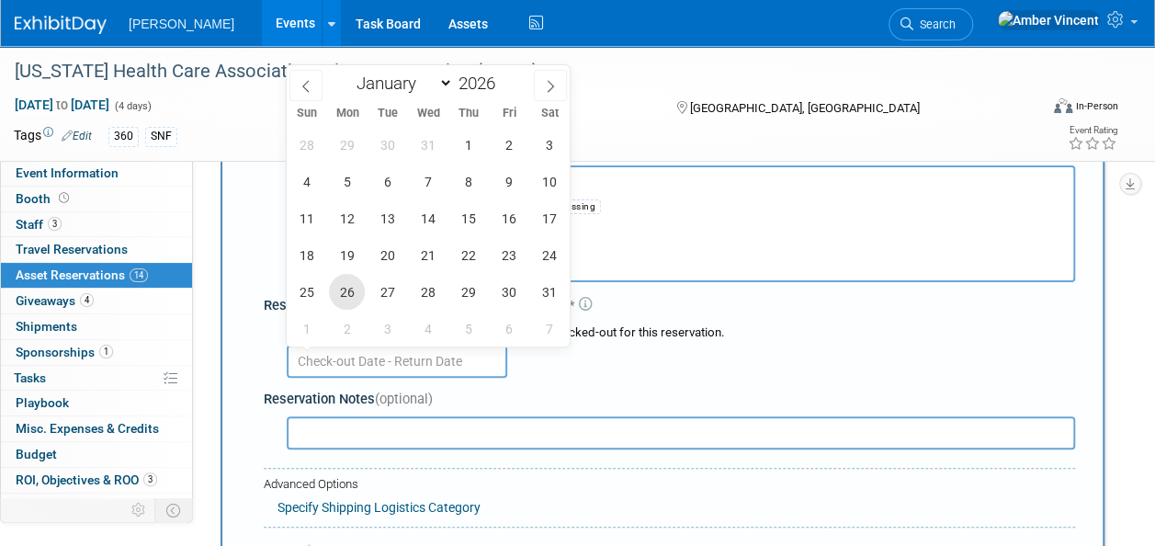
click at [357, 287] on span "26" at bounding box center [347, 292] width 36 height 36
type input "Jan 26, 2026"
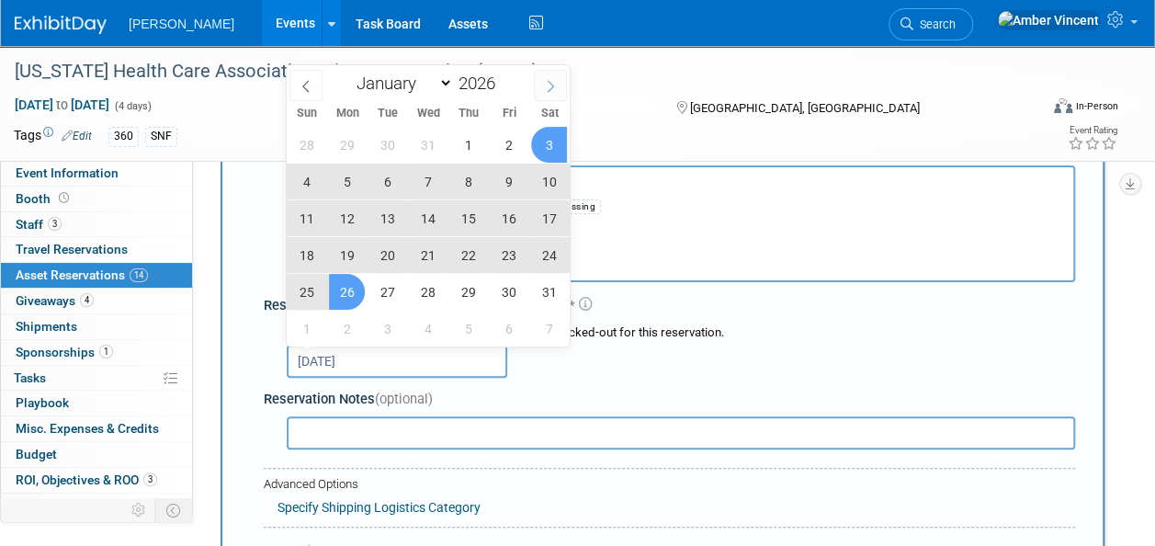
click at [550, 82] on icon at bounding box center [551, 87] width 6 height 12
select select "1"
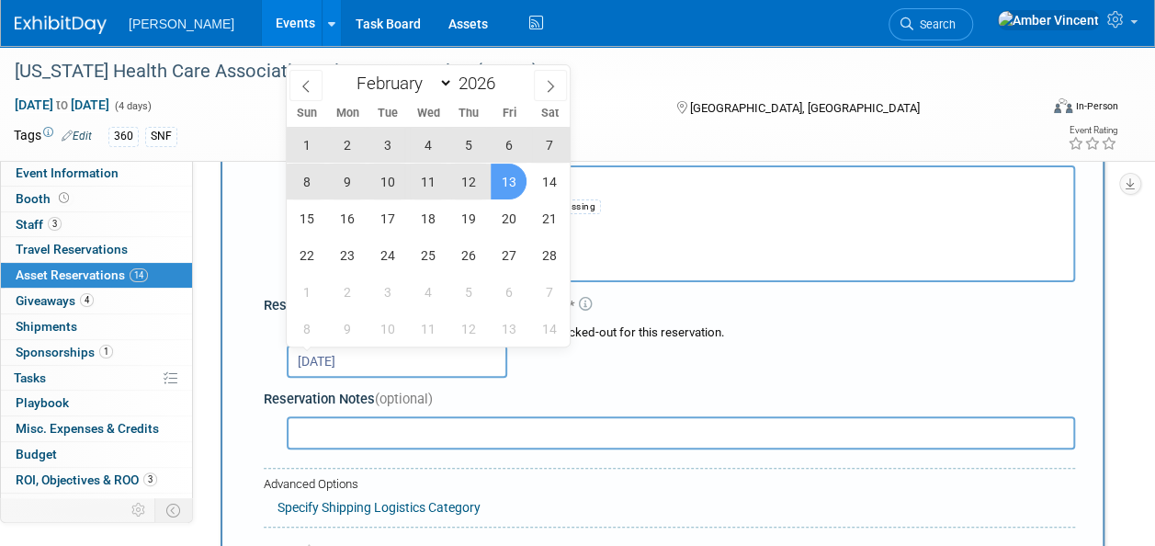
click at [507, 185] on span "13" at bounding box center [509, 182] width 36 height 36
type input "Jan 26, 2026 to Feb 13, 2026"
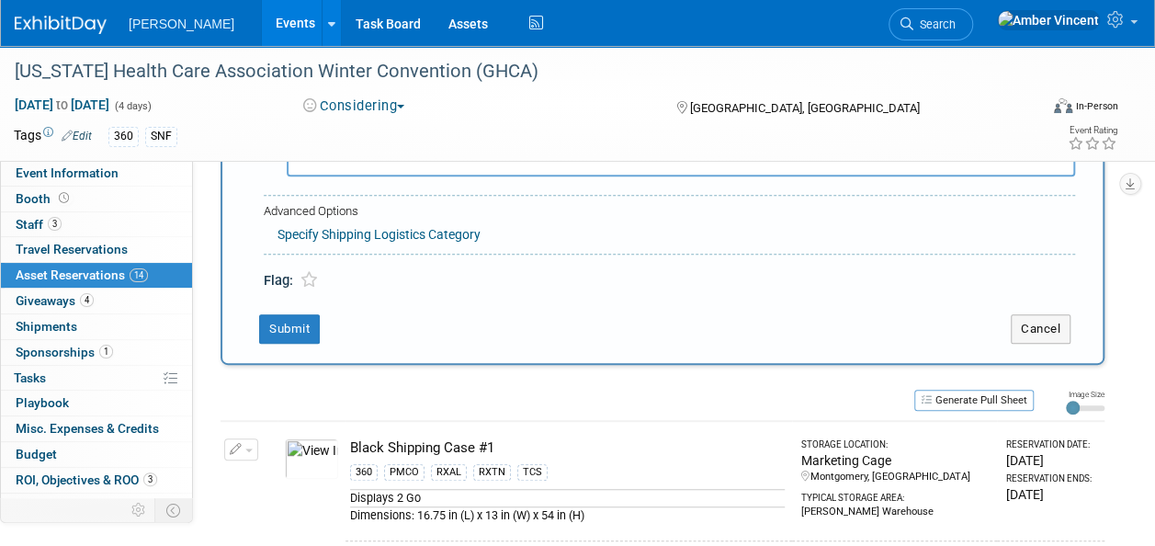
scroll to position [385, 0]
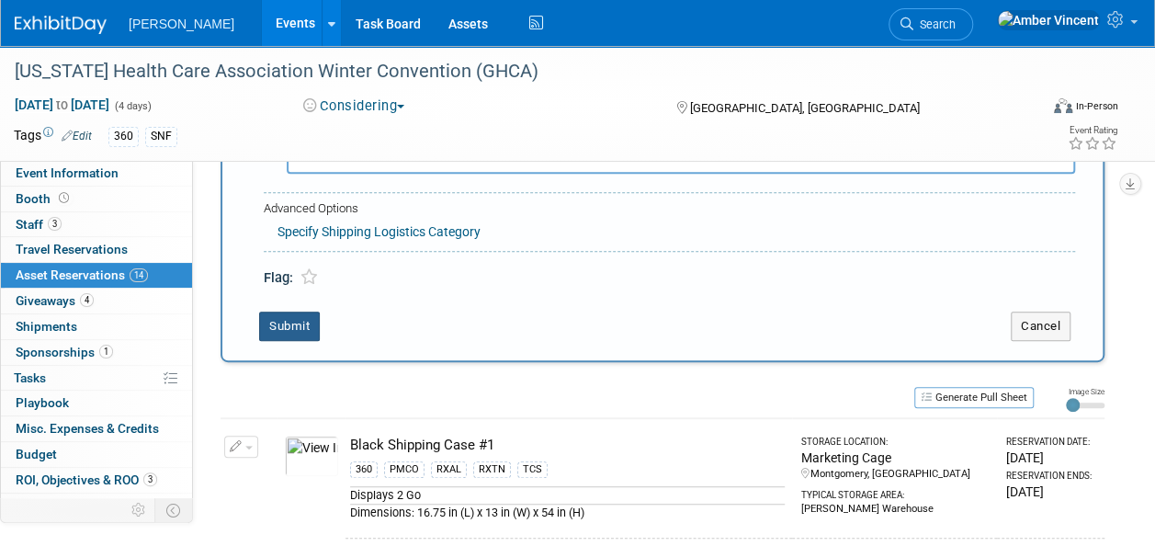
click at [294, 314] on button "Submit" at bounding box center [289, 326] width 61 height 29
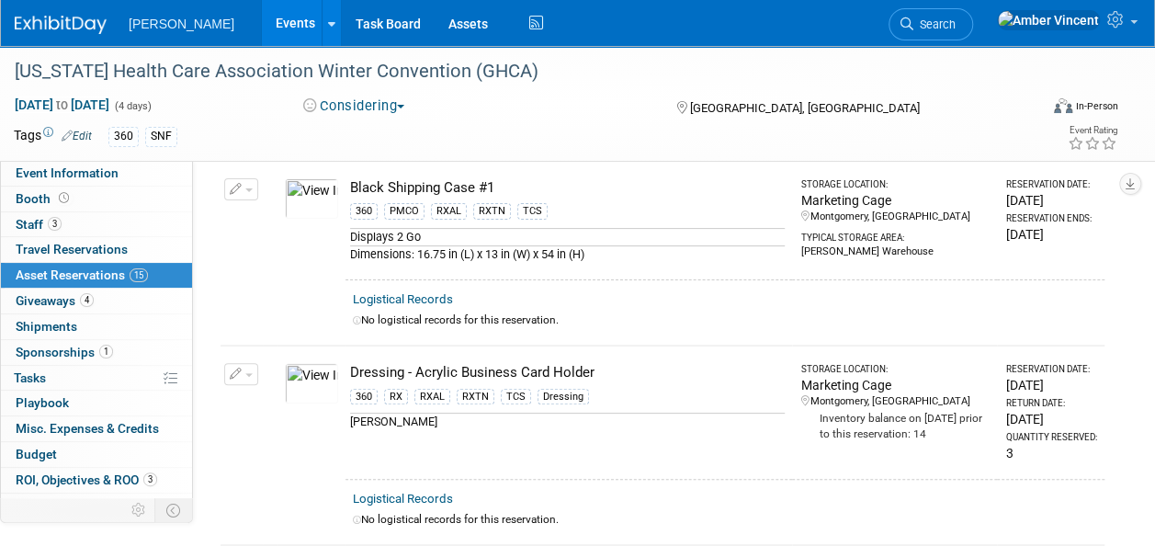
scroll to position [0, 0]
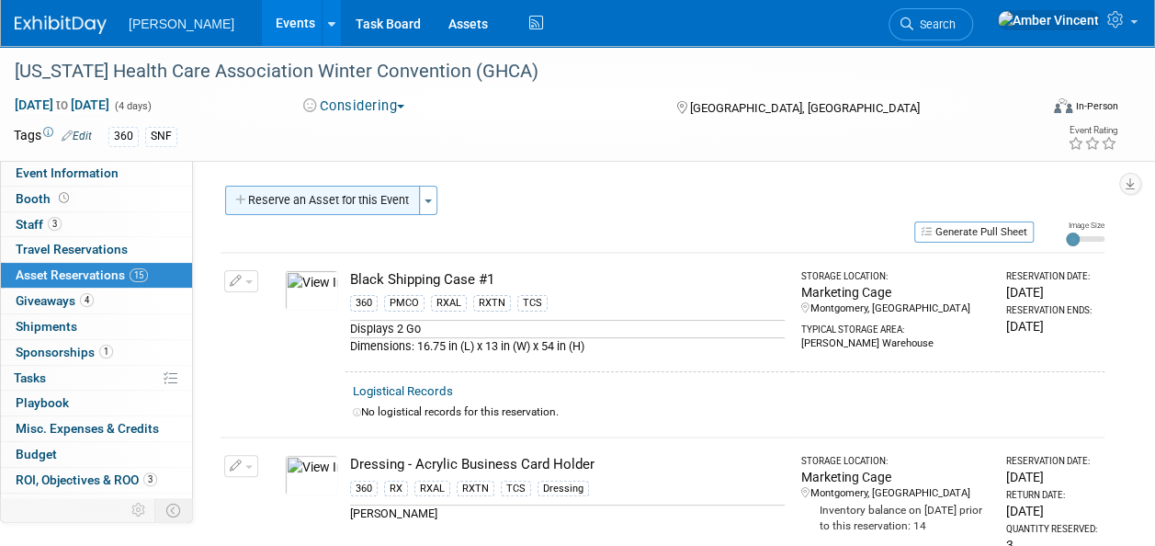
click at [343, 199] on button "Reserve an Asset for this Event" at bounding box center [322, 200] width 195 height 29
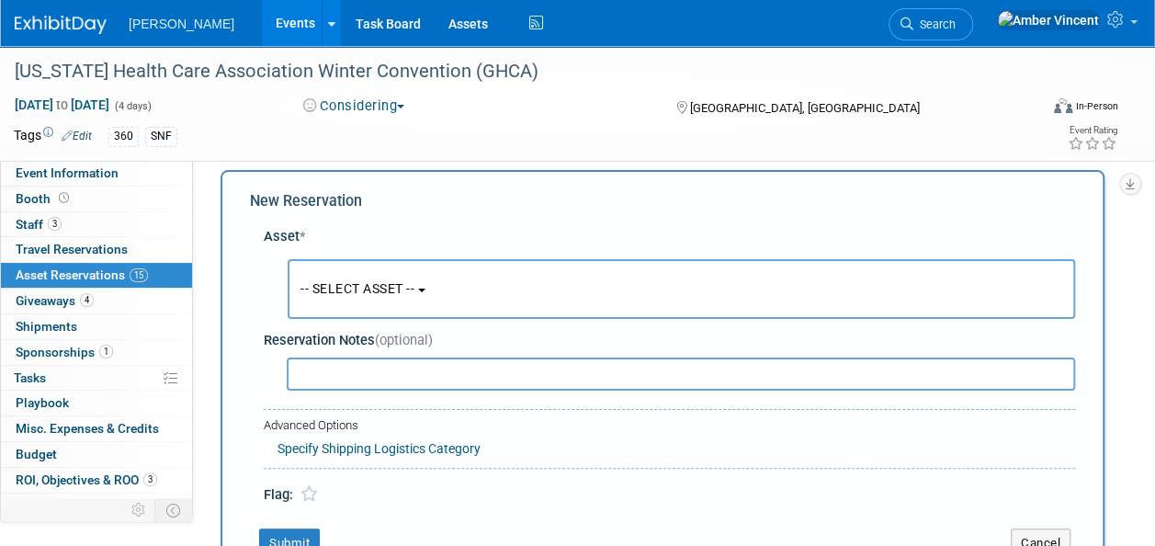
scroll to position [17, 0]
click at [371, 270] on button "-- SELECT ASSET --" at bounding box center [682, 287] width 788 height 60
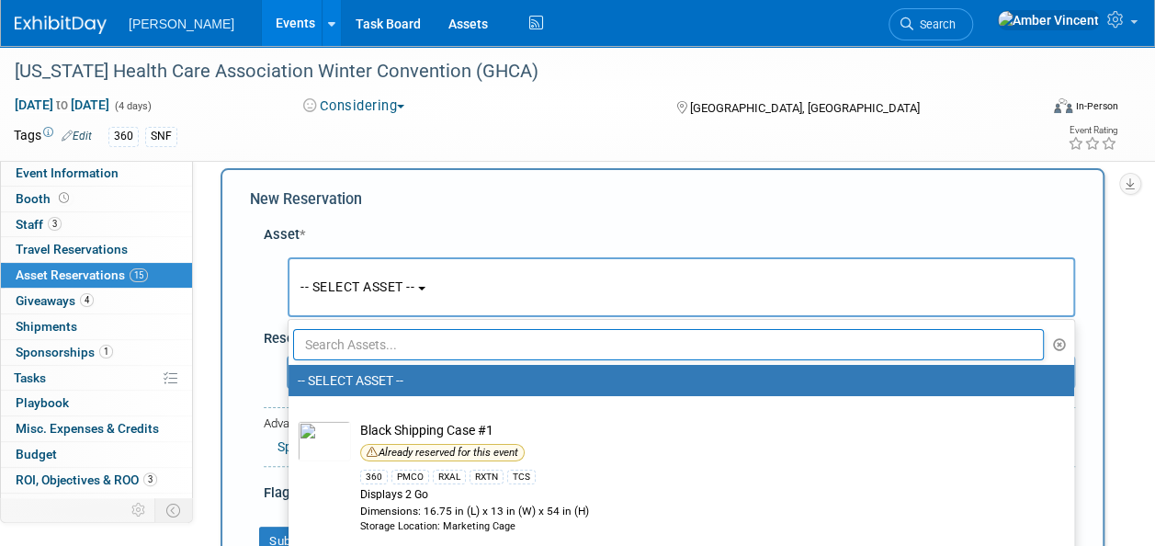
click at [352, 331] on input "text" at bounding box center [668, 344] width 751 height 31
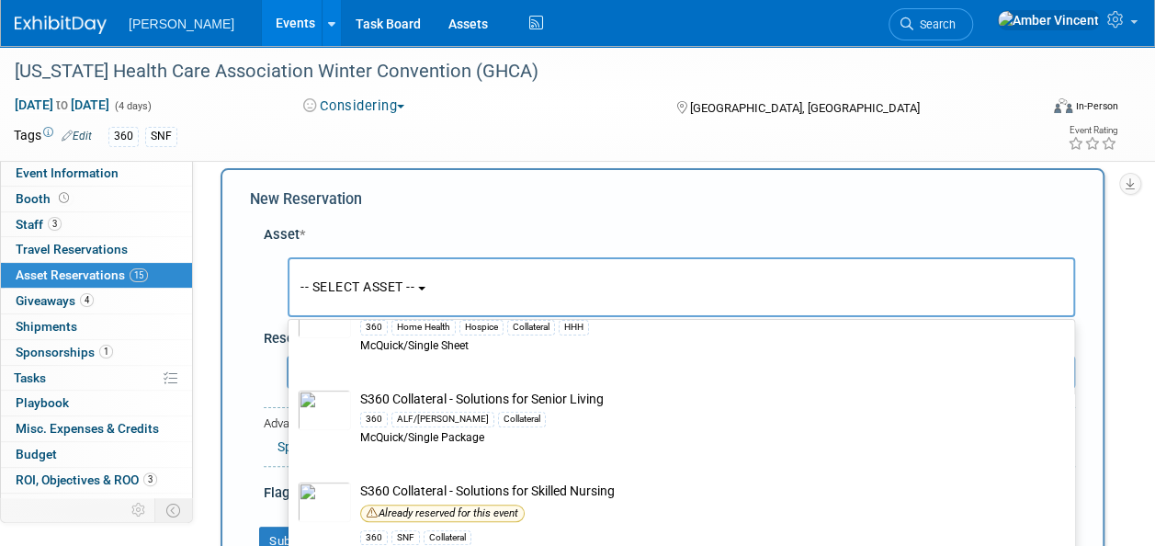
scroll to position [397, 0]
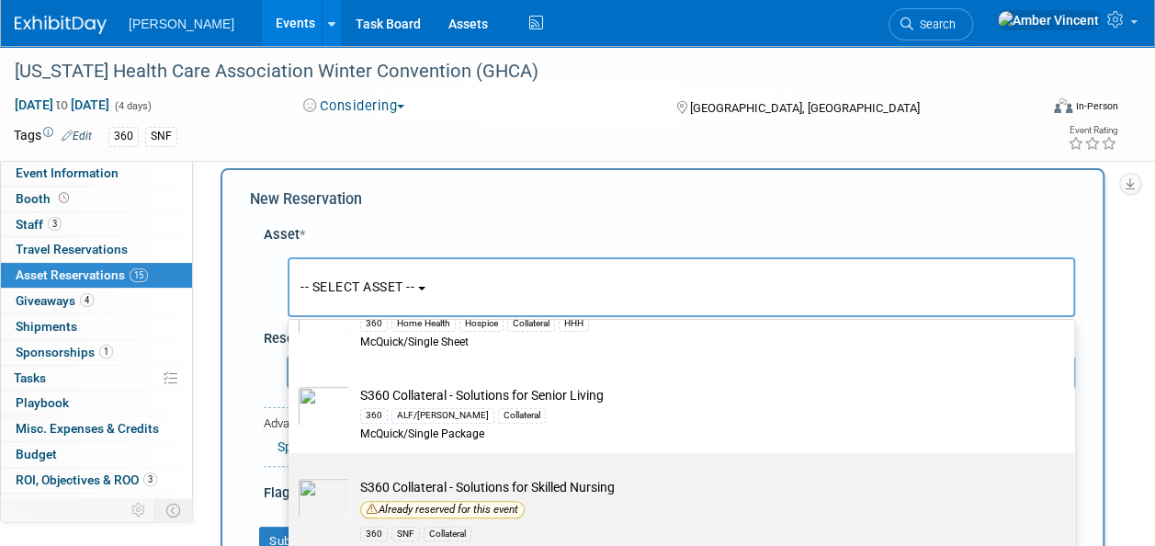
type input "s360 collateral"
click at [429, 501] on div "Already reserved for this event" at bounding box center [442, 509] width 165 height 17
click at [291, 475] on input "S360 Collateral - Solutions for Skilled Nursing Already reserved for this event…" at bounding box center [285, 469] width 12 height 12
select select "10722320"
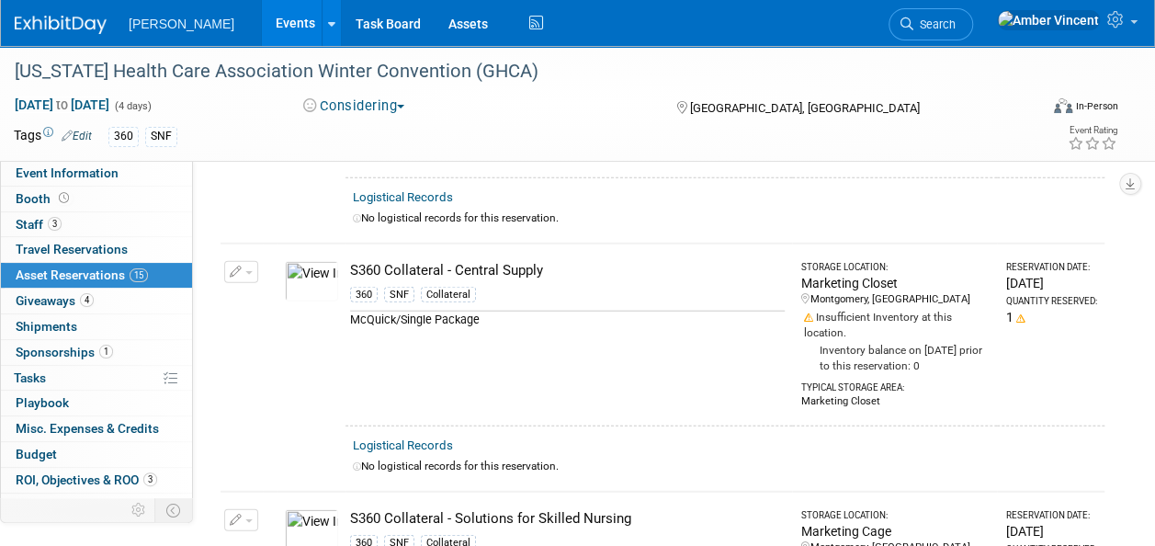
scroll to position [2315, 0]
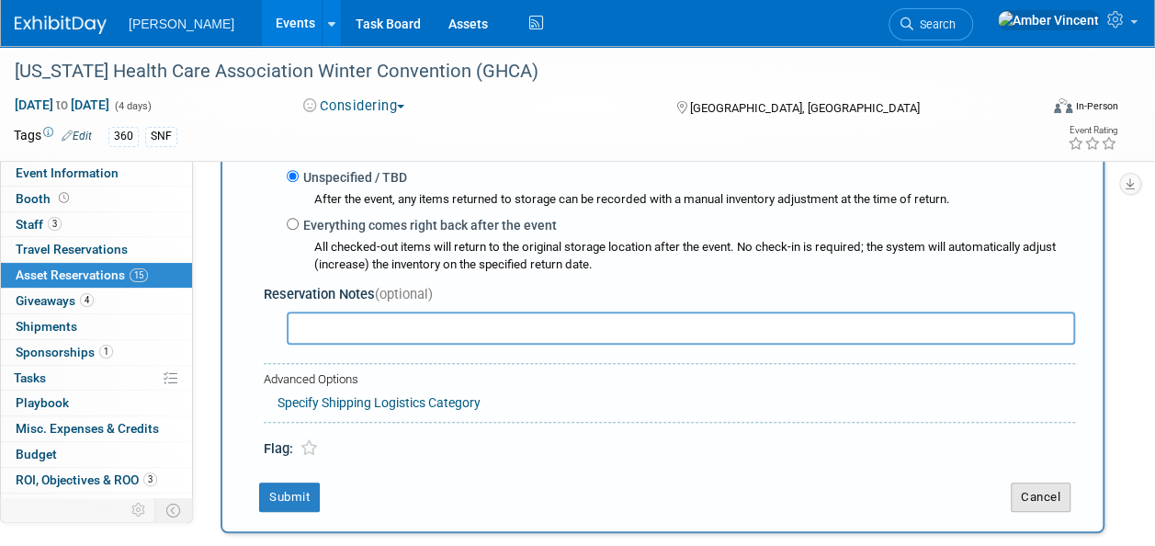
click at [1026, 493] on button "Cancel" at bounding box center [1041, 496] width 60 height 29
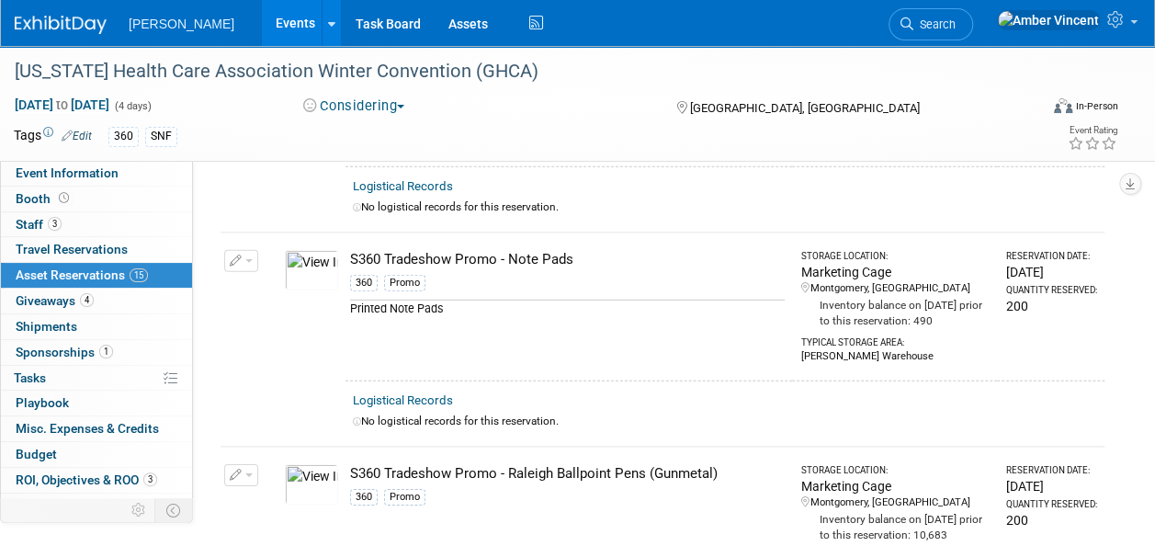
scroll to position [2553, 0]
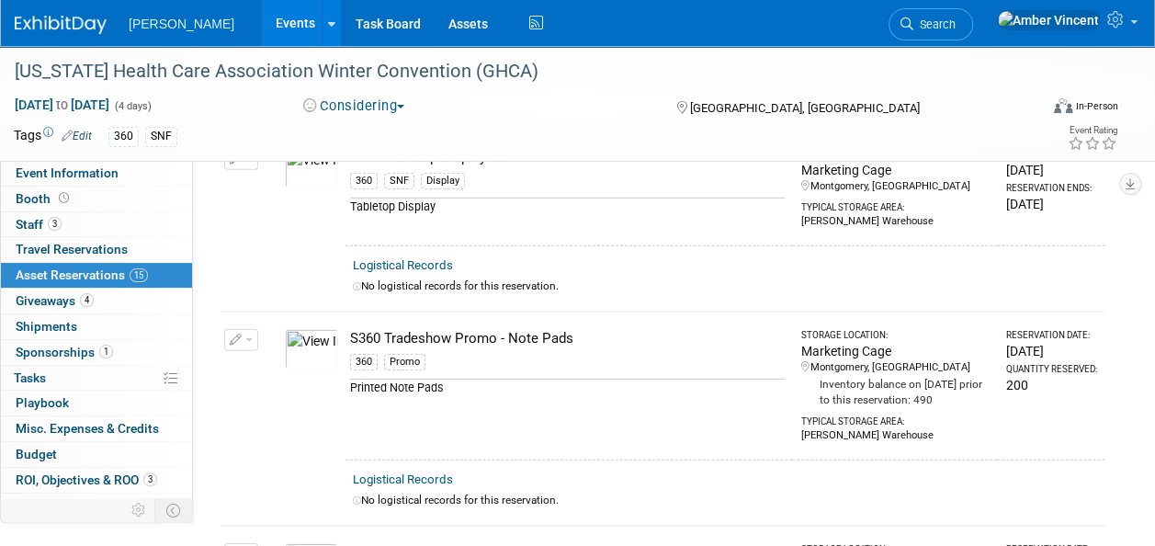
click at [262, 28] on link "Events" at bounding box center [295, 23] width 67 height 46
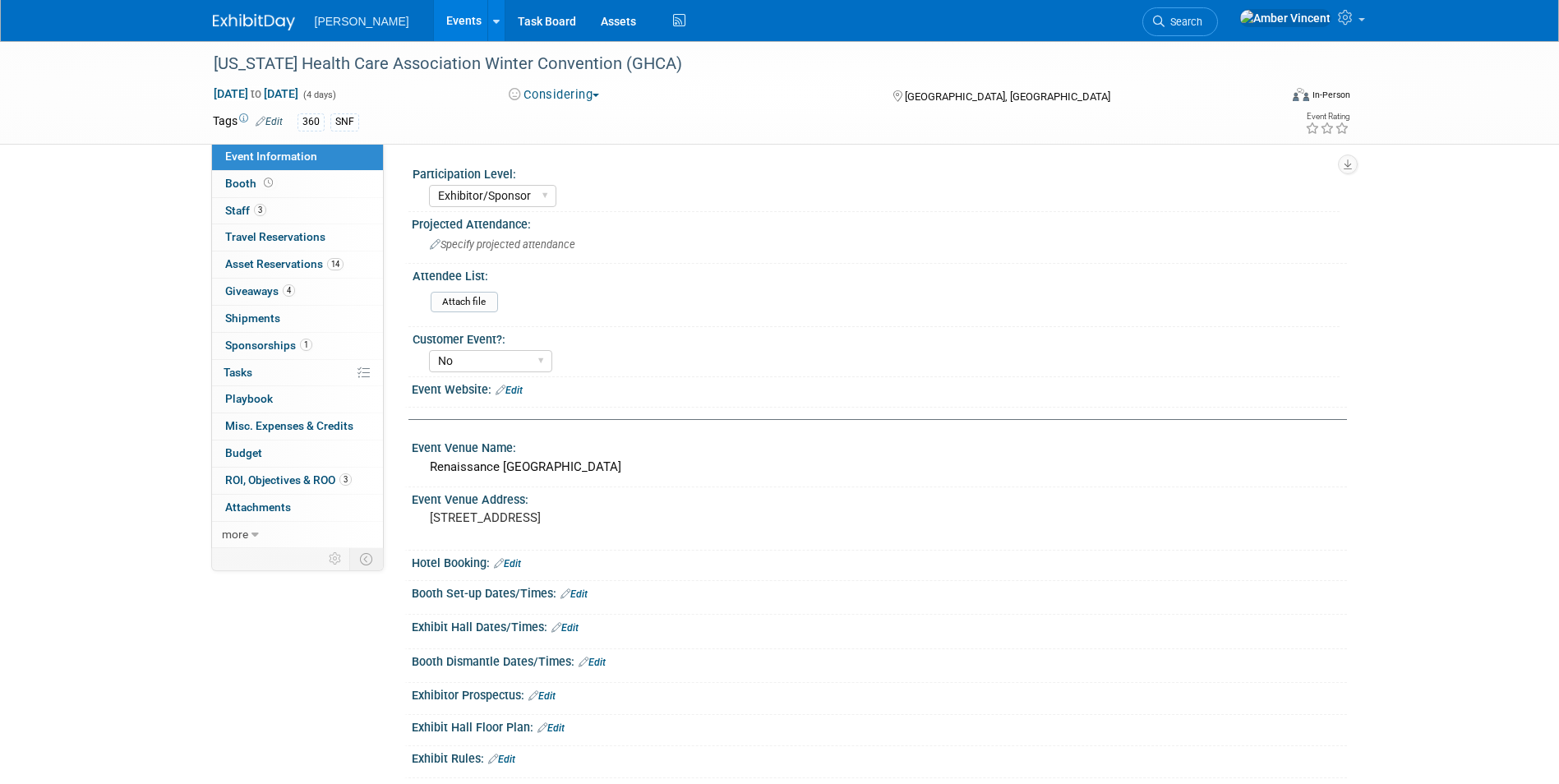
select select "Exhibitor/Sponsor"
select select "No"
click at [1203, 27] on span "Search" at bounding box center [1183, 21] width 38 height 13
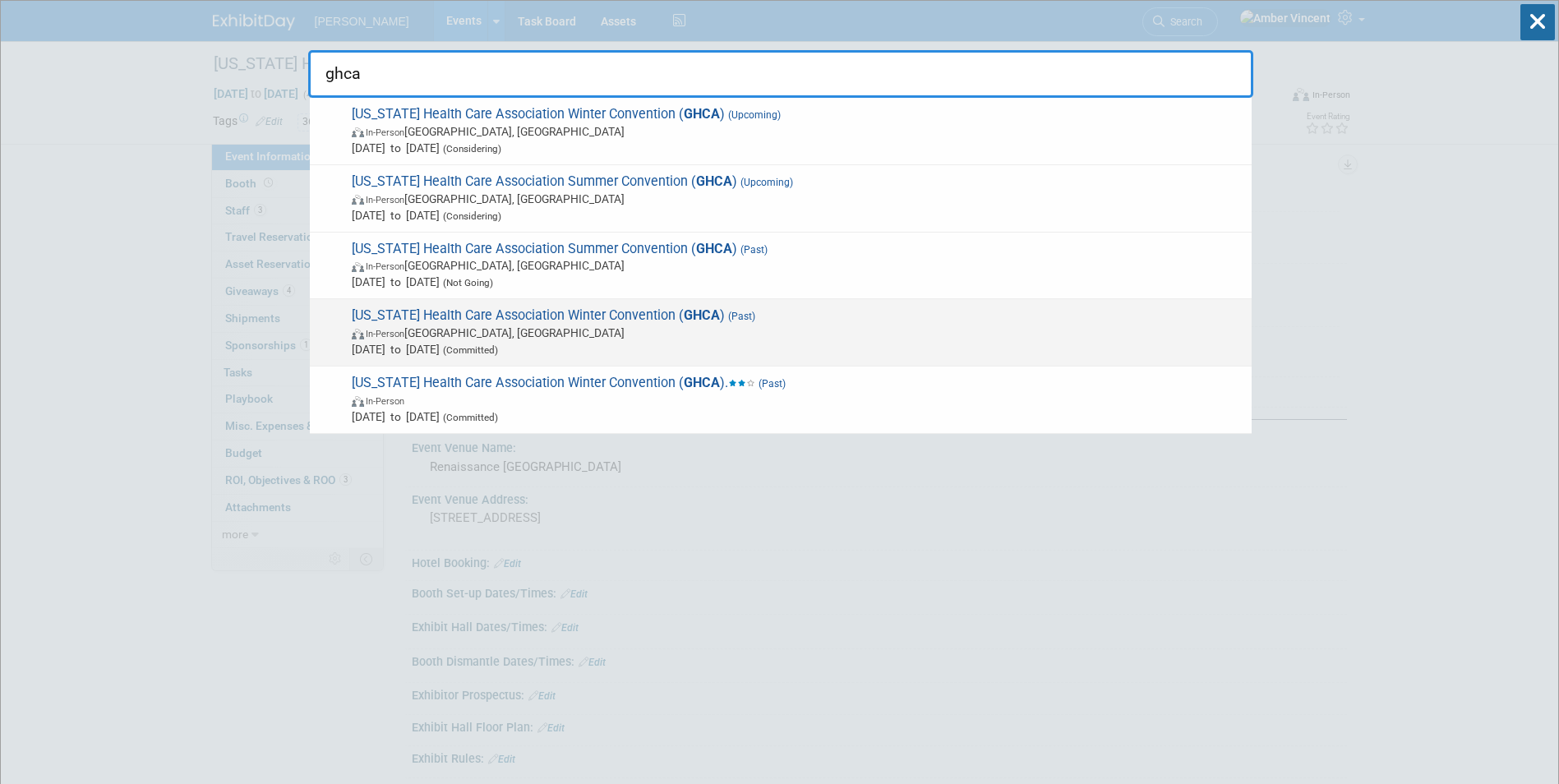
type input "ghca"
click at [498, 346] on span "(Committed)" at bounding box center [469, 350] width 58 height 12
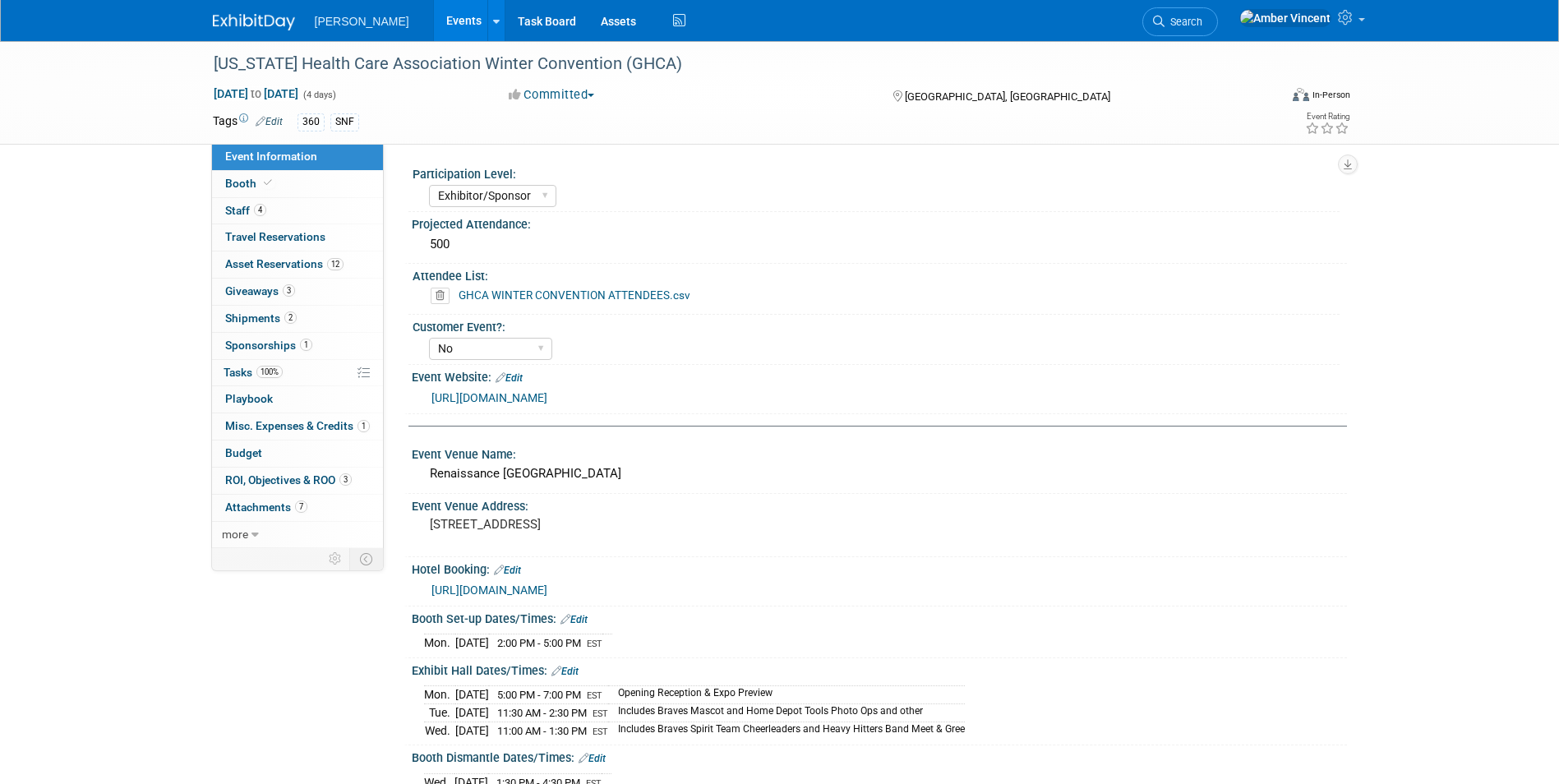
select select "Exhibitor/Sponsor"
select select "No"
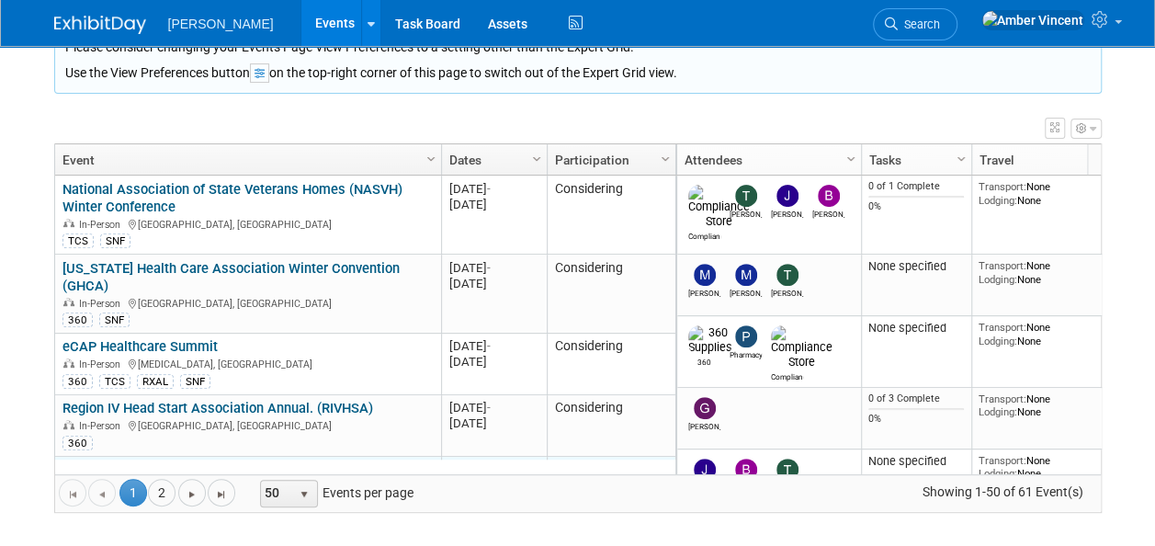
scroll to position [110, 0]
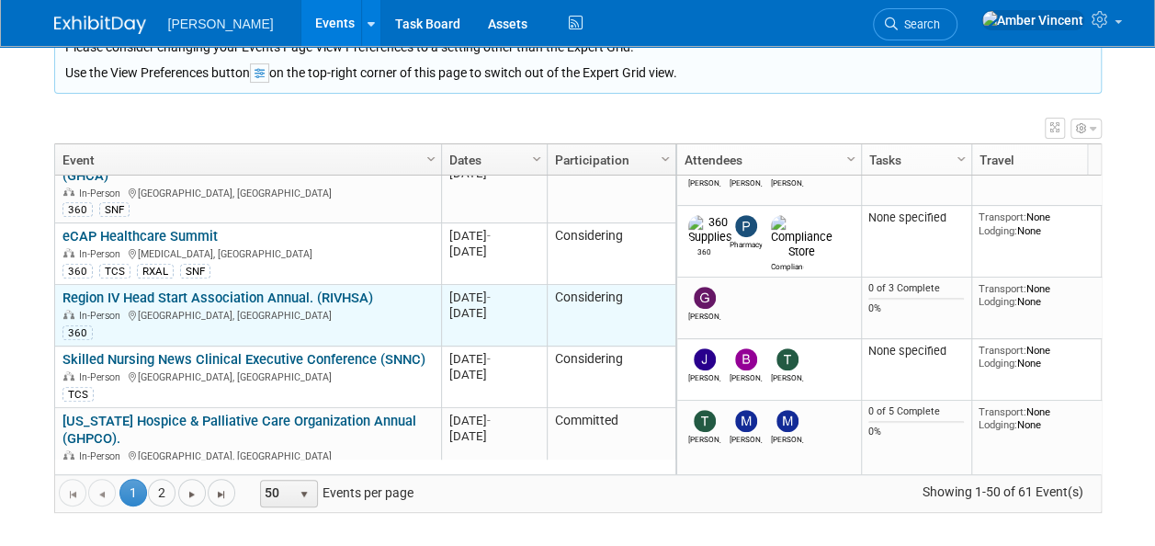
click at [251, 289] on link "Region IV Head Start Association Annual. (RIVHSA)" at bounding box center [217, 297] width 311 height 17
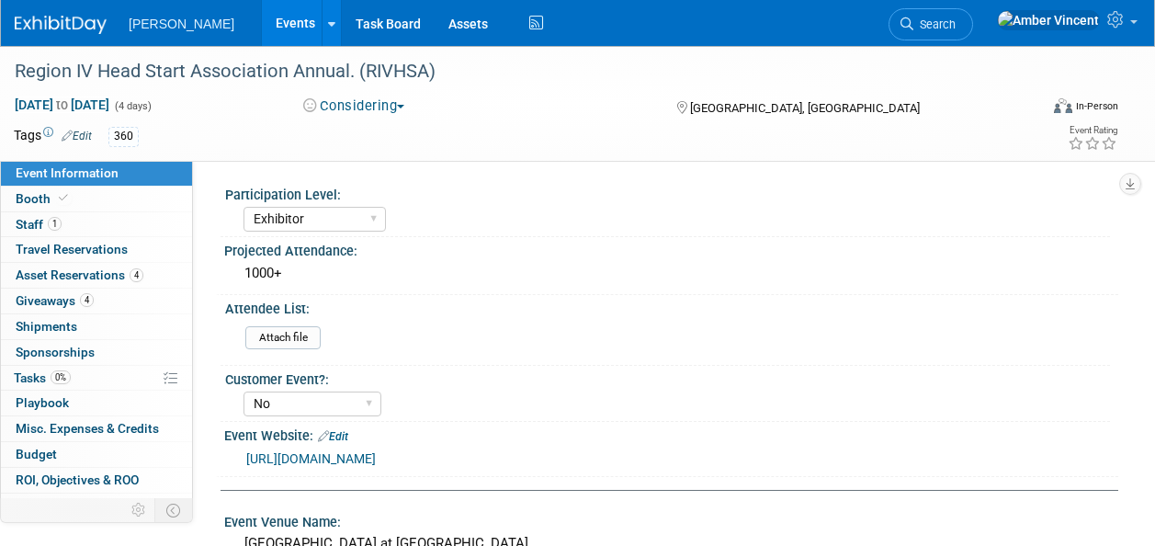
select select "Exhibitor"
select select "No"
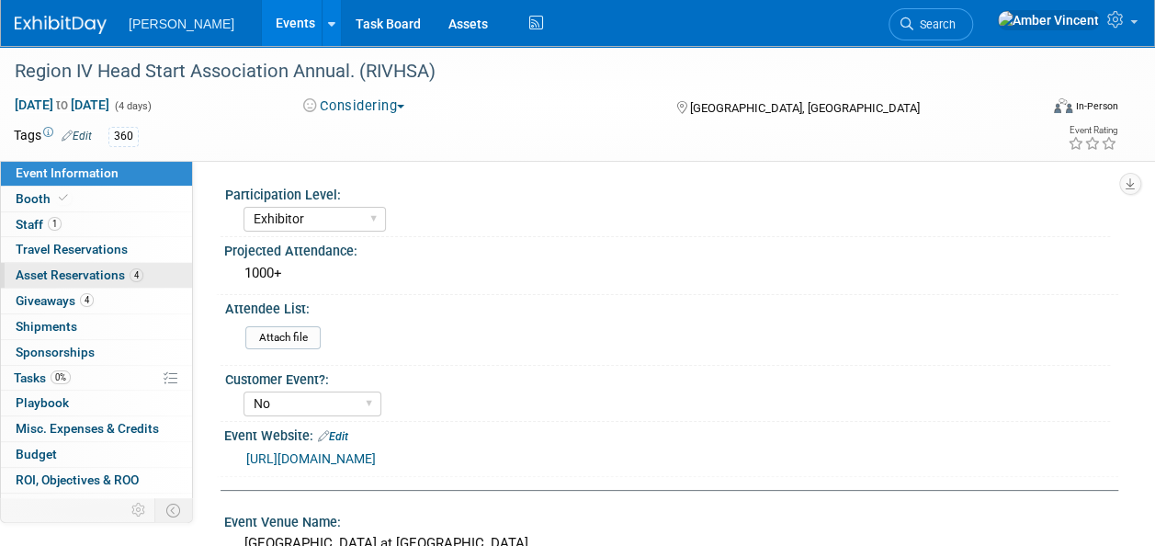
drag, startPoint x: 46, startPoint y: 267, endPoint x: 116, endPoint y: 316, distance: 85.2
click at [46, 267] on span "Asset Reservations 4" at bounding box center [80, 274] width 128 height 15
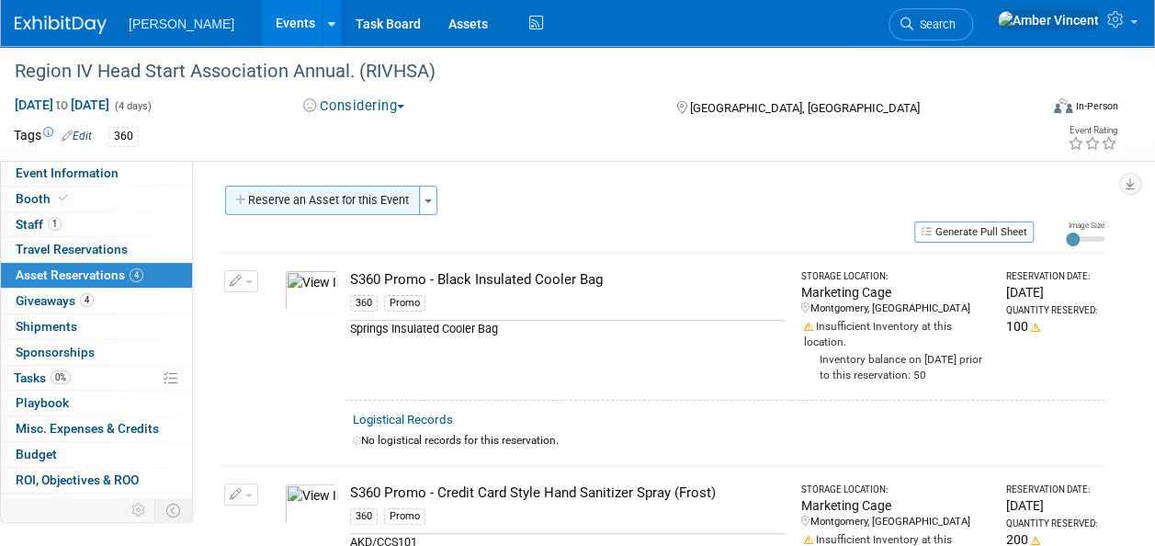
click at [244, 190] on button "Reserve an Asset for this Event" at bounding box center [322, 200] width 195 height 29
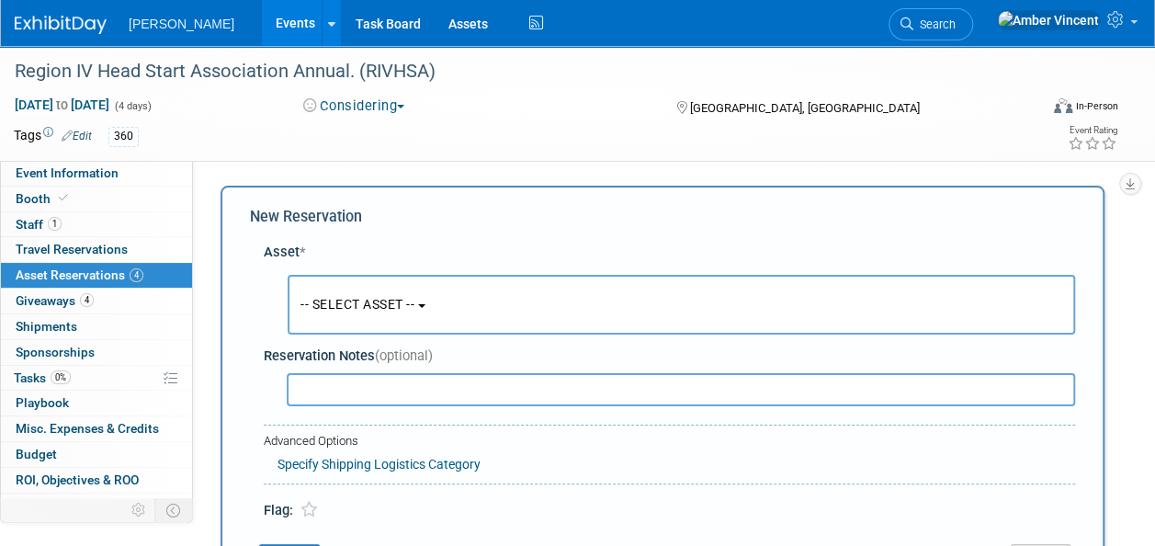
scroll to position [17, 0]
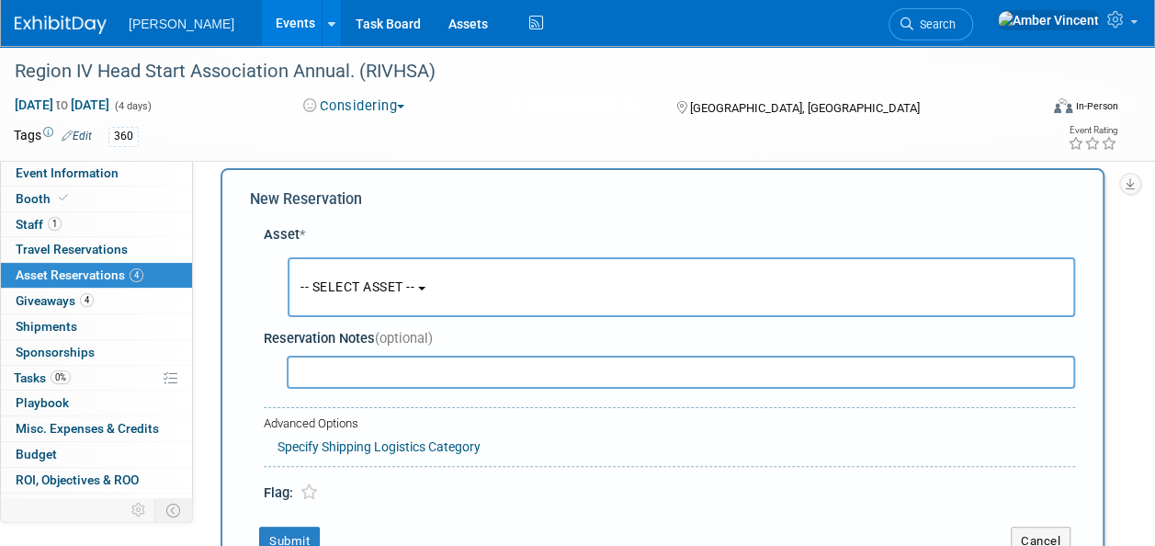
click at [425, 296] on button "-- SELECT ASSET --" at bounding box center [682, 287] width 788 height 60
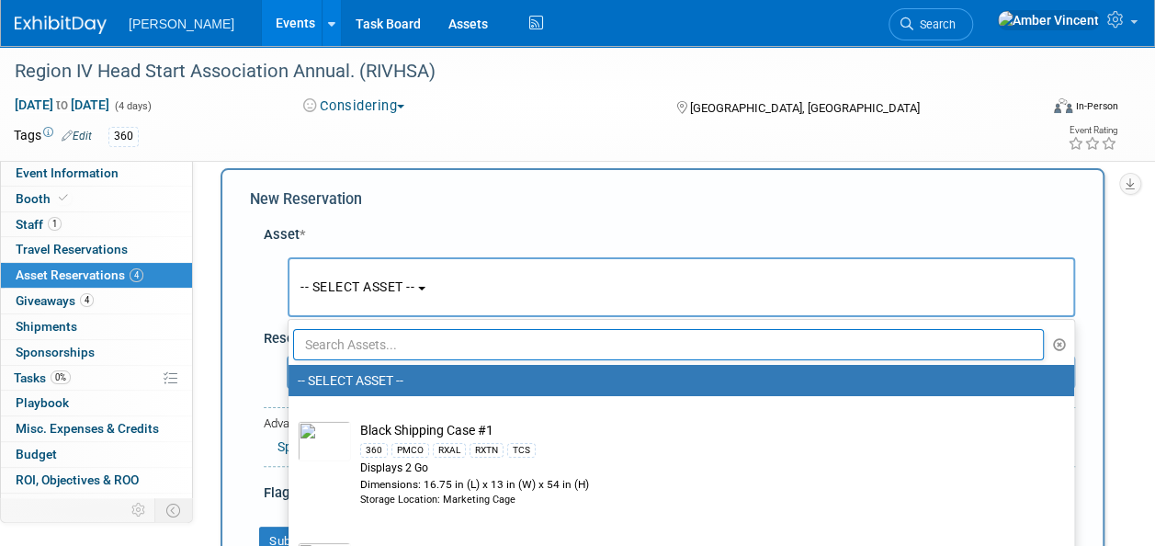
click at [408, 337] on input "text" at bounding box center [668, 344] width 751 height 31
type input "acry"
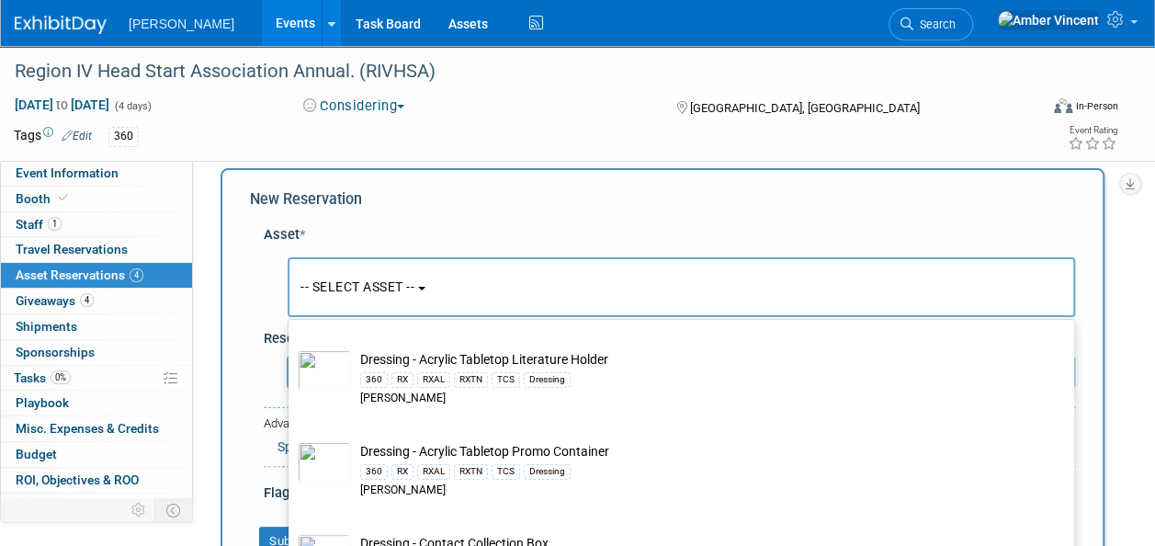
scroll to position [270, 0]
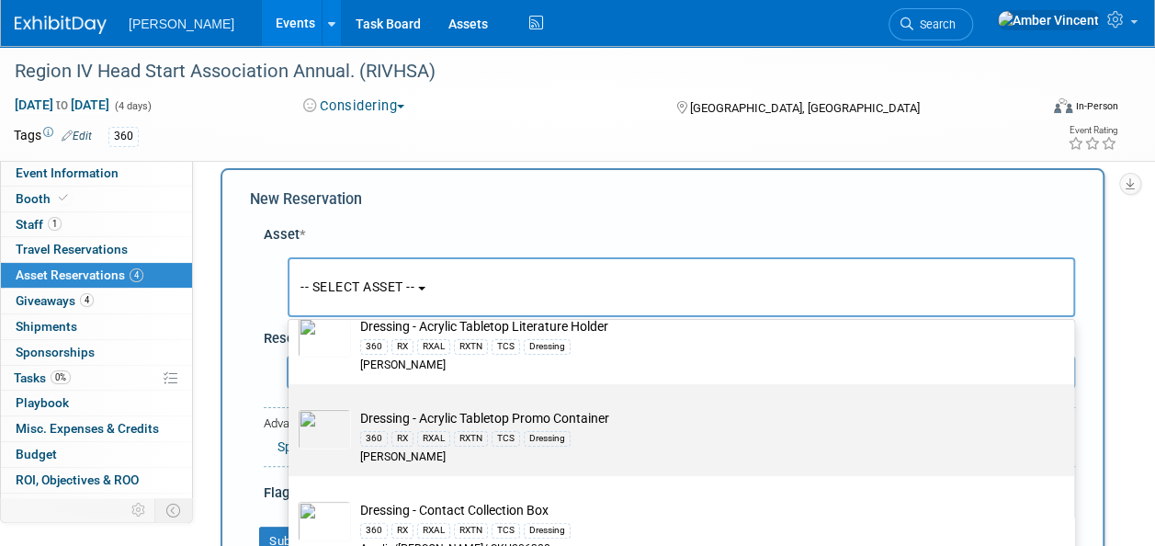
click at [434, 424] on td "Dressing - Acrylic Tabletop Promo Container 360 RX RXAL RXTN TCS Dressing Azar" at bounding box center [694, 437] width 687 height 56
click at [291, 406] on input "Dressing - Acrylic Tabletop Promo Container 360 RX RXAL RXTN TCS Dressing Azar" at bounding box center [285, 400] width 12 height 12
select select "10724000"
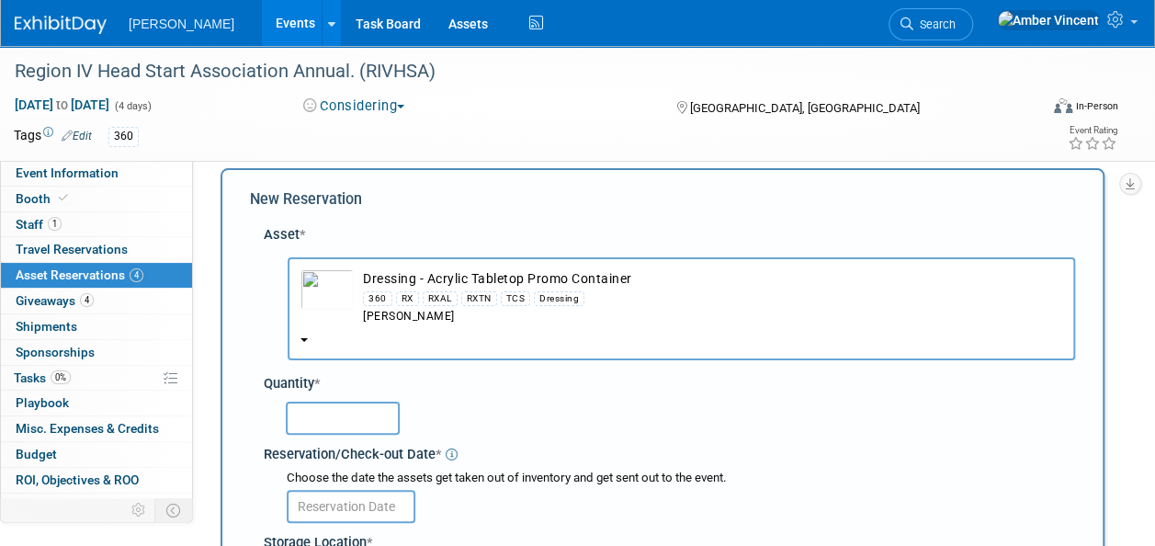
click at [372, 406] on input "text" at bounding box center [343, 418] width 114 height 33
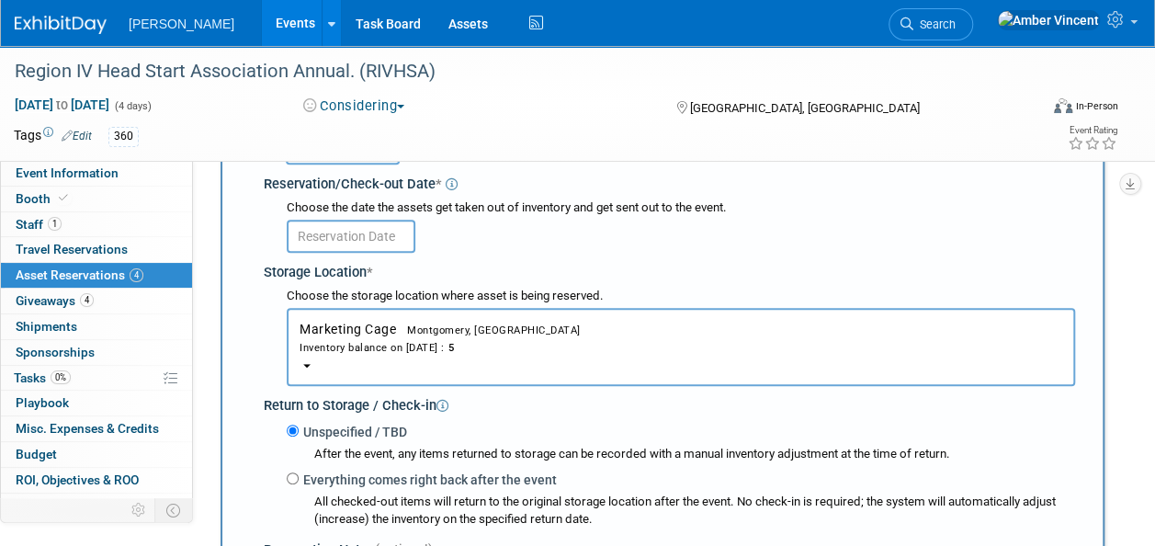
scroll to position [201, 0]
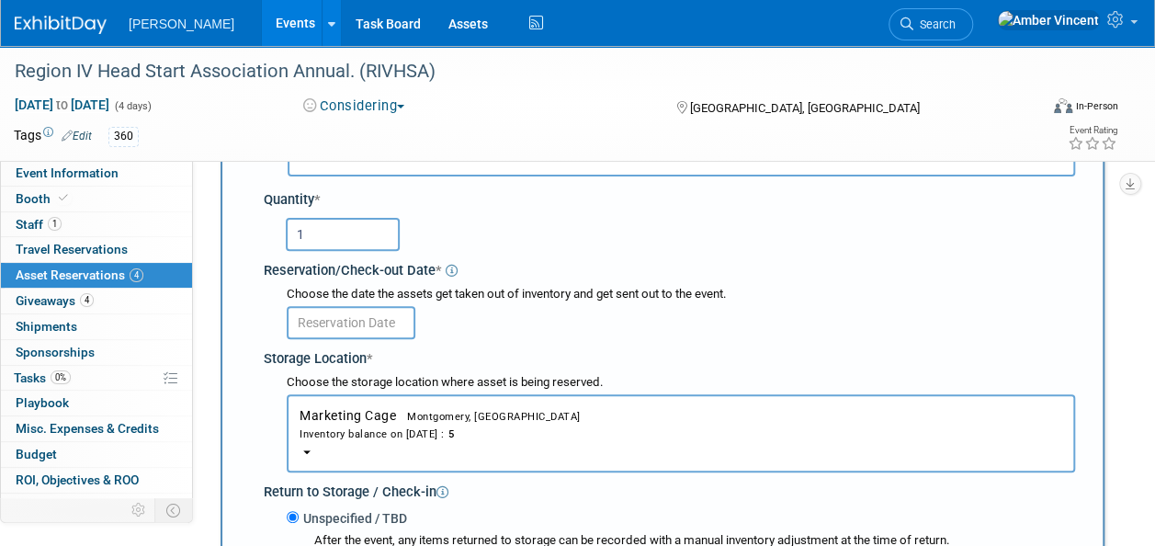
type input "1"
click at [336, 320] on input "text" at bounding box center [351, 322] width 129 height 33
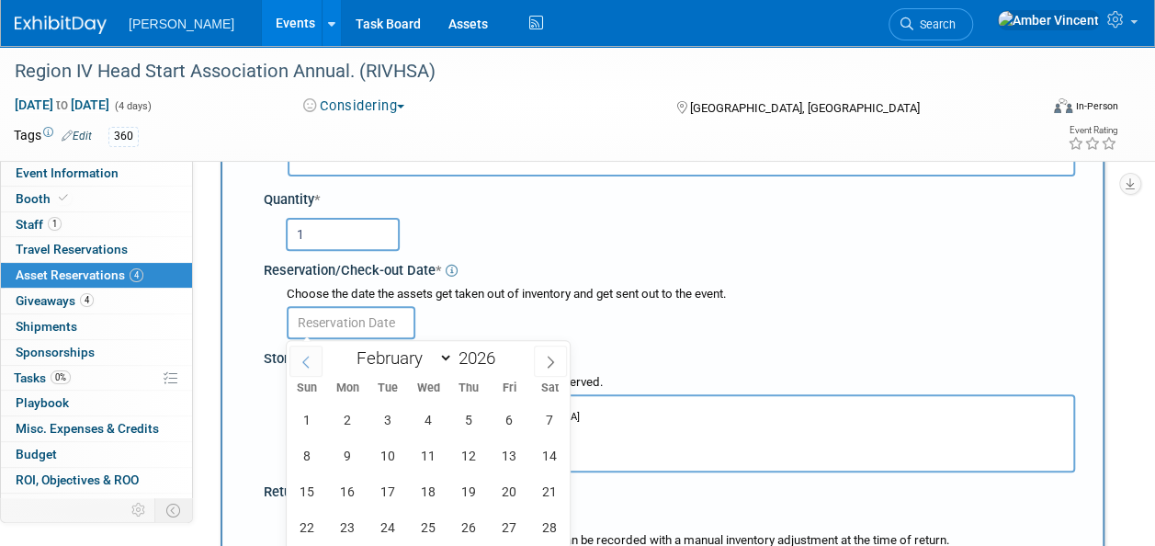
click at [301, 362] on icon at bounding box center [306, 362] width 13 height 13
select select "0"
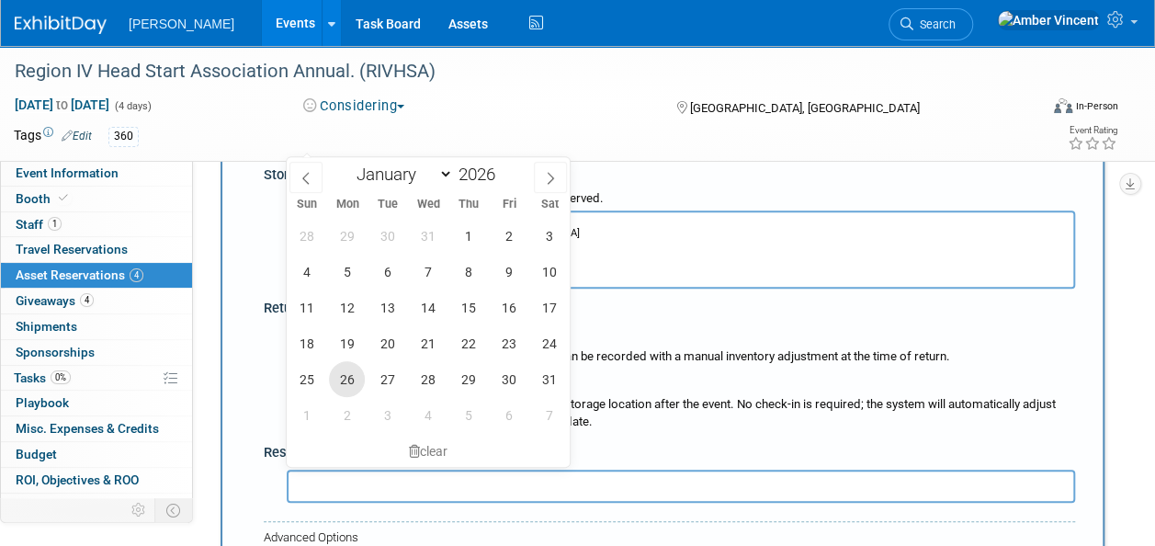
click at [347, 385] on span "26" at bounding box center [347, 379] width 36 height 36
type input "Jan 26, 2026"
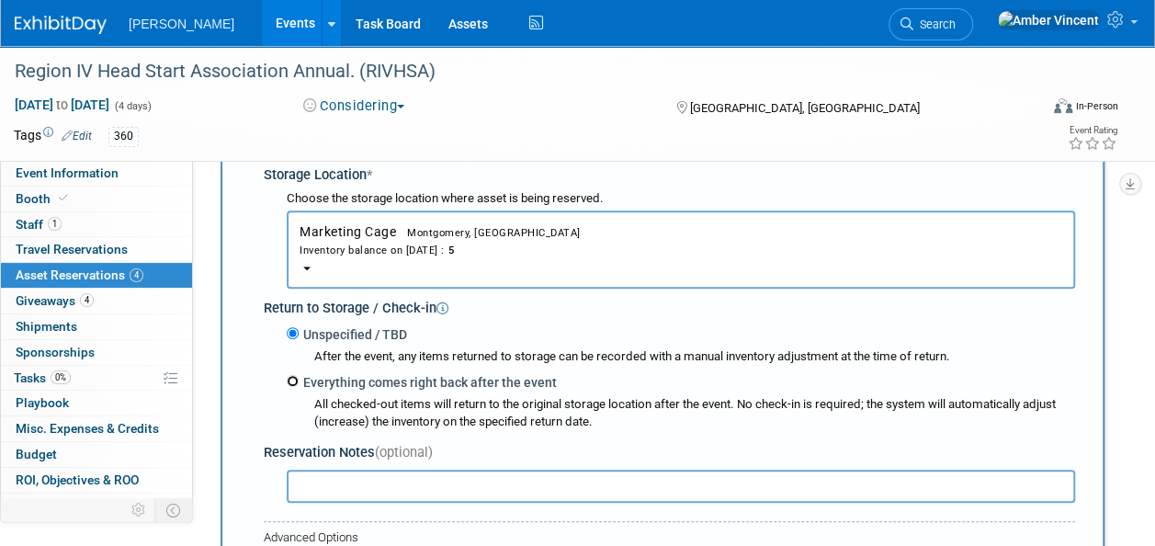
click at [290, 379] on input "Everything comes right back after the event" at bounding box center [293, 381] width 12 height 12
radio input "true"
type input "2026"
select select "1"
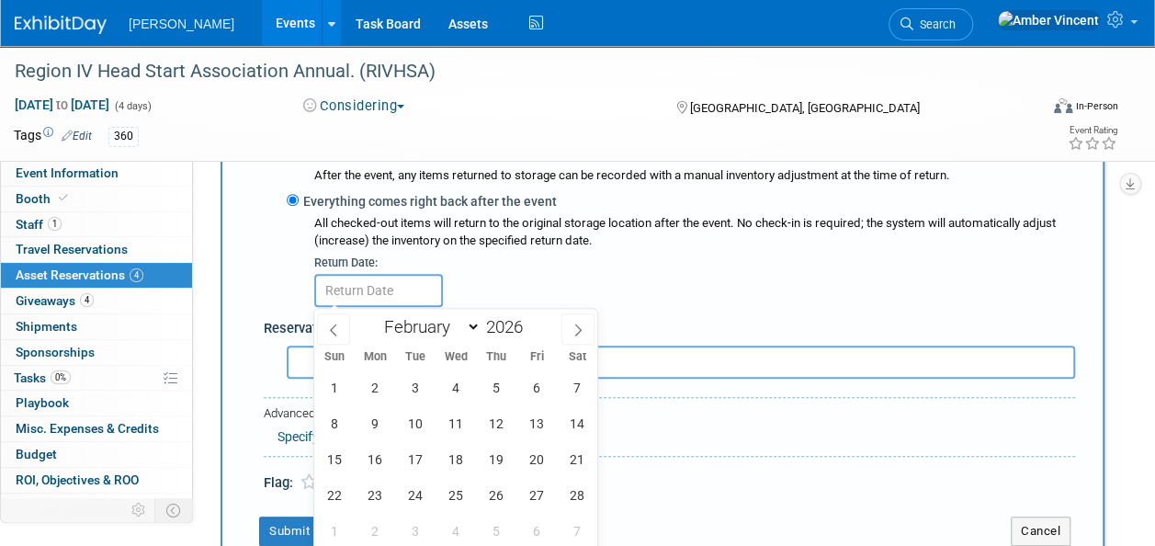
scroll to position [569, 0]
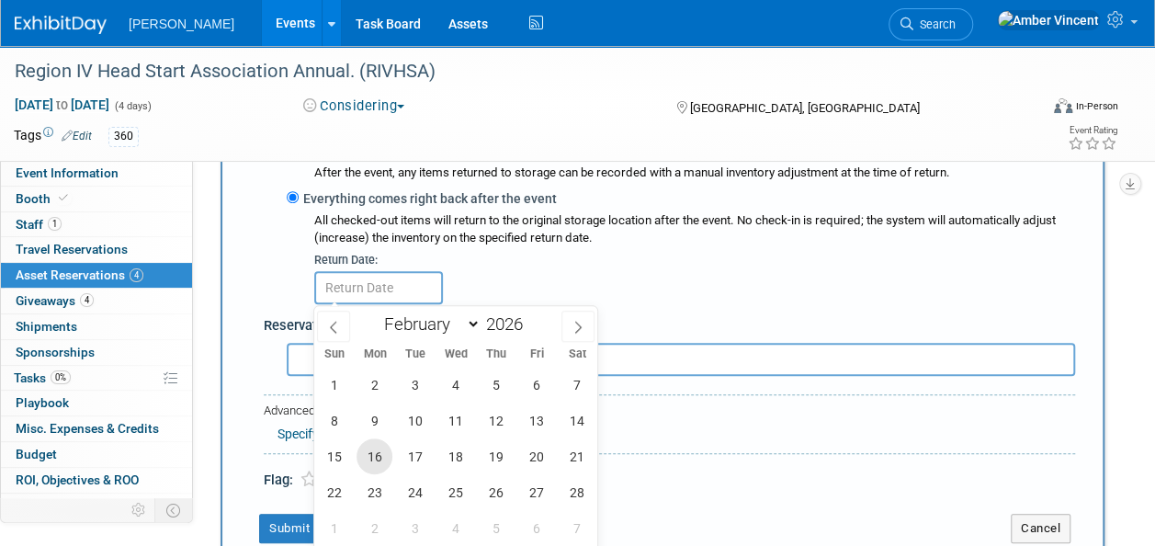
click at [382, 448] on span "16" at bounding box center [375, 456] width 36 height 36
type input "[DATE]"
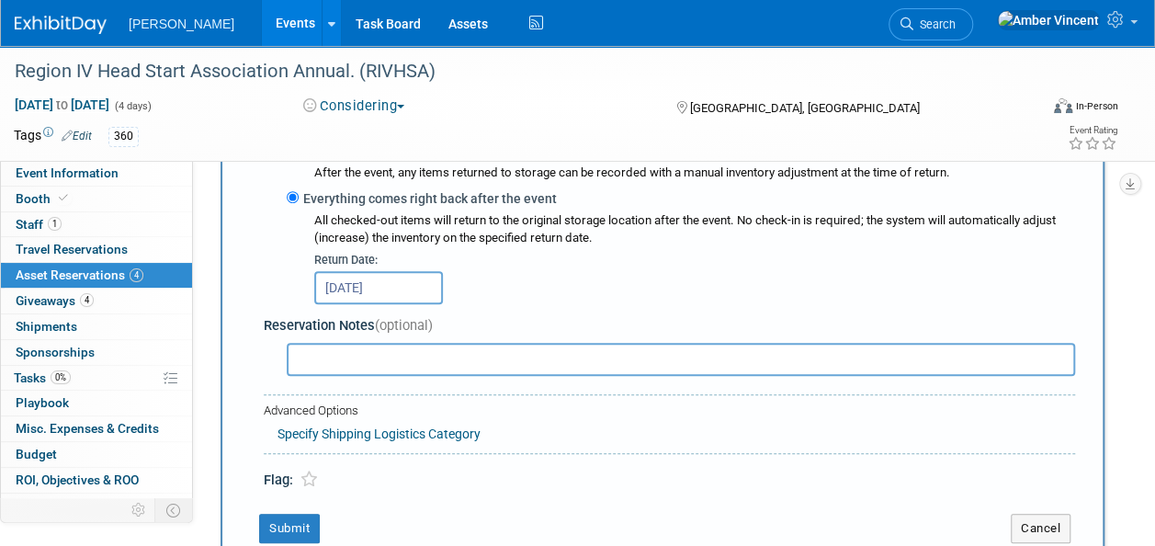
scroll to position [753, 0]
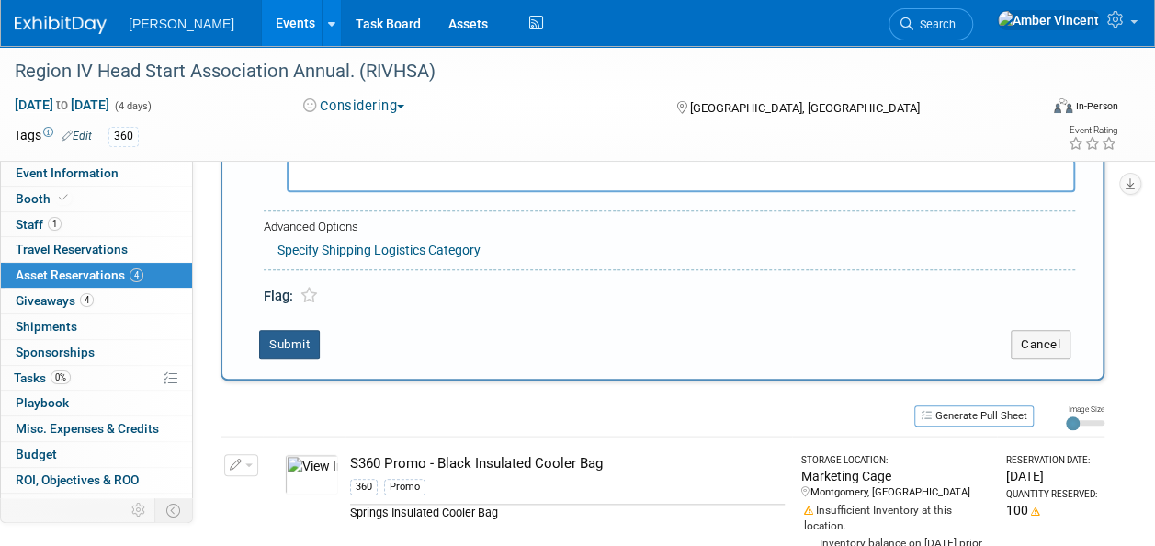
click at [301, 333] on button "Submit" at bounding box center [289, 344] width 61 height 29
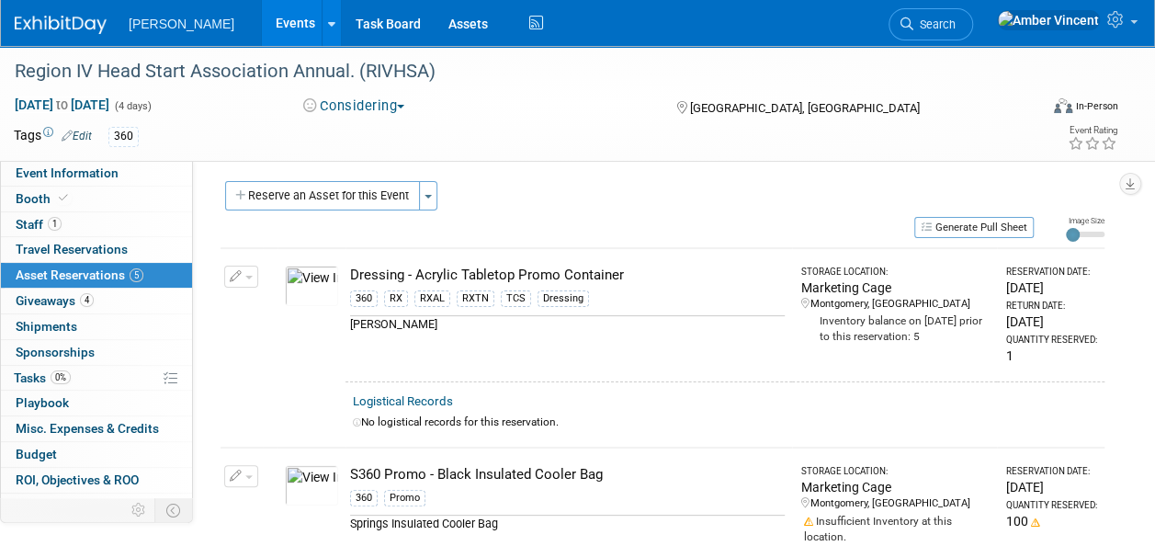
scroll to position [0, 0]
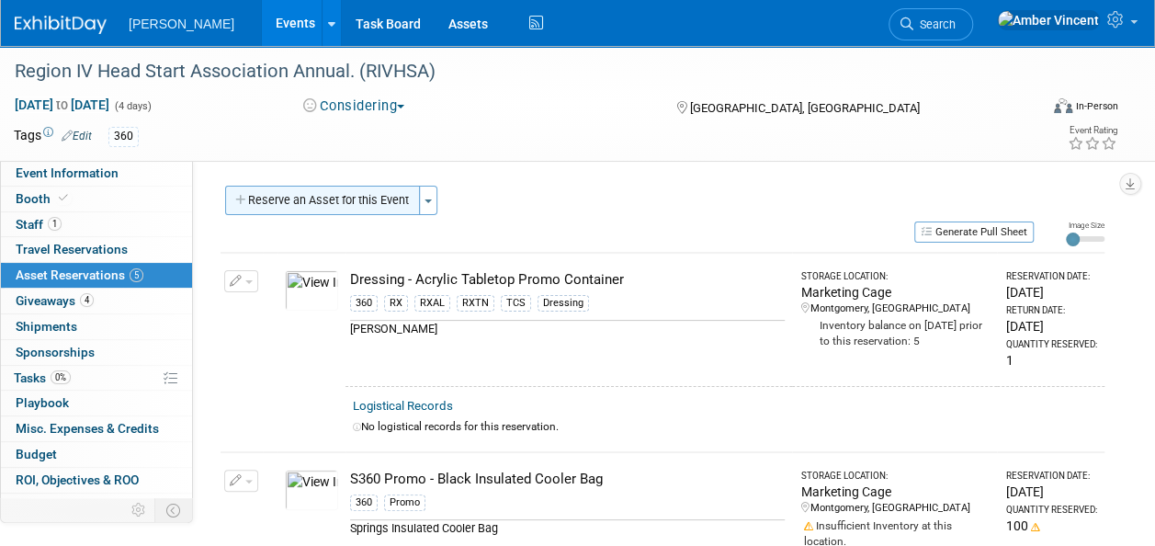
click at [350, 194] on button "Reserve an Asset for this Event" at bounding box center [322, 200] width 195 height 29
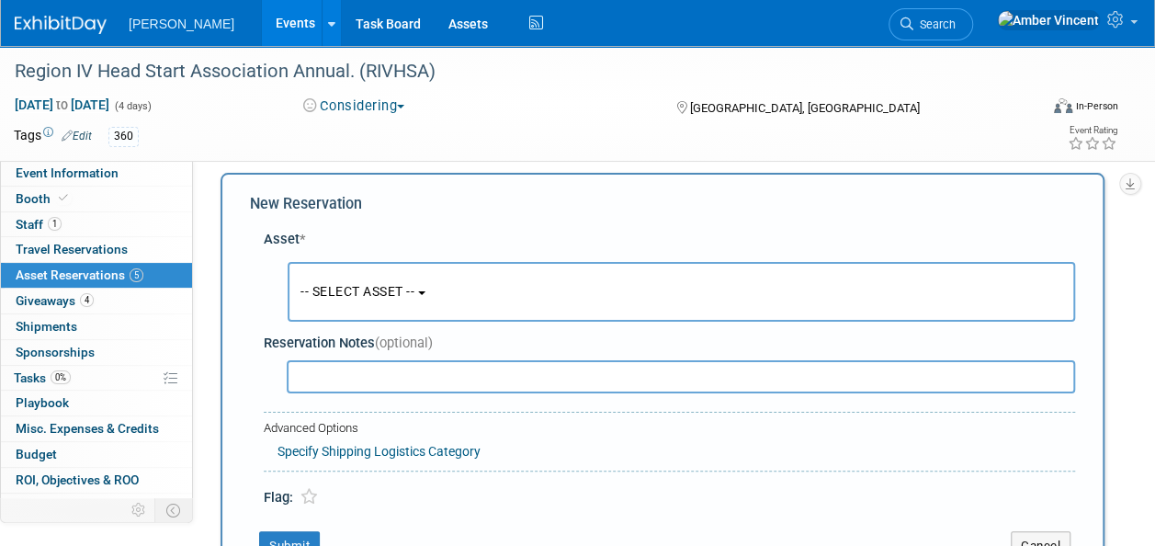
scroll to position [17, 0]
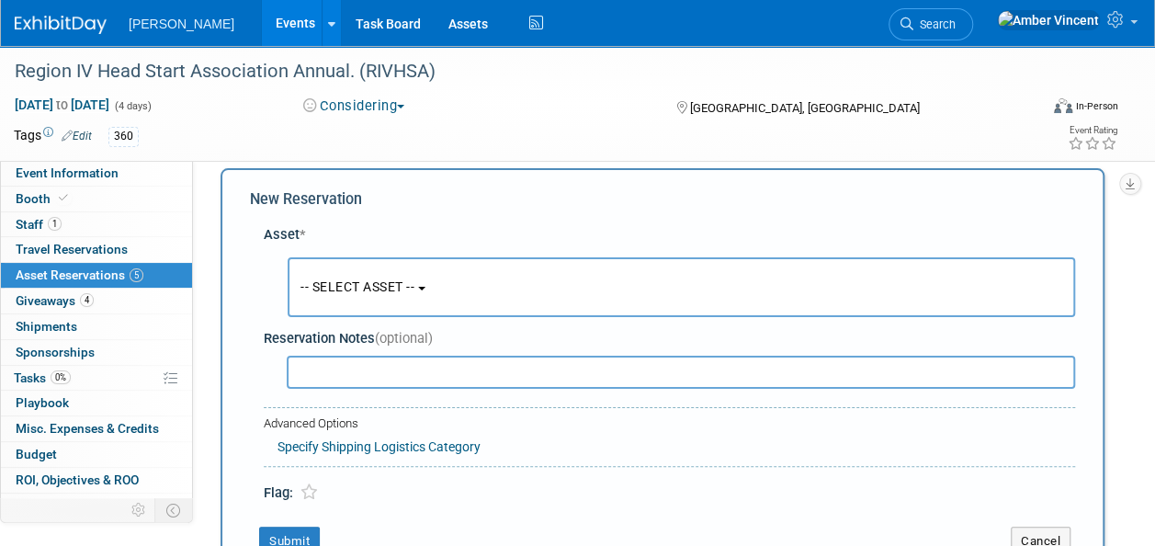
click at [369, 280] on span "-- SELECT ASSET --" at bounding box center [358, 286] width 114 height 15
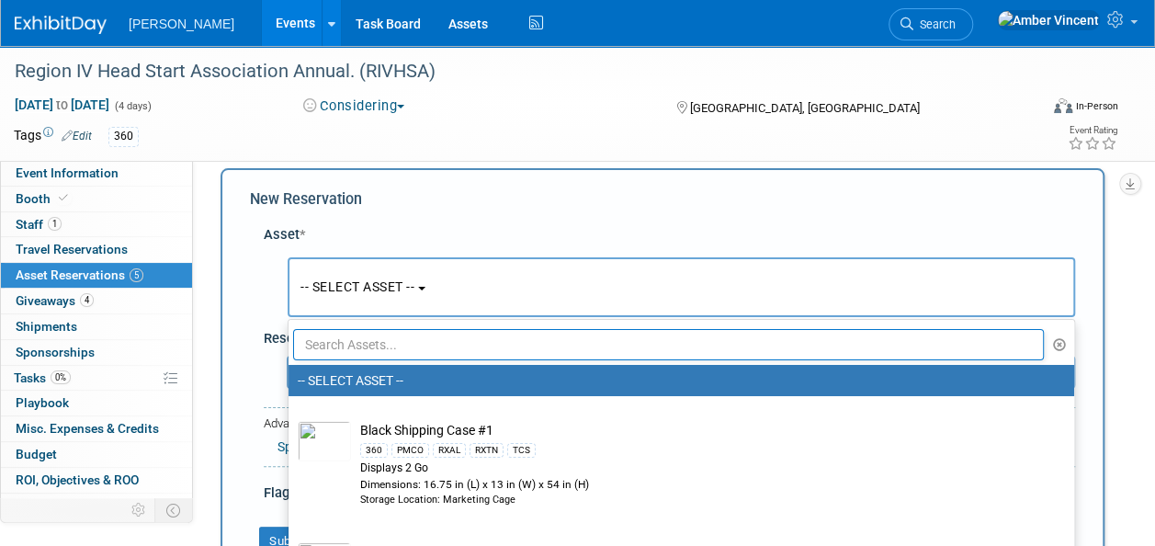
click at [366, 338] on input "text" at bounding box center [668, 344] width 751 height 31
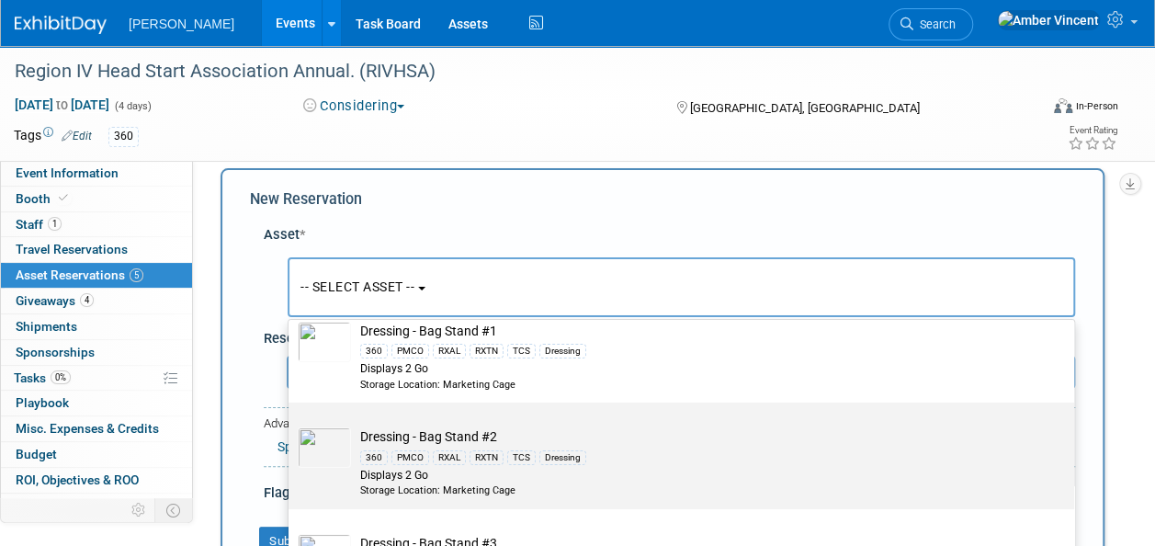
scroll to position [92, 0]
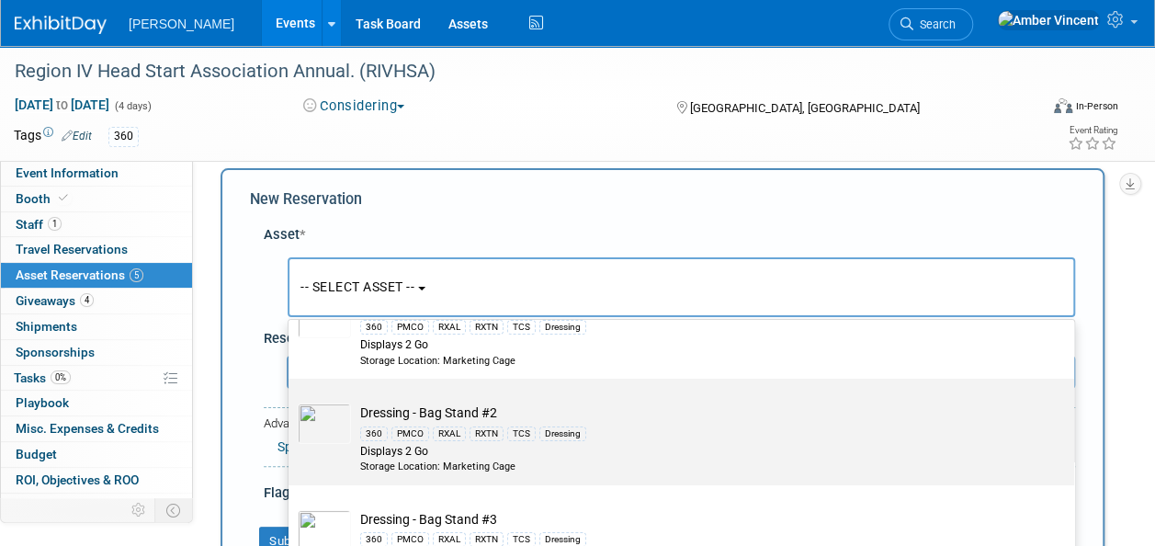
type input "bag stand"
click at [436, 422] on div "360 PMCO RXAL RXTN TCS Dressing" at bounding box center [698, 432] width 677 height 21
click at [291, 401] on input "Dressing - Bag Stand #2 360 PMCO RXAL RXTN TCS Dressing Displays 2 Go Storage L…" at bounding box center [285, 395] width 12 height 12
select select "10722536"
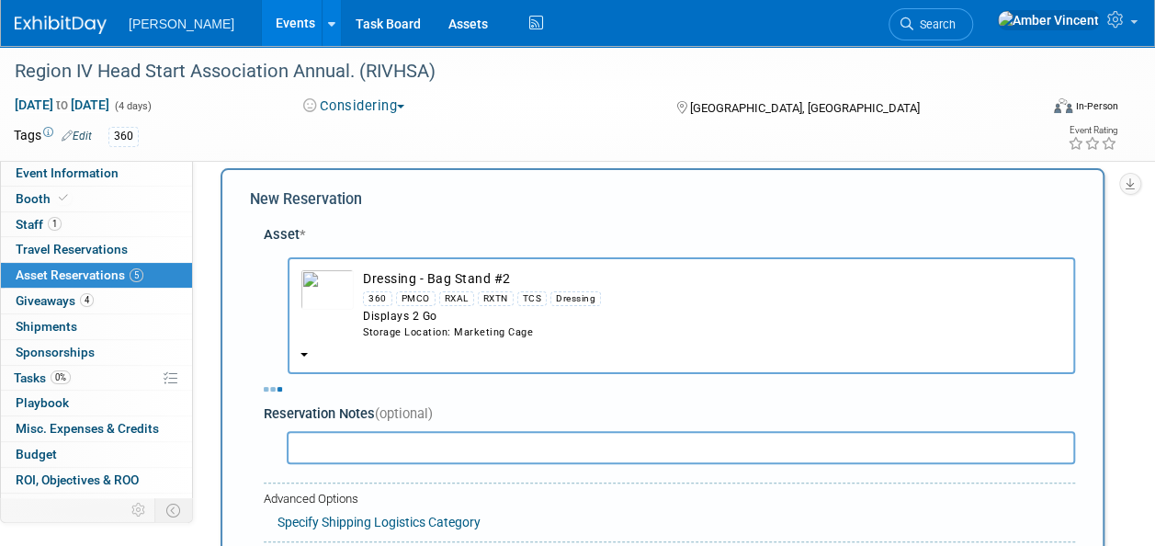
select select "1"
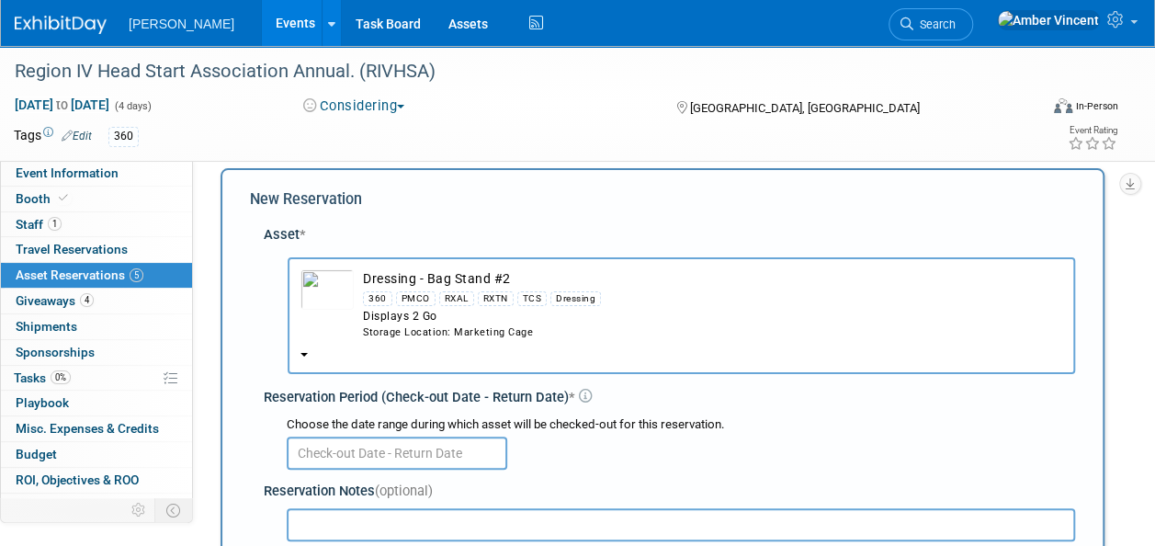
click at [414, 449] on input "text" at bounding box center [397, 453] width 221 height 33
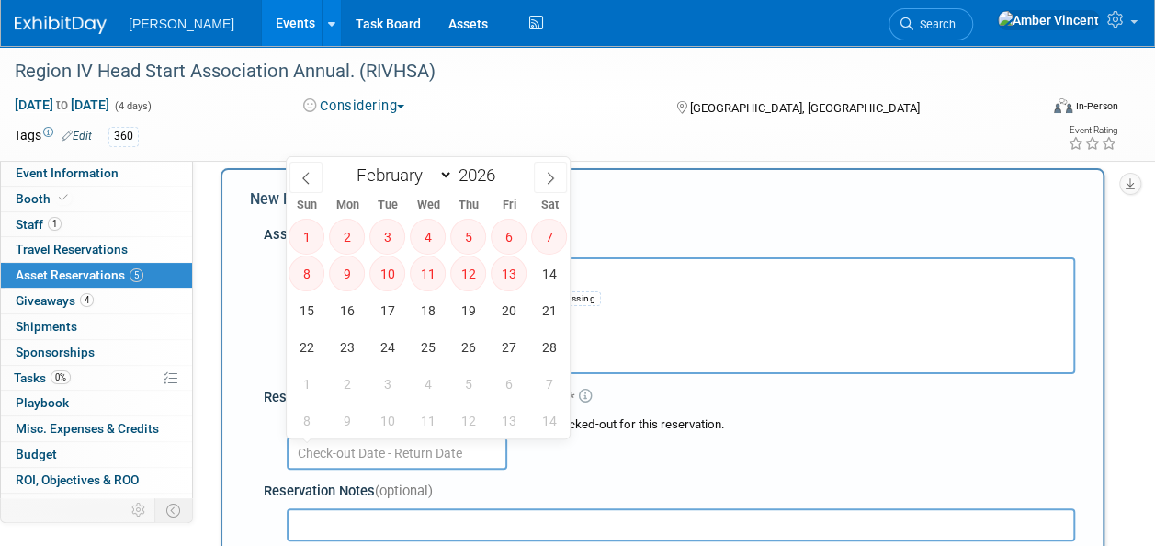
click at [675, 361] on button "Dressing - Bag Stand #2 360 PMCO RXAL RXTN TCS Dressing Displays 2 Go Storage L…" at bounding box center [682, 315] width 788 height 117
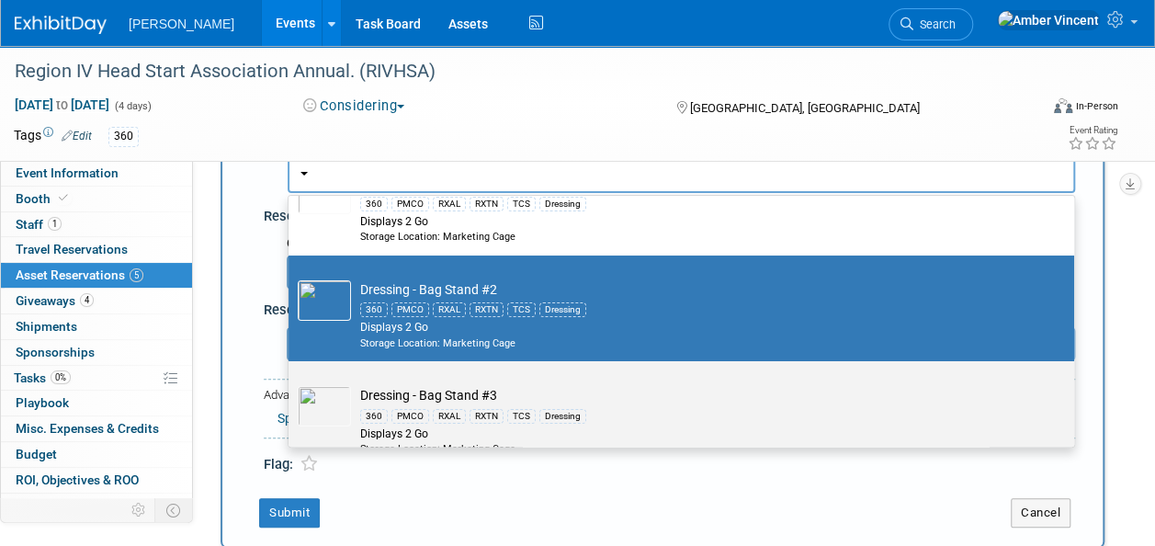
scroll to position [201, 0]
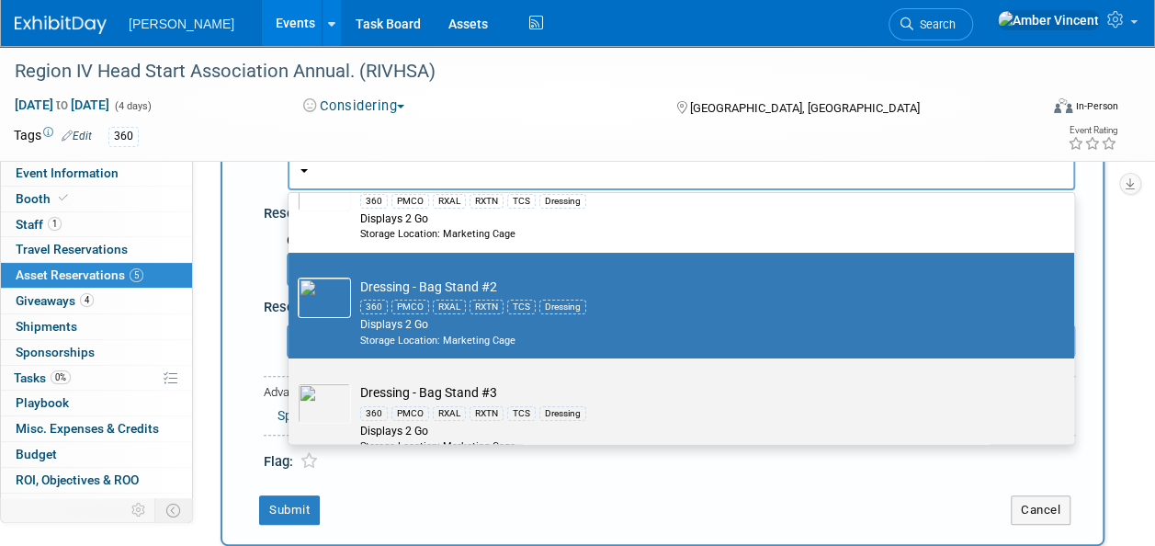
click at [447, 396] on td "Dressing - Bag Stand #3 360 PMCO RXAL RXTN TCS Dressing Displays 2 Go Storage L…" at bounding box center [694, 418] width 687 height 70
click at [291, 380] on input "Dressing - Bag Stand #3 360 PMCO RXAL RXTN TCS Dressing Displays 2 Go Storage L…" at bounding box center [285, 375] width 12 height 12
select select "10722739"
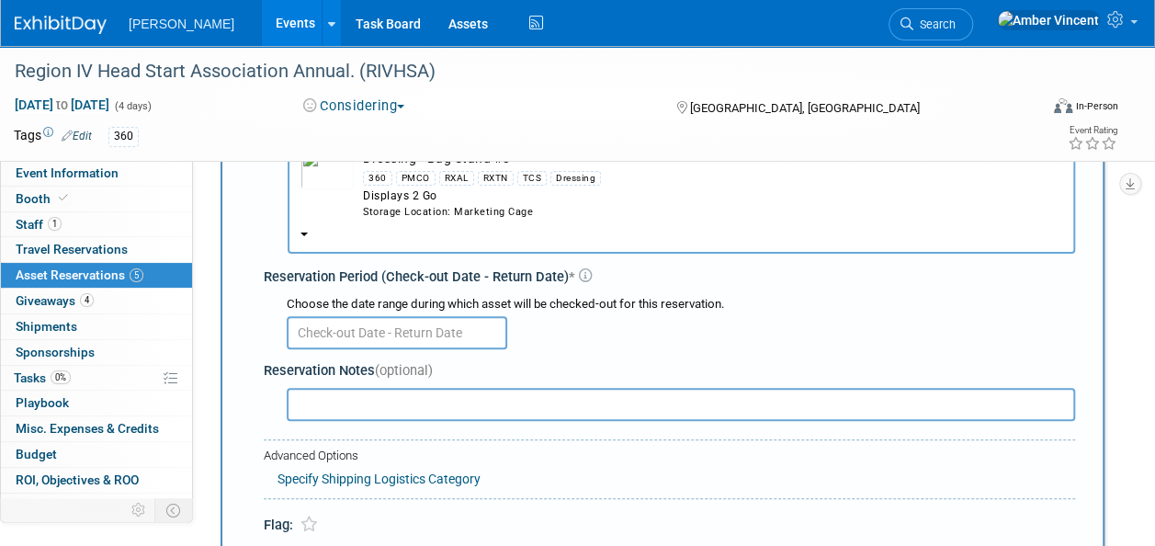
scroll to position [109, 0]
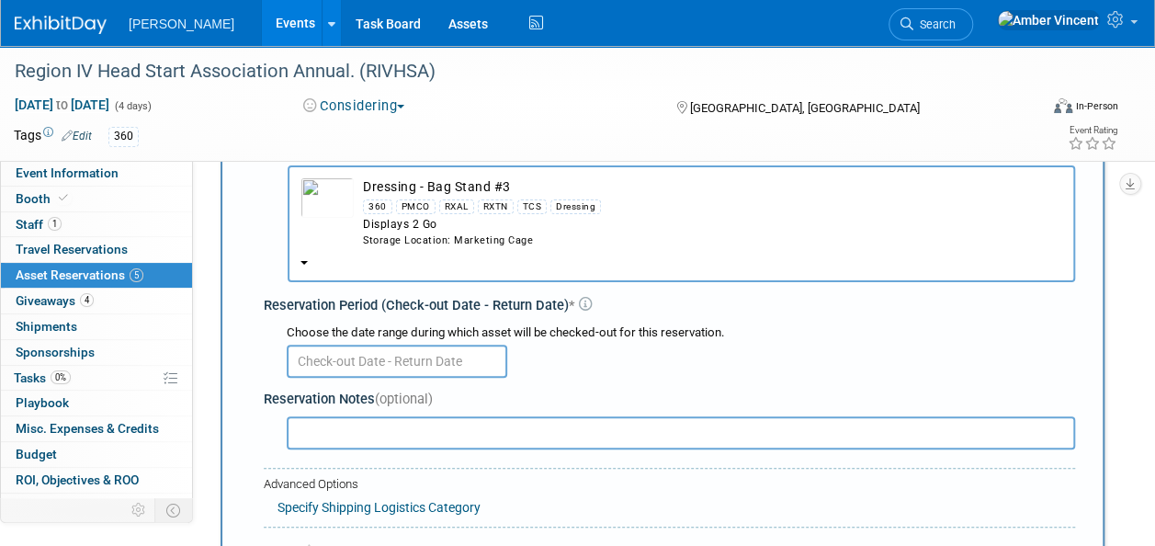
click at [393, 369] on input "text" at bounding box center [397, 361] width 221 height 33
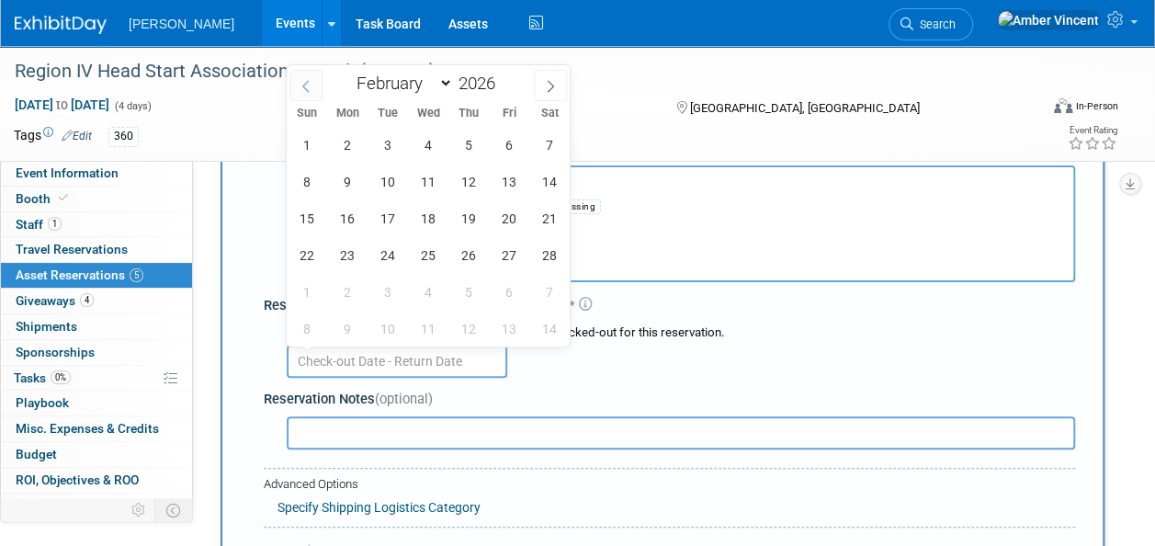
click at [309, 83] on icon at bounding box center [306, 86] width 13 height 13
select select "0"
click at [505, 222] on span "16" at bounding box center [509, 218] width 36 height 36
type input "Jan 16, 2026"
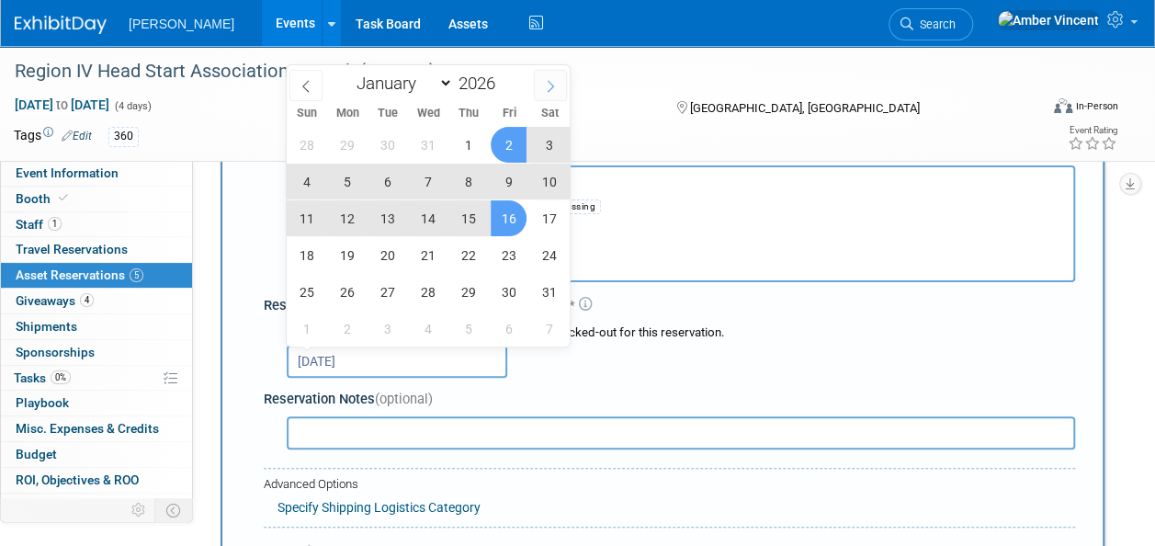
click at [550, 86] on icon at bounding box center [550, 86] width 13 height 13
select select "1"
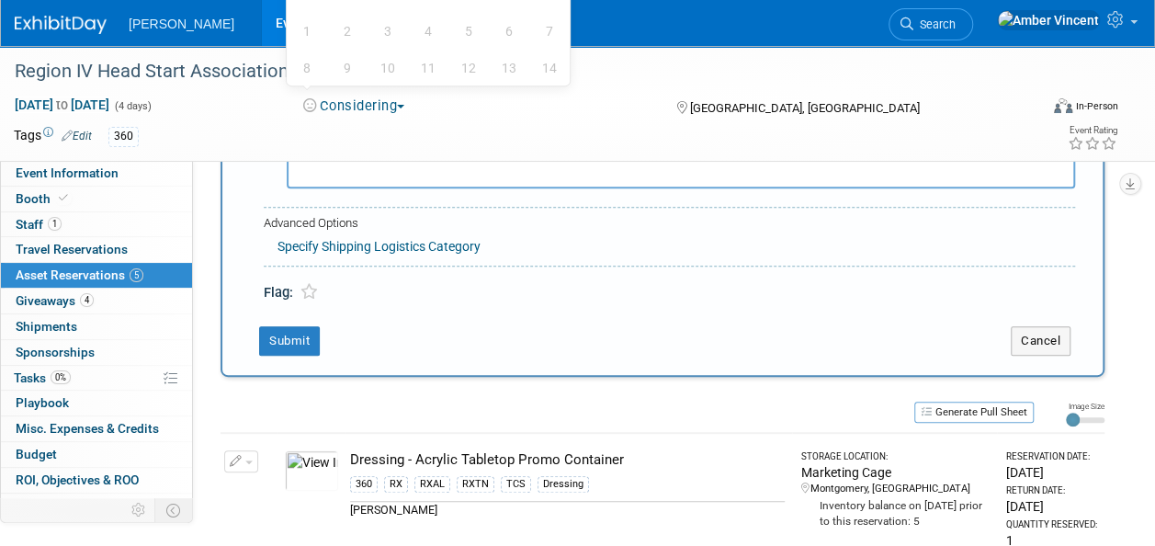
scroll to position [201, 0]
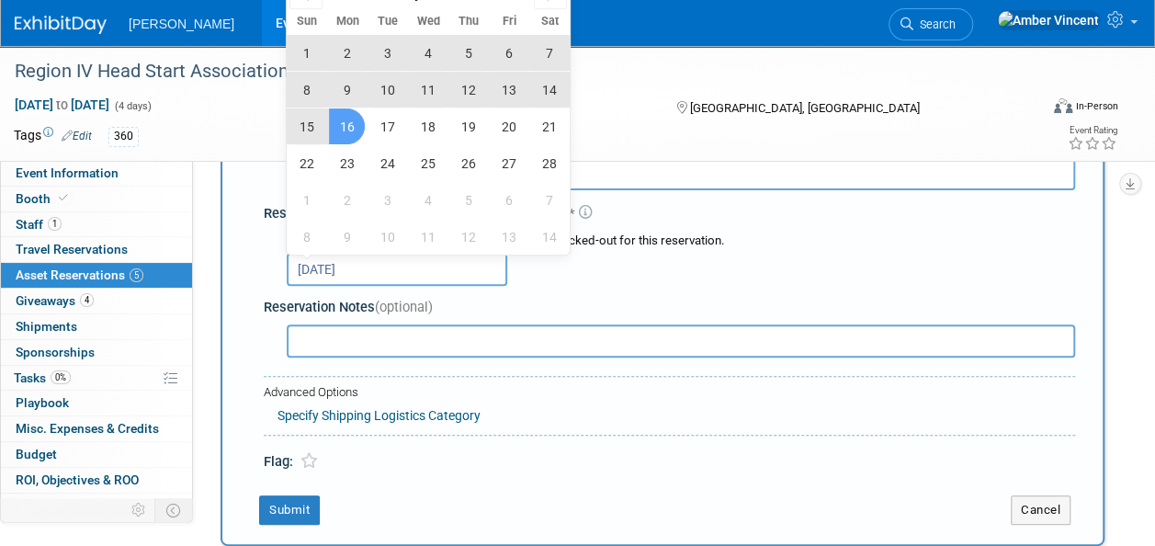
click at [351, 118] on span "16" at bounding box center [347, 126] width 36 height 36
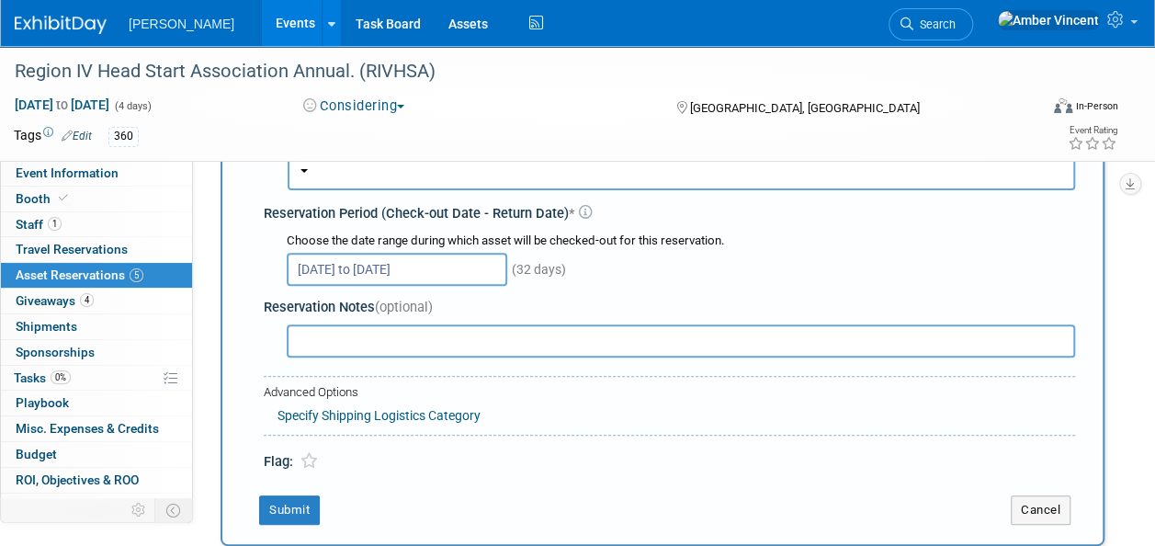
click at [368, 271] on input "Jan 16, 2026 to Feb 16, 2026" at bounding box center [397, 269] width 221 height 33
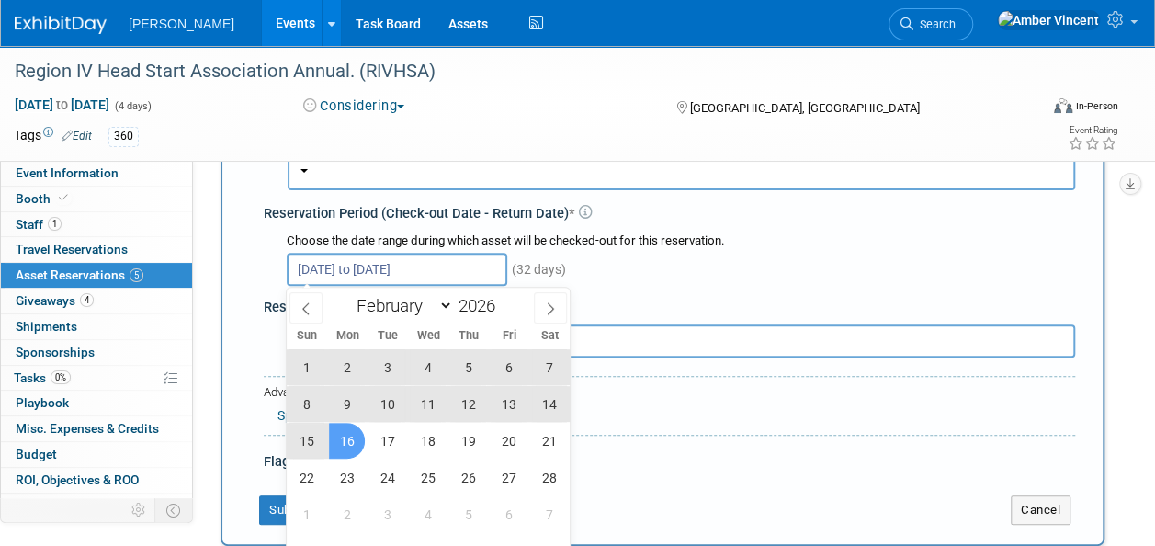
click at [346, 369] on span "2" at bounding box center [347, 367] width 36 height 36
click at [359, 439] on span "16" at bounding box center [347, 441] width 36 height 36
type input "Feb 2, 2026 to Feb 16, 2026"
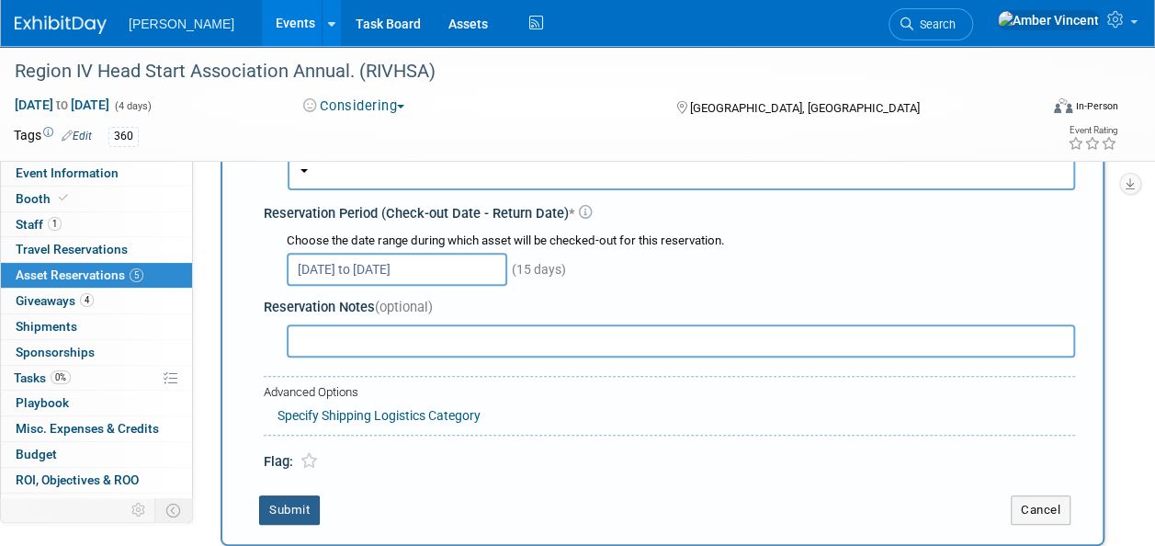
click at [303, 503] on button "Submit" at bounding box center [289, 509] width 61 height 29
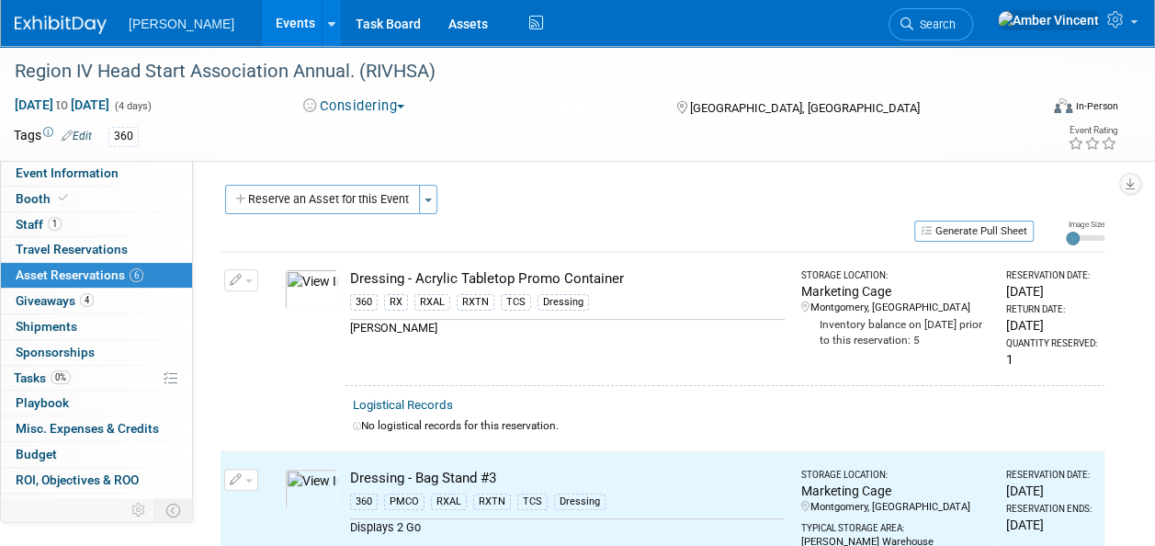
scroll to position [0, 0]
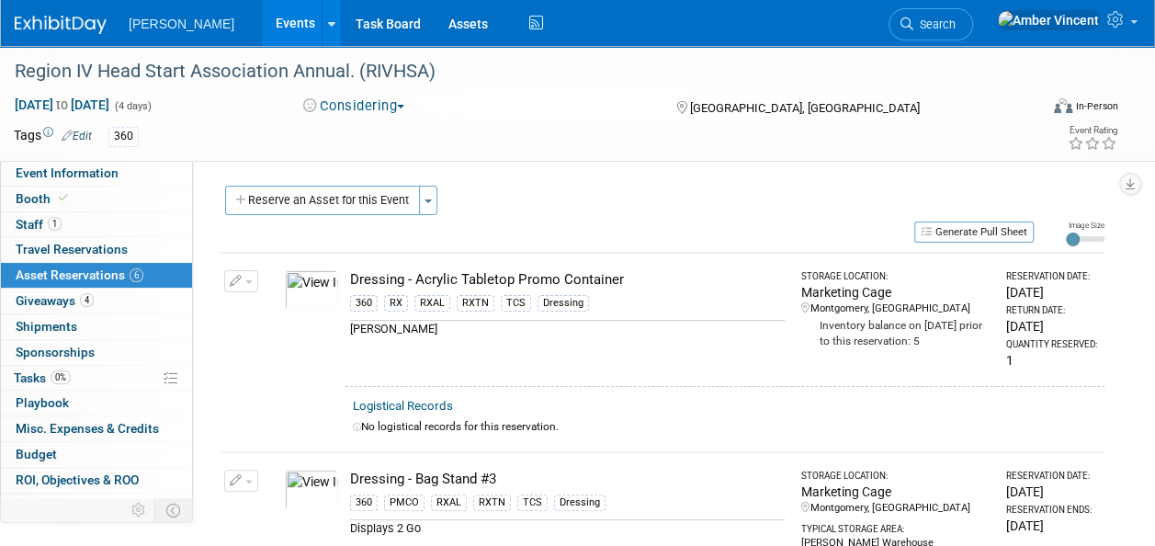
click at [248, 276] on button "button" at bounding box center [241, 281] width 34 height 22
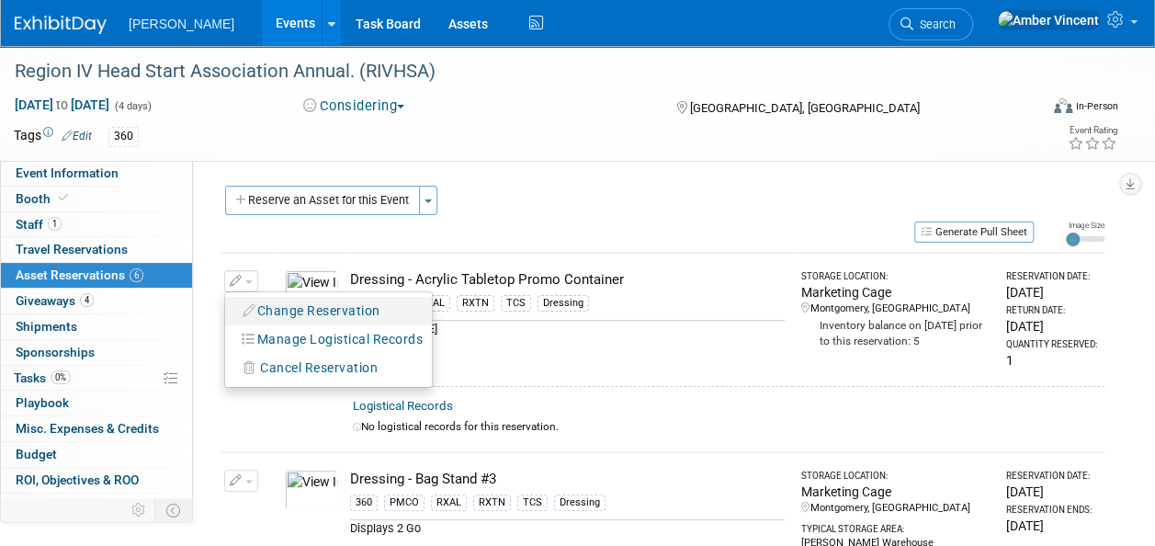
click at [290, 313] on button "Change Reservation" at bounding box center [311, 311] width 155 height 25
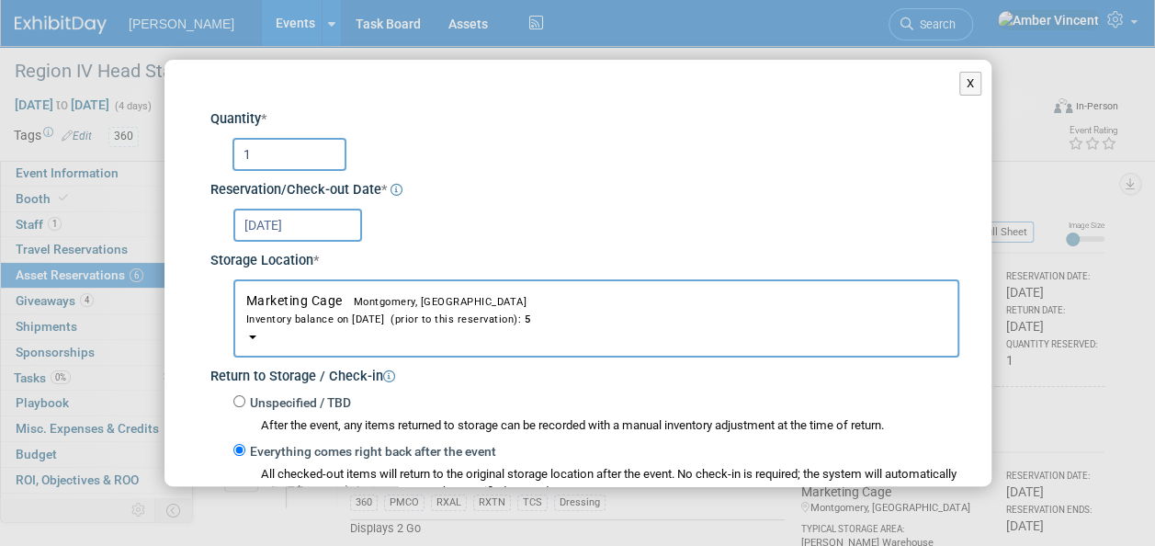
click at [301, 235] on body "Turenne Events Add Event Bulk Upload Events Shareable Event Boards Recently Vie…" at bounding box center [577, 273] width 1155 height 546
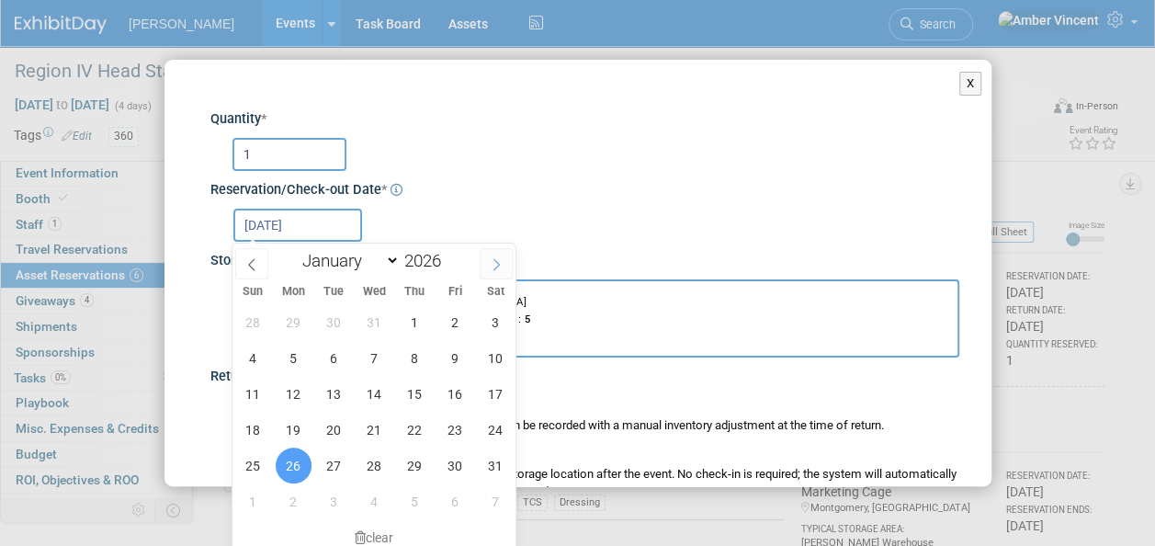
click at [496, 264] on icon at bounding box center [496, 264] width 13 height 13
select select "1"
click at [297, 327] on span "2" at bounding box center [294, 322] width 36 height 36
type input "Feb 2, 2026"
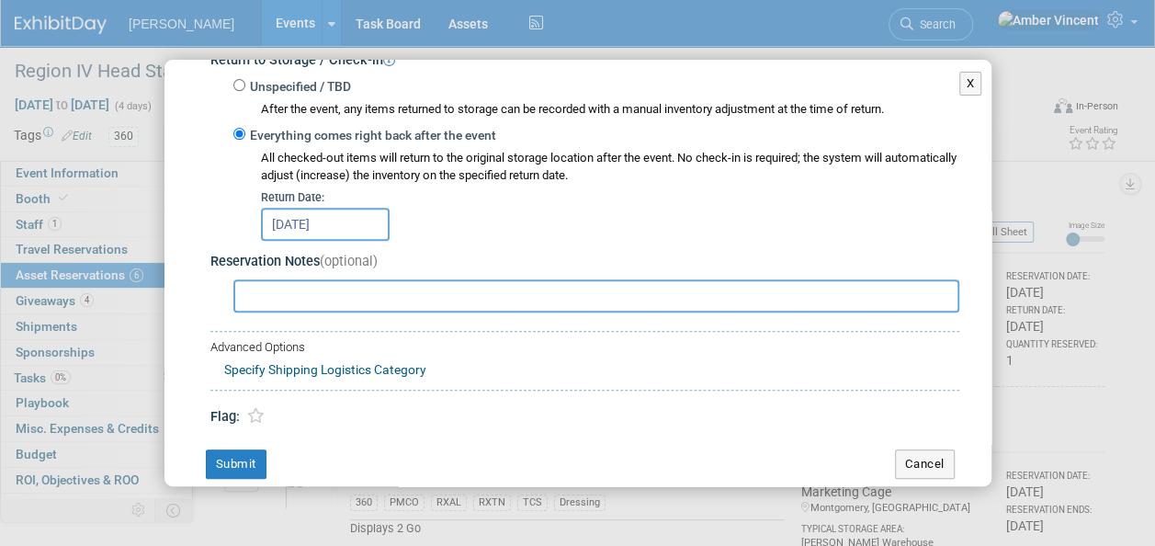
scroll to position [338, 0]
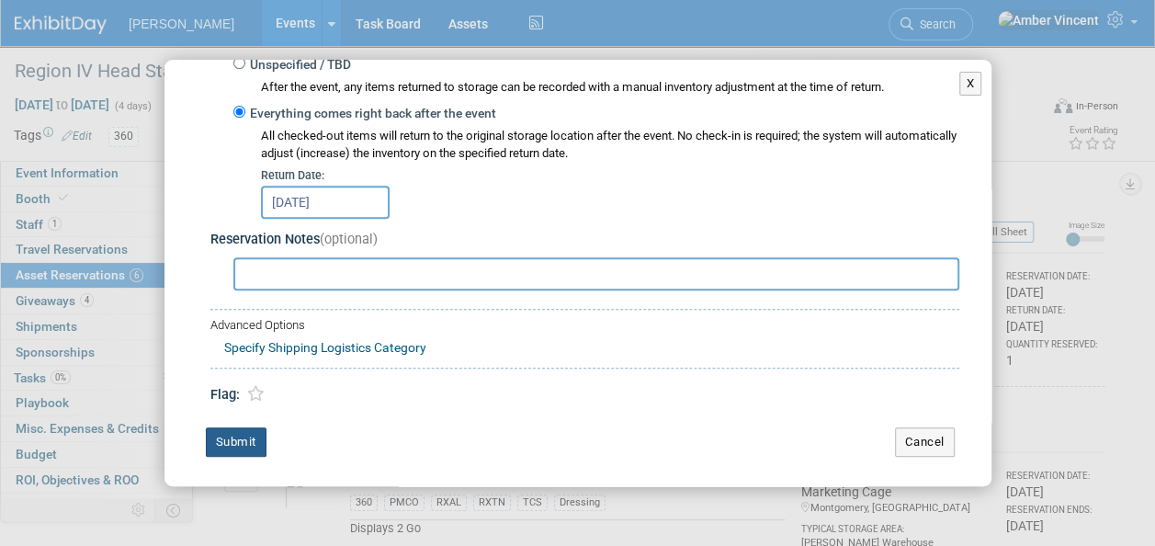
click at [246, 436] on button "Submit" at bounding box center [236, 441] width 61 height 29
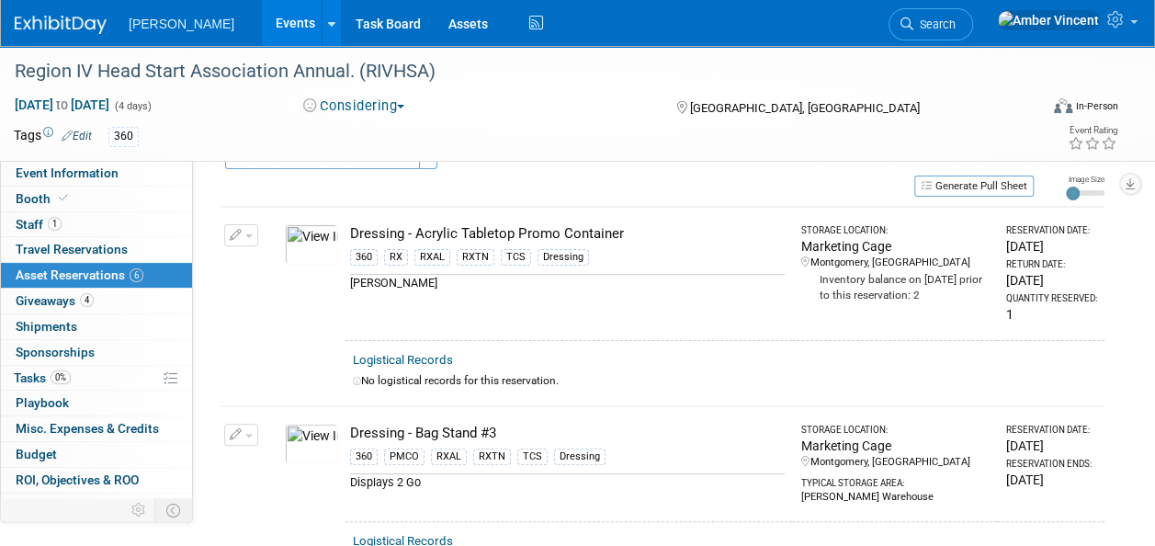
scroll to position [0, 0]
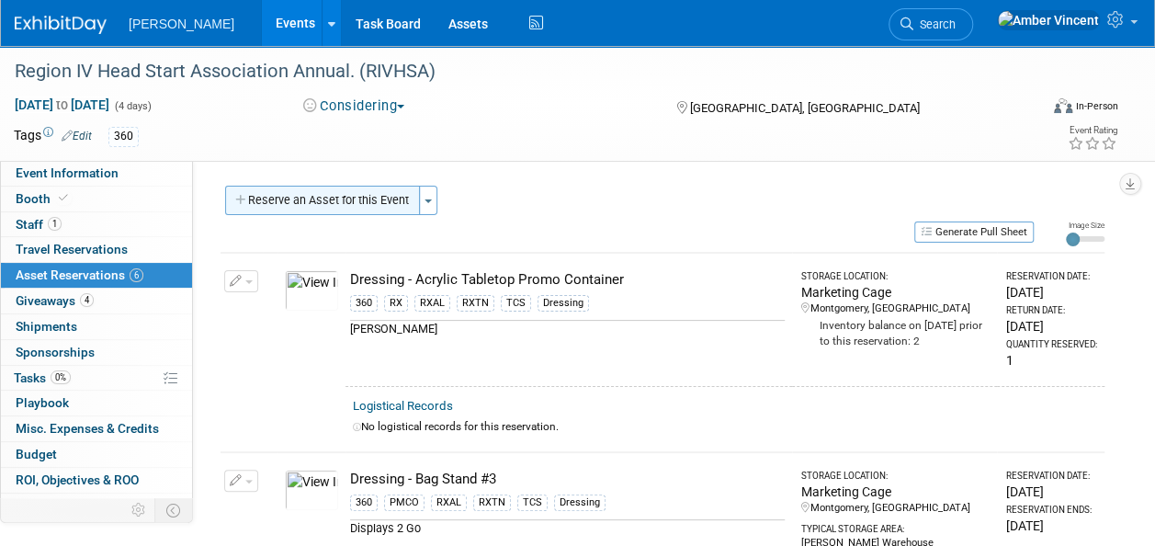
click at [388, 210] on button "Reserve an Asset for this Event" at bounding box center [322, 200] width 195 height 29
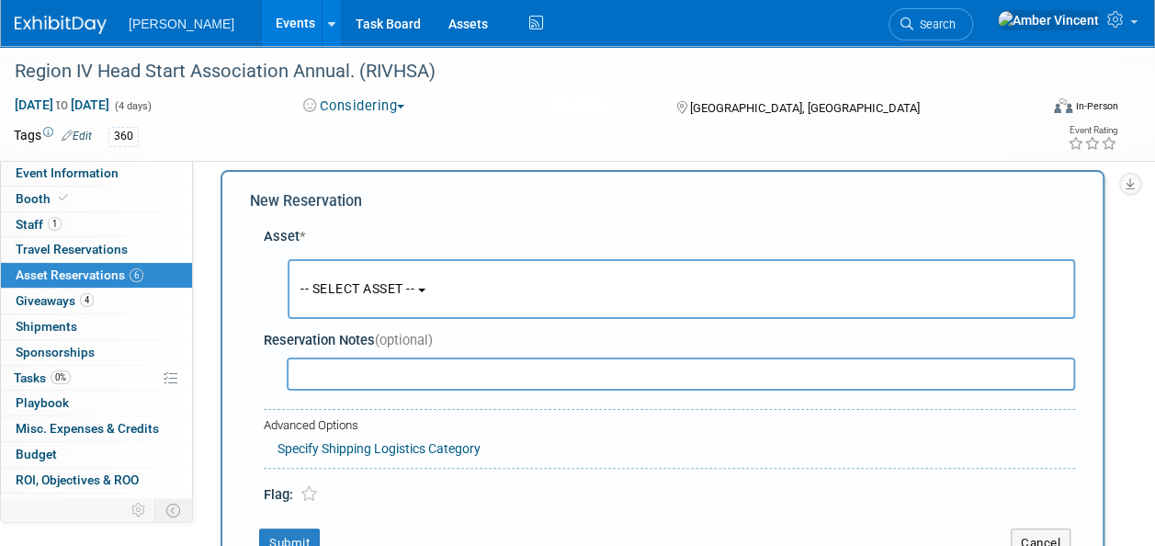
scroll to position [17, 0]
drag, startPoint x: 392, startPoint y: 286, endPoint x: 380, endPoint y: 309, distance: 26.3
click at [392, 287] on span "-- SELECT ASSET --" at bounding box center [358, 286] width 114 height 15
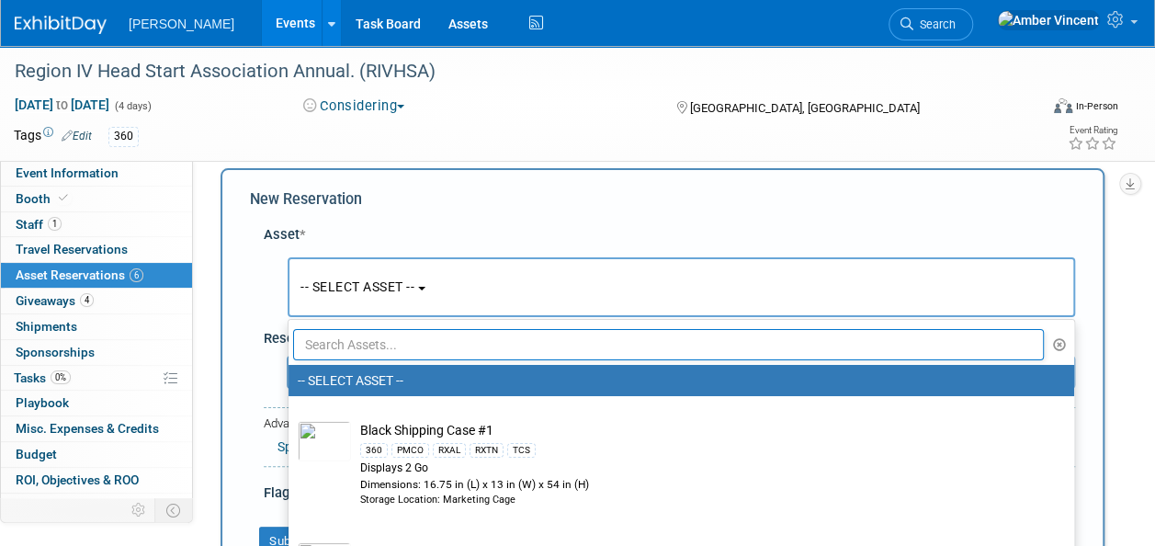
click at [353, 344] on input "text" at bounding box center [668, 344] width 751 height 31
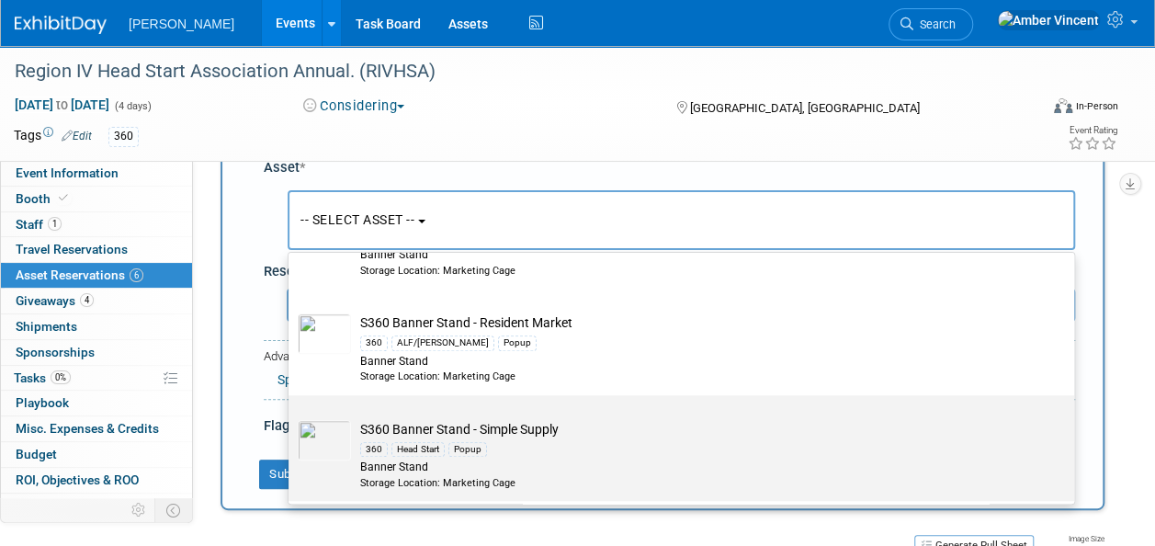
scroll to position [201, 0]
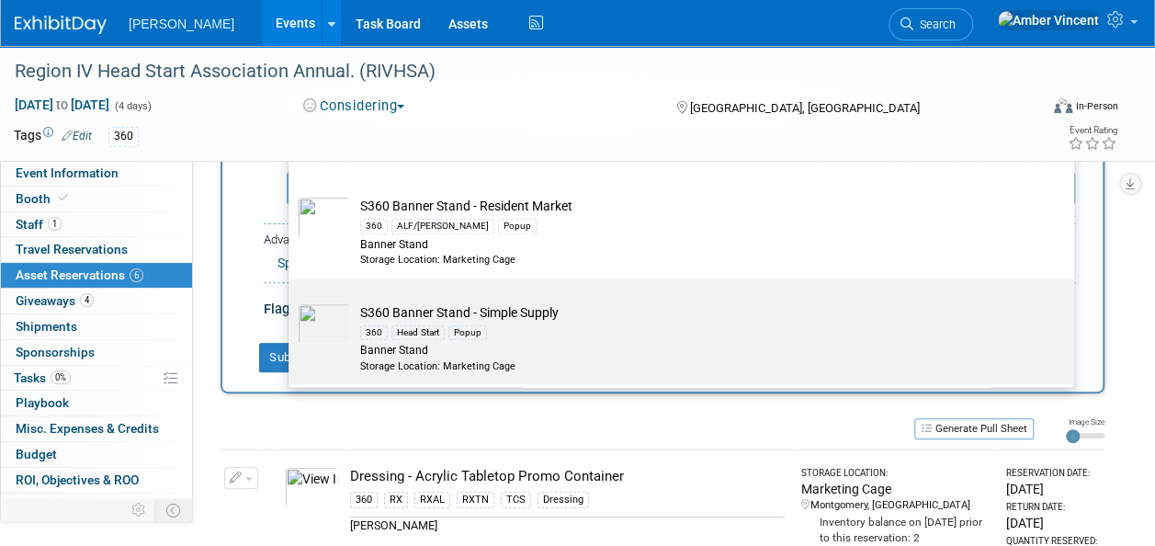
type input "s360 banner"
click at [461, 336] on div "Popup" at bounding box center [467, 332] width 39 height 15
click at [291, 301] on input "S360 Banner Stand - Simple Supply 360 Head Start Popup Banner Stand Storage Loc…" at bounding box center [285, 295] width 12 height 12
select select "10722325"
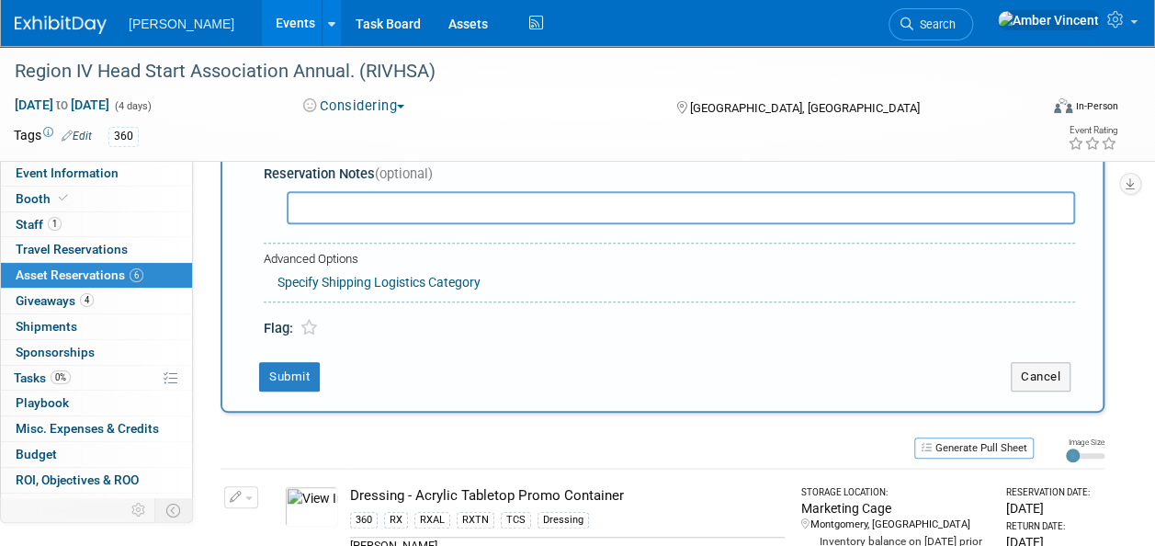
scroll to position [109, 0]
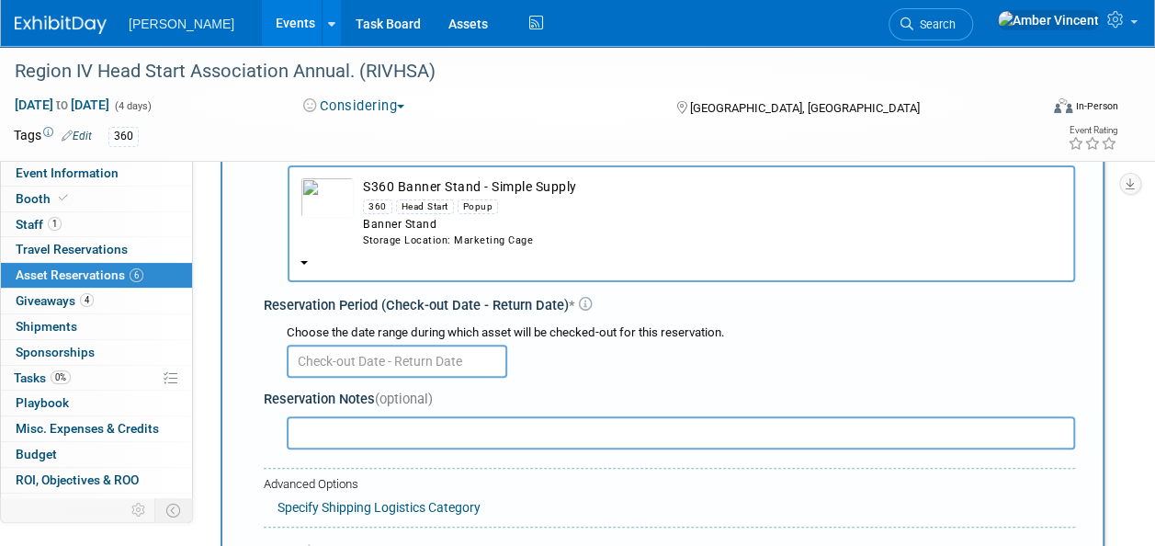
click at [362, 358] on input "text" at bounding box center [397, 361] width 221 height 33
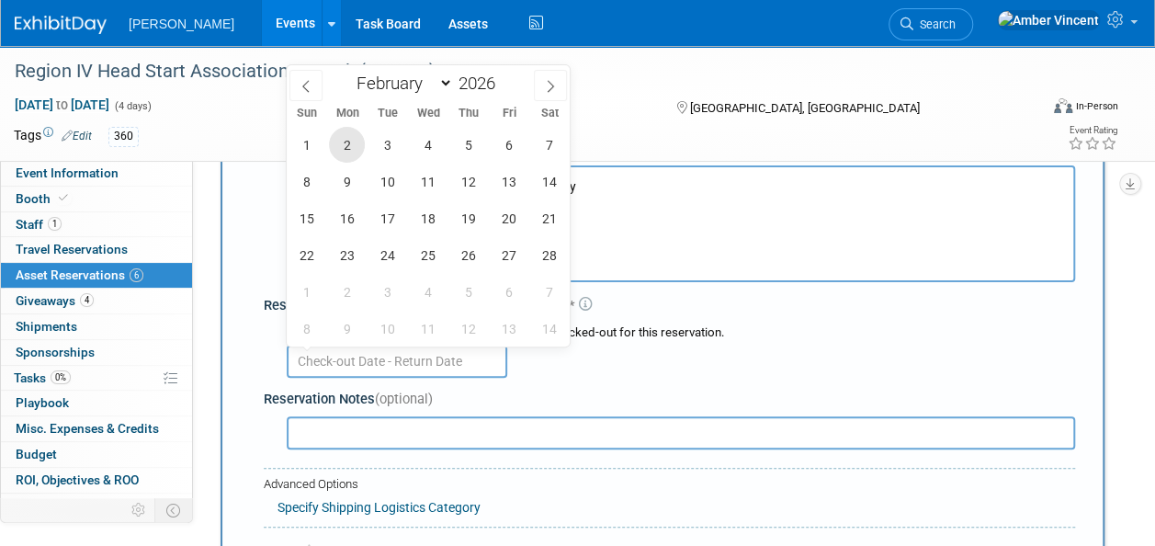
click at [349, 148] on span "2" at bounding box center [347, 145] width 36 height 36
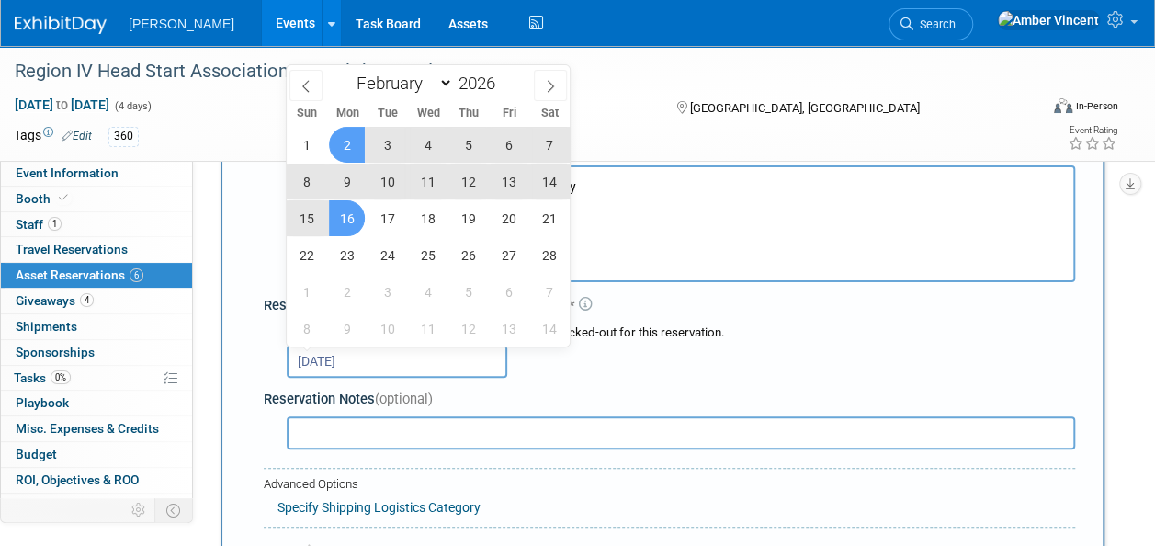
click at [347, 210] on span "16" at bounding box center [347, 218] width 36 height 36
type input "Feb 2, 2026 to Feb 16, 2026"
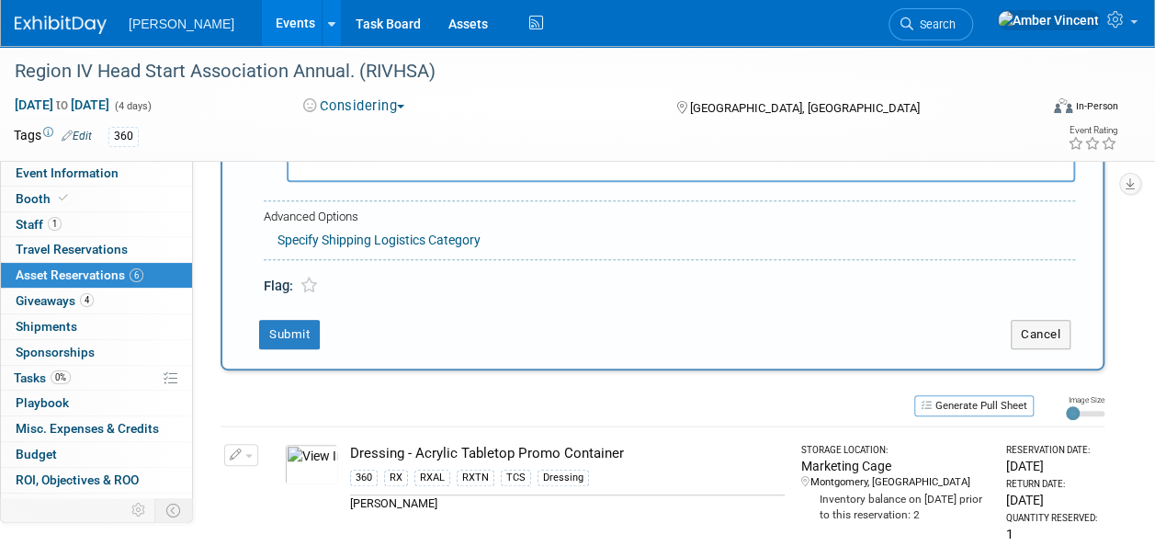
scroll to position [385, 0]
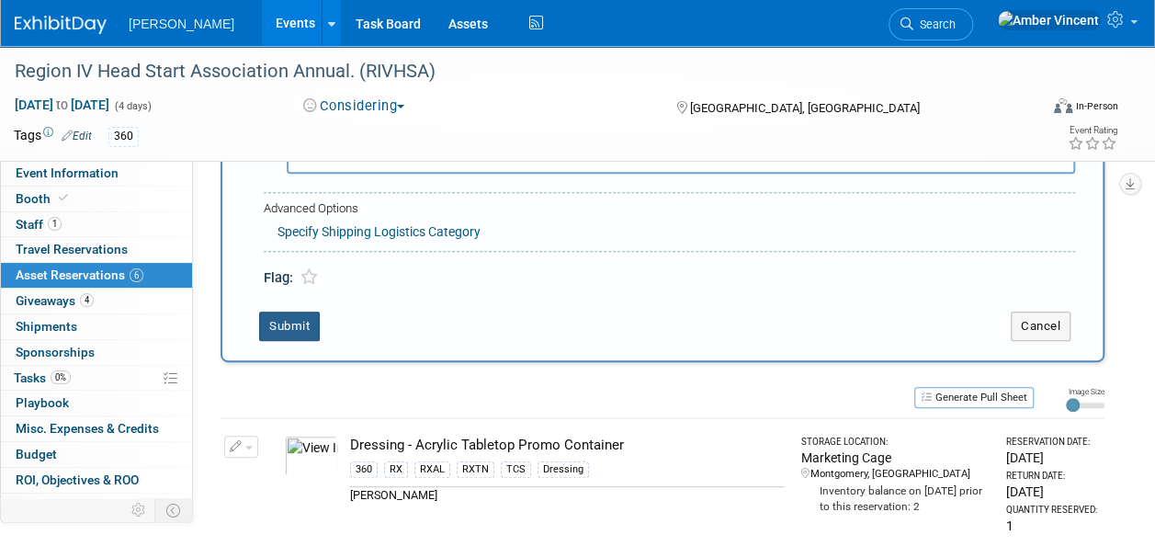
click at [282, 315] on button "Submit" at bounding box center [289, 326] width 61 height 29
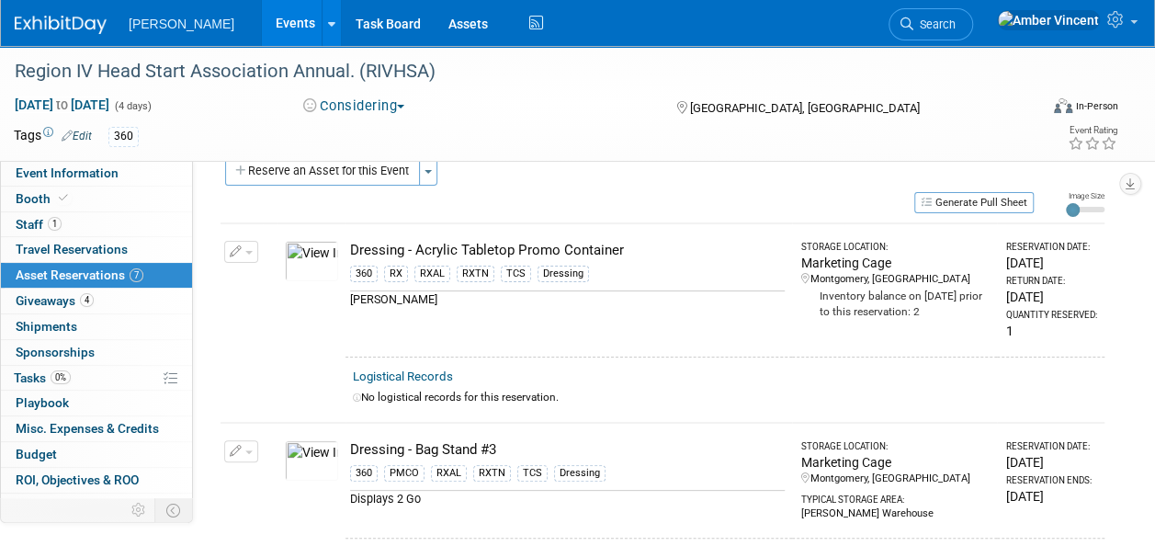
scroll to position [0, 0]
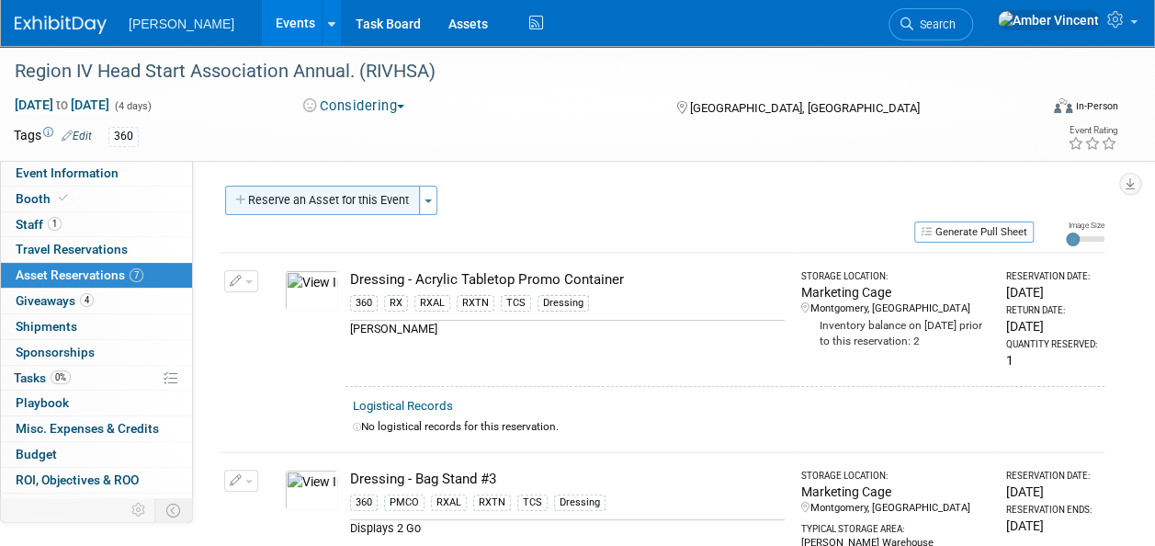
click at [370, 200] on button "Reserve an Asset for this Event" at bounding box center [322, 200] width 195 height 29
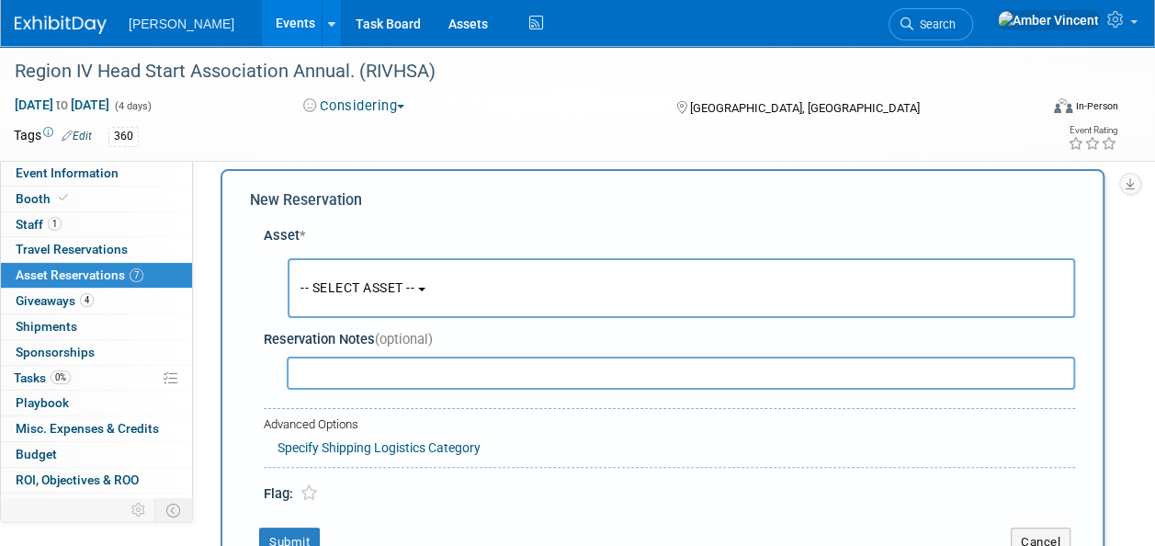
scroll to position [17, 0]
click at [397, 275] on button "-- SELECT ASSET --" at bounding box center [682, 287] width 788 height 60
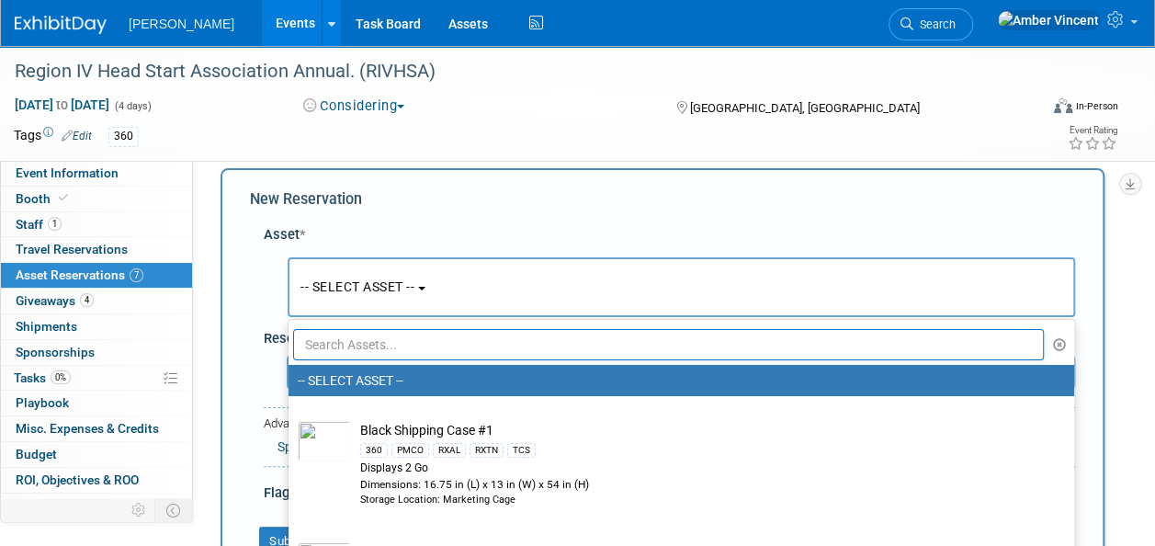
click at [402, 343] on input "text" at bounding box center [668, 344] width 751 height 31
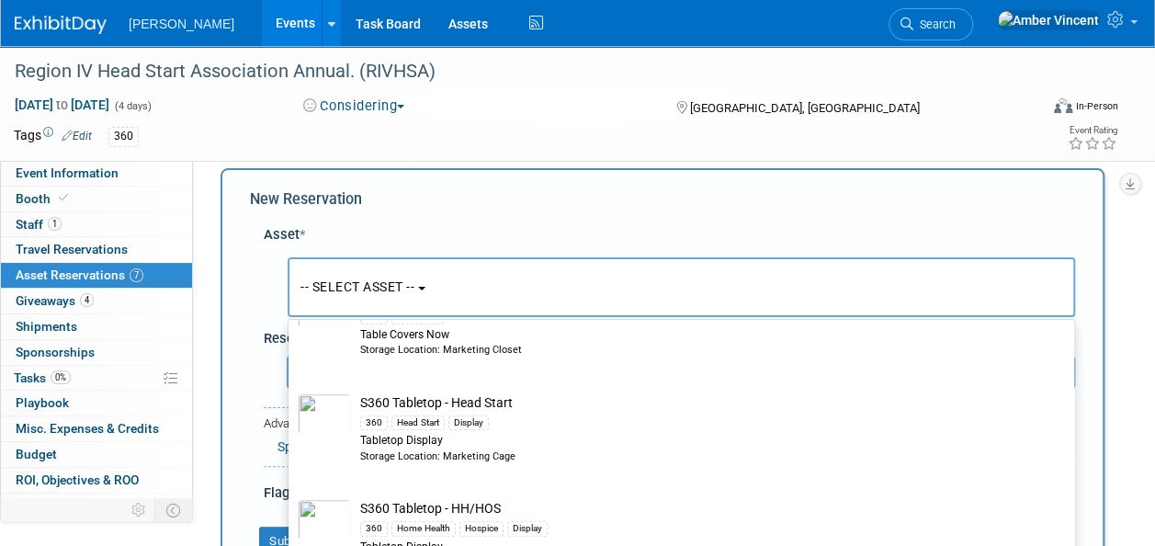
scroll to position [551, 0]
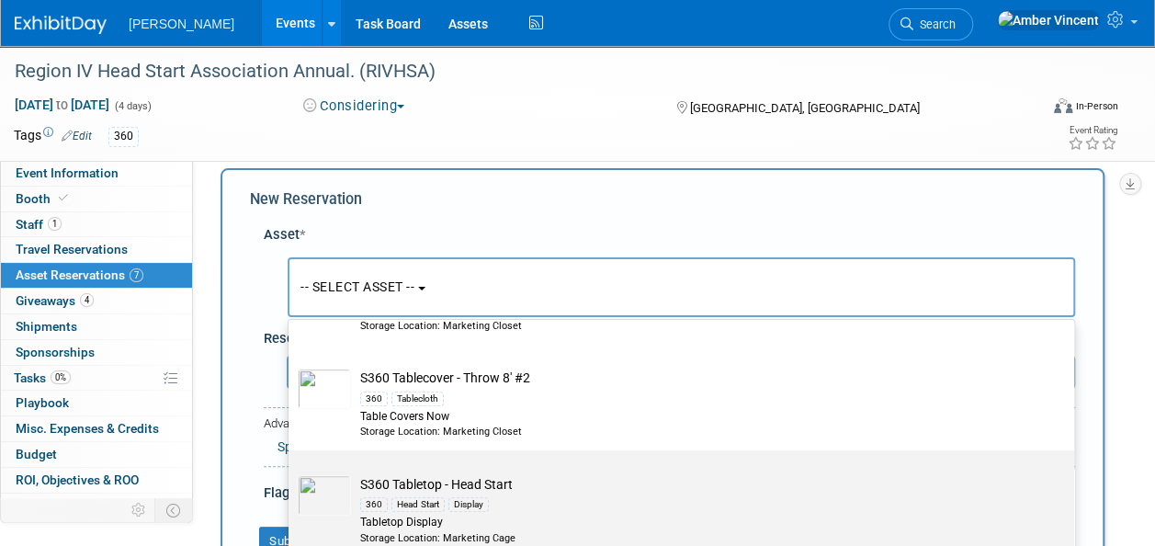
type input "s360 table"
click at [415, 486] on td "S360 Tabletop - Head Start 360 Head Start Display Tabletop Display Storage Loca…" at bounding box center [694, 510] width 687 height 70
click at [291, 472] on input "S360 Tabletop - Head Start 360 Head Start Display Tabletop Display Storage Loca…" at bounding box center [285, 466] width 12 height 12
select select "10722335"
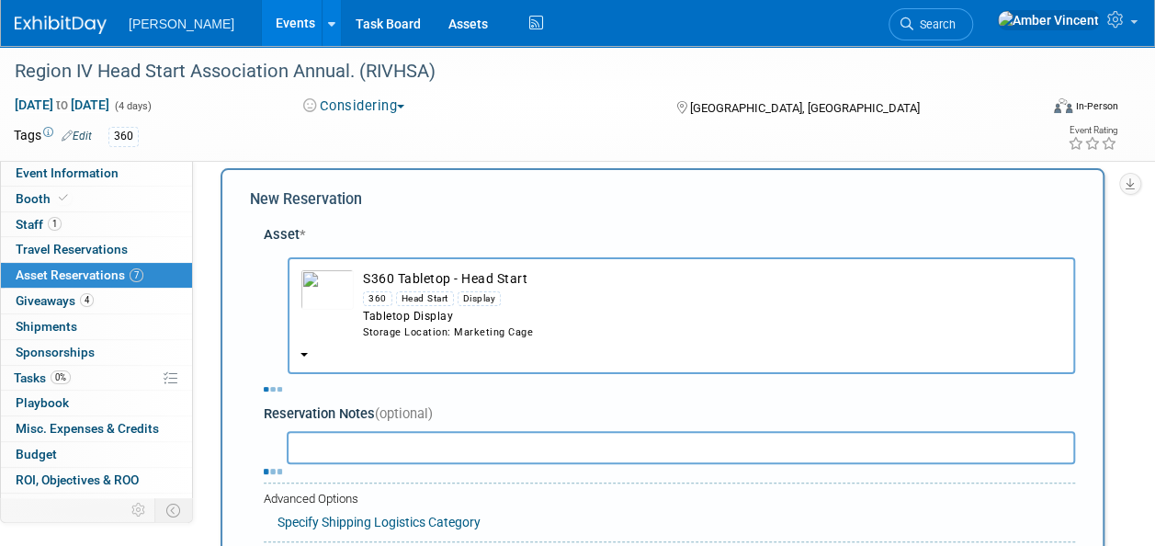
select select "1"
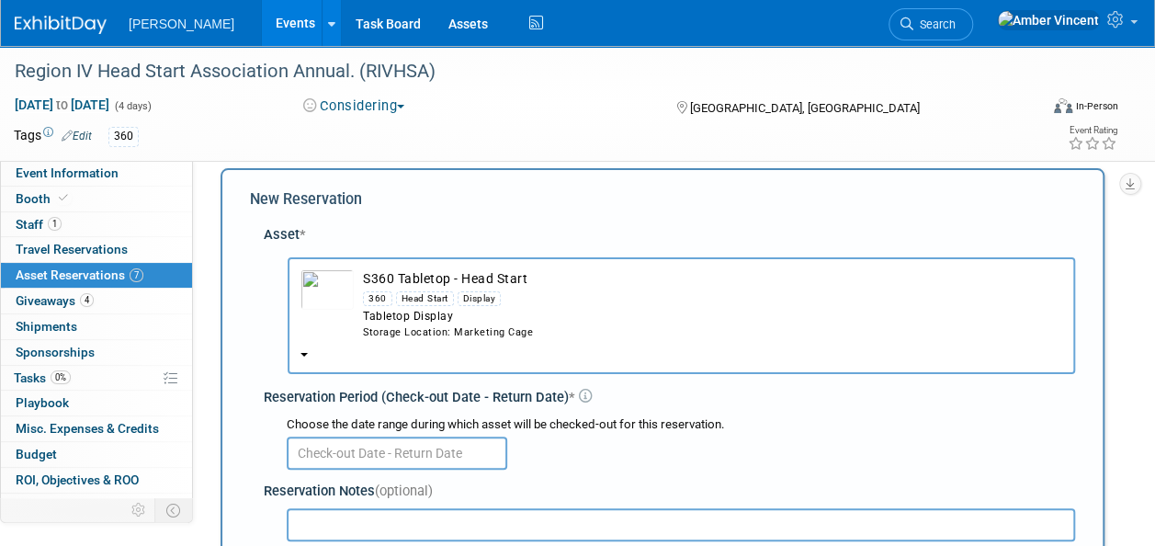
click at [358, 447] on input "text" at bounding box center [397, 453] width 221 height 33
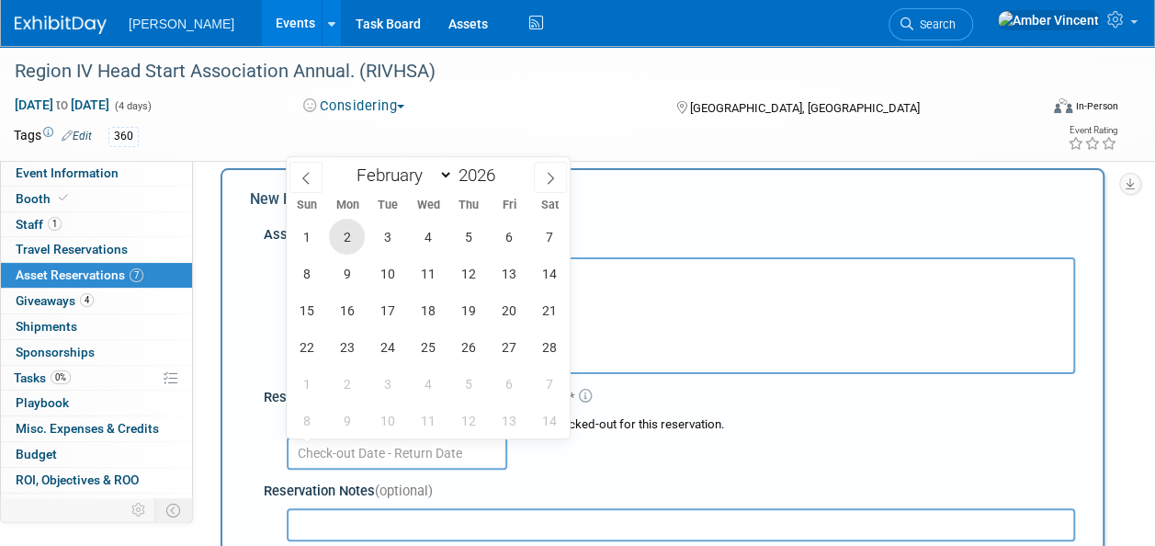
click at [348, 245] on span "2" at bounding box center [347, 237] width 36 height 36
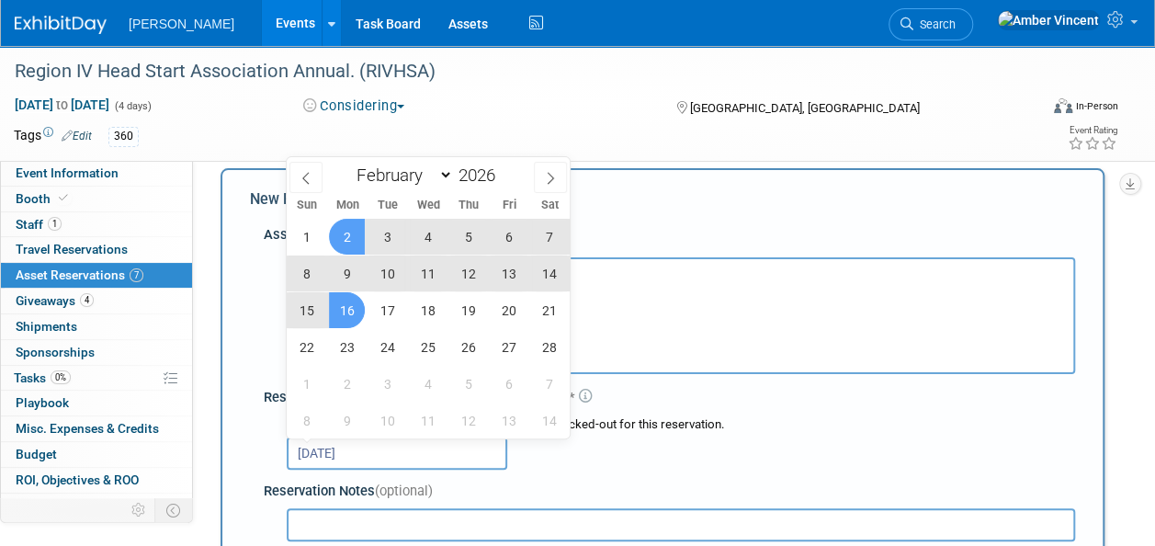
drag, startPoint x: 352, startPoint y: 309, endPoint x: 351, endPoint y: 349, distance: 40.4
click at [351, 309] on span "16" at bounding box center [347, 310] width 36 height 36
type input "Feb 2, 2026 to Feb 16, 2026"
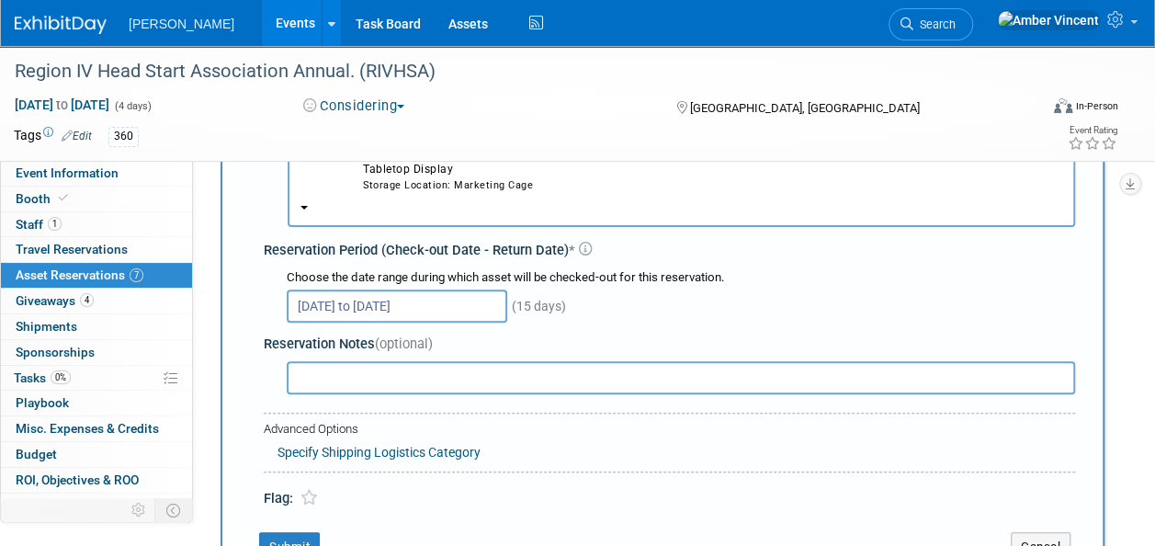
scroll to position [293, 0]
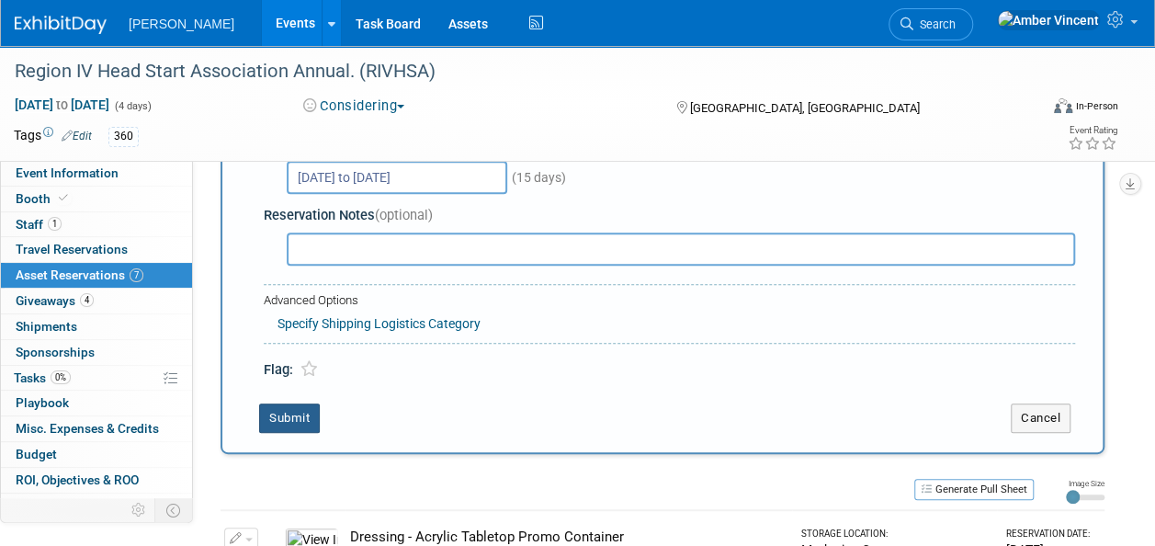
click at [279, 406] on button "Submit" at bounding box center [289, 417] width 61 height 29
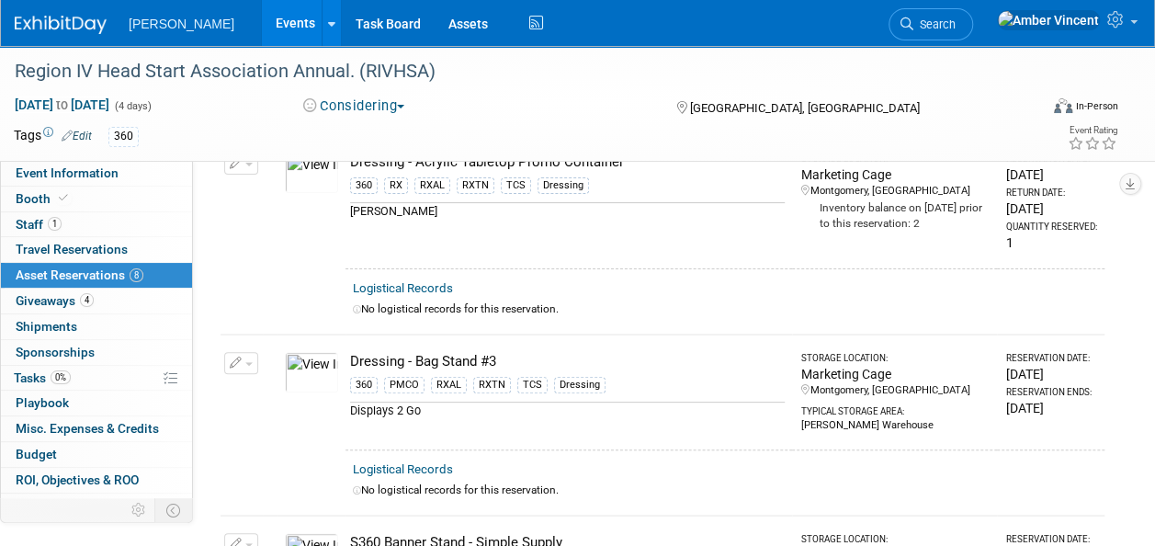
scroll to position [0, 0]
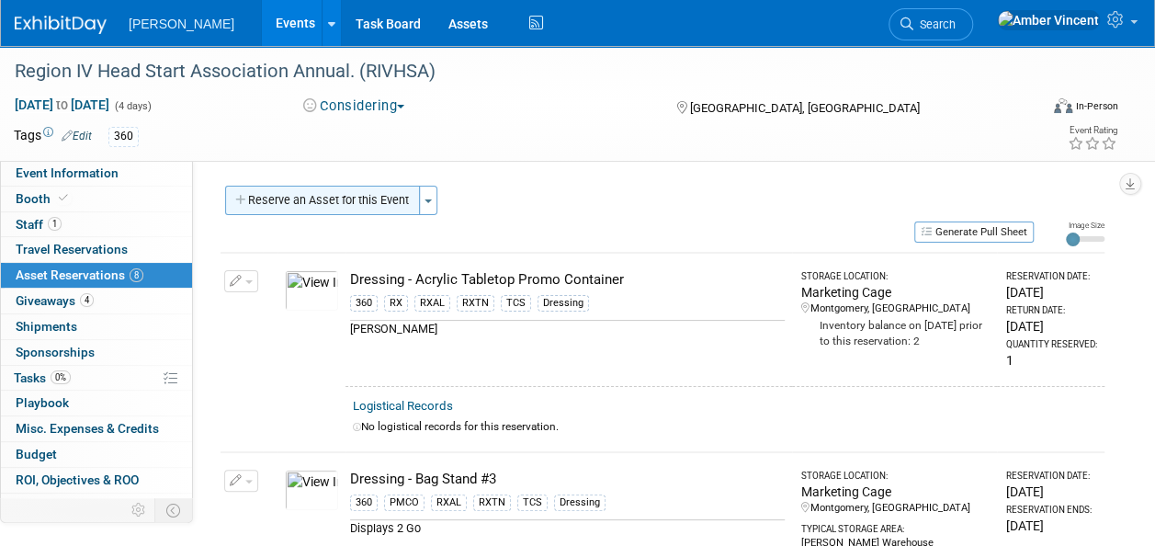
click at [365, 206] on button "Reserve an Asset for this Event" at bounding box center [322, 200] width 195 height 29
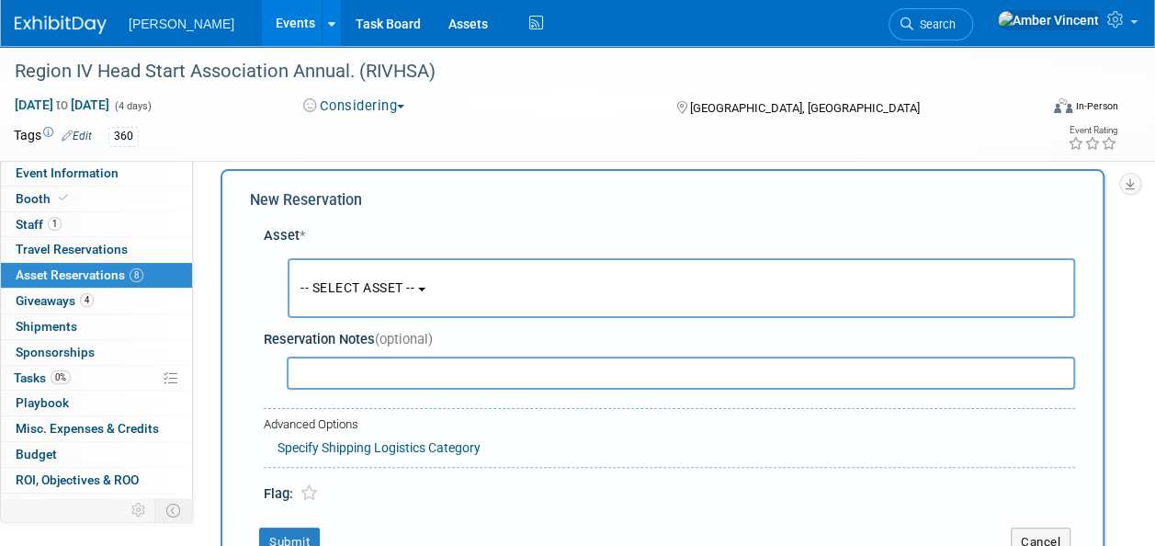
scroll to position [17, 0]
click at [311, 282] on span "-- SELECT ASSET --" at bounding box center [358, 286] width 114 height 15
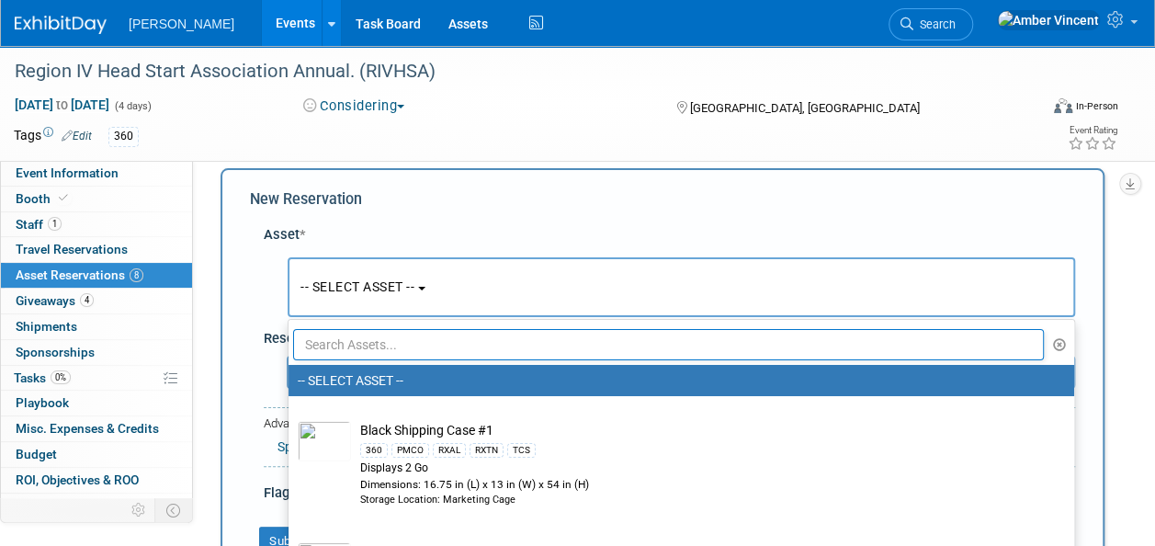
click at [344, 347] on input "text" at bounding box center [668, 344] width 751 height 31
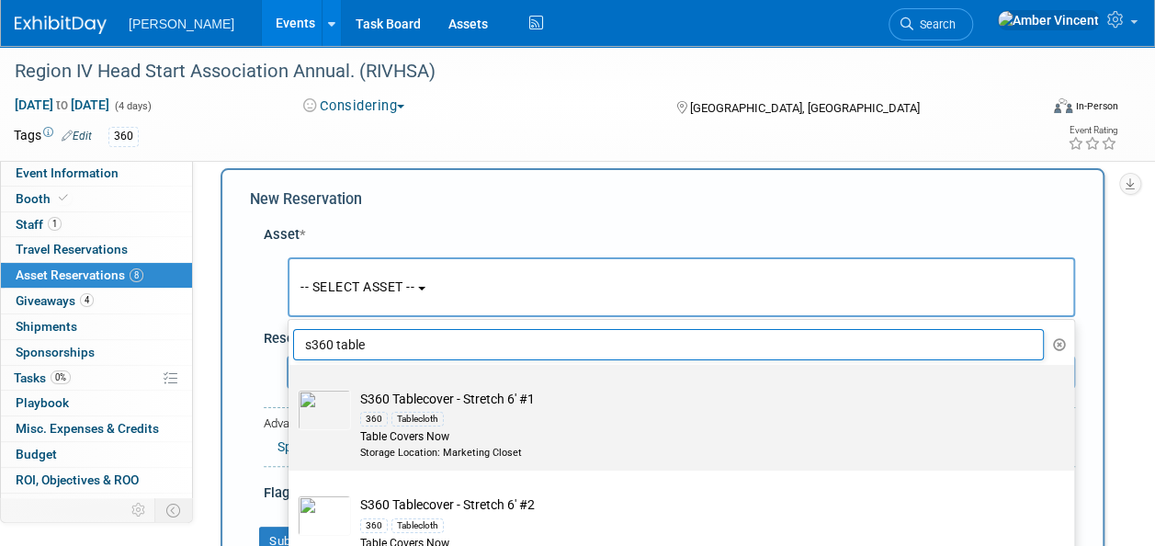
type input "s360 table"
click at [486, 429] on div "Table Covers Now" at bounding box center [698, 437] width 677 height 16
click at [291, 387] on input "S360 Tablecover - Stretch 6' #1 360 Tablecloth Table Covers Now Storage Locatio…" at bounding box center [285, 381] width 12 height 12
select select "10722333"
select select "1"
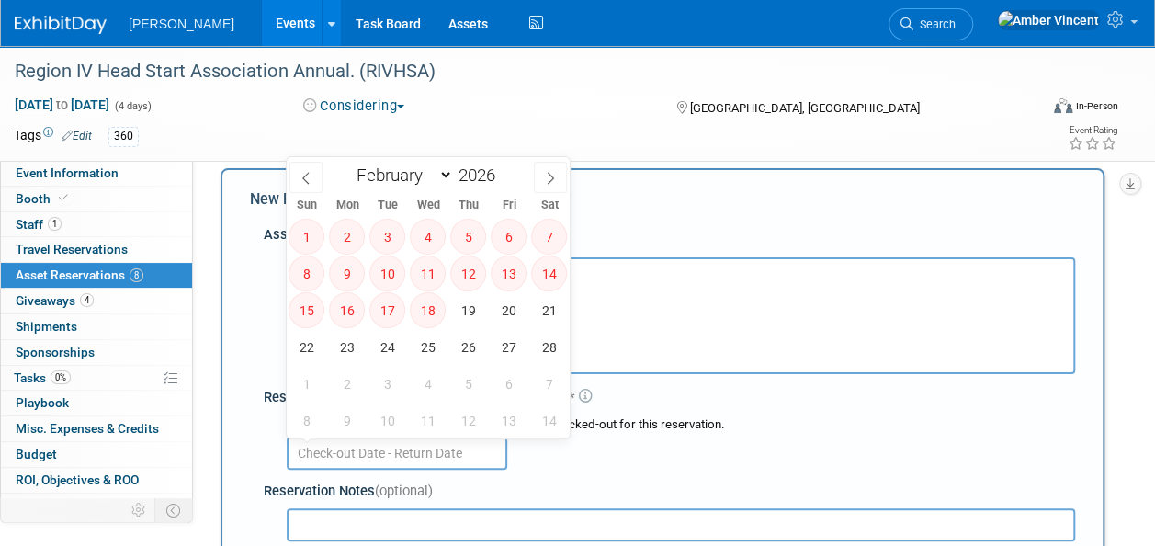
click at [448, 448] on input "text" at bounding box center [397, 453] width 221 height 33
click at [272, 410] on div "Choose the date range during which asset will be checked-out for this reservati…" at bounding box center [673, 442] width 804 height 64
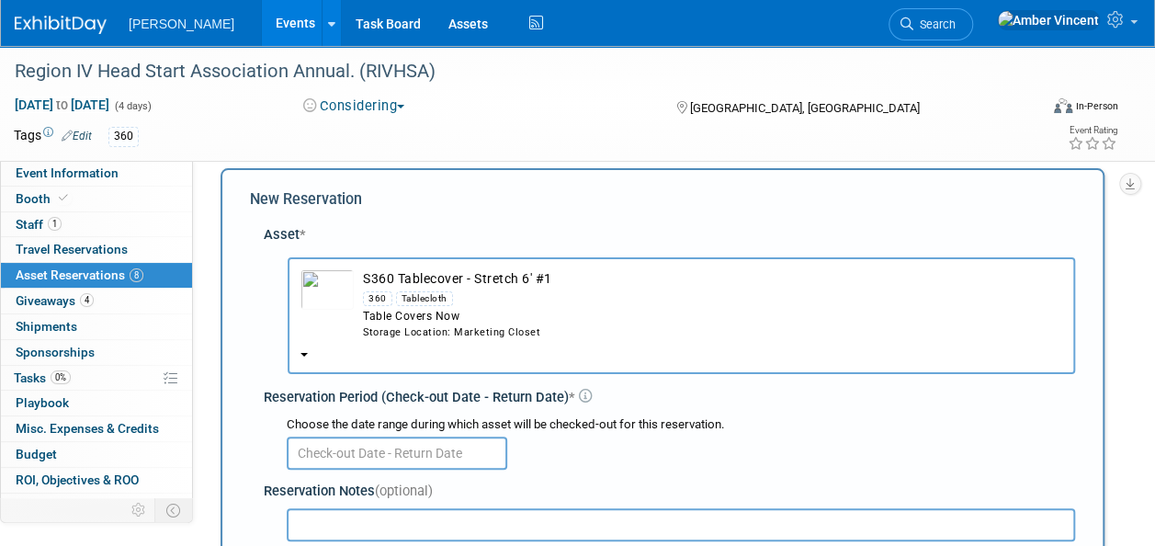
click at [409, 313] on div "Table Covers Now" at bounding box center [712, 317] width 699 height 16
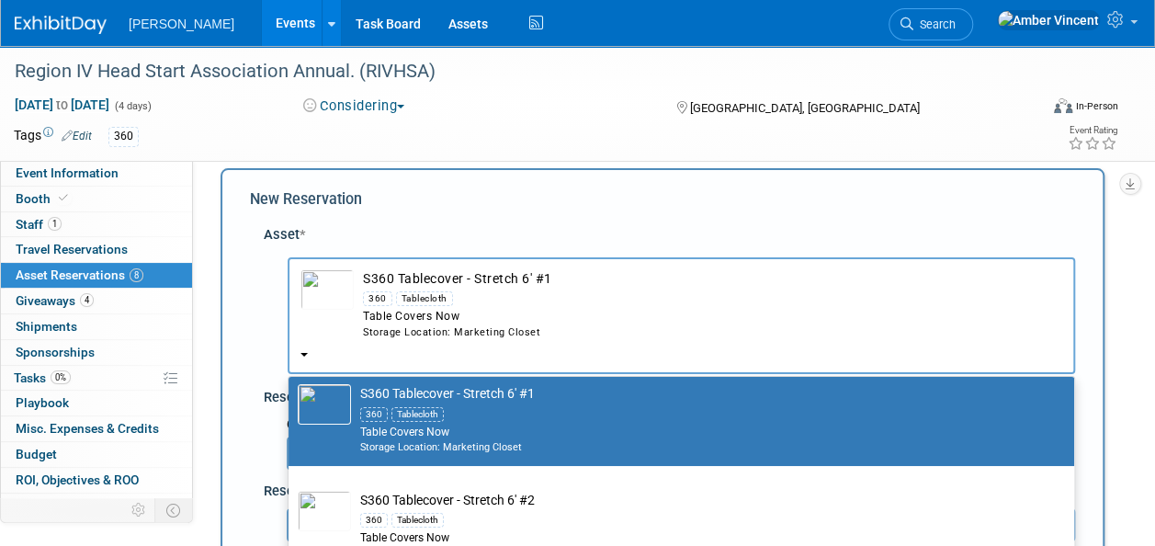
scroll to position [92, 0]
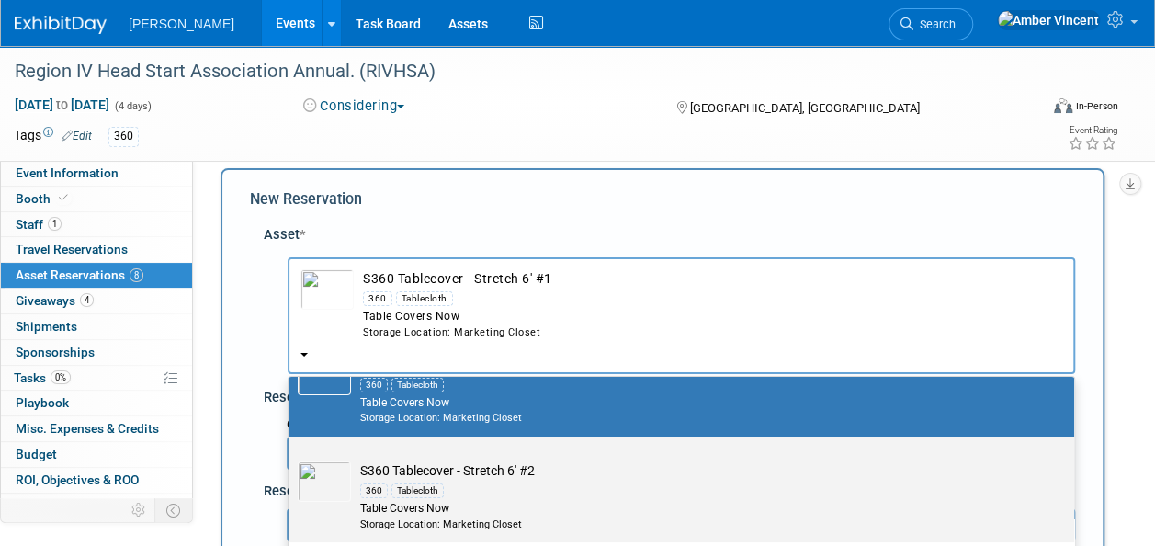
click at [405, 456] on label "S360 Tablecover - Stretch 6' #2 360 Tablecloth Table Covers Now Storage Locatio…" at bounding box center [677, 489] width 758 height 98
click at [291, 456] on input "S360 Tablecover - Stretch 6' #2 360 Tablecloth Table Covers Now Storage Locatio…" at bounding box center [285, 453] width 12 height 12
select select "10727925"
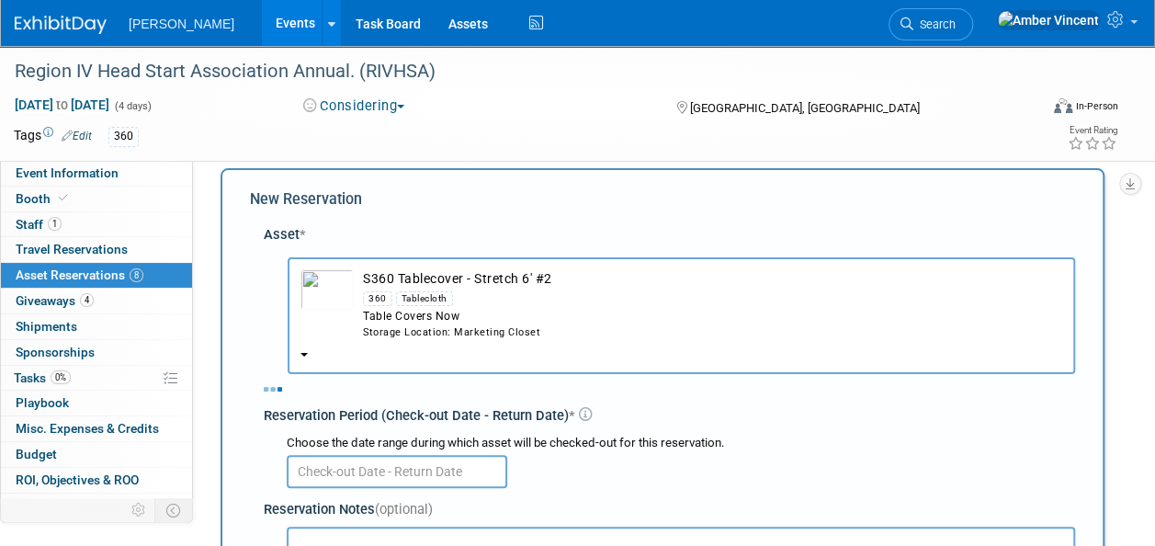
select select "1"
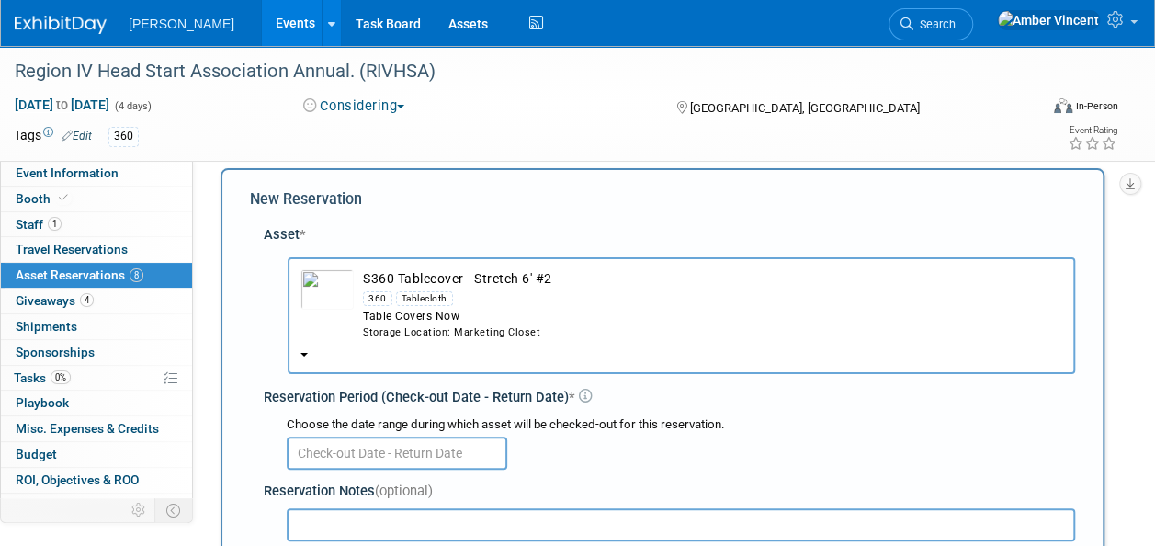
click at [403, 454] on input "text" at bounding box center [397, 453] width 221 height 33
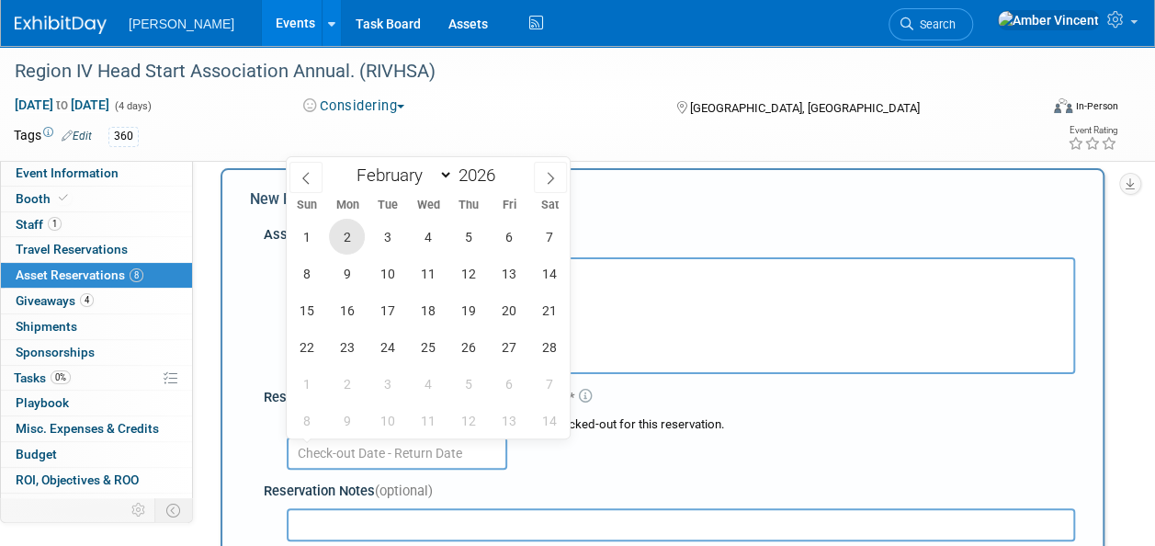
click at [345, 233] on span "2" at bounding box center [347, 237] width 36 height 36
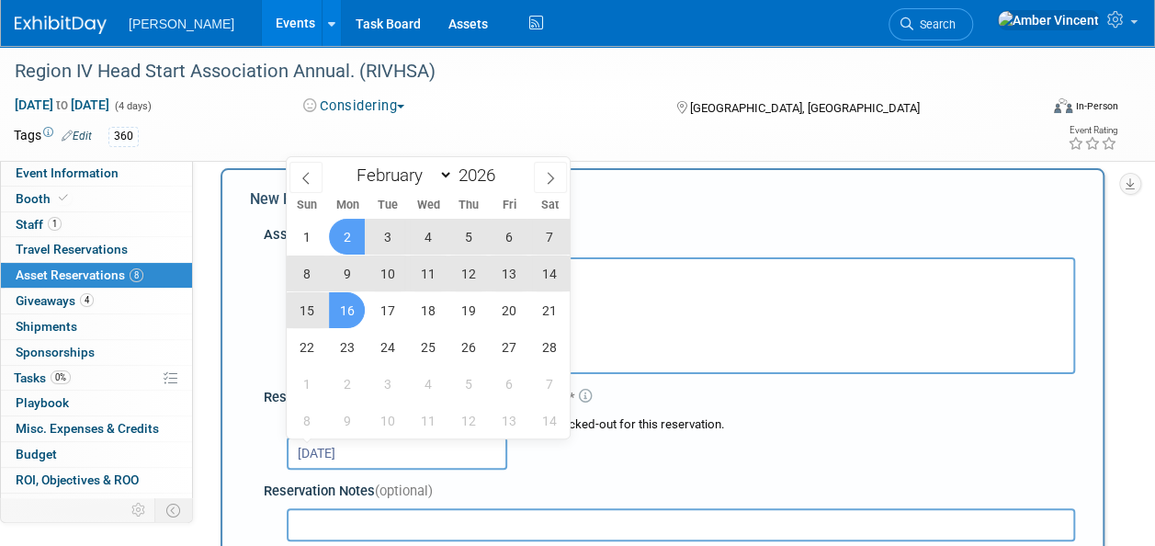
click at [355, 303] on span "16" at bounding box center [347, 310] width 36 height 36
type input "Feb 2, 2026 to Feb 16, 2026"
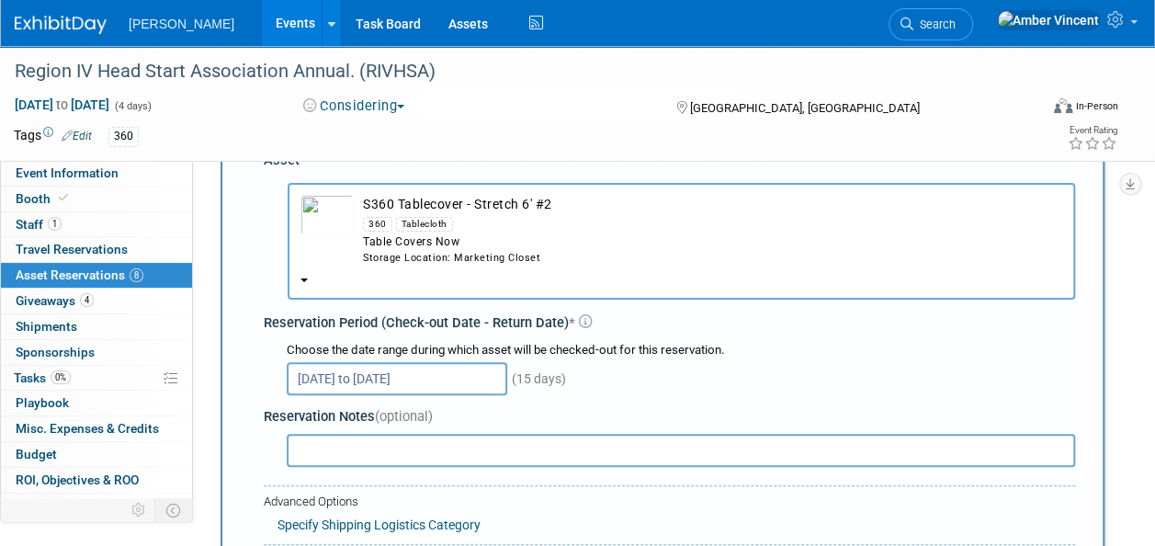
scroll to position [201, 0]
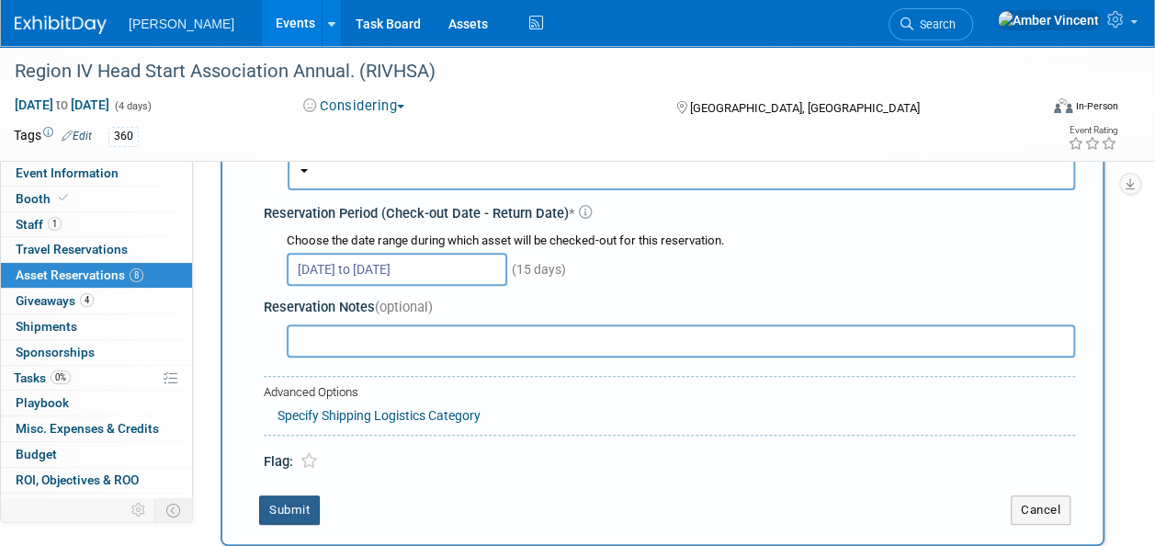
click at [278, 504] on button "Submit" at bounding box center [289, 509] width 61 height 29
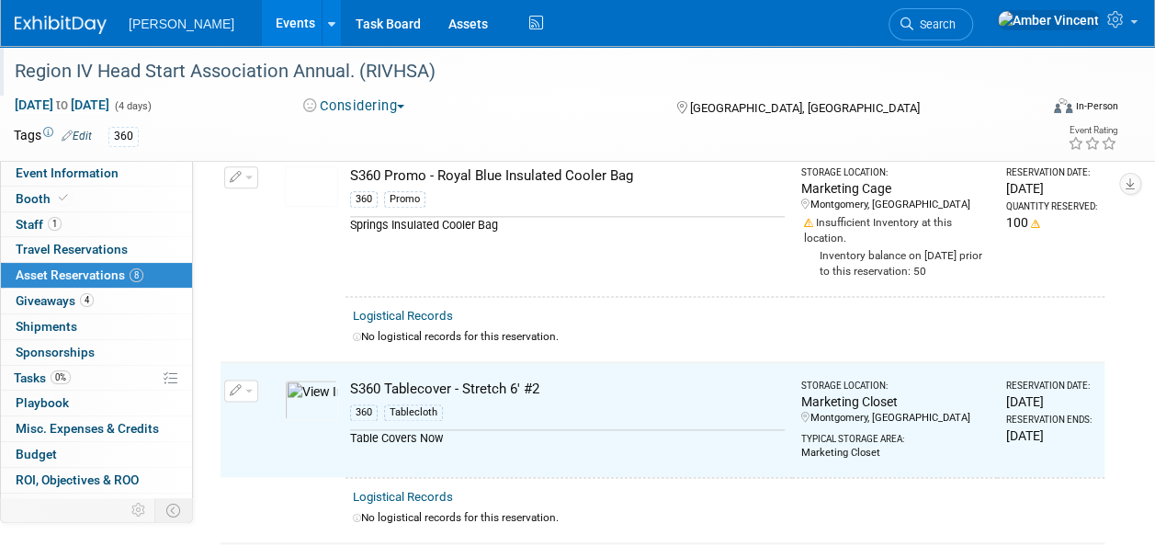
scroll to position [1212, 0]
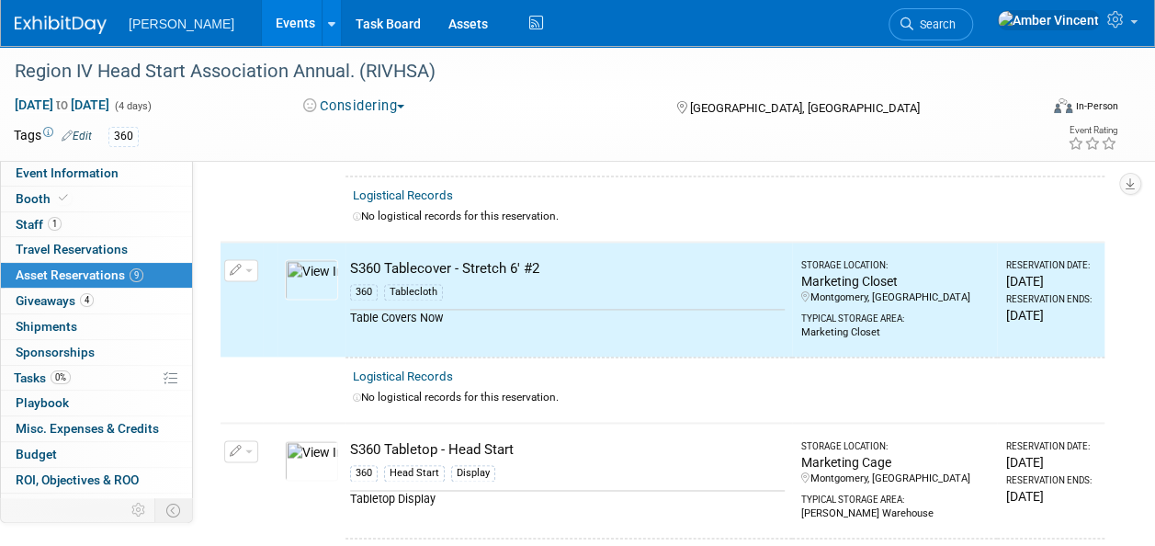
click at [262, 27] on link "Events" at bounding box center [295, 23] width 67 height 46
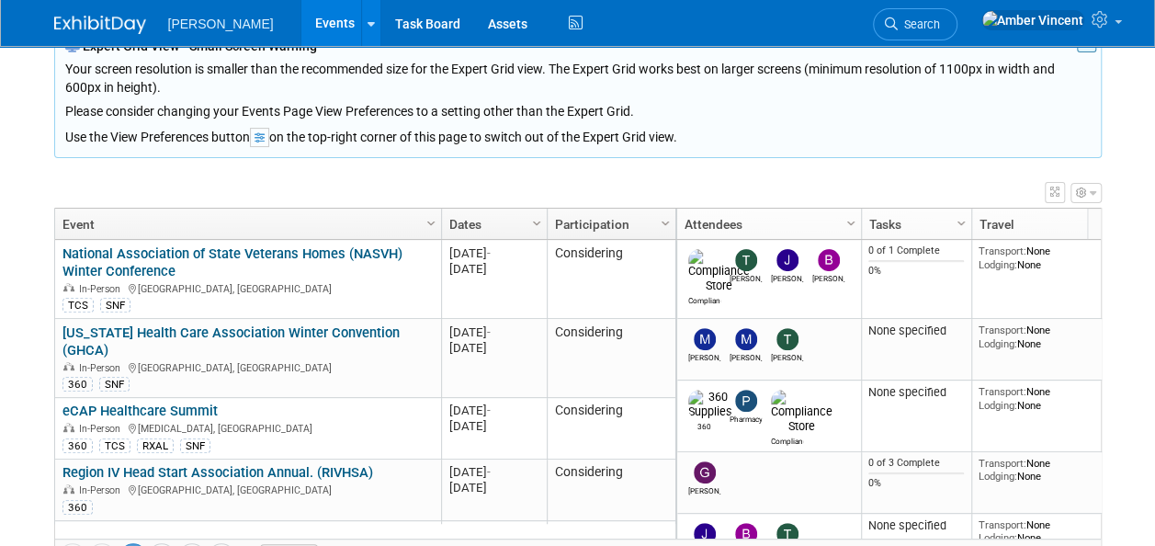
scroll to position [184, 0]
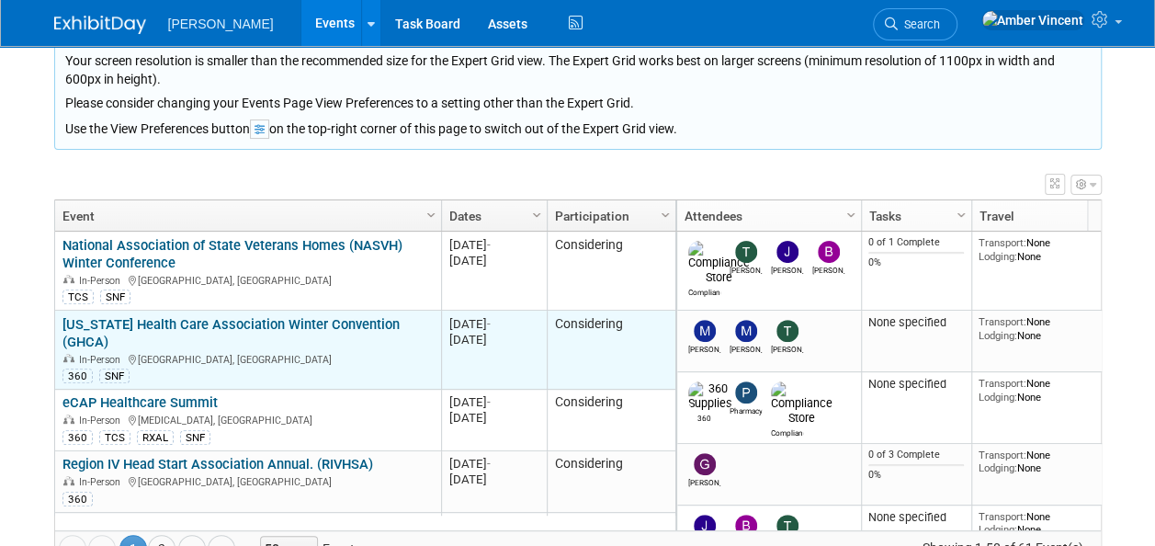
click at [271, 318] on link "[US_STATE] Health Care Association Winter Convention (GHCA)" at bounding box center [230, 333] width 337 height 34
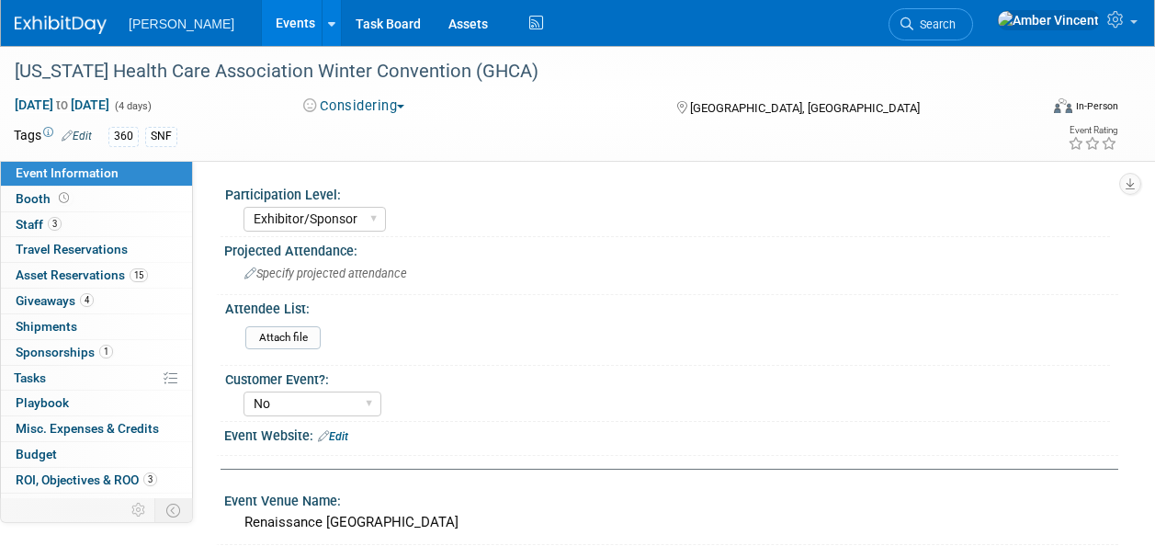
select select "Exhibitor/Sponsor"
select select "No"
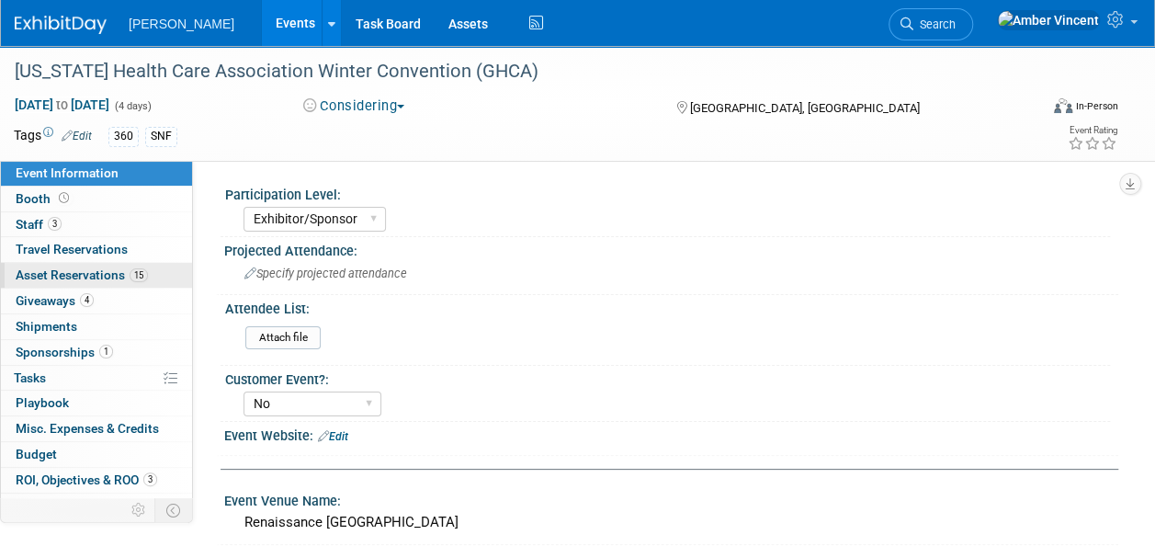
click at [59, 276] on span "Asset Reservations 15" at bounding box center [82, 274] width 132 height 15
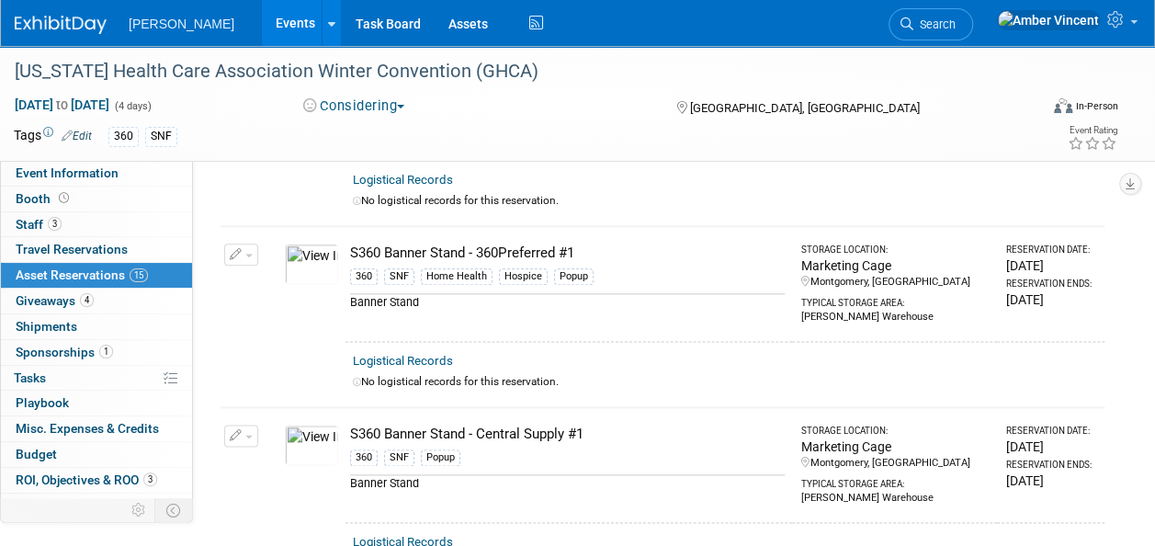
scroll to position [531, 0]
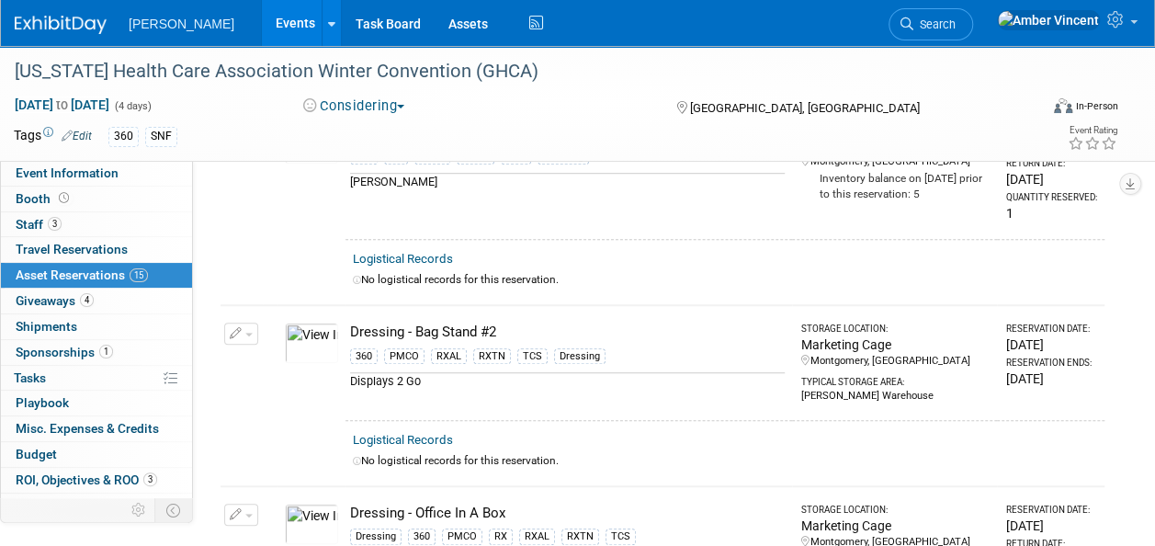
click at [262, 37] on link "Events" at bounding box center [295, 23] width 67 height 46
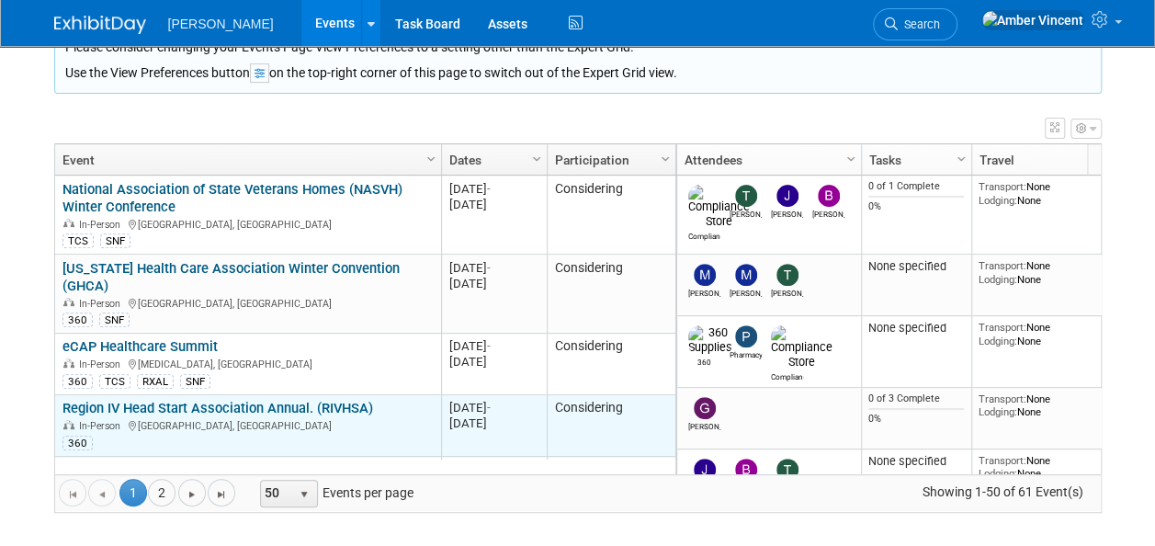
click at [188, 417] on div "In-Person [GEOGRAPHIC_DATA], [GEOGRAPHIC_DATA]" at bounding box center [247, 425] width 370 height 16
click at [324, 400] on link "Region IV Head Start Association Annual. (RIVHSA)" at bounding box center [217, 408] width 311 height 17
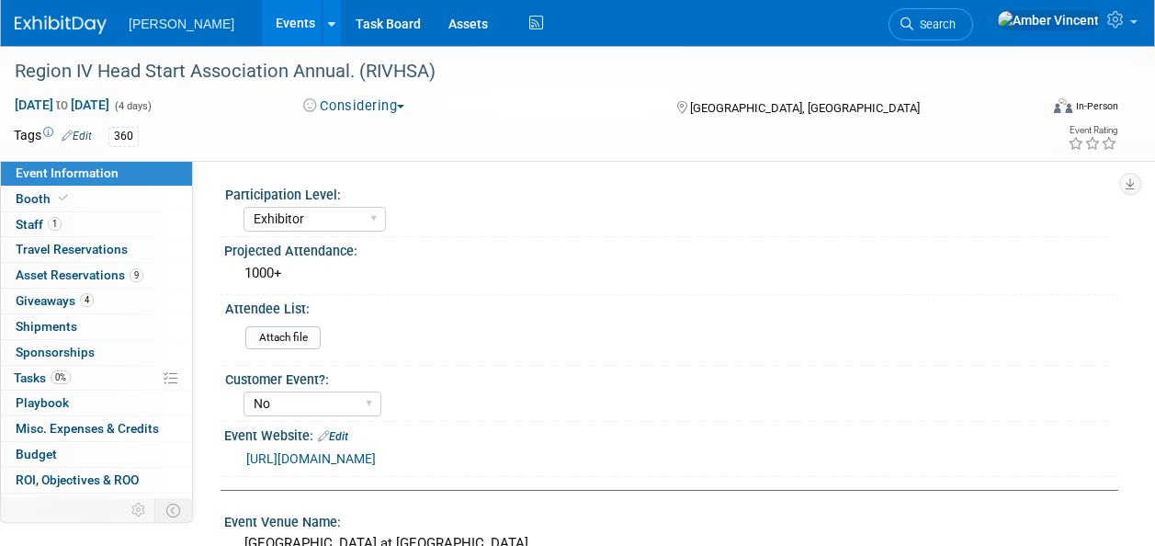
select select "Exhibitor"
select select "No"
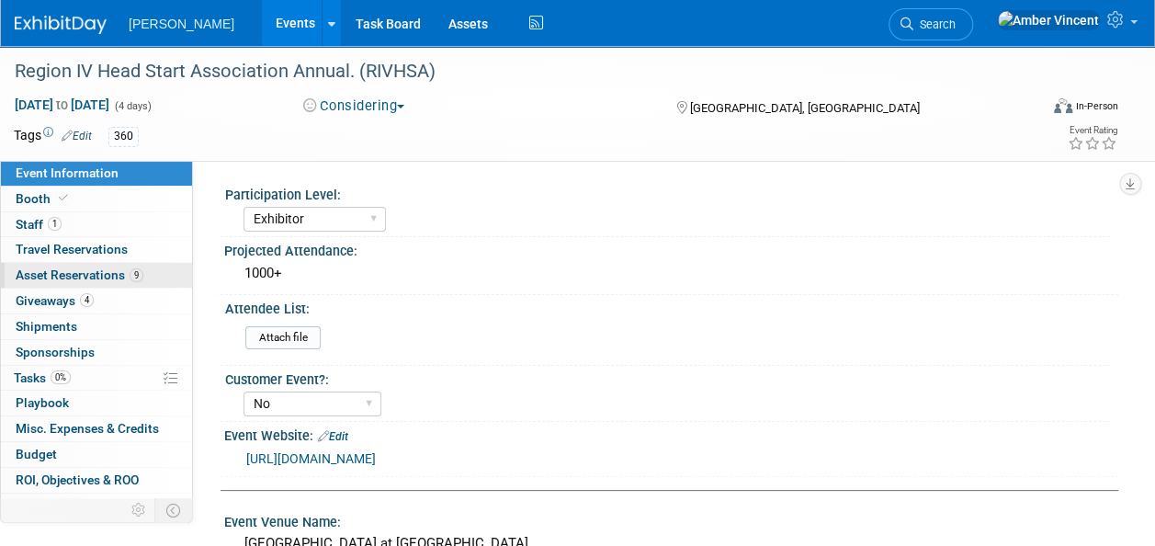
click at [89, 270] on span "Asset Reservations 9" at bounding box center [80, 274] width 128 height 15
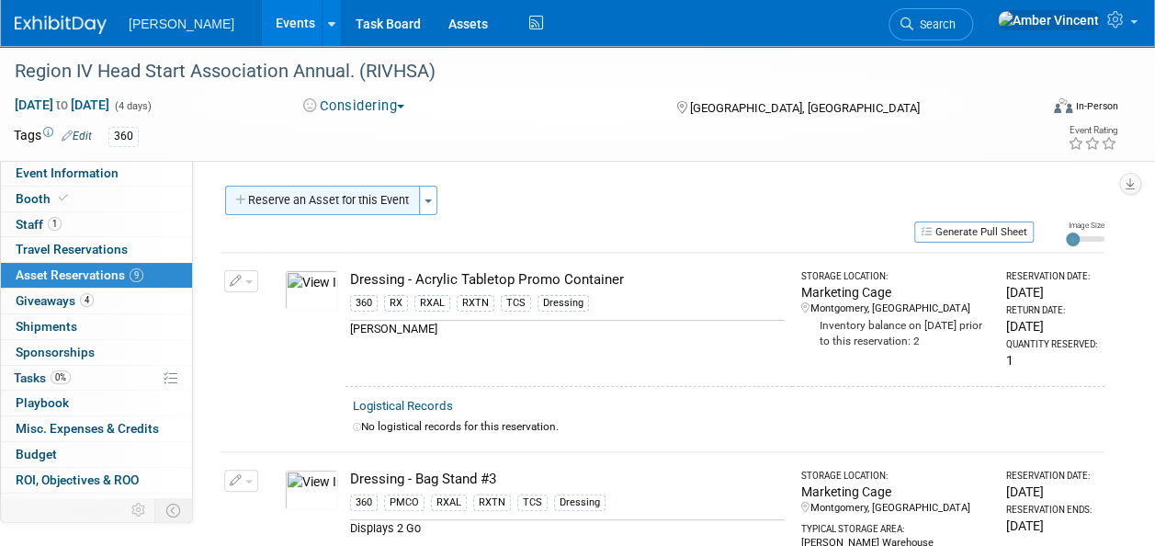
click at [300, 210] on button "Reserve an Asset for this Event" at bounding box center [322, 200] width 195 height 29
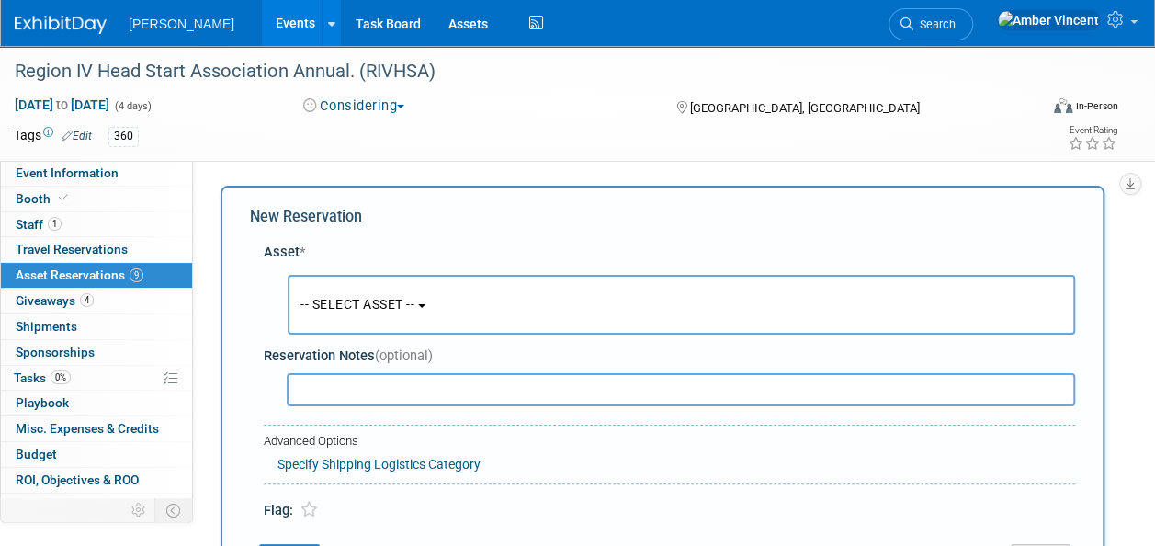
scroll to position [17, 0]
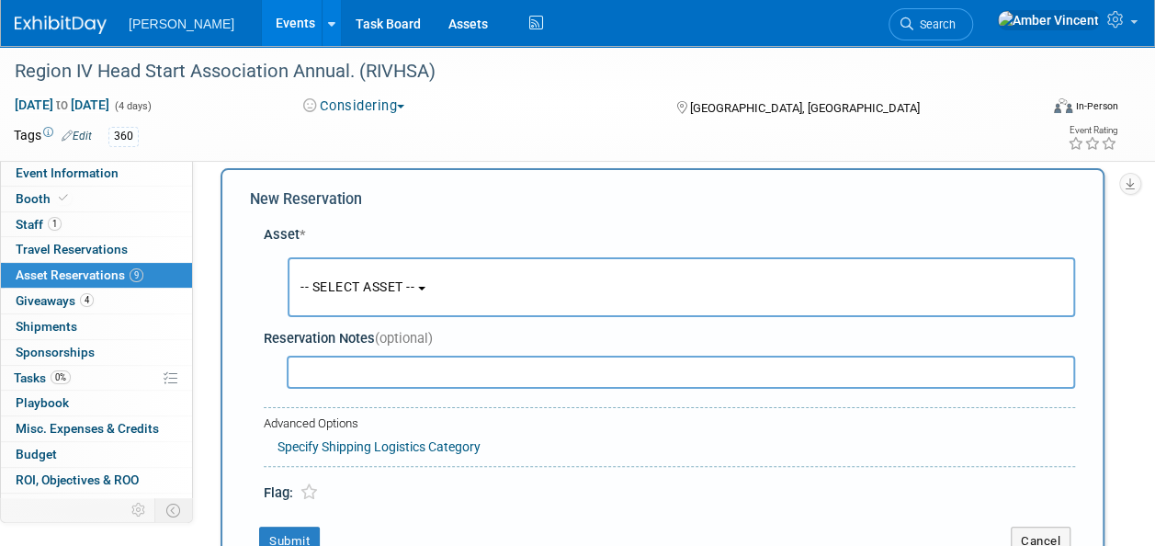
click at [377, 278] on button "-- SELECT ASSET --" at bounding box center [682, 287] width 788 height 60
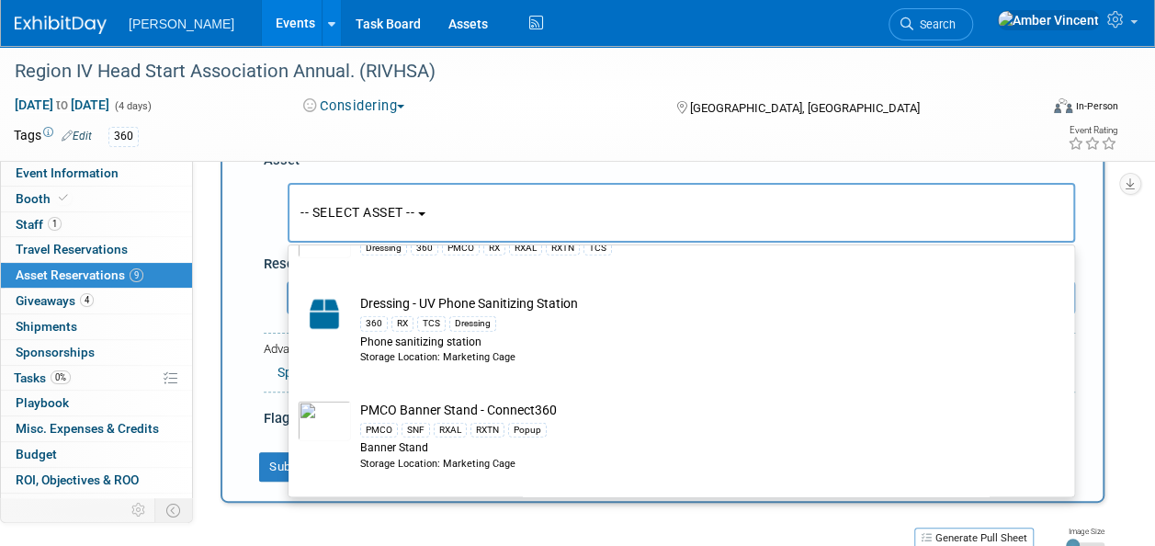
scroll to position [2665, 0]
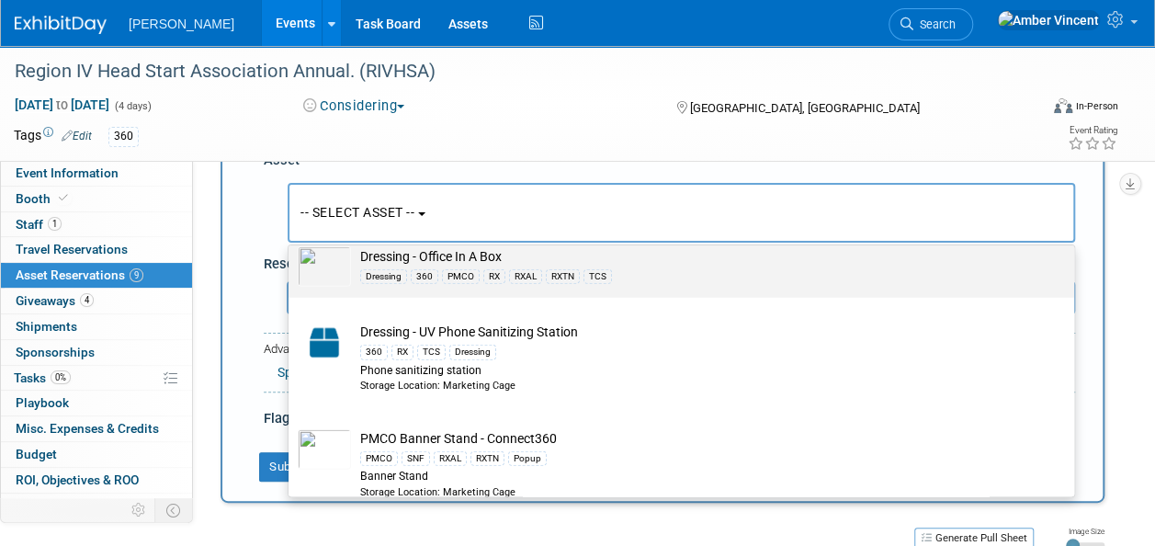
click at [417, 273] on div "360" at bounding box center [425, 276] width 28 height 15
click at [291, 244] on input "Dressing - Office In A Box Dressing 360 PMCO RX RXAL RXTN TCS" at bounding box center [285, 238] width 12 height 12
select select "10724056"
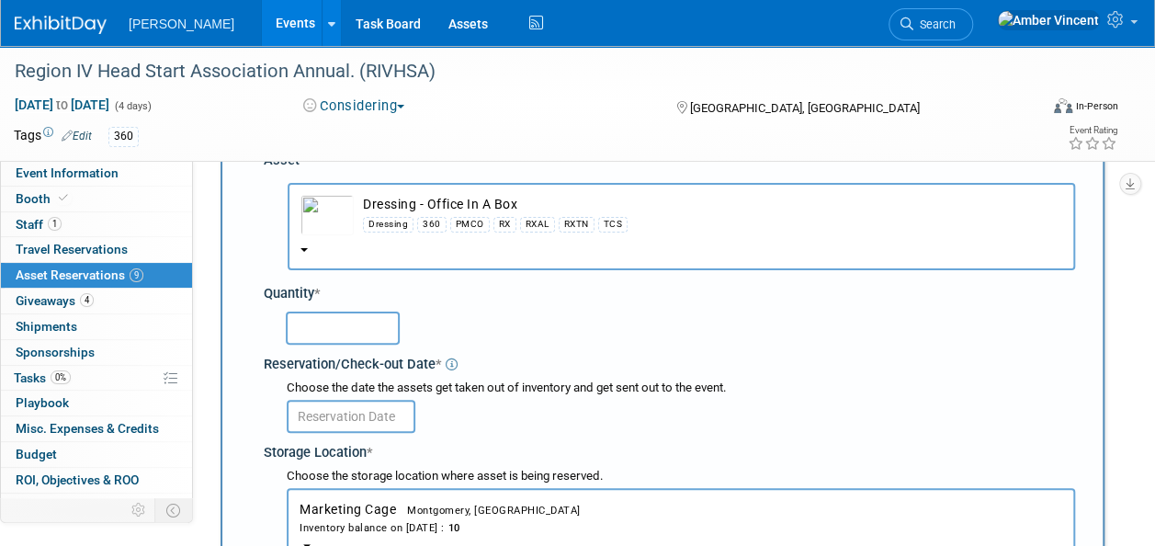
click at [344, 331] on input "text" at bounding box center [343, 328] width 114 height 33
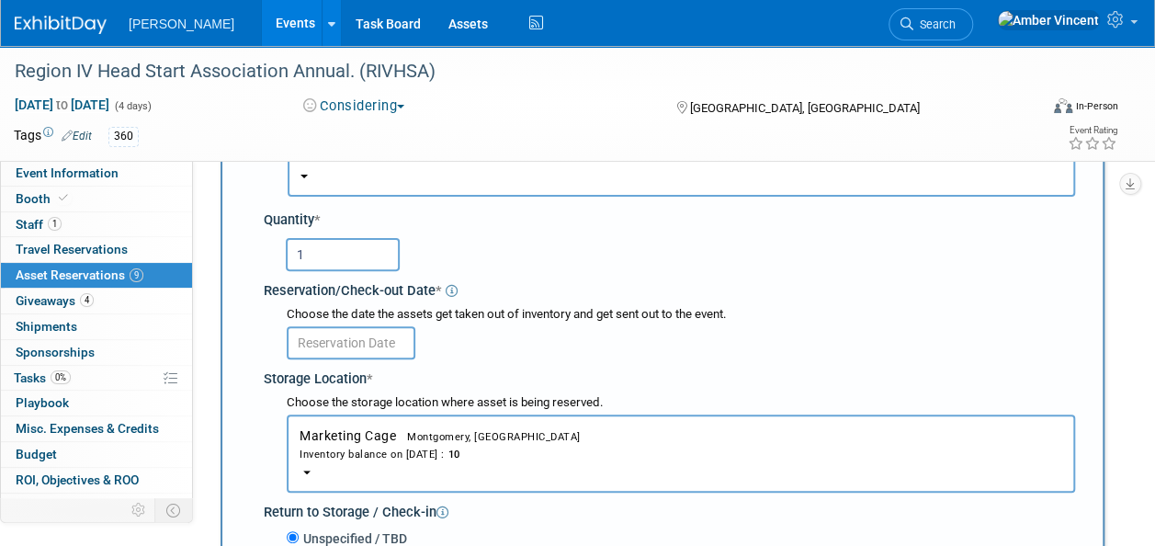
scroll to position [276, 0]
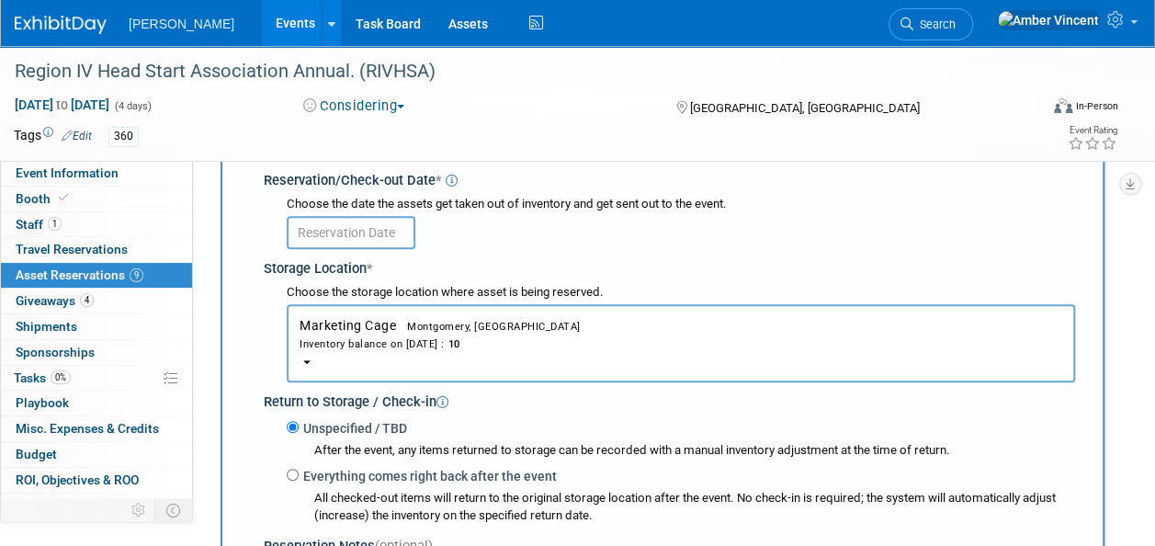
type input "1"
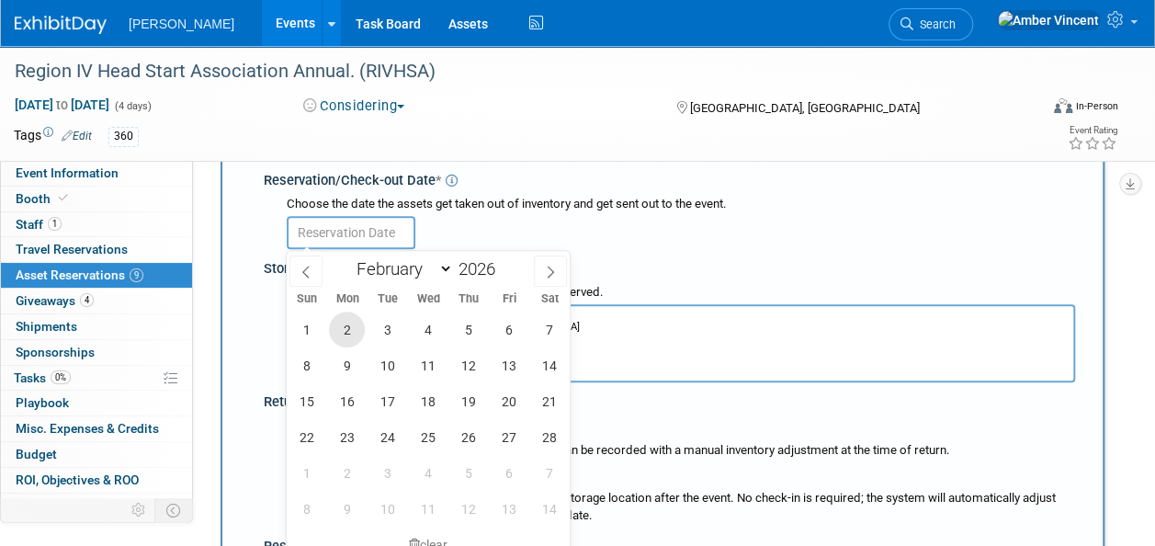
drag, startPoint x: 346, startPoint y: 329, endPoint x: 347, endPoint y: 340, distance: 11.2
click at [346, 329] on span "2" at bounding box center [347, 330] width 36 height 36
type input "[DATE]"
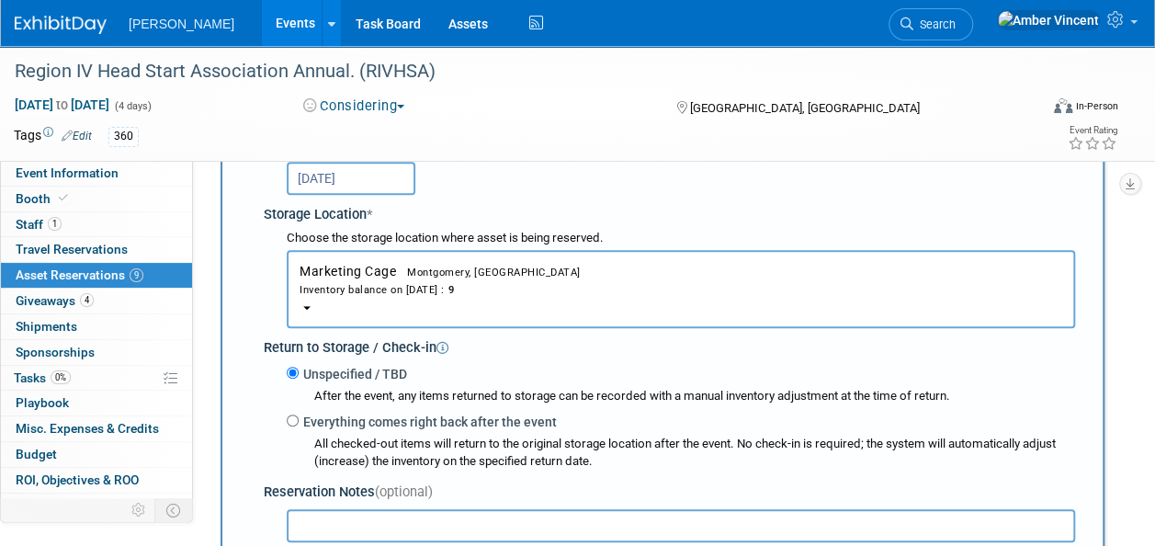
scroll to position [368, 0]
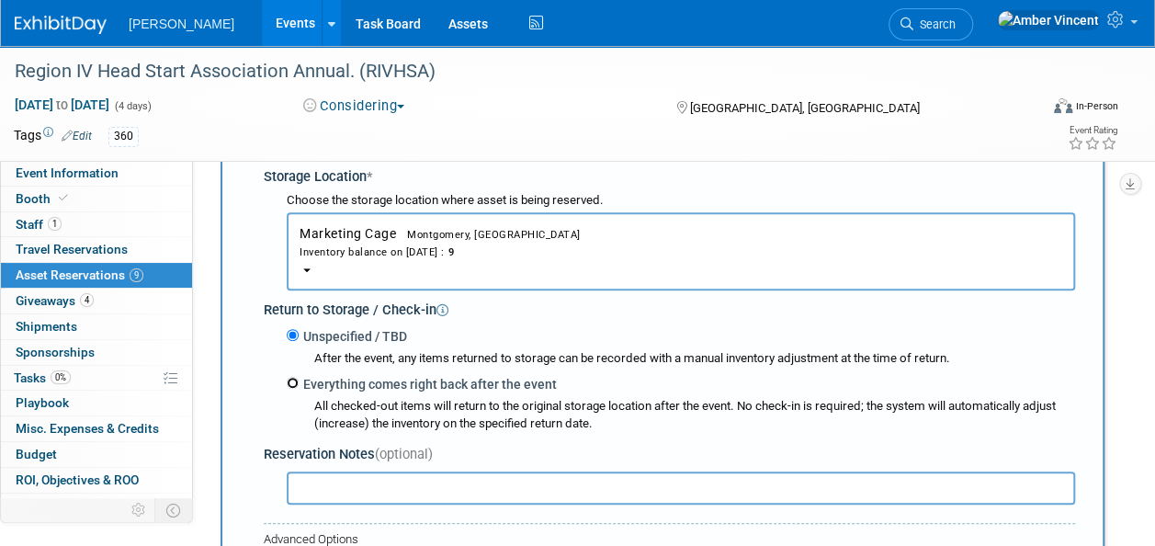
drag, startPoint x: 290, startPoint y: 380, endPoint x: 300, endPoint y: 410, distance: 30.8
click at [291, 380] on input "Everything comes right back after the event" at bounding box center [293, 383] width 12 height 12
radio input "true"
type input "2026"
select select "1"
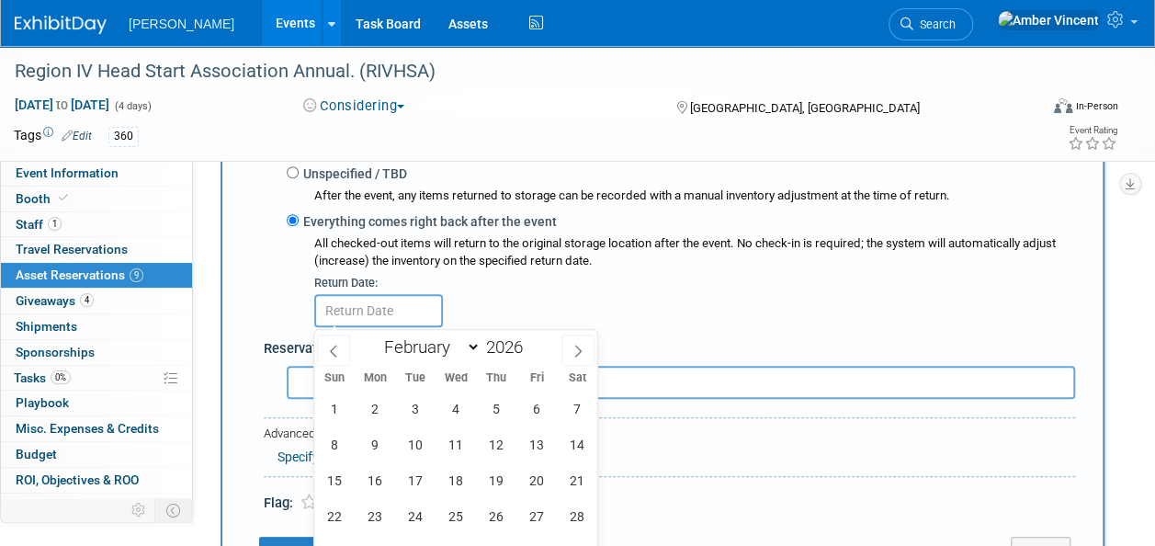
scroll to position [643, 0]
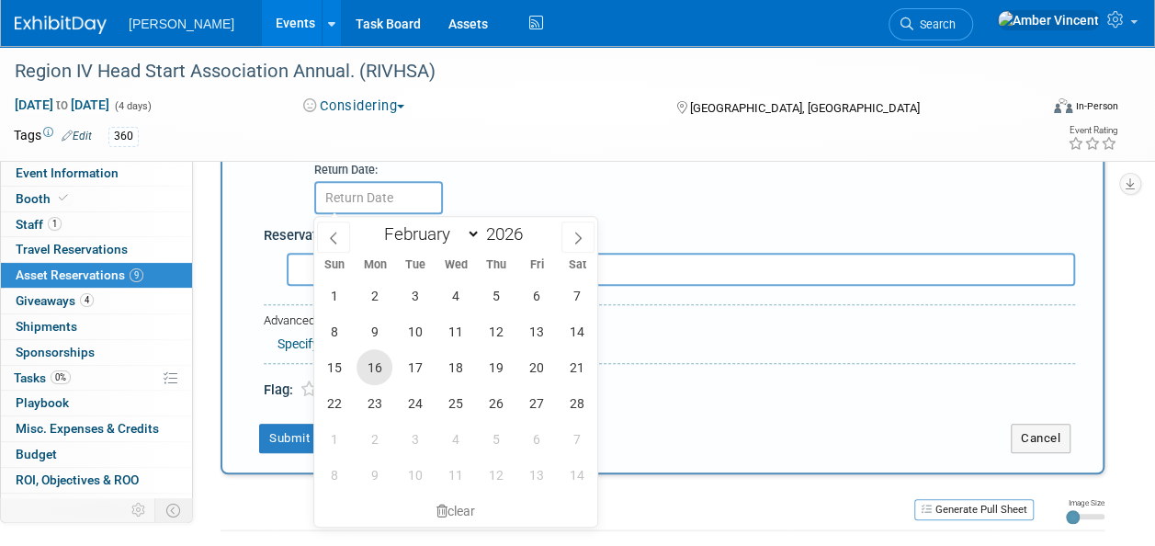
click at [362, 377] on span "16" at bounding box center [375, 367] width 36 height 36
type input "[DATE]"
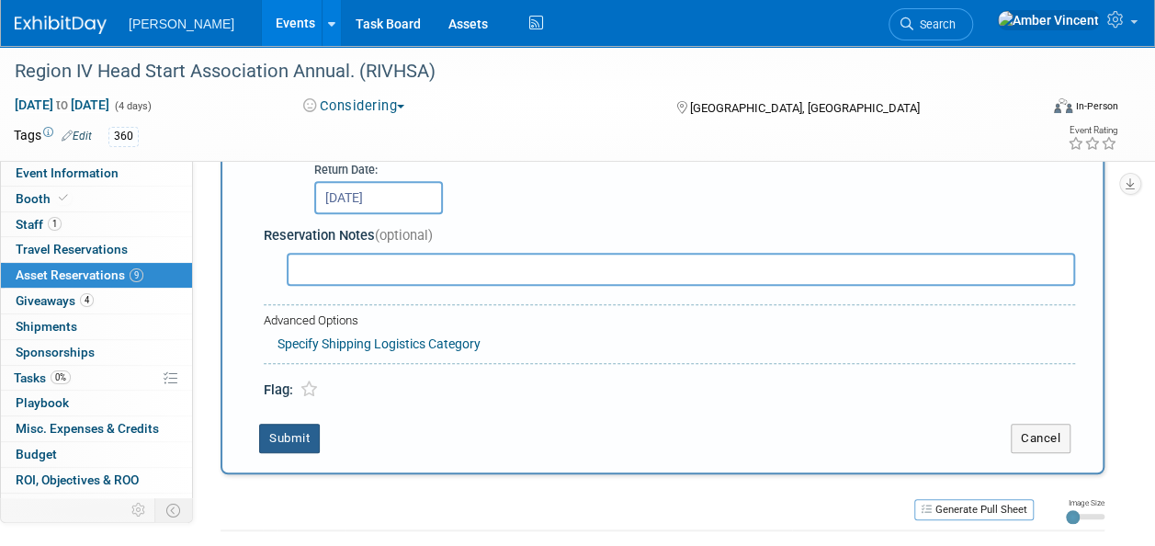
click at [308, 432] on button "Submit" at bounding box center [289, 438] width 61 height 29
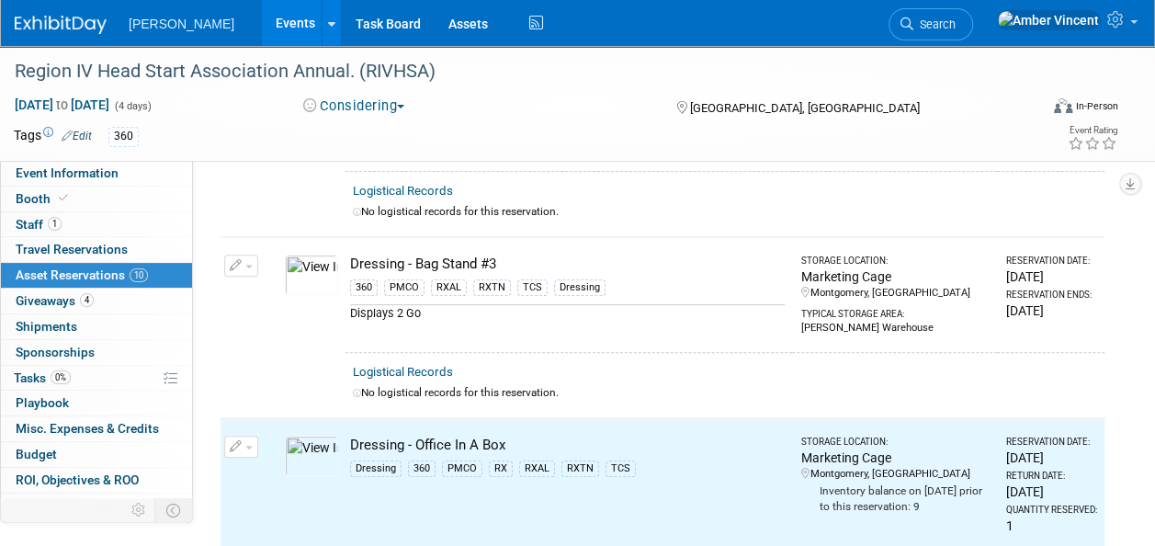
scroll to position [0, 0]
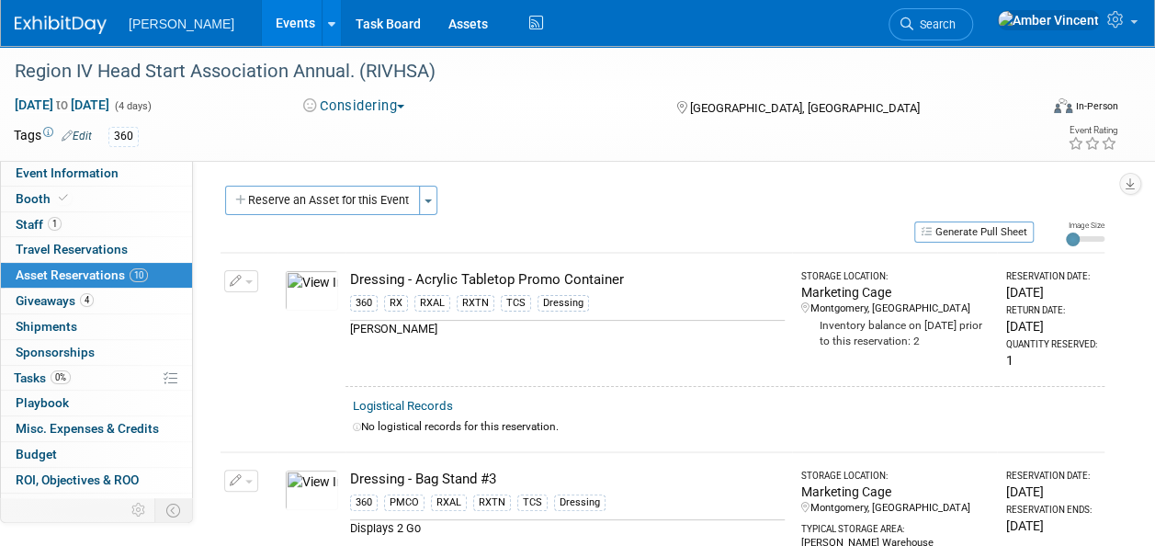
click at [346, 197] on button "Reserve an Asset for this Event" at bounding box center [322, 200] width 195 height 29
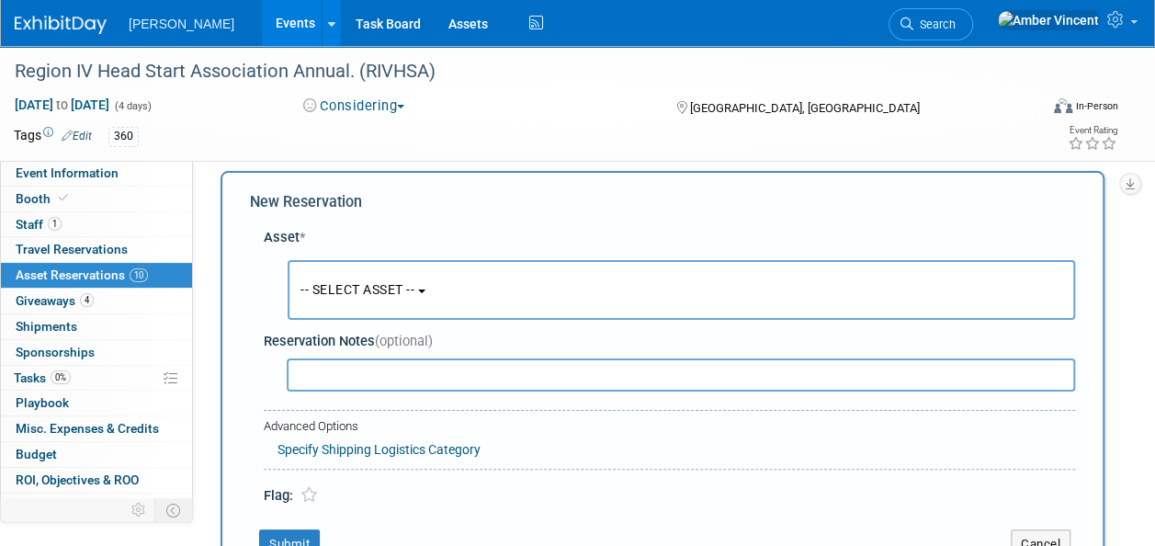
scroll to position [17, 0]
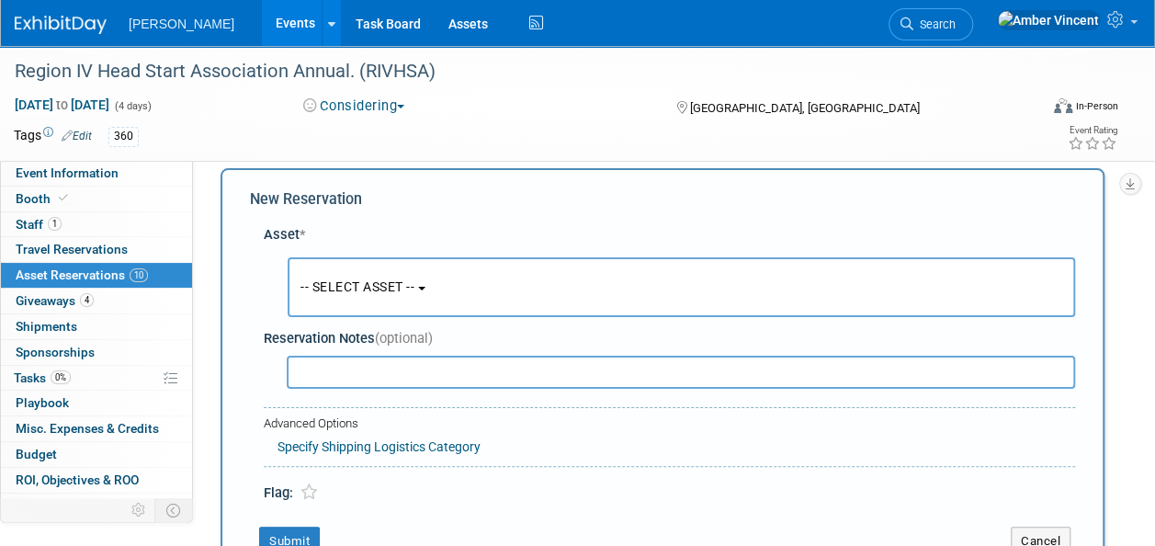
click at [408, 272] on button "-- SELECT ASSET --" at bounding box center [682, 287] width 788 height 60
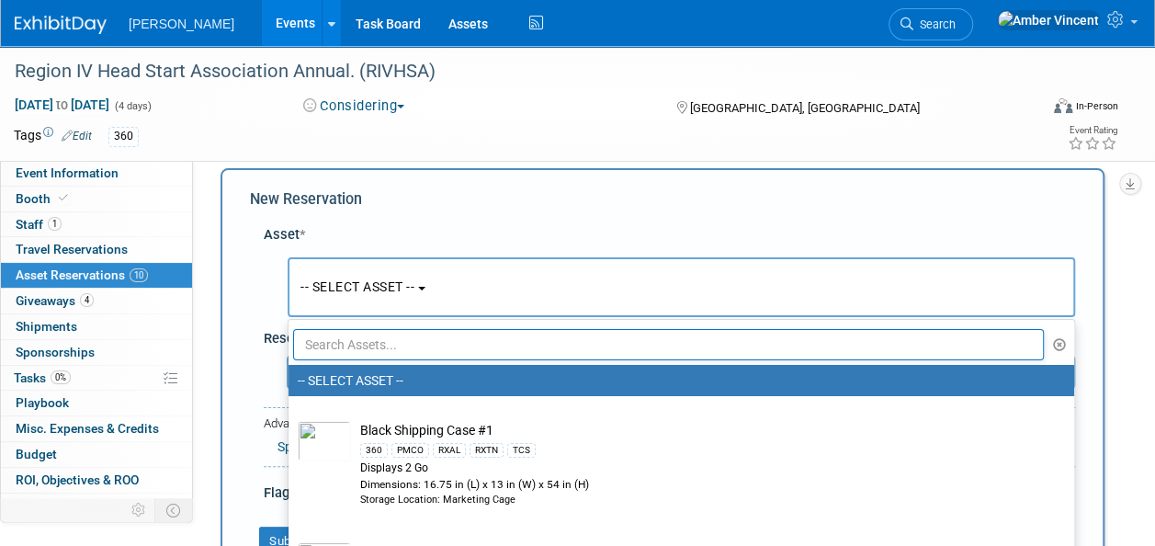
click at [414, 340] on input "text" at bounding box center [668, 344] width 751 height 31
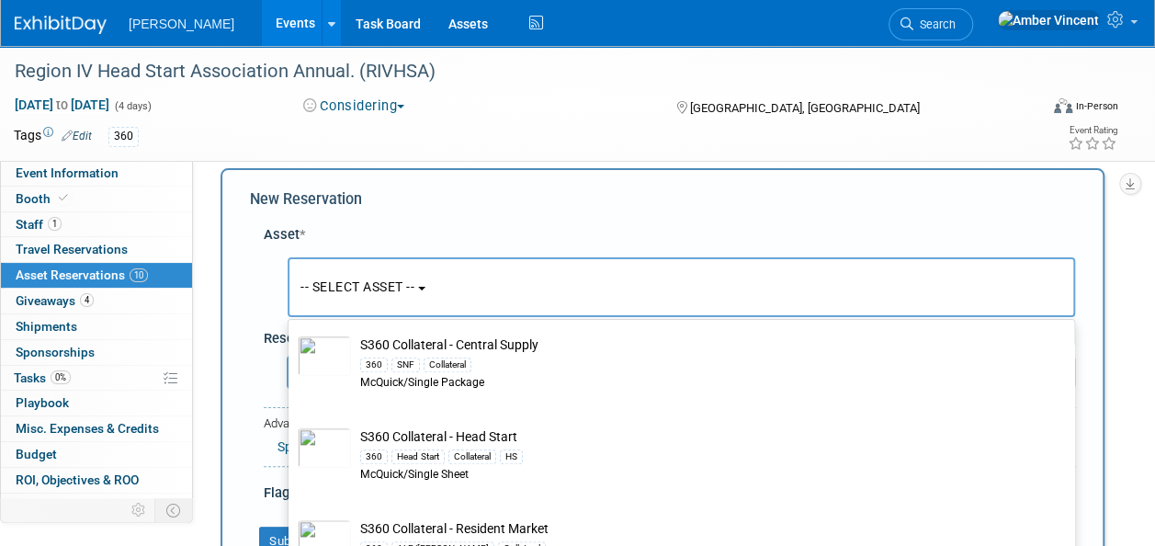
scroll to position [1103, 0]
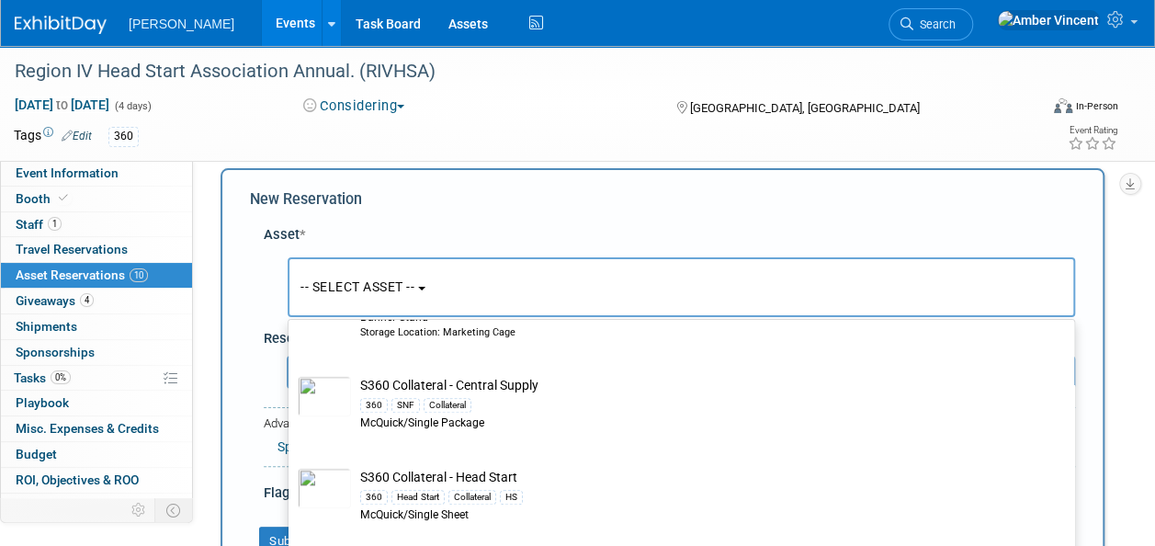
type input "s360"
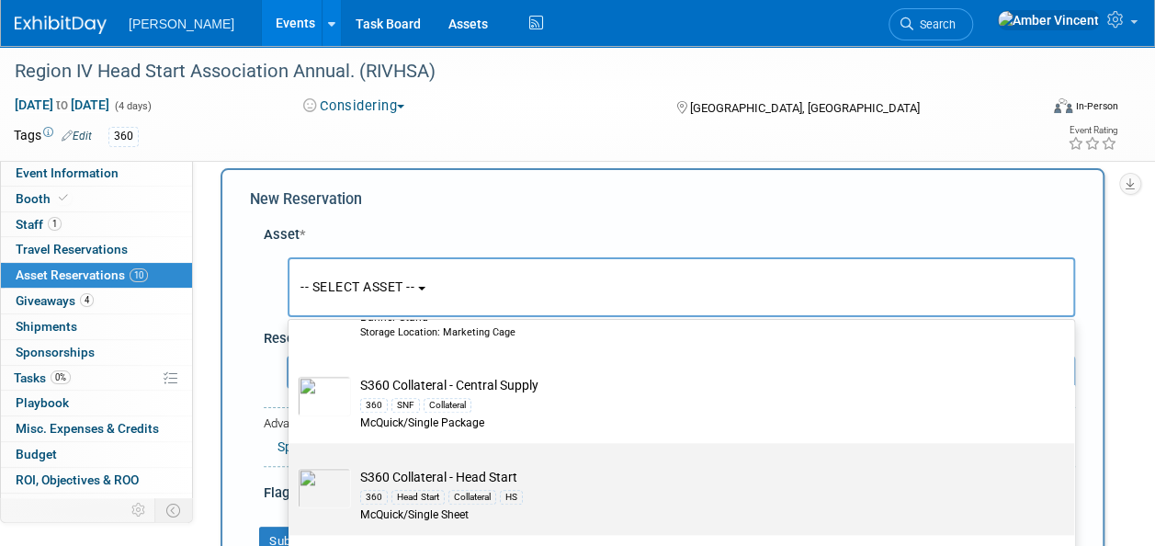
click at [443, 470] on td "S360 Collateral - Head Start 360 Head Start Collateral HS McQuick/Single Sheet" at bounding box center [694, 496] width 687 height 56
click at [291, 465] on input "S360 Collateral - Head Start 360 Head Start Collateral HS McQuick/Single Sheet" at bounding box center [285, 459] width 12 height 12
select select "10722318"
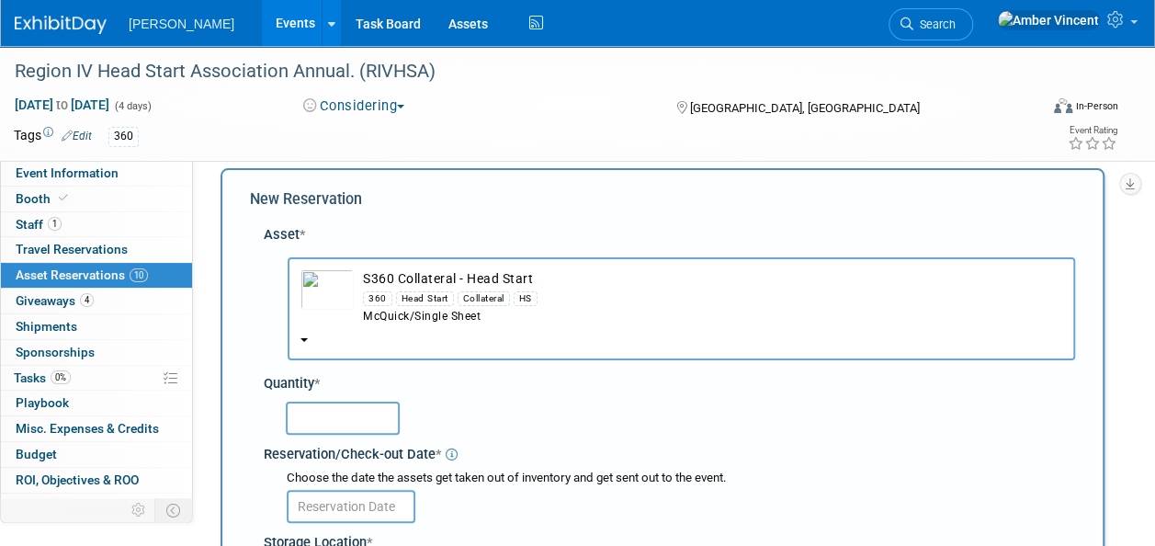
click at [377, 413] on input "text" at bounding box center [343, 418] width 114 height 33
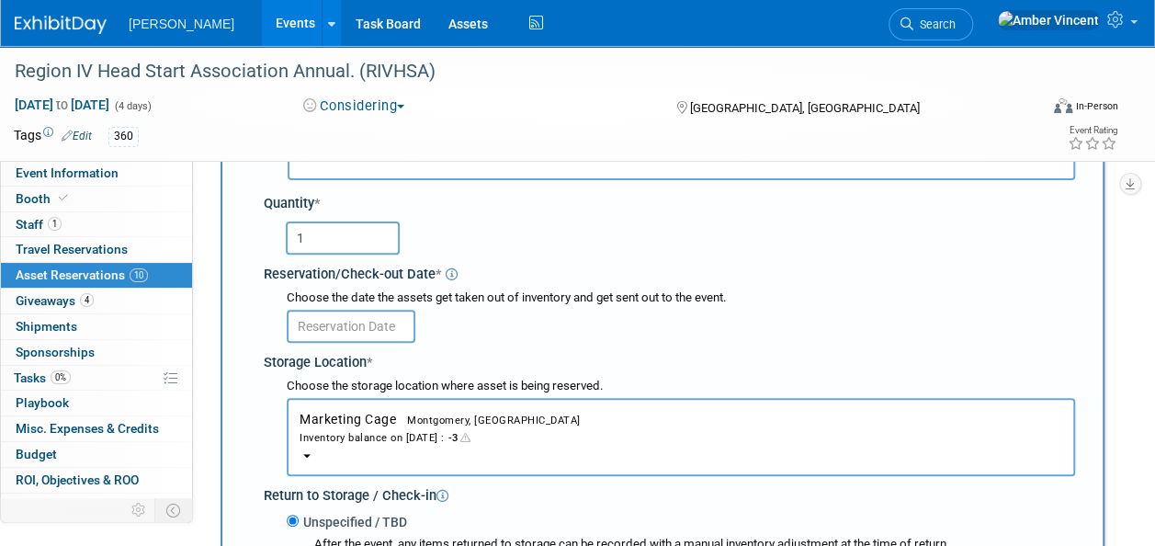
scroll to position [201, 0]
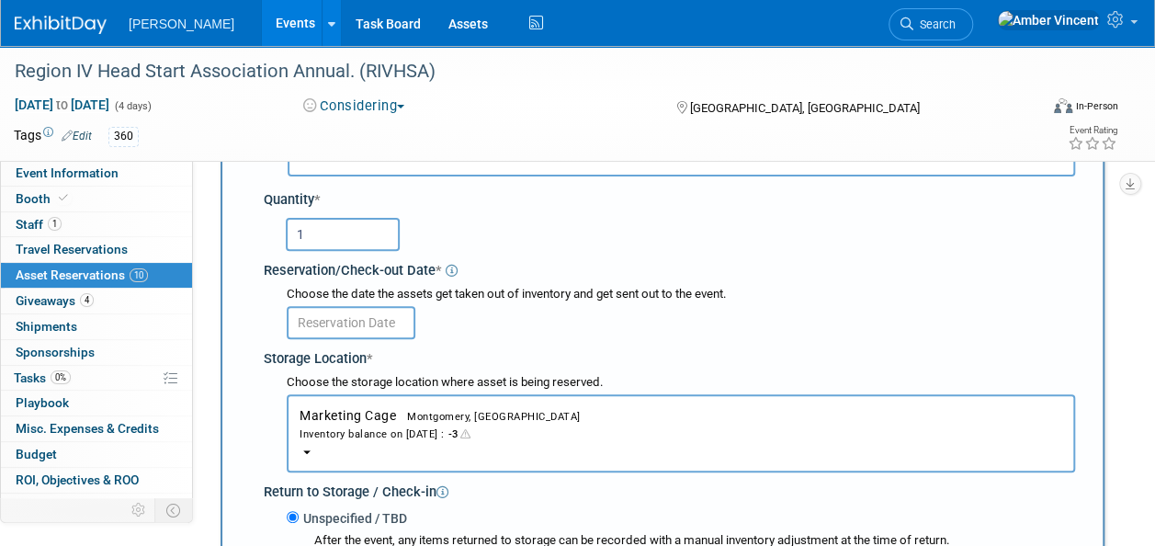
type input "1"
click at [391, 325] on body "[PERSON_NAME] Events Add Event Bulk Upload Events Shareable Event Boards Recent…" at bounding box center [577, 72] width 1155 height 546
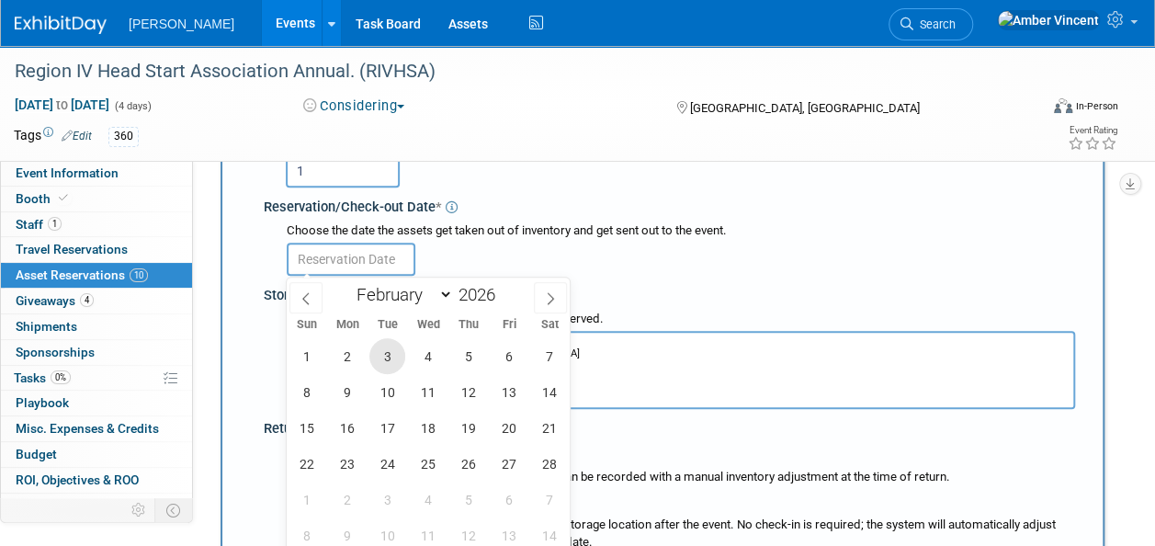
scroll to position [293, 0]
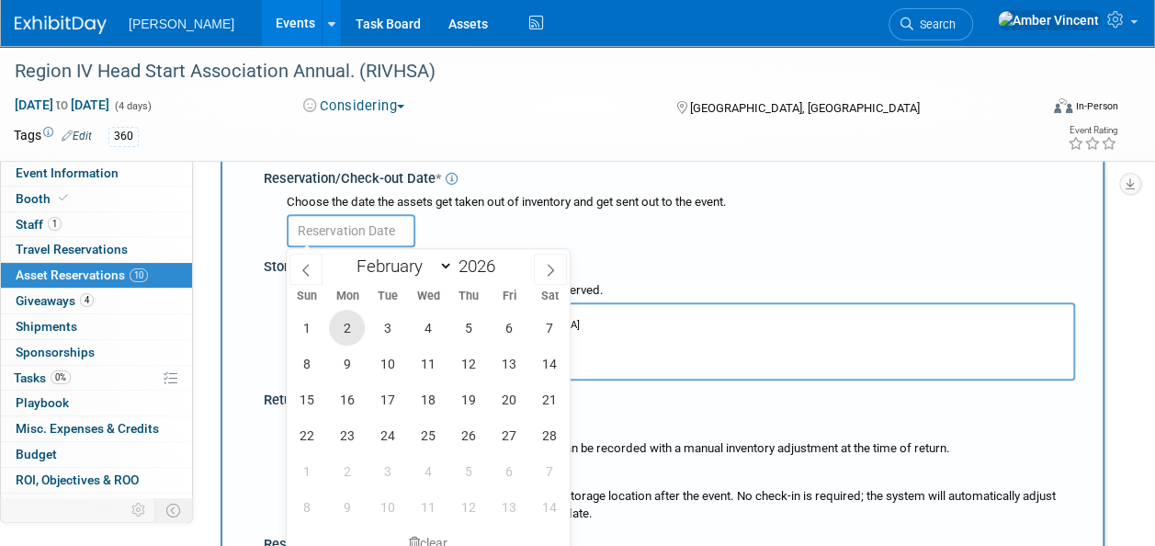
click at [343, 328] on span "2" at bounding box center [347, 328] width 36 height 36
type input "[DATE]"
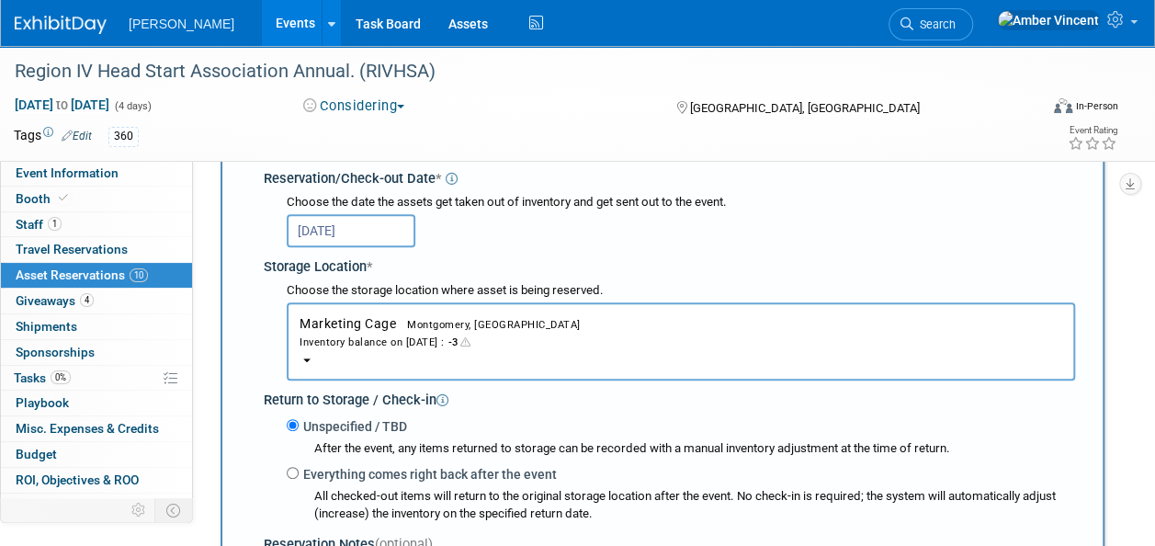
scroll to position [661, 0]
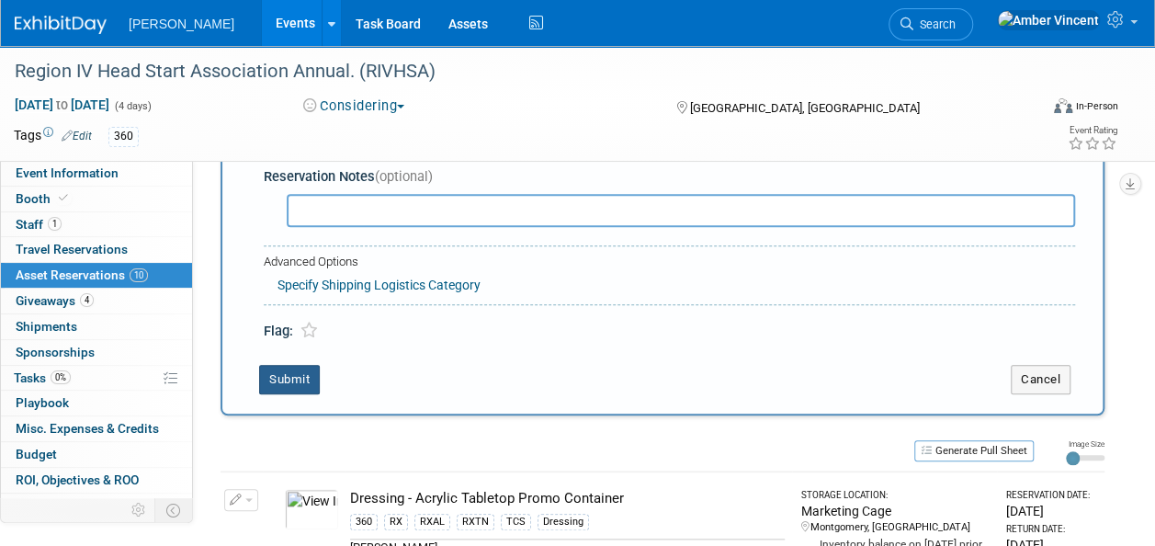
click at [274, 377] on button "Submit" at bounding box center [289, 379] width 61 height 29
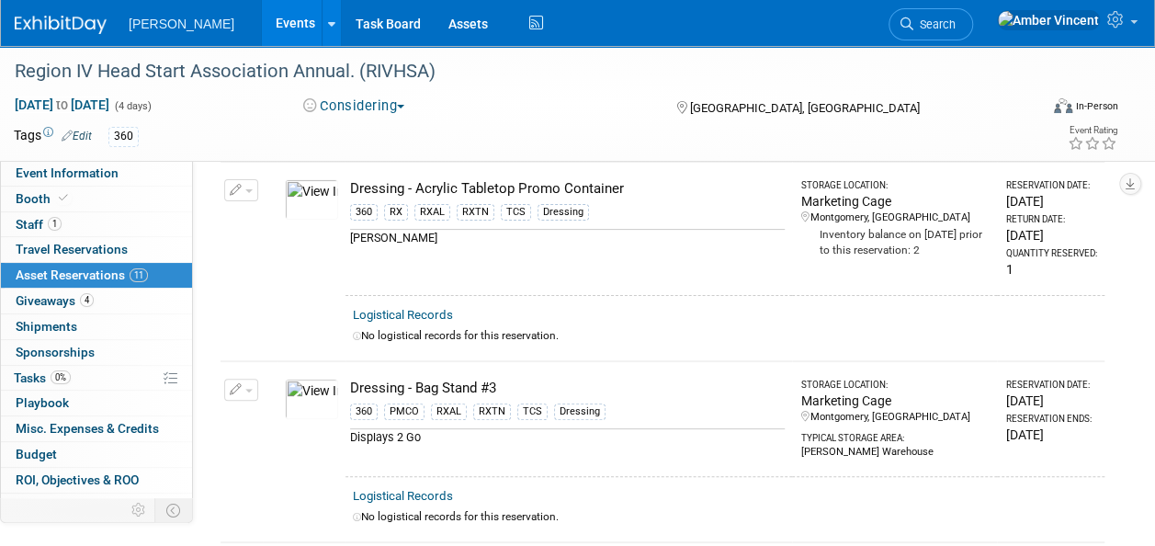
scroll to position [0, 0]
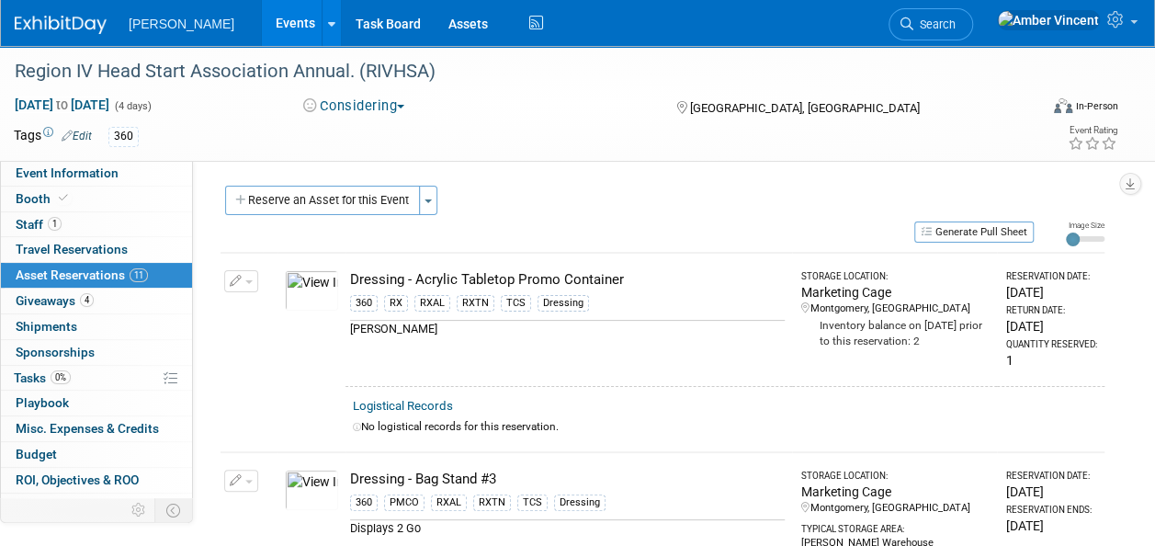
drag, startPoint x: 347, startPoint y: 206, endPoint x: 348, endPoint y: 236, distance: 30.3
click at [348, 206] on button "Reserve an Asset for this Event" at bounding box center [322, 200] width 195 height 29
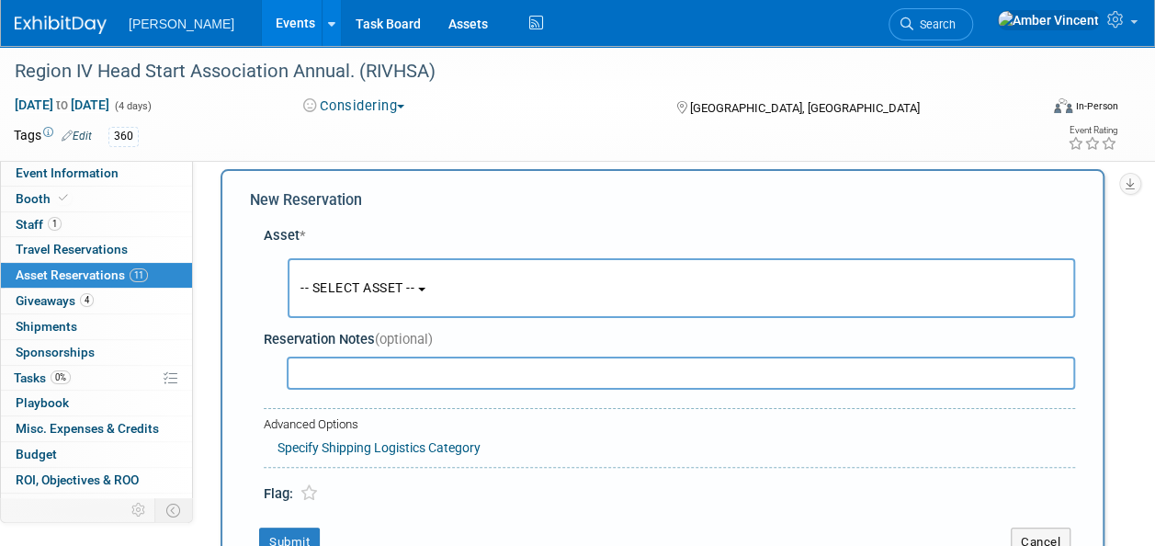
scroll to position [17, 0]
click at [371, 283] on span "-- SELECT ASSET --" at bounding box center [358, 286] width 114 height 15
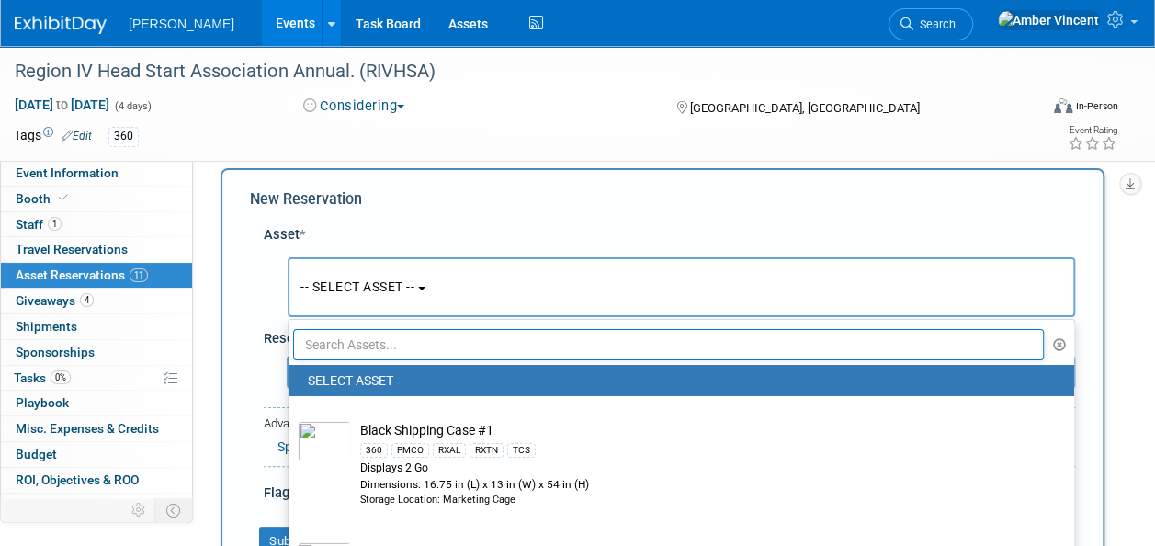
click at [377, 332] on input "text" at bounding box center [668, 344] width 751 height 31
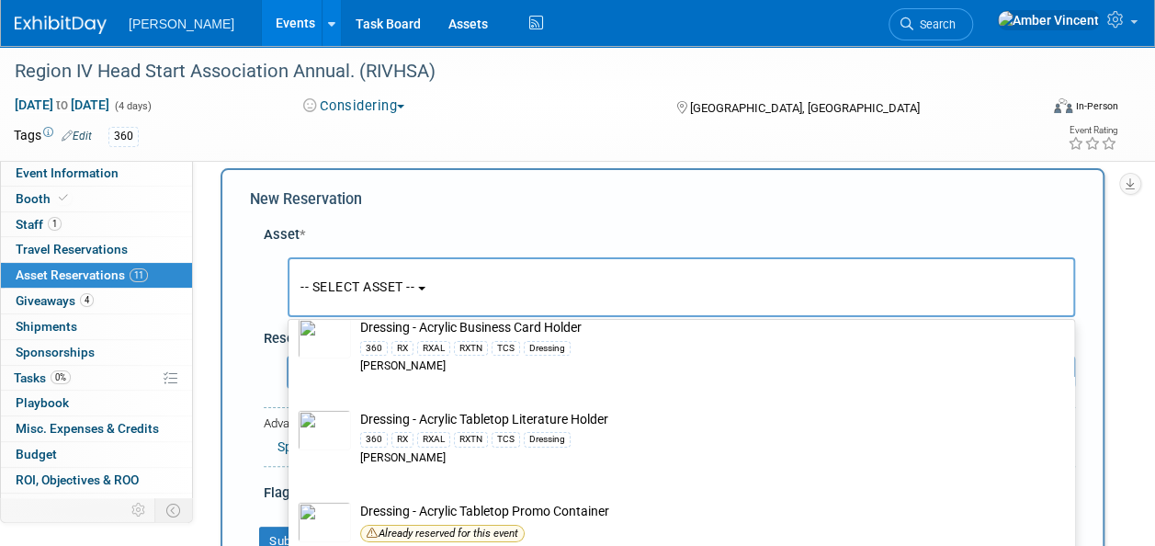
scroll to position [184, 0]
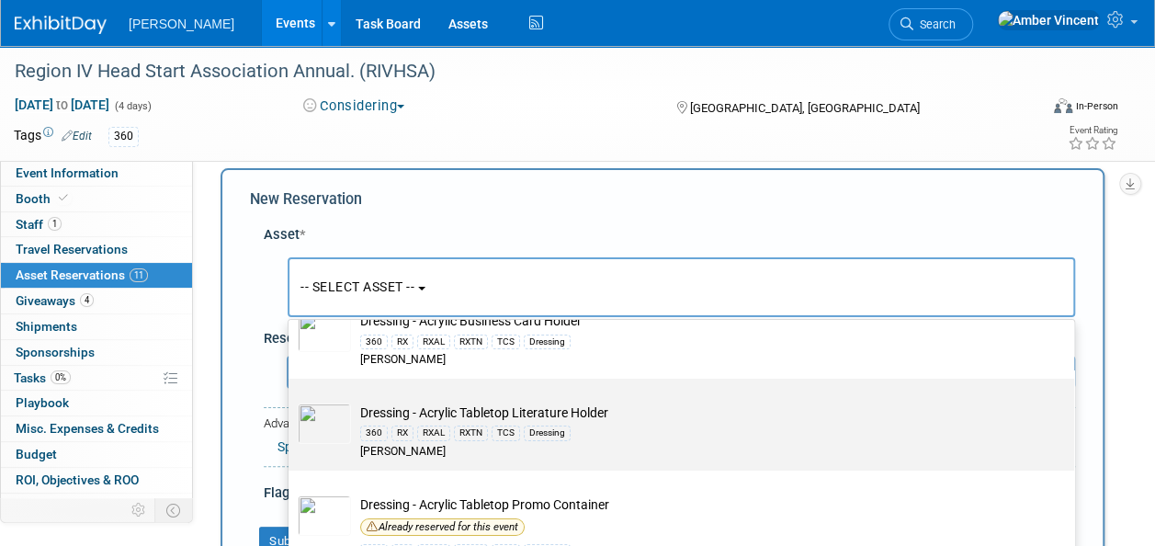
type input "acrylic"
click at [366, 417] on td "Dressing - Acrylic Tabletop Literature Holder 360 RX RXAL RXTN TCS Dressing [PE…" at bounding box center [694, 431] width 687 height 56
click at [291, 401] on input "Dressing - Acrylic Tabletop Literature Holder 360 RX RXAL RXTN TCS Dressing [PE…" at bounding box center [285, 395] width 12 height 12
select select "10723996"
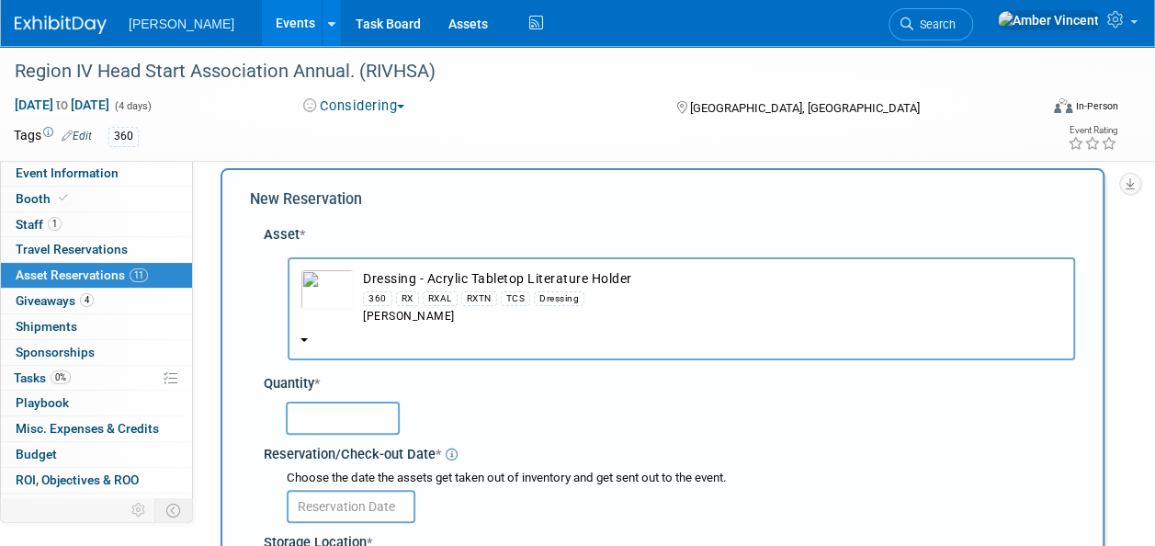
click at [357, 404] on input "text" at bounding box center [343, 418] width 114 height 33
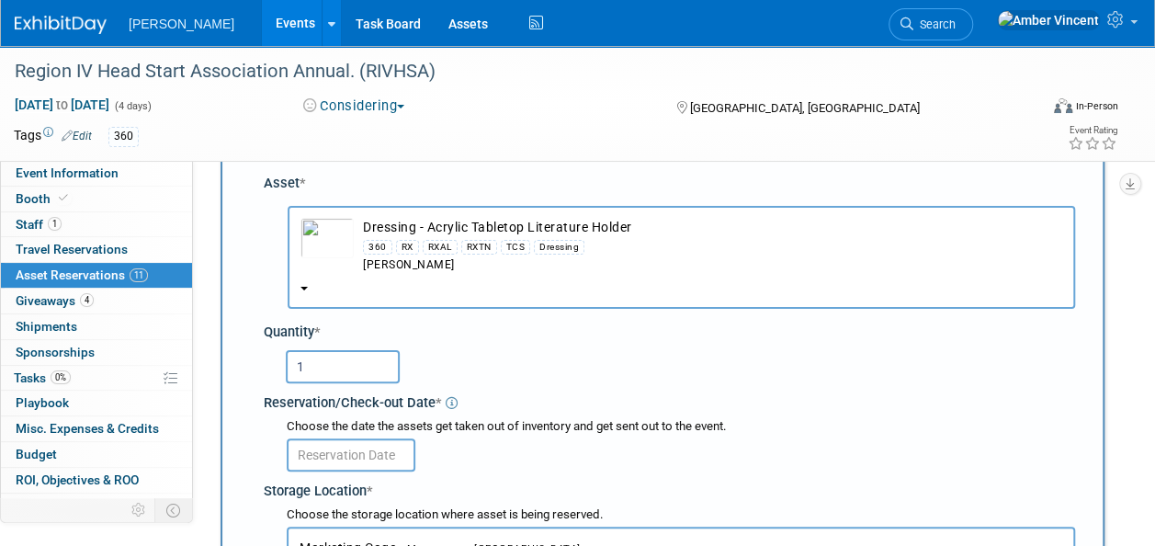
scroll to position [109, 0]
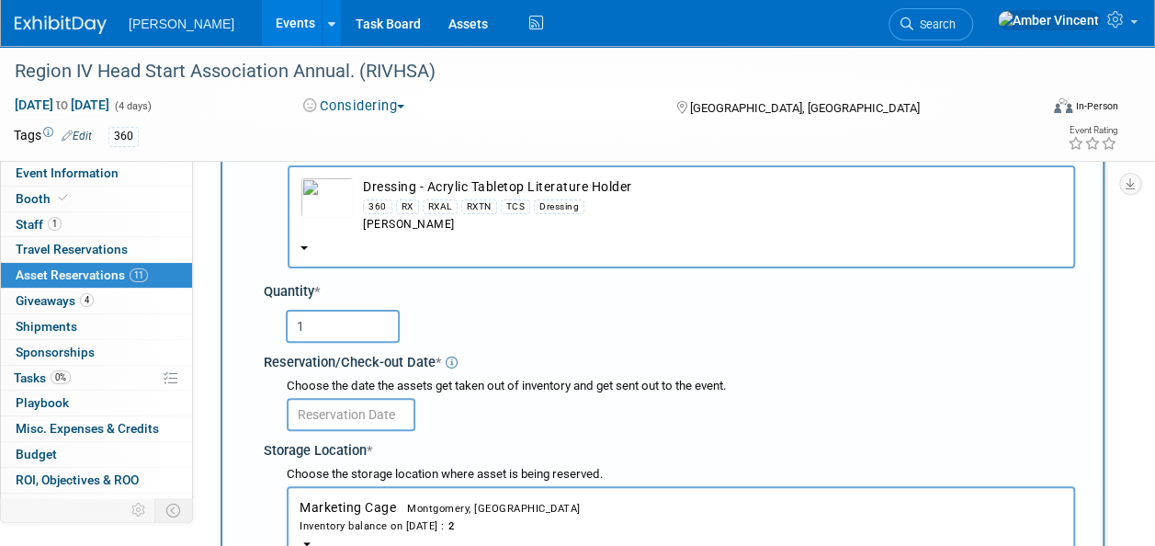
type input "1"
click at [359, 408] on input "text" at bounding box center [351, 414] width 129 height 33
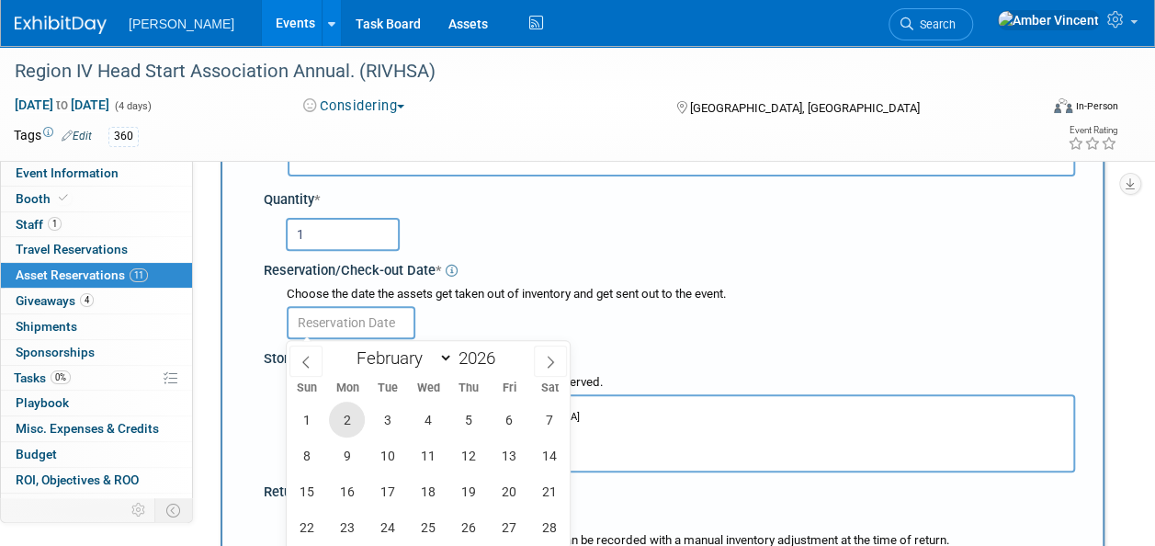
click at [350, 423] on span "2" at bounding box center [347, 420] width 36 height 36
type input "[DATE]"
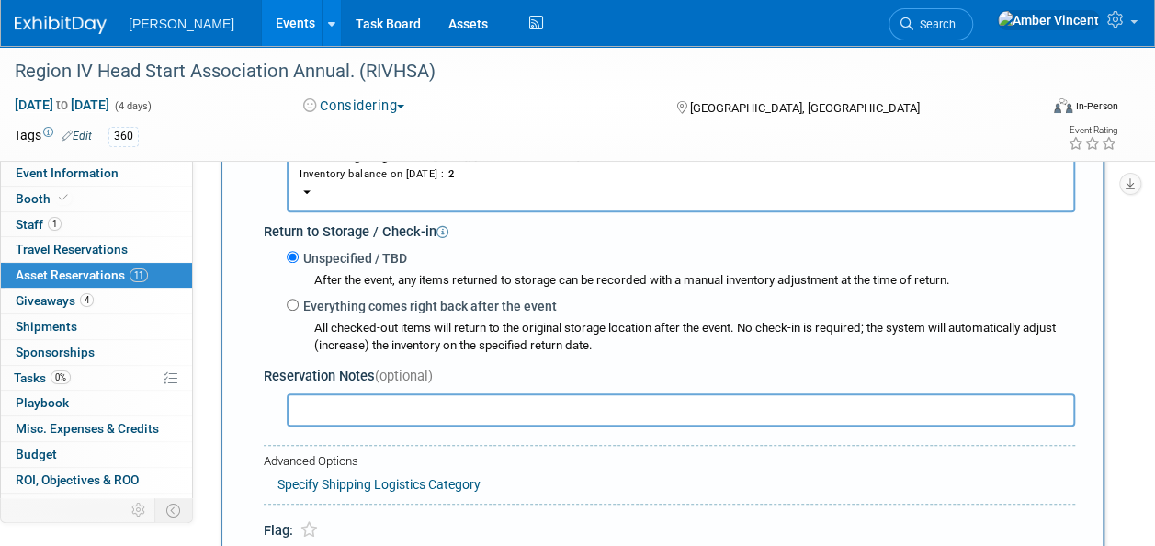
scroll to position [477, 0]
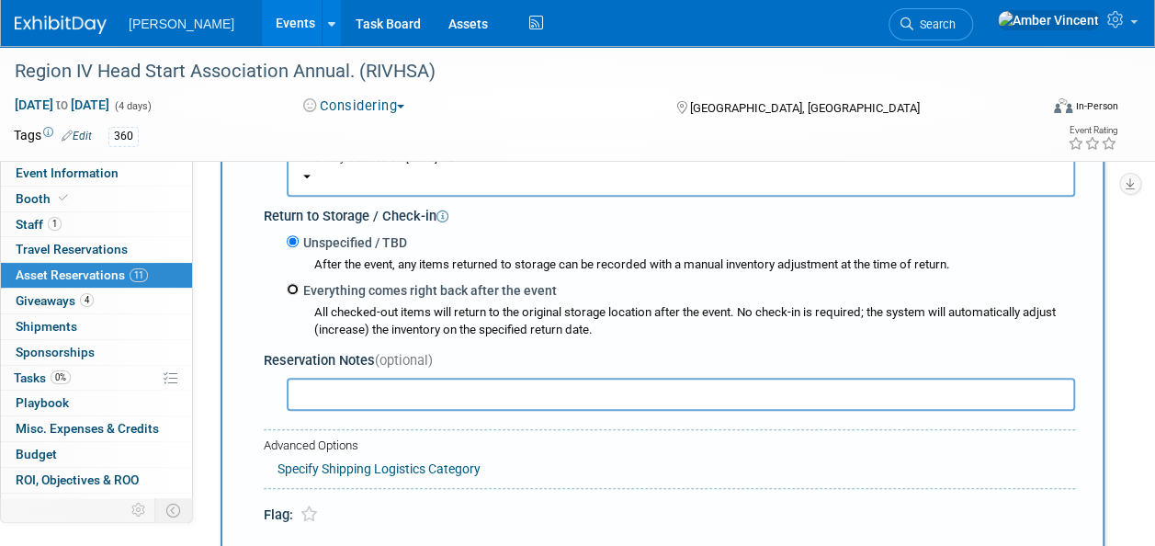
click at [294, 284] on input "Everything comes right back after the event" at bounding box center [293, 289] width 12 height 12
radio input "true"
type input "2026"
select select "1"
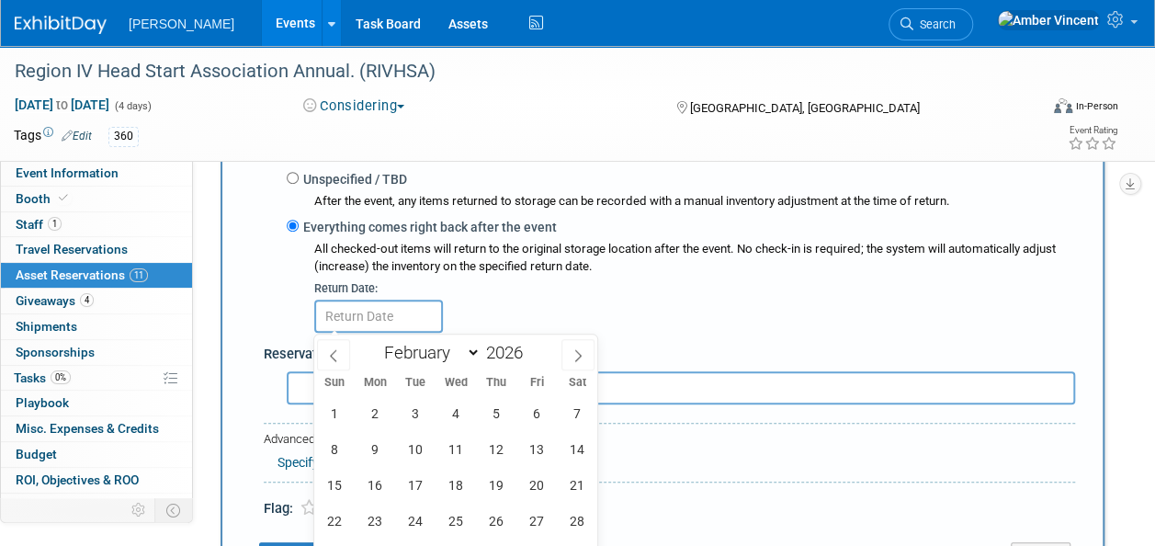
scroll to position [569, 0]
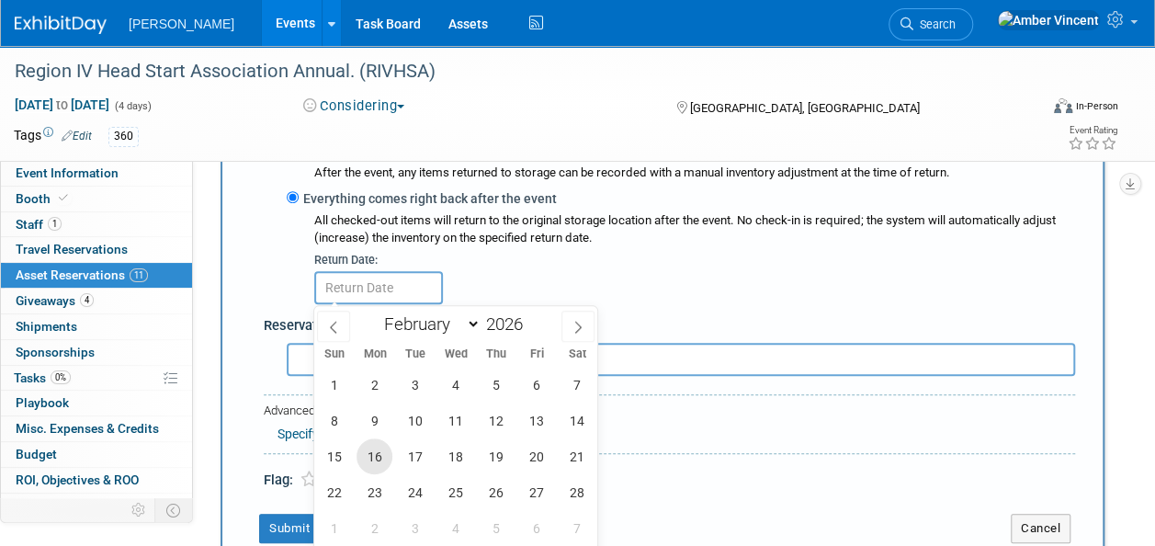
click at [373, 449] on span "16" at bounding box center [375, 456] width 36 height 36
type input "[DATE]"
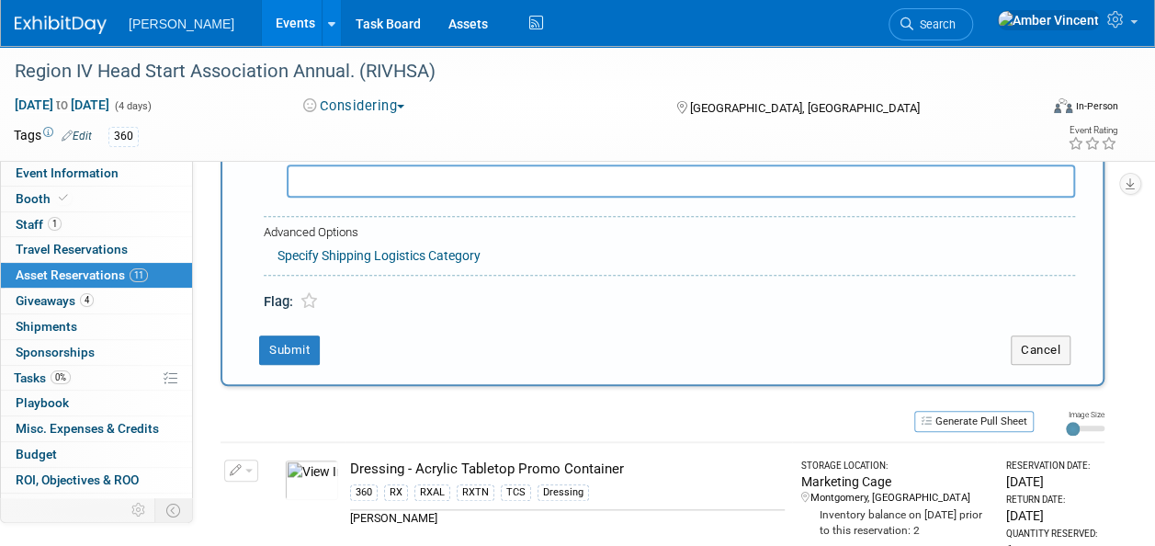
scroll to position [753, 0]
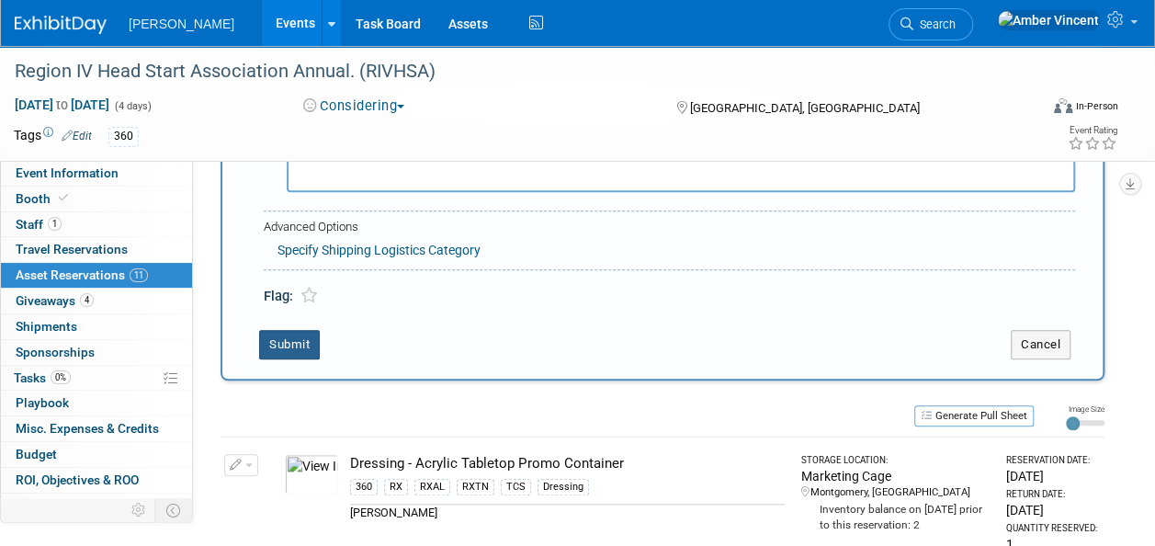
click at [288, 348] on button "Submit" at bounding box center [289, 344] width 61 height 29
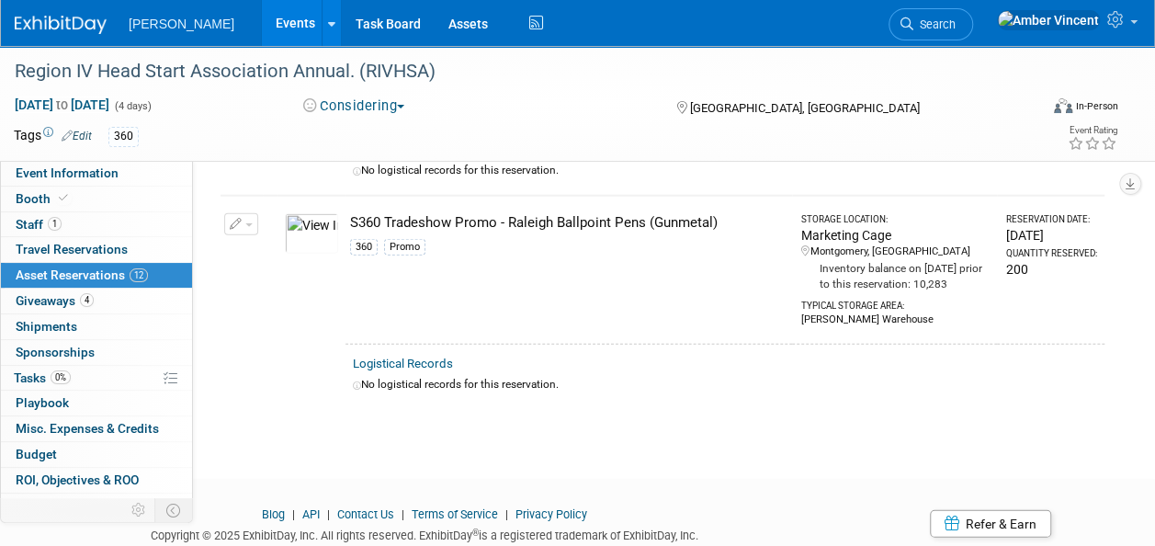
scroll to position [2309, 0]
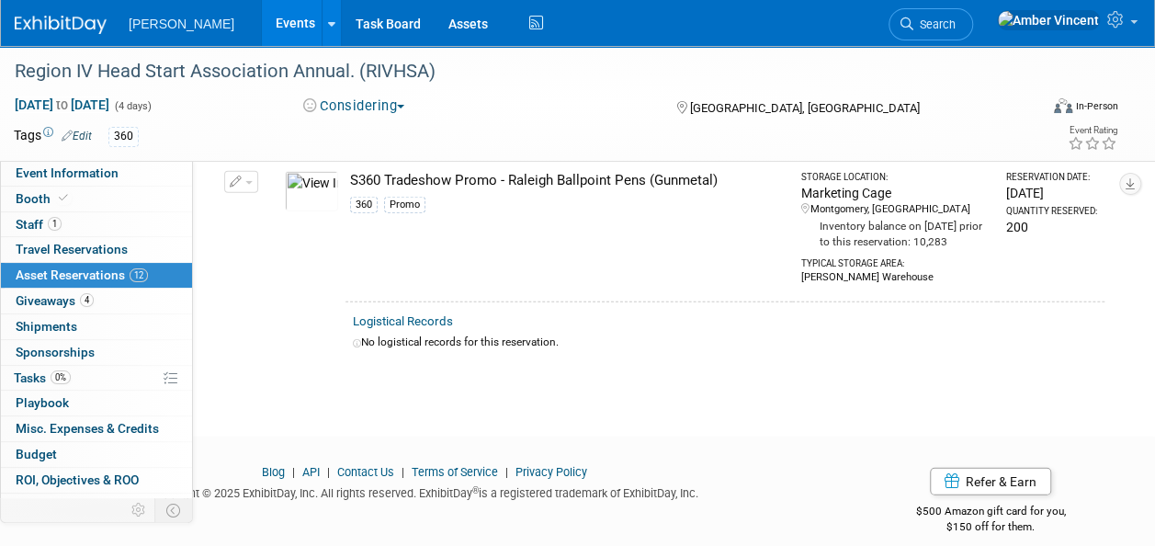
click at [262, 17] on link "Events" at bounding box center [295, 23] width 67 height 46
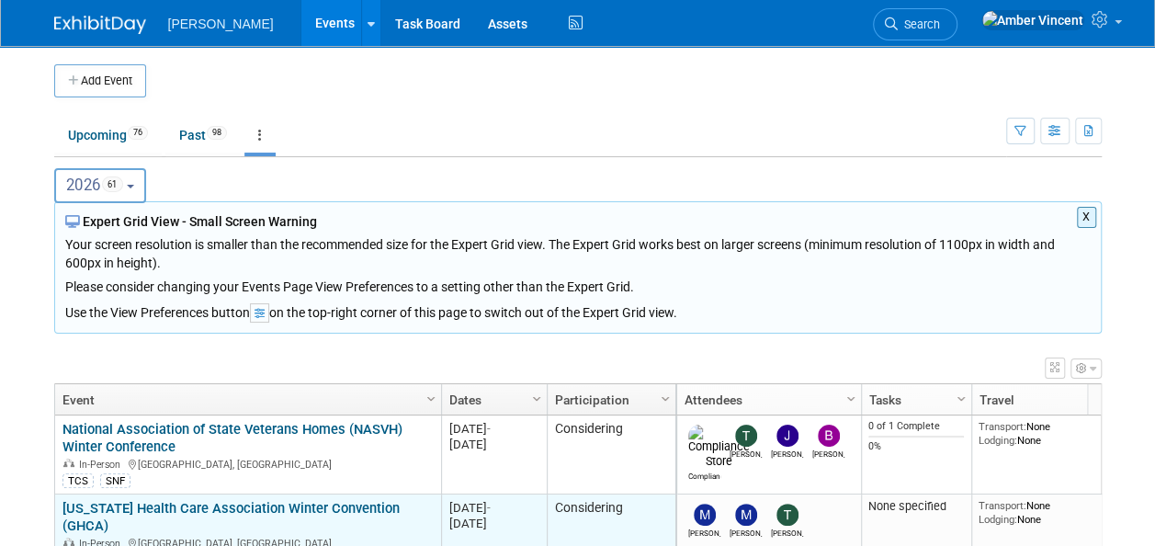
click at [354, 535] on div "In-Person [GEOGRAPHIC_DATA], [GEOGRAPHIC_DATA]" at bounding box center [247, 543] width 370 height 16
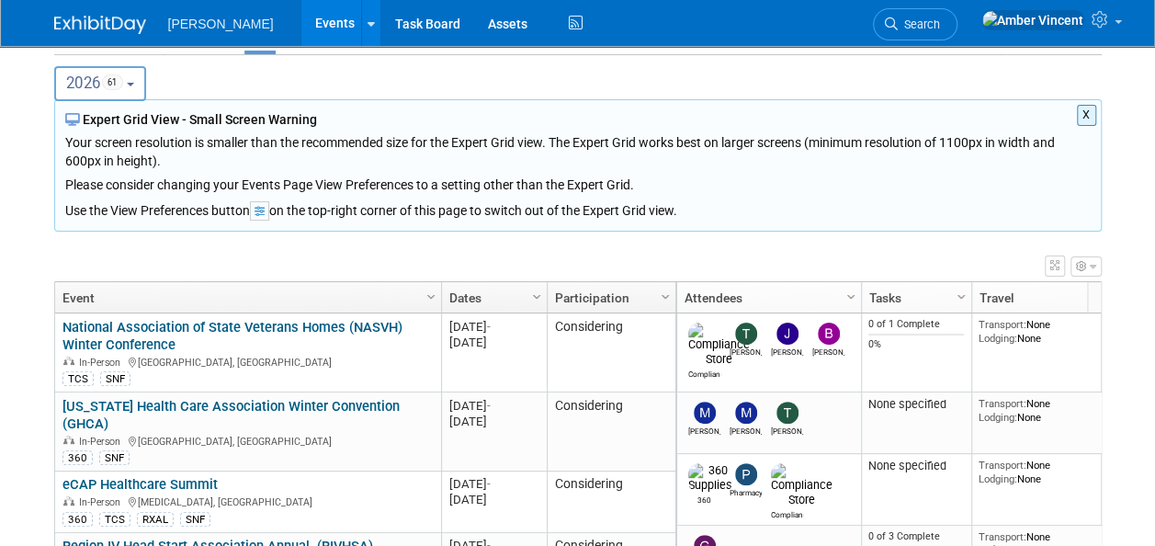
scroll to position [184, 0]
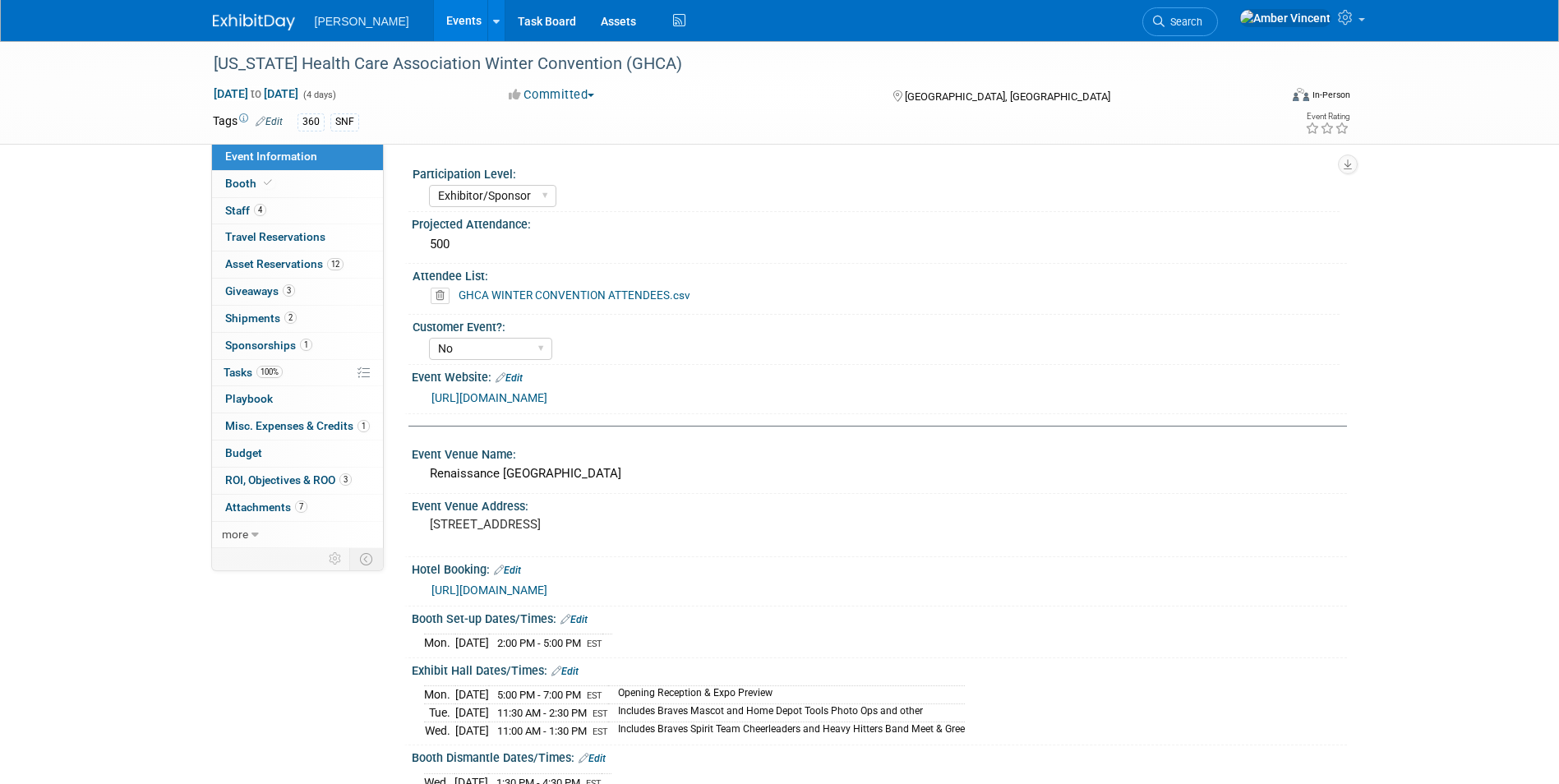
select select "Exhibitor/Sponsor"
select select "No"
